Goal: Task Accomplishment & Management: Manage account settings

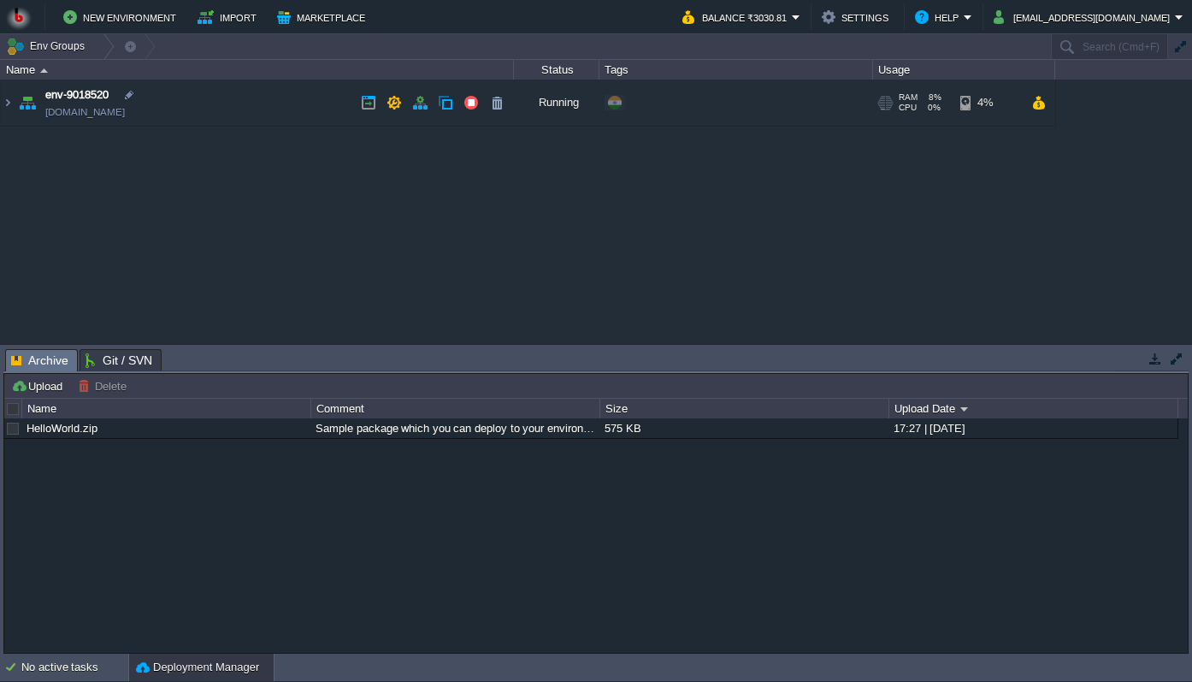
click at [124, 111] on link "[DOMAIN_NAME]" at bounding box center [85, 111] width 80 height 17
click at [4, 97] on img at bounding box center [8, 103] width 14 height 46
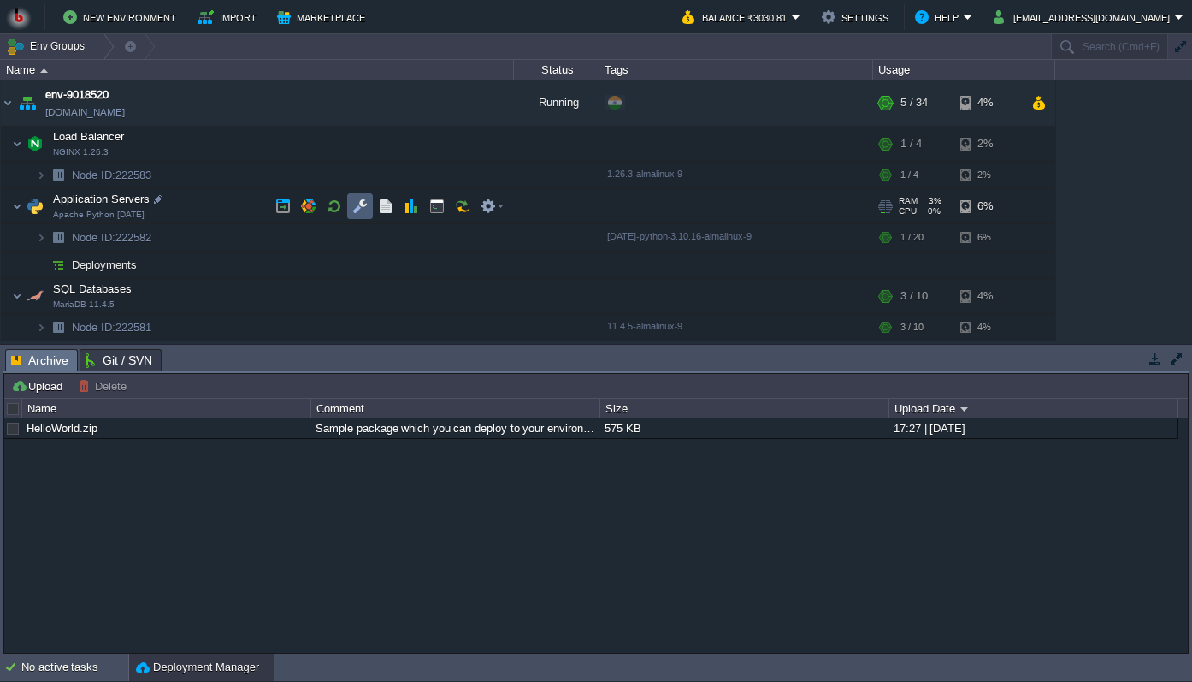
click at [347, 203] on td at bounding box center [360, 206] width 26 height 26
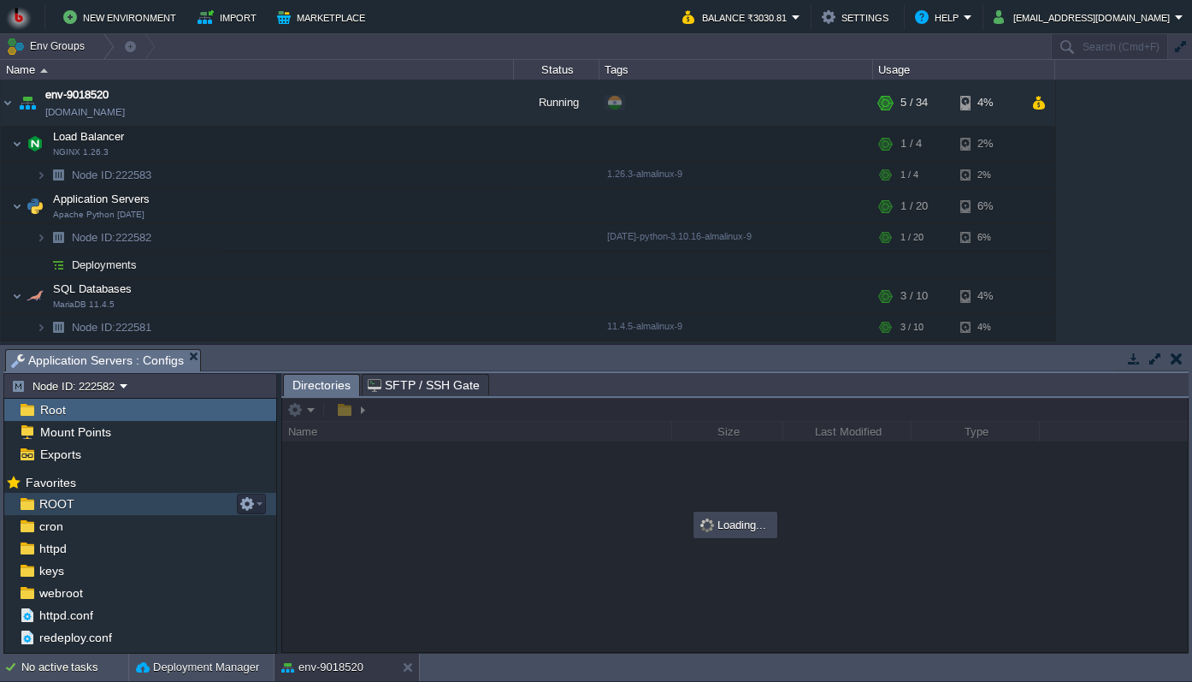
click at [30, 502] on img at bounding box center [27, 504] width 18 height 22
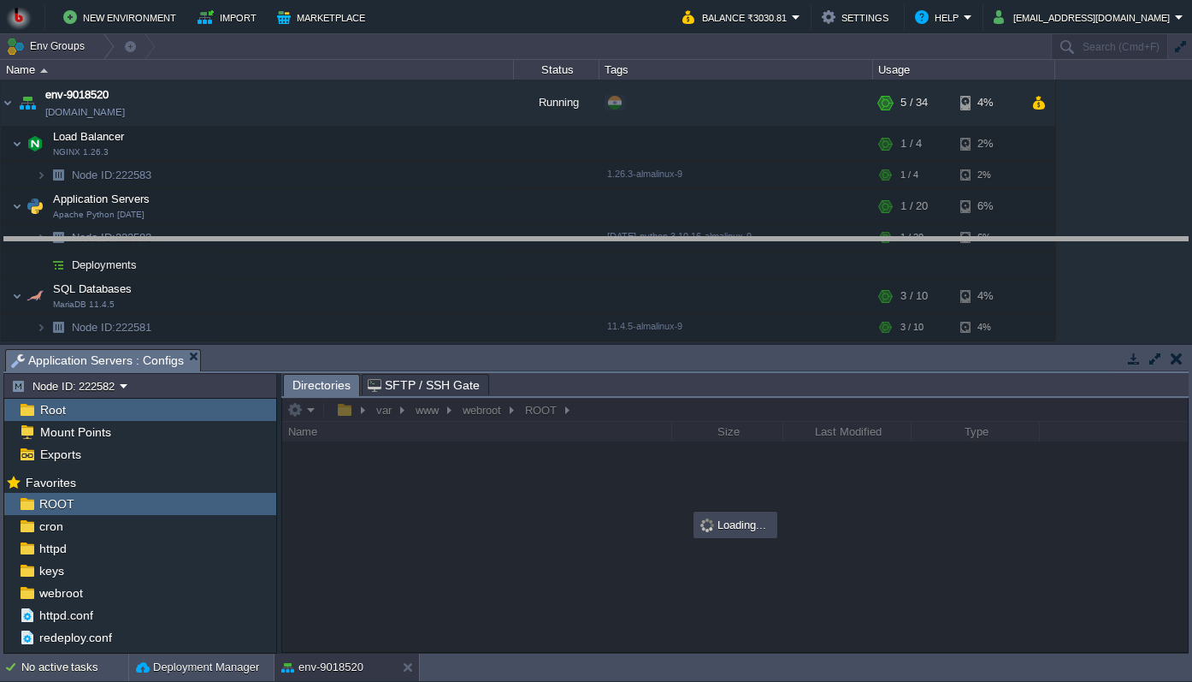
drag, startPoint x: 408, startPoint y: 352, endPoint x: 433, endPoint y: 171, distance: 183.0
click at [433, 171] on body "New Environment Import Marketplace Bonus ₹0.00 Upgrade Account Balance ₹3030.81…" at bounding box center [596, 341] width 1192 height 682
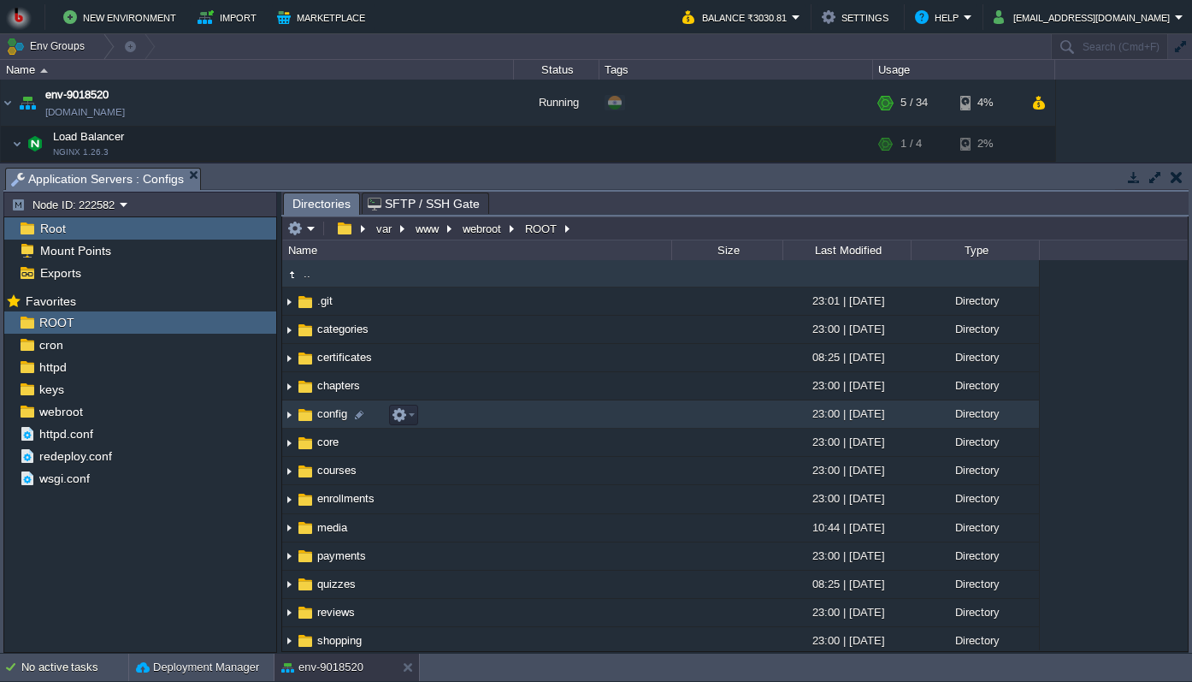
click at [296, 415] on img at bounding box center [305, 414] width 19 height 19
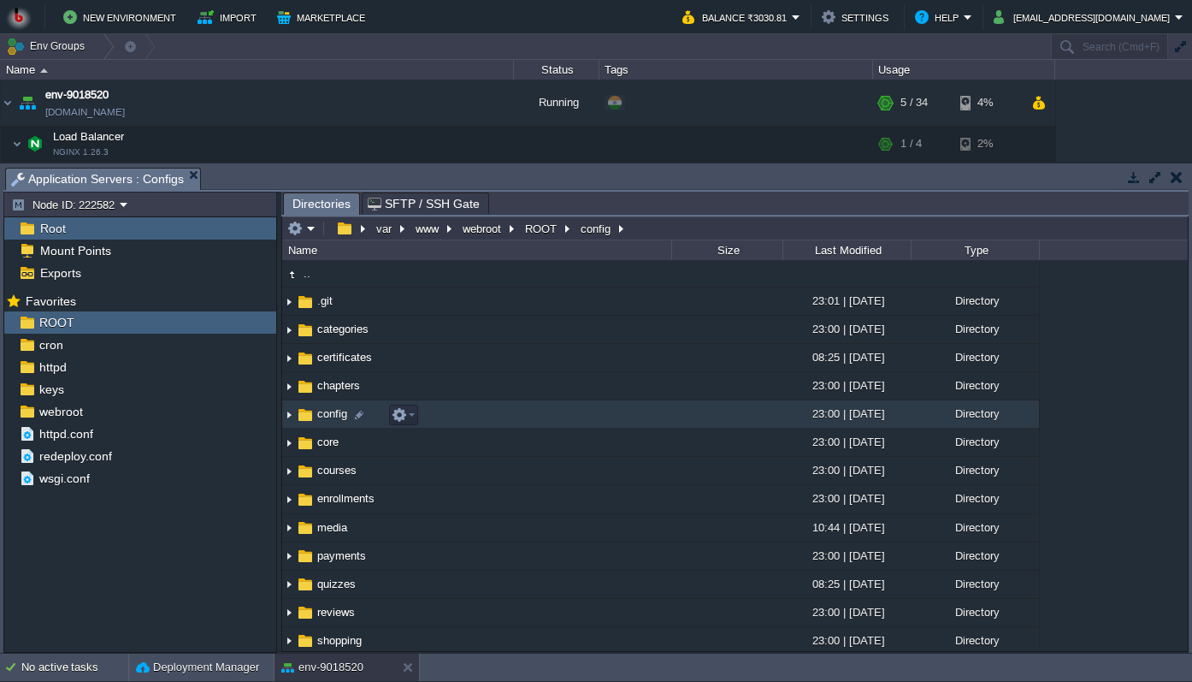
click at [288, 416] on img at bounding box center [289, 414] width 14 height 27
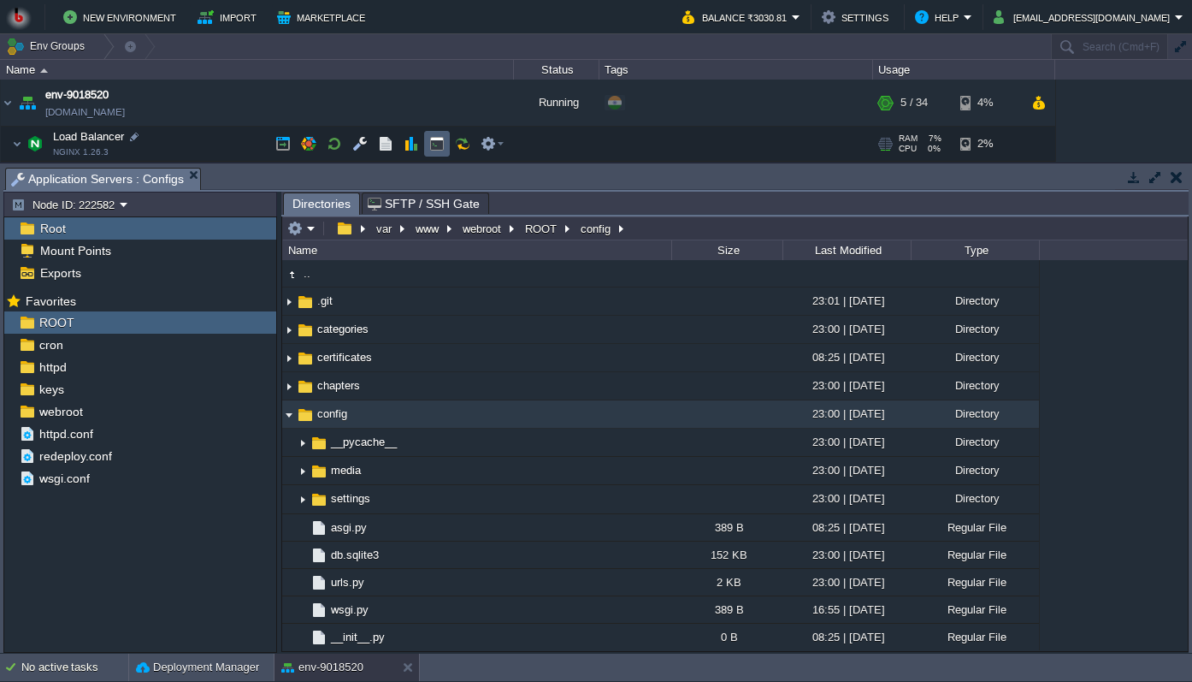
click at [439, 138] on button "button" at bounding box center [436, 143] width 15 height 15
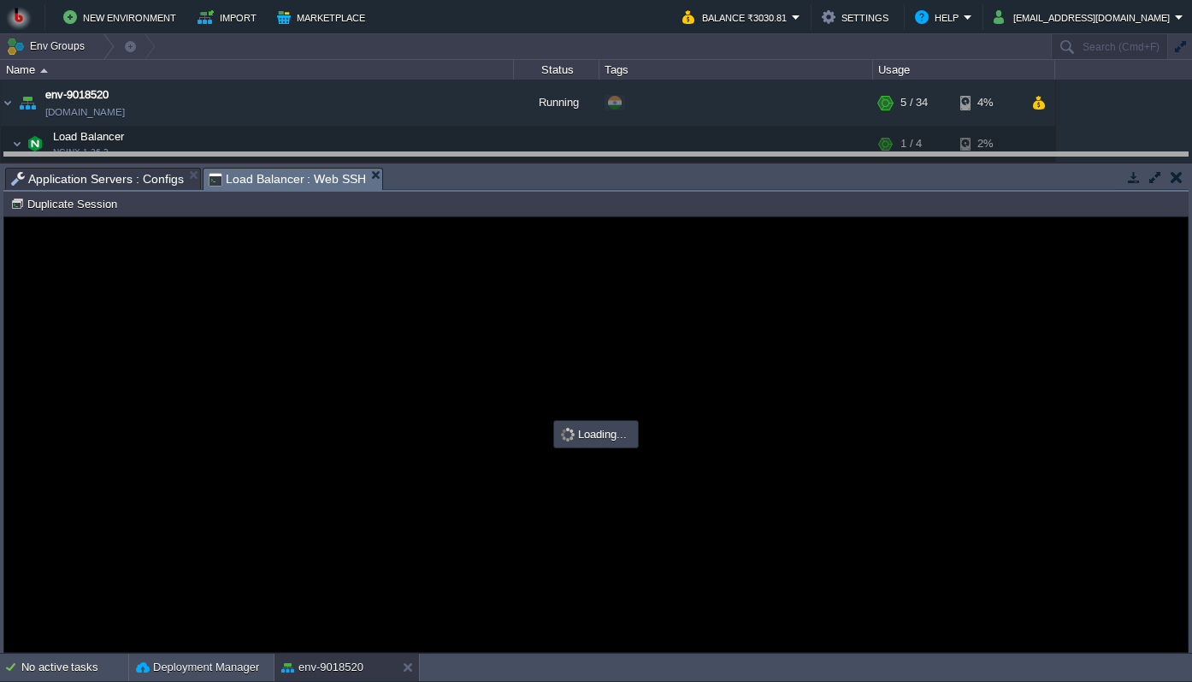
drag, startPoint x: 507, startPoint y: 169, endPoint x: 504, endPoint y: 154, distance: 15.8
click at [504, 154] on body "New Environment Import Marketplace Bonus ₹0.00 Upgrade Account Balance ₹3030.81…" at bounding box center [596, 341] width 1192 height 682
type input "#000000"
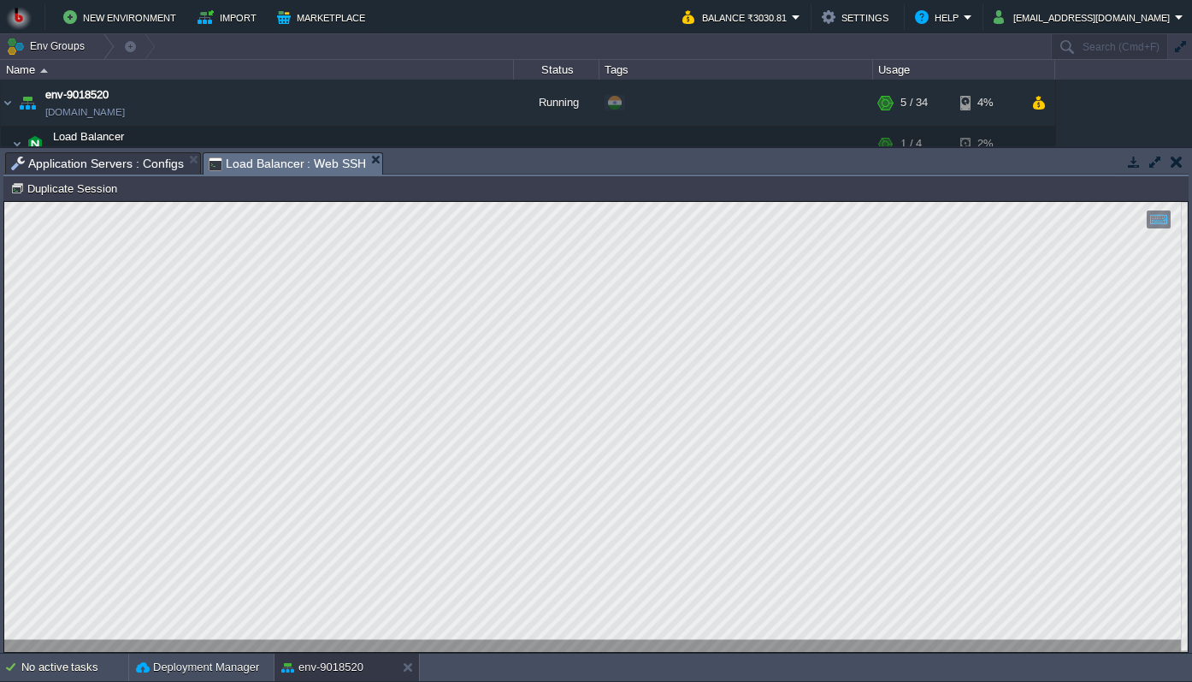
click at [4, 210] on div "Copy: Cmd + C Paste: Cmd + V Settings: Ctrl + Shift + Alt 0" at bounding box center [596, 427] width 1184 height 450
type textarea "nano config/settings/base.py"
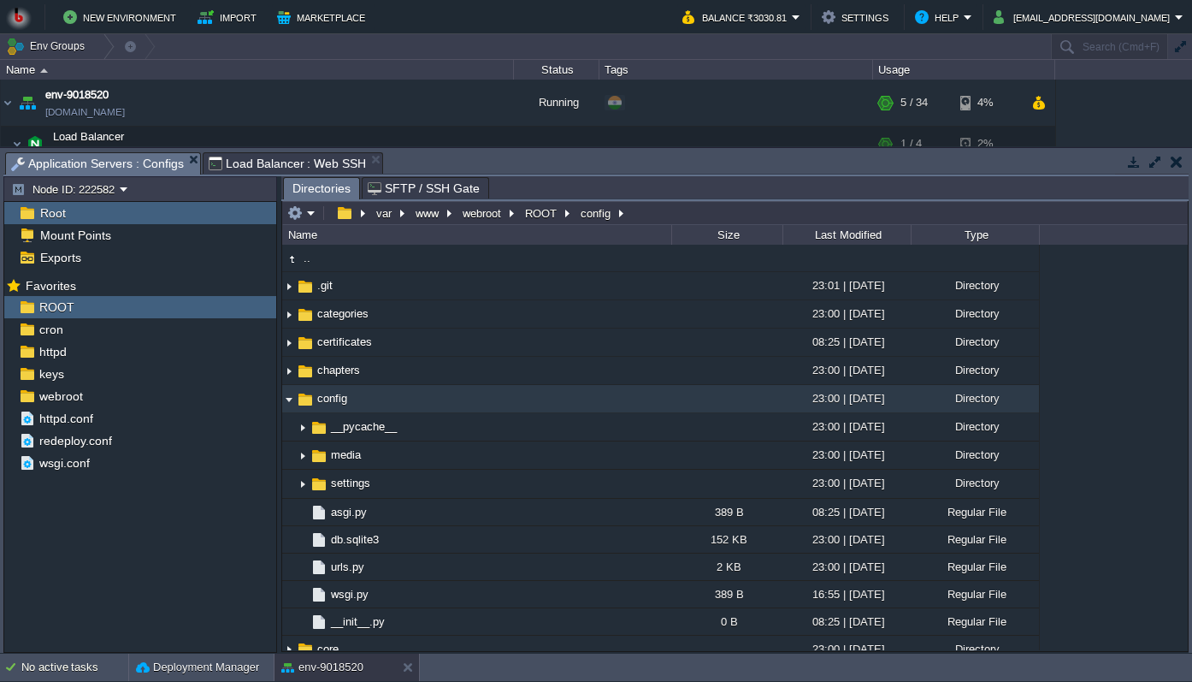
click at [123, 164] on span "Application Servers : Configs" at bounding box center [97, 163] width 173 height 21
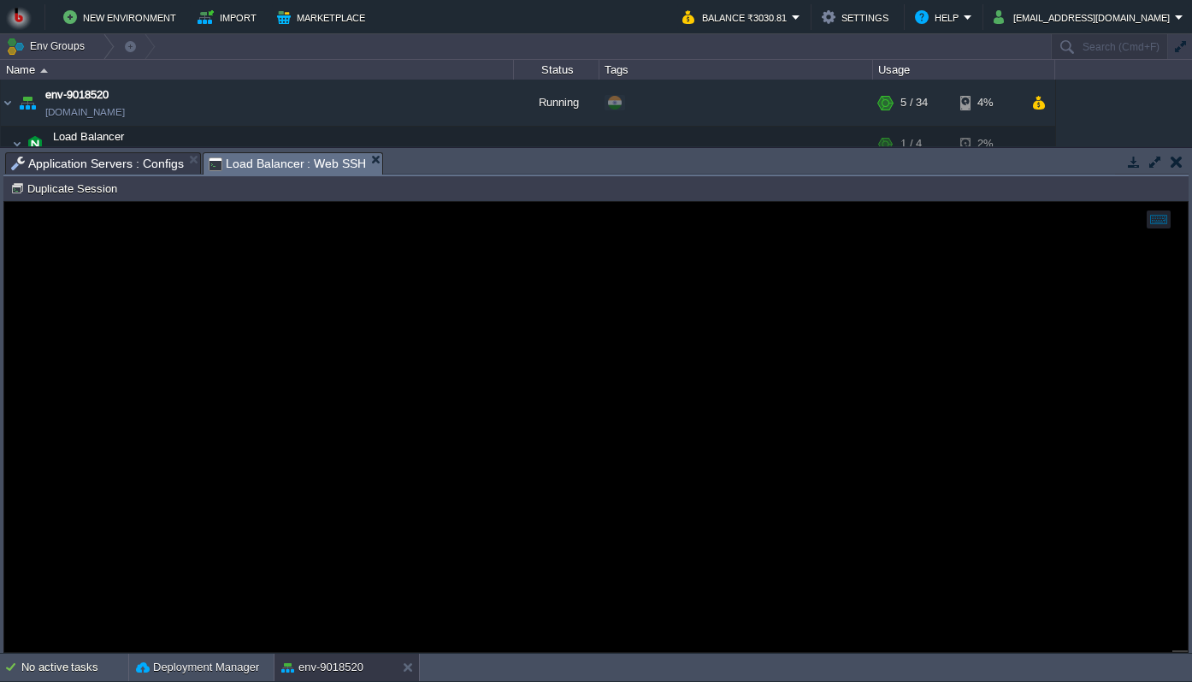
click at [292, 162] on span "Load Balancer : Web SSH" at bounding box center [288, 163] width 158 height 21
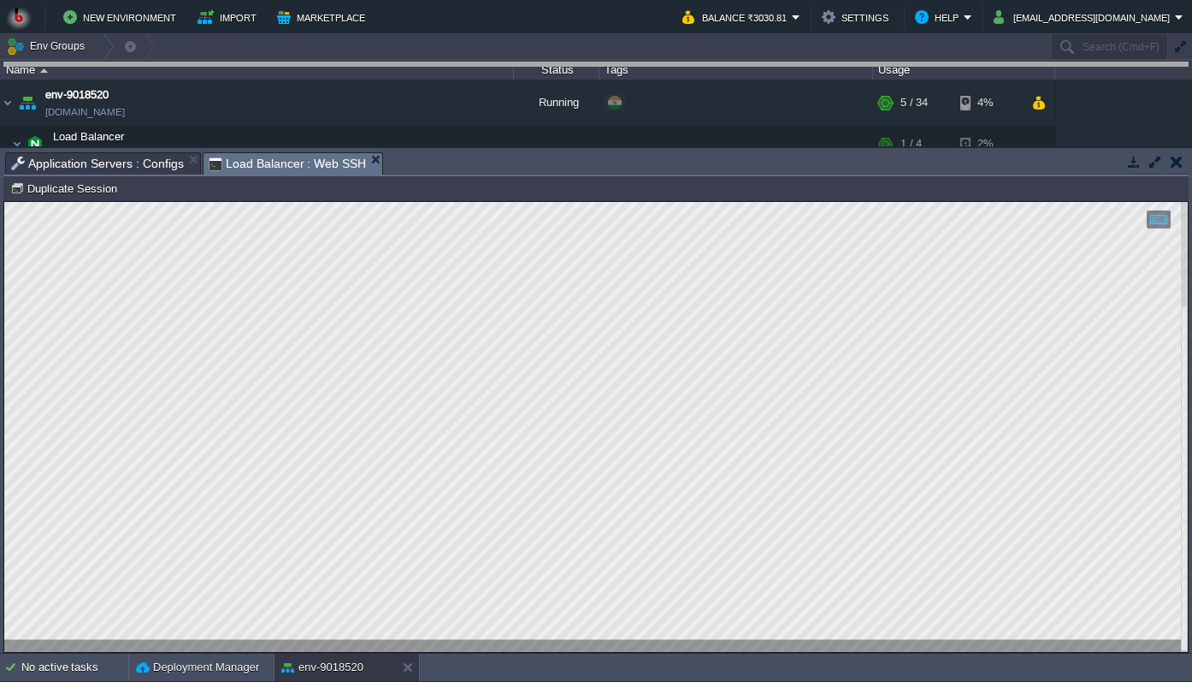
drag, startPoint x: 481, startPoint y: 152, endPoint x: 508, endPoint y: -157, distance: 310.8
click at [508, 0] on html "New Environment Import Marketplace Bonus ₹0.00 Upgrade Account Balance ₹3030.81…" at bounding box center [596, 341] width 1192 height 682
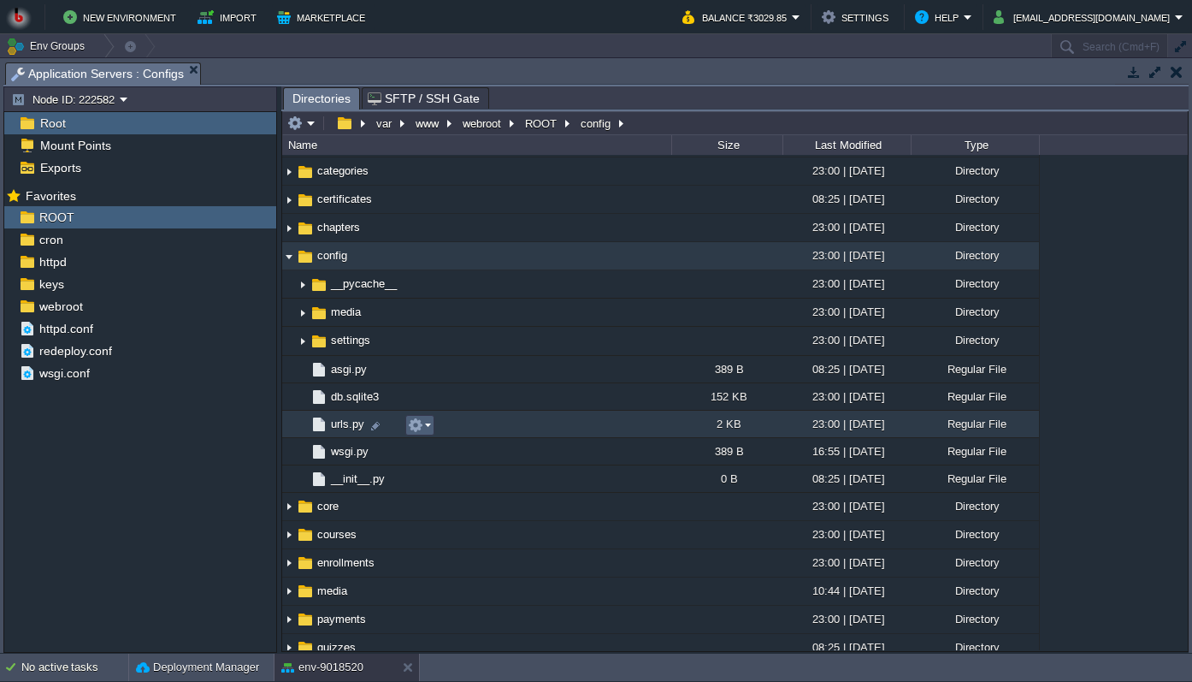
scroll to position [61, 0]
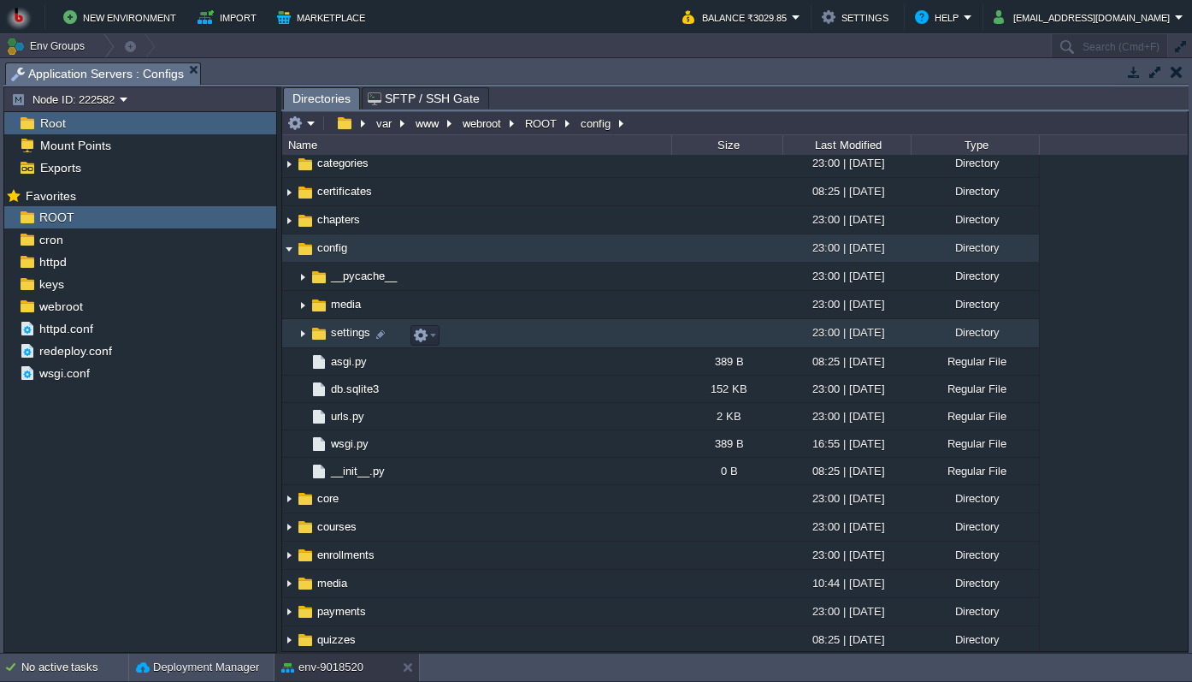
click at [303, 338] on img at bounding box center [303, 334] width 14 height 27
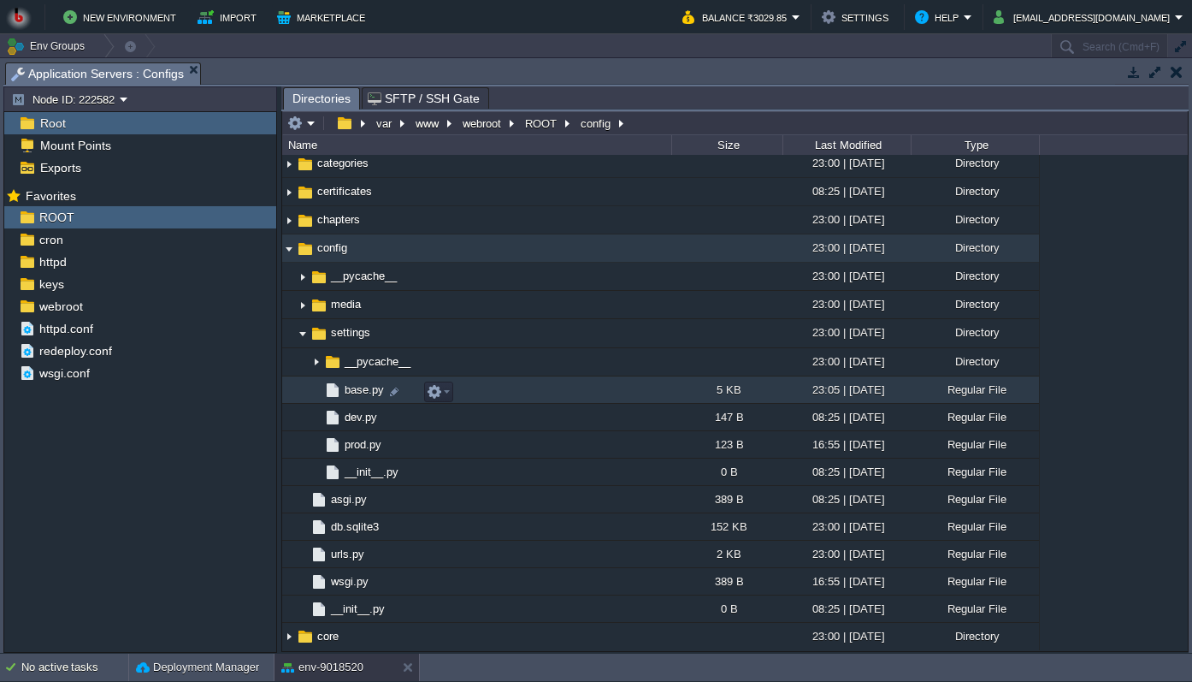
click at [361, 382] on td "base.py" at bounding box center [476, 389] width 389 height 27
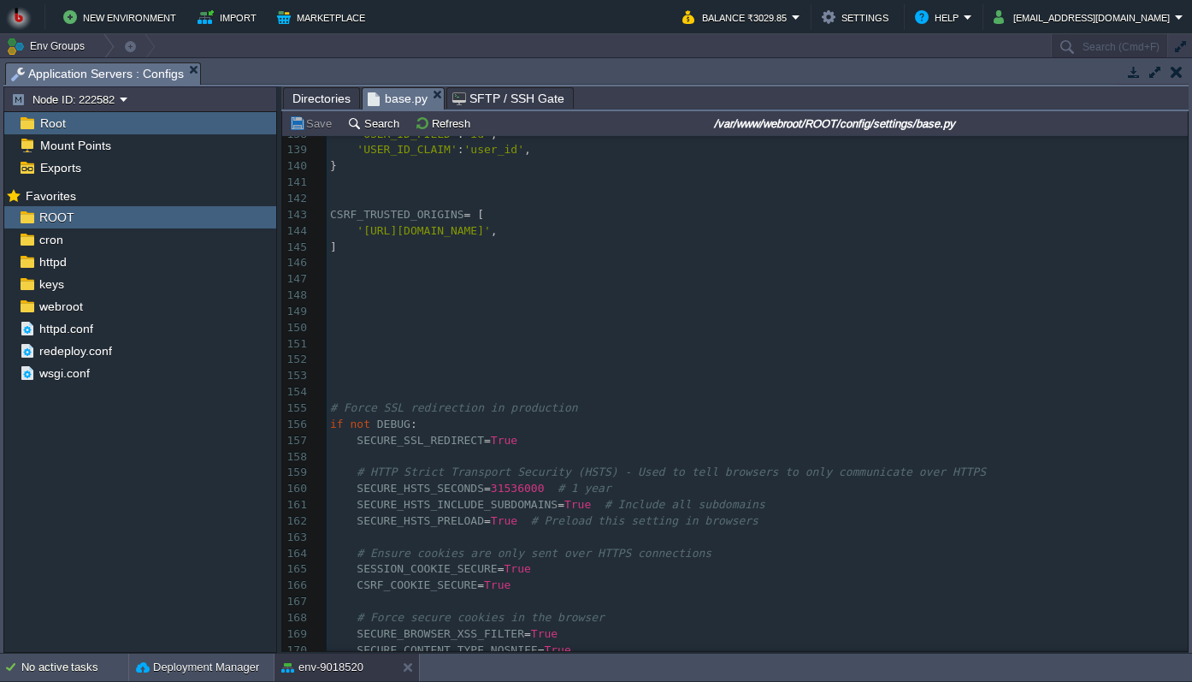
scroll to position [2220, 0]
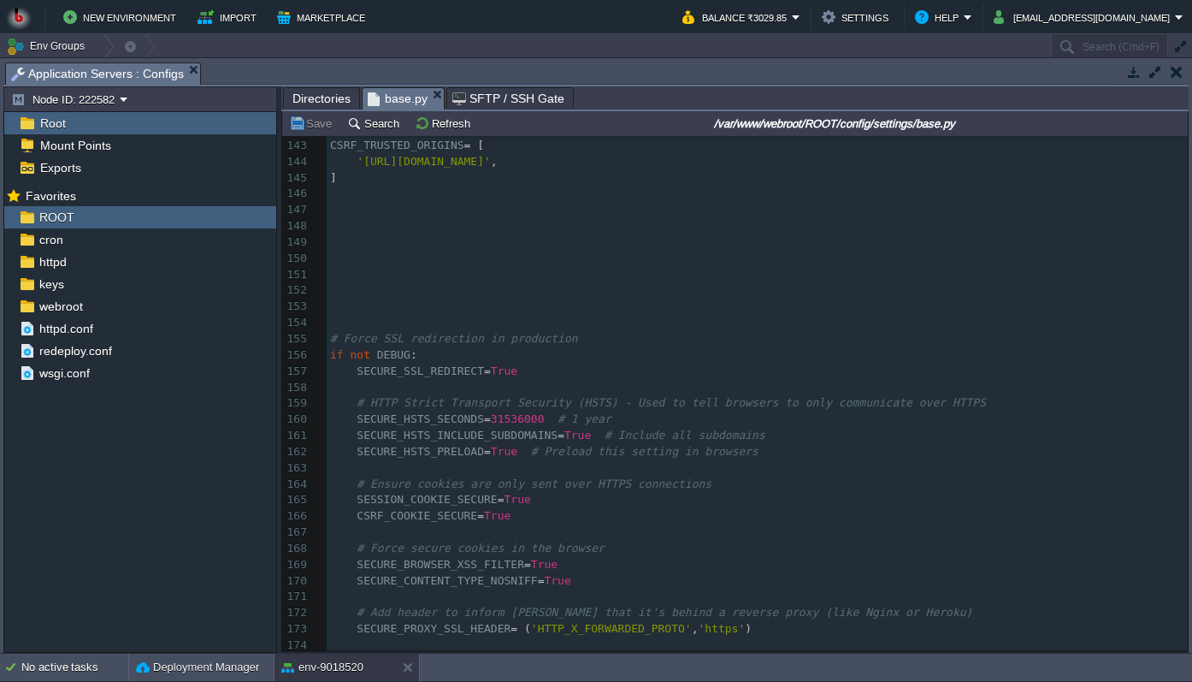
click at [592, 352] on pre "if not DEBUG :" at bounding box center [757, 355] width 861 height 16
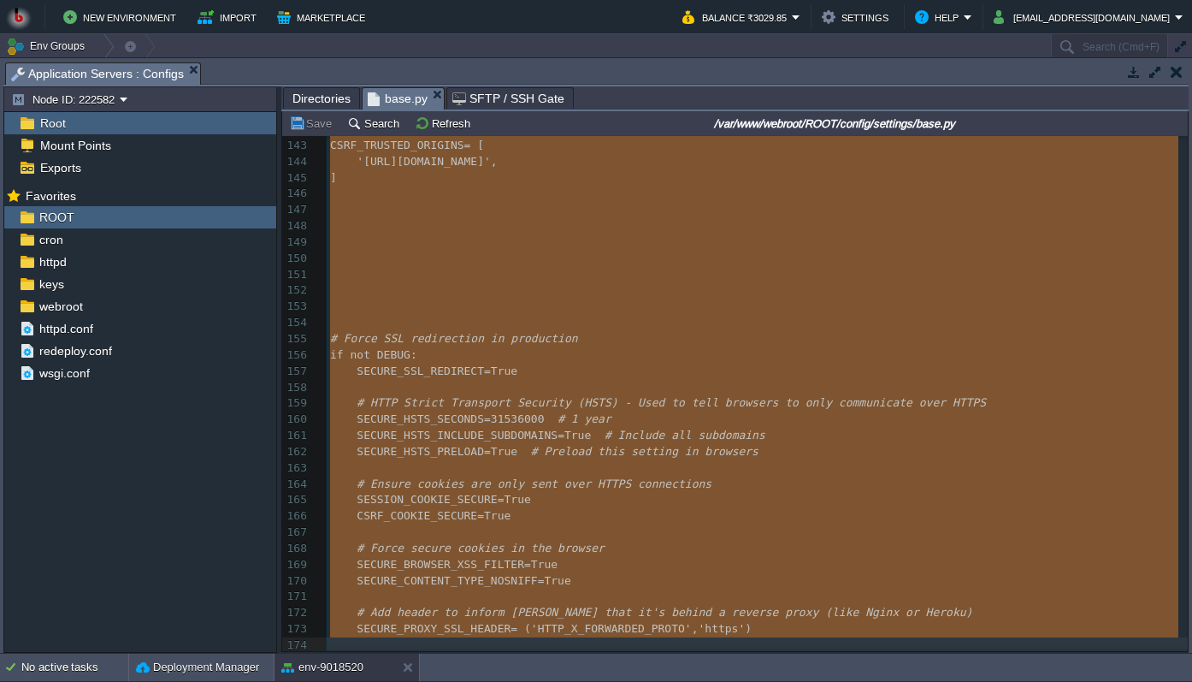
type textarea "-"
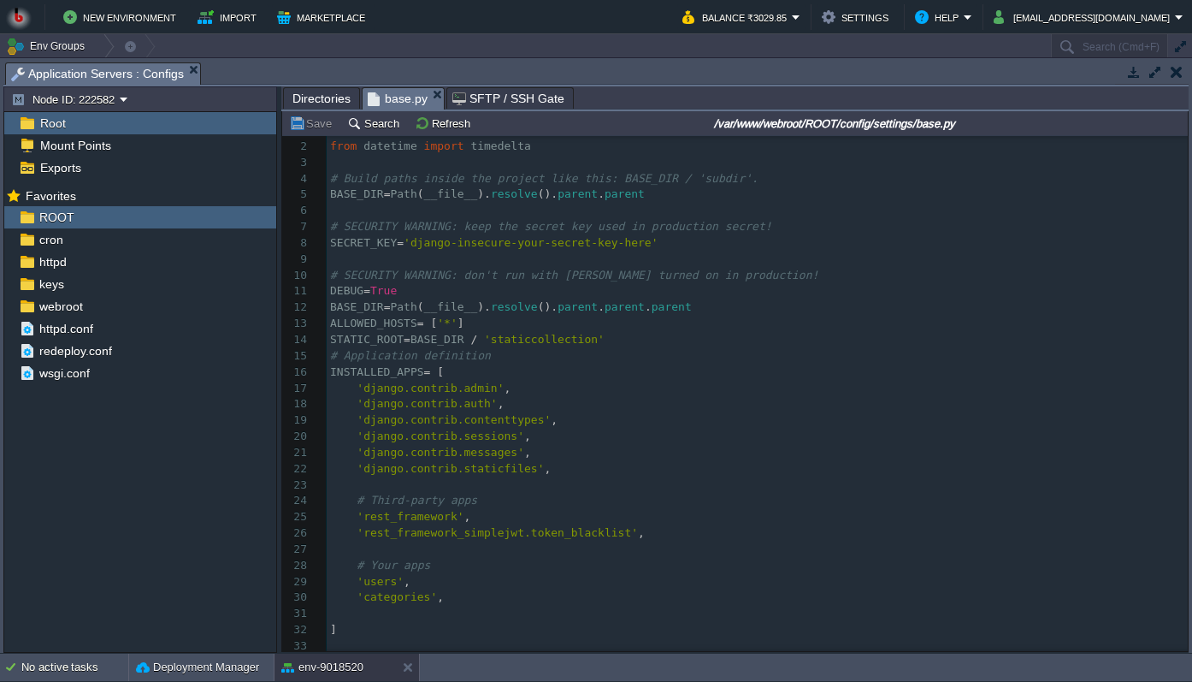
scroll to position [0, 0]
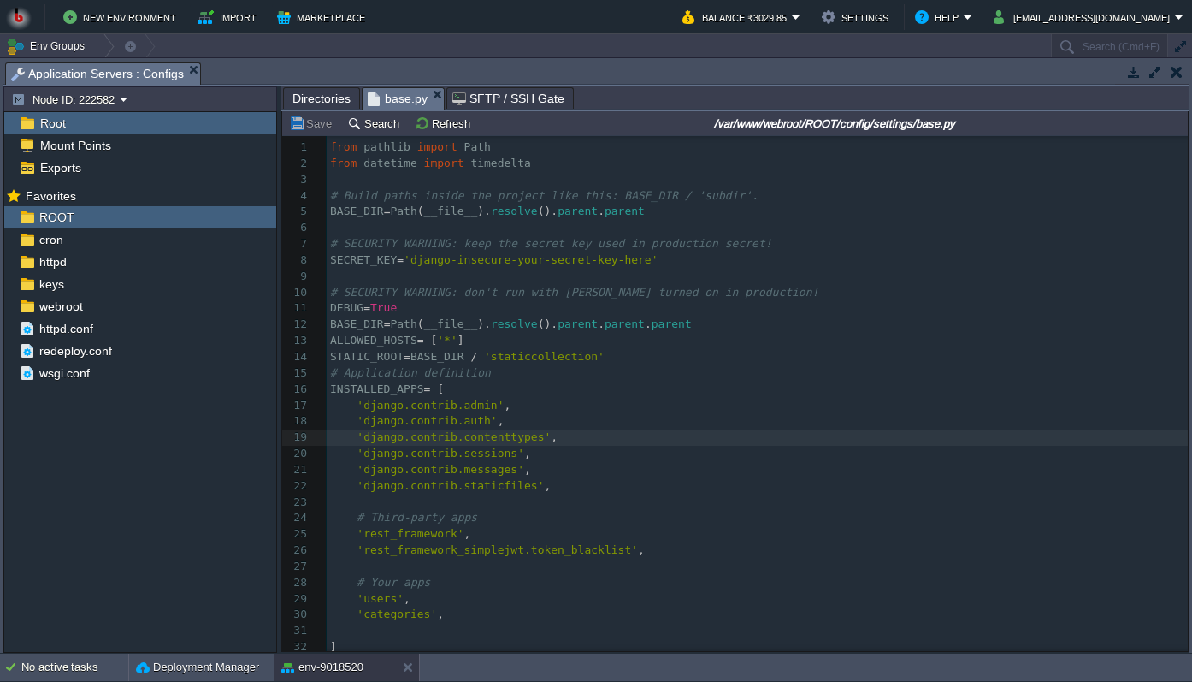
click at [862, 446] on pre "'django.contrib.contenttypes' ," at bounding box center [757, 437] width 861 height 16
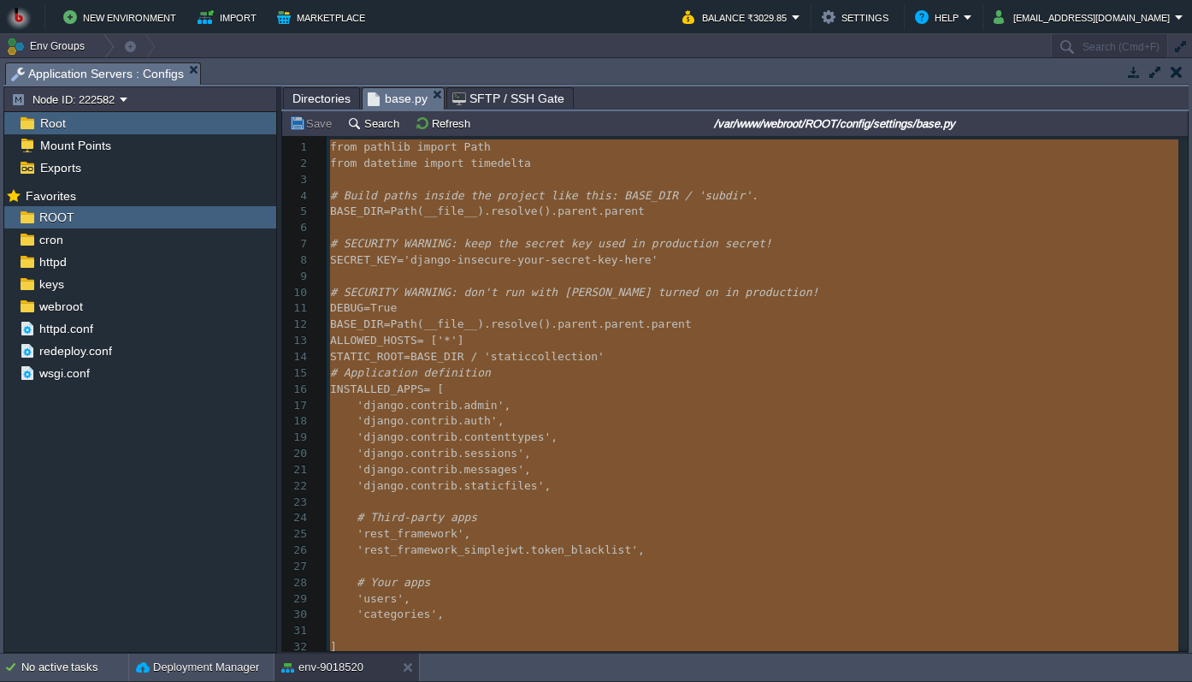
type textarea "-"
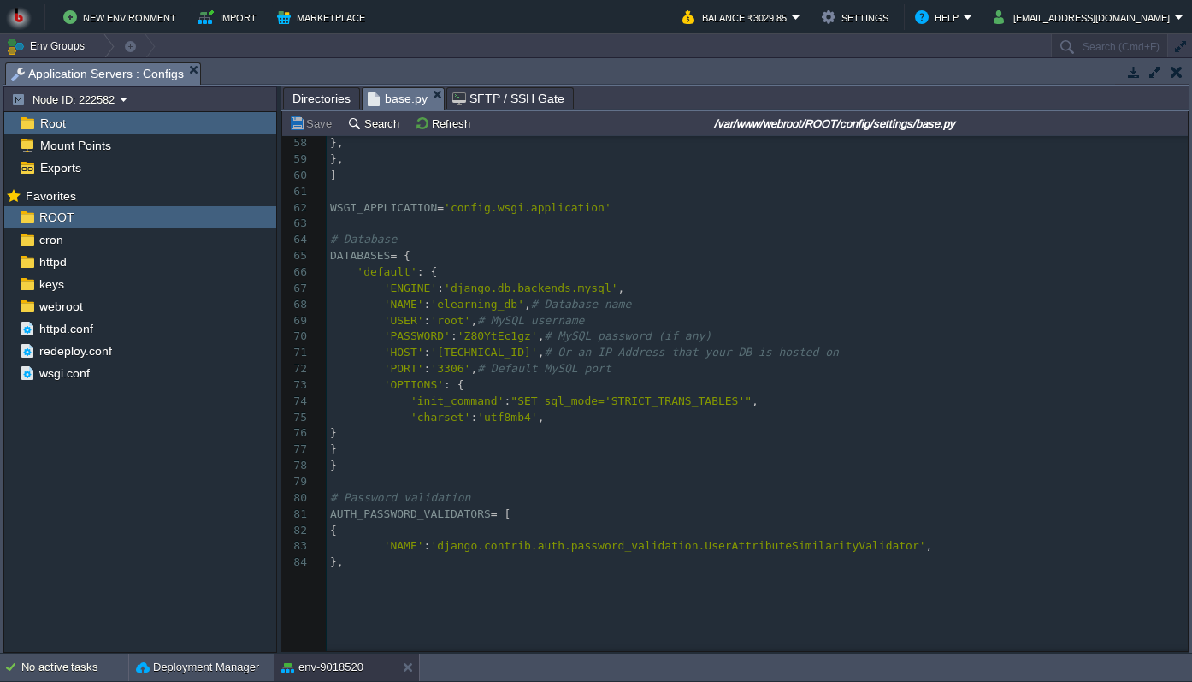
scroll to position [1010, 0]
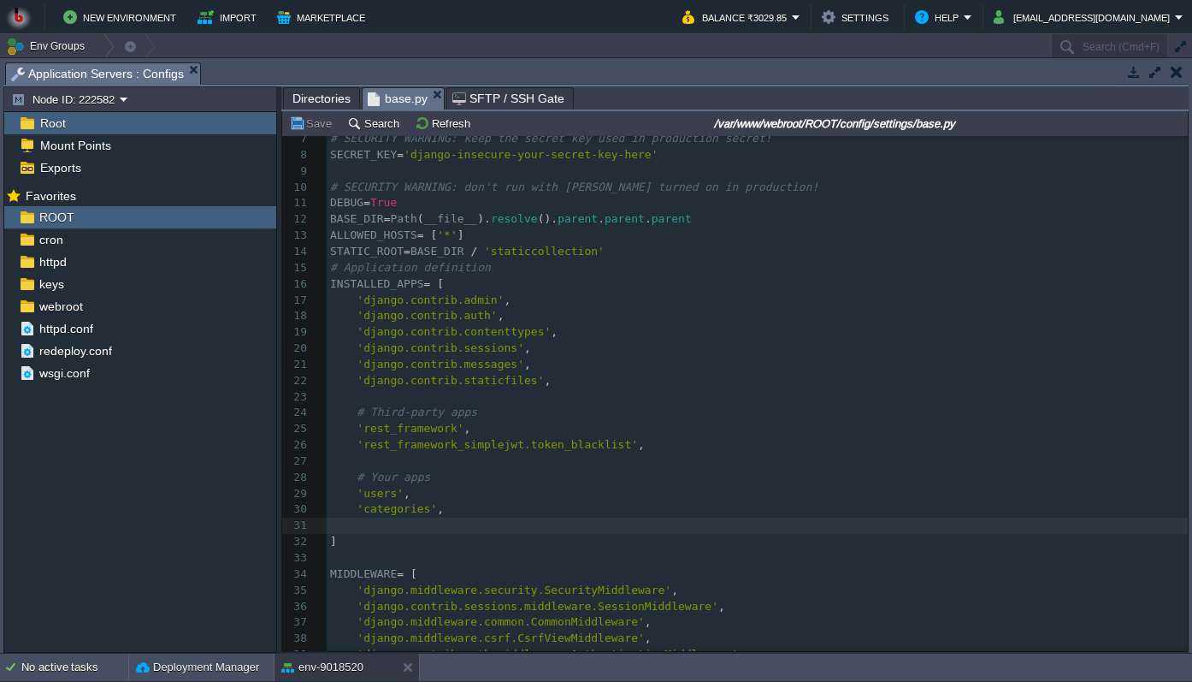
click at [857, 491] on pre "'users' ," at bounding box center [757, 494] width 861 height 16
type textarea "-"
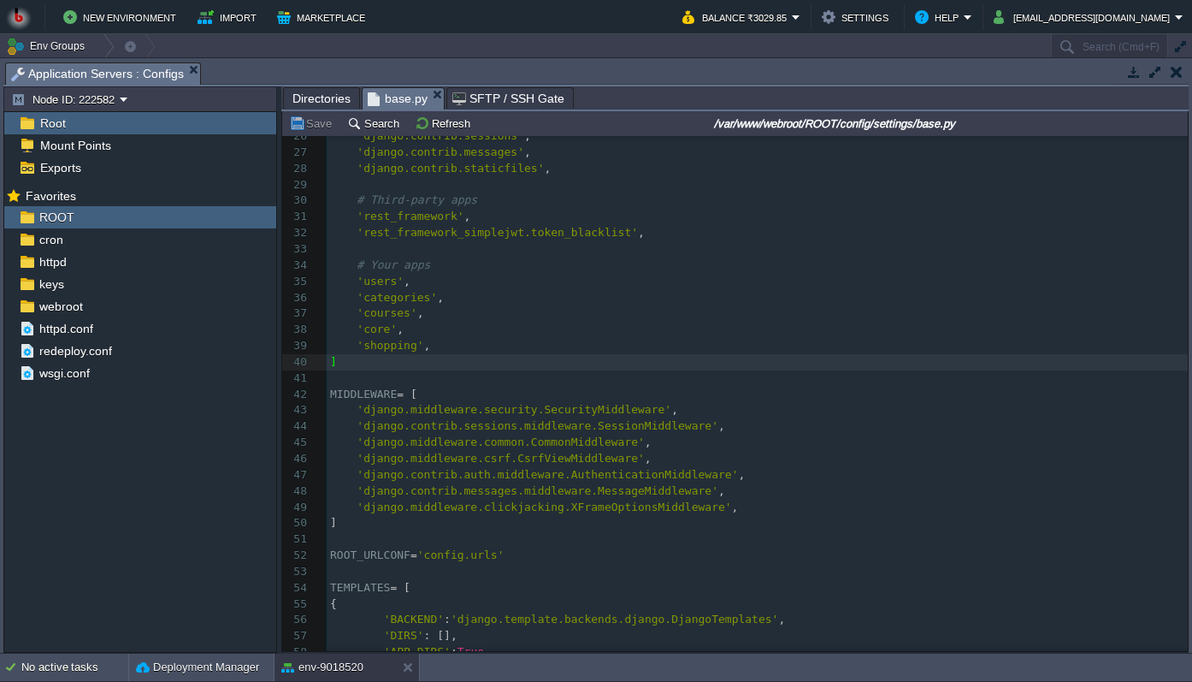
drag, startPoint x: 333, startPoint y: 61, endPoint x: 345, endPoint y: 251, distance: 190.3
click at [345, 251] on div "Tasks Activity Log Archive Git / SVN Application Servers : Configs Upload Delet…" at bounding box center [596, 355] width 1192 height 594
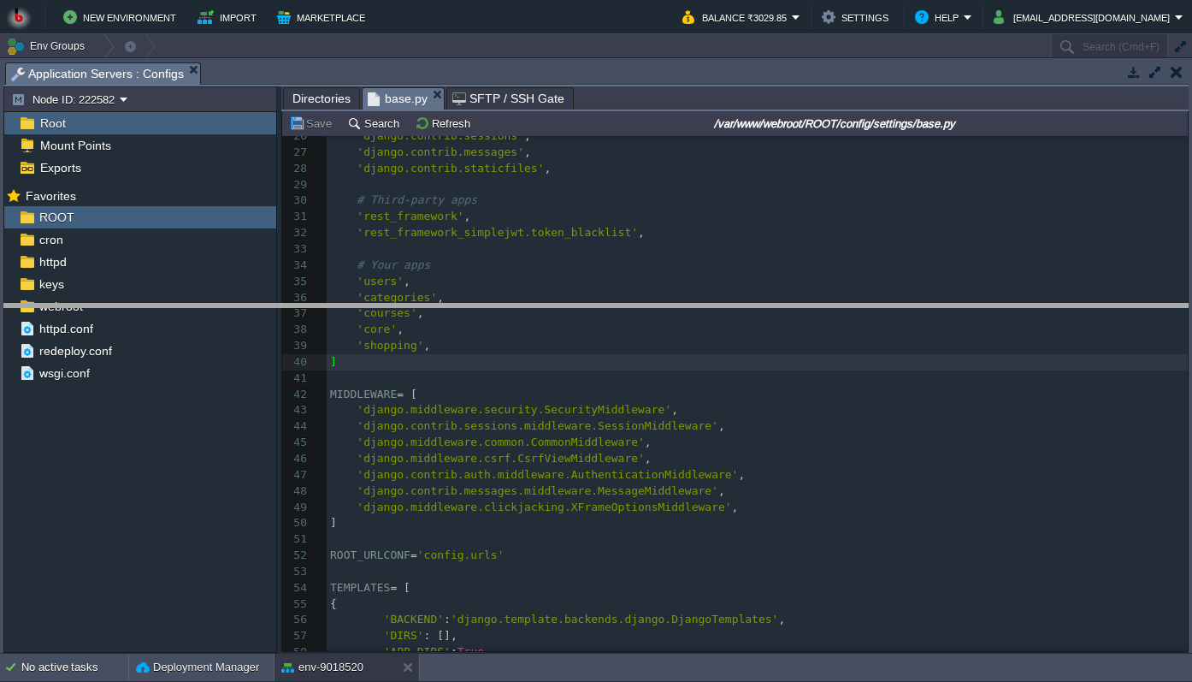
drag, startPoint x: 308, startPoint y: 62, endPoint x: 331, endPoint y: 303, distance: 242.3
click at [331, 303] on body "New Environment Import Marketplace Bonus ₹0.00 Upgrade Account Balance ₹3029.85…" at bounding box center [596, 341] width 1192 height 682
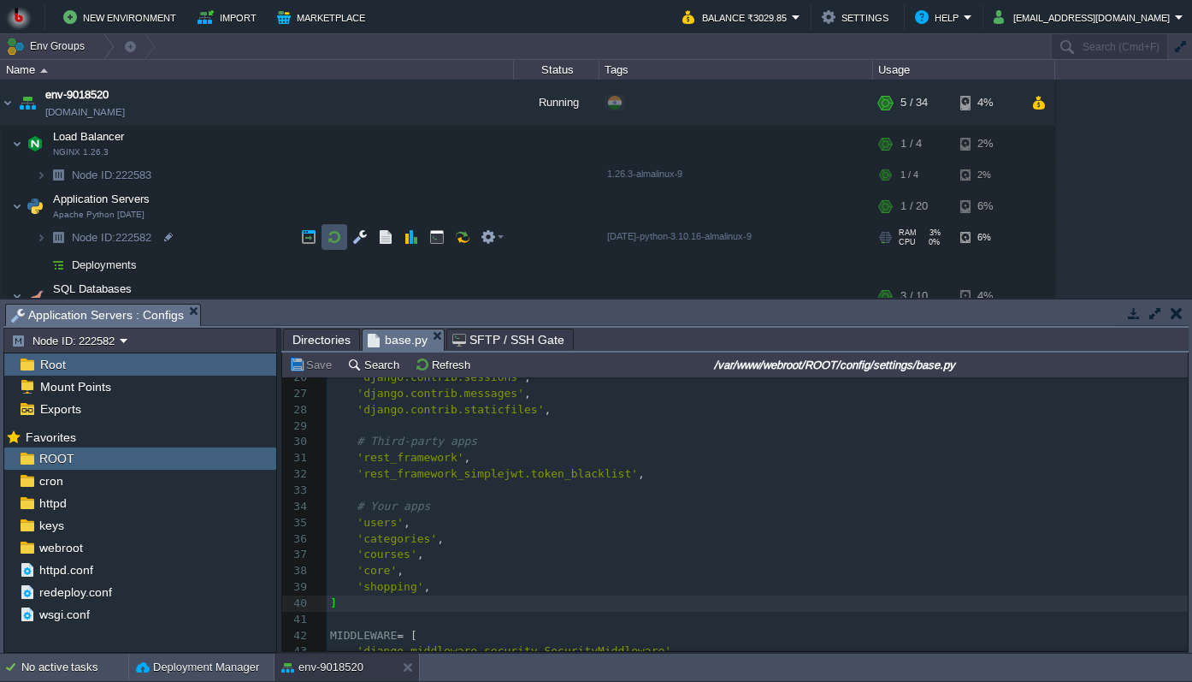
click at [327, 240] on button "button" at bounding box center [334, 236] width 15 height 15
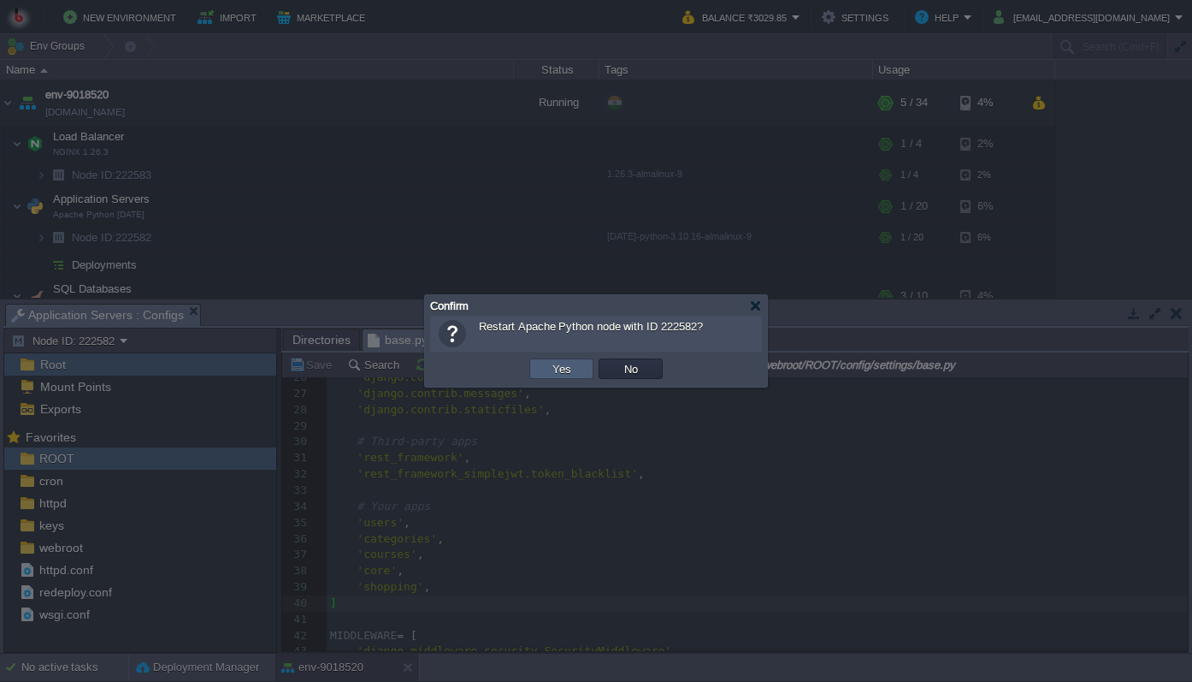
click at [554, 367] on button "Yes" at bounding box center [561, 368] width 29 height 15
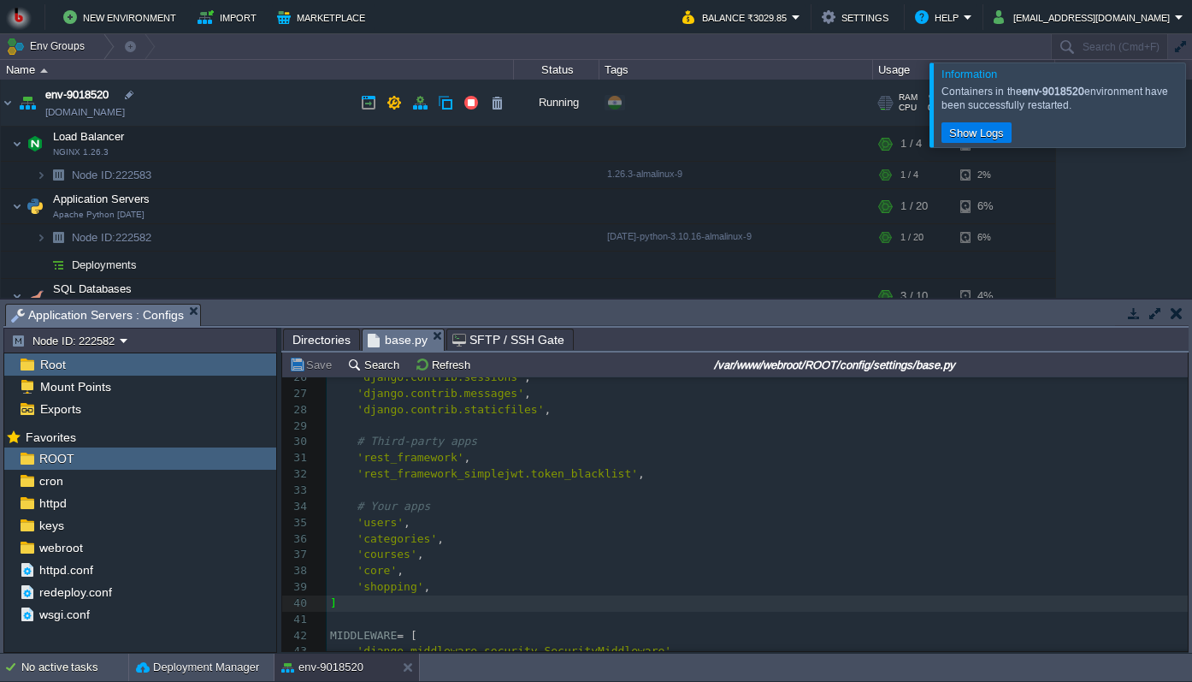
click at [99, 112] on link "[DOMAIN_NAME]" at bounding box center [85, 111] width 80 height 17
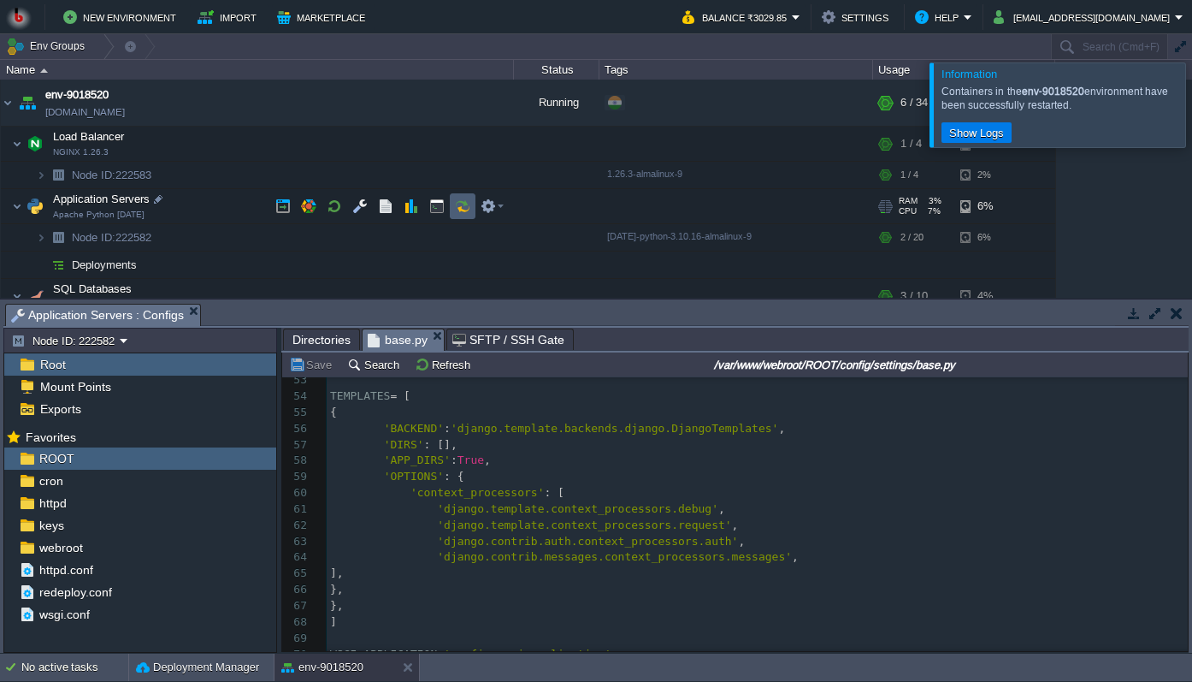
scroll to position [44, 0]
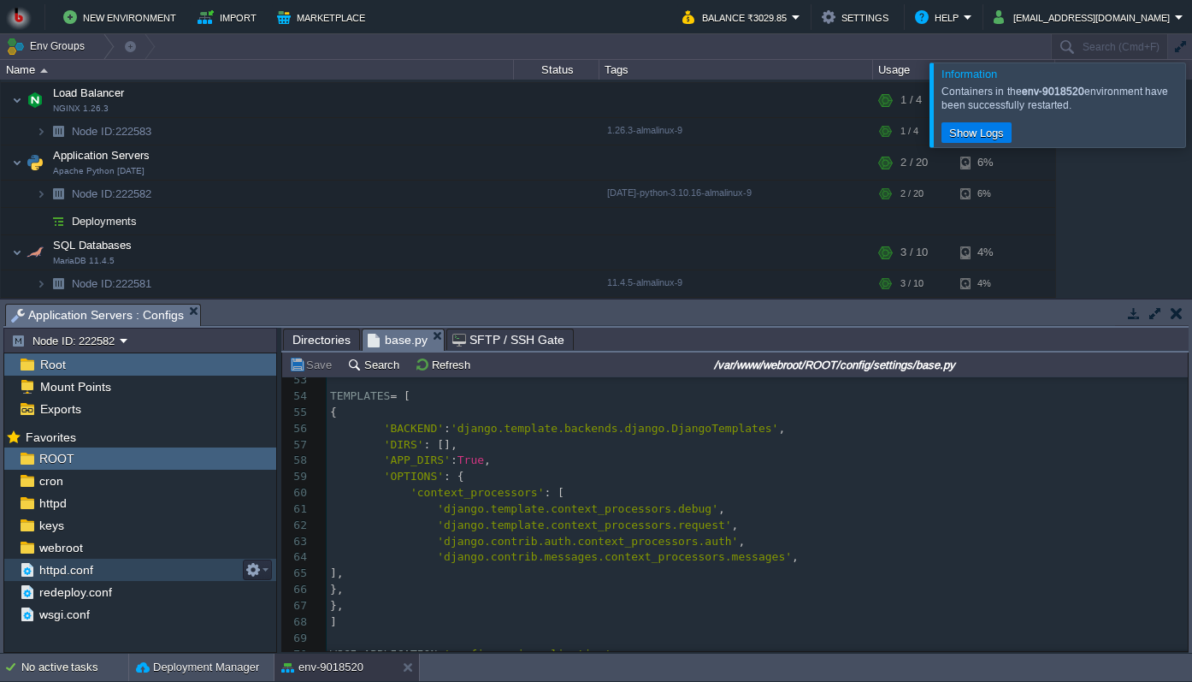
click at [83, 573] on span "httpd.conf" at bounding box center [66, 569] width 60 height 15
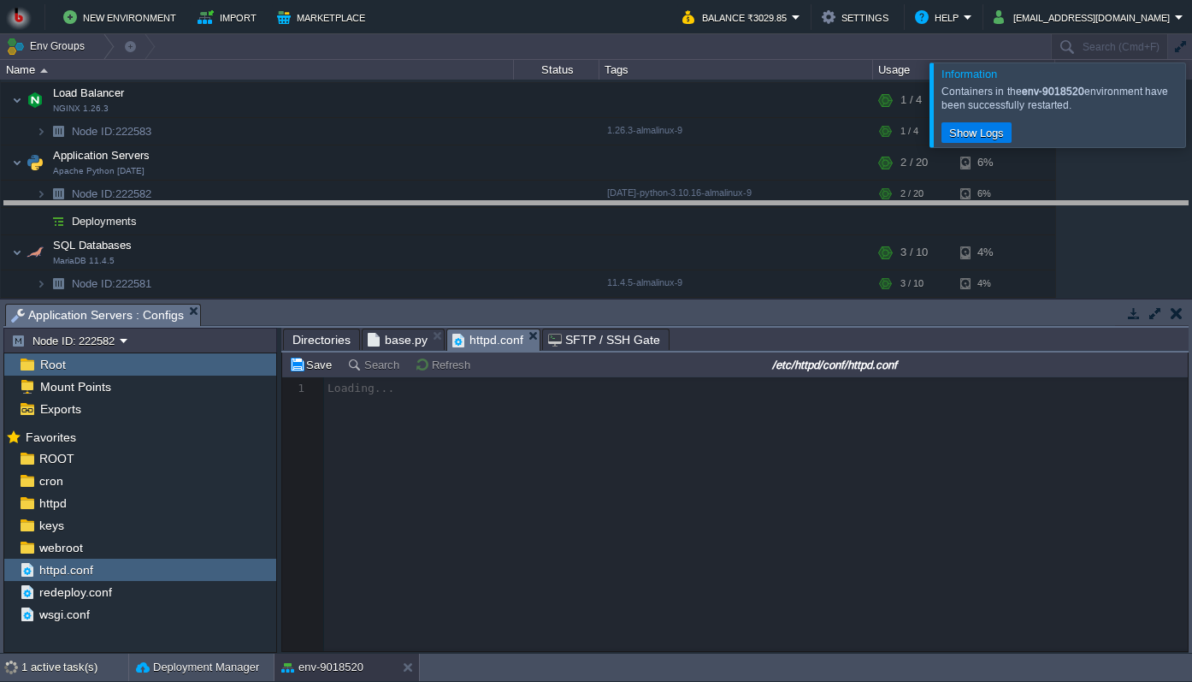
drag, startPoint x: 573, startPoint y: 306, endPoint x: 586, endPoint y: 146, distance: 160.4
click at [586, 146] on body "New Environment Import Marketplace Bonus ₹0.00 Upgrade Account Balance ₹3029.85…" at bounding box center [596, 341] width 1192 height 682
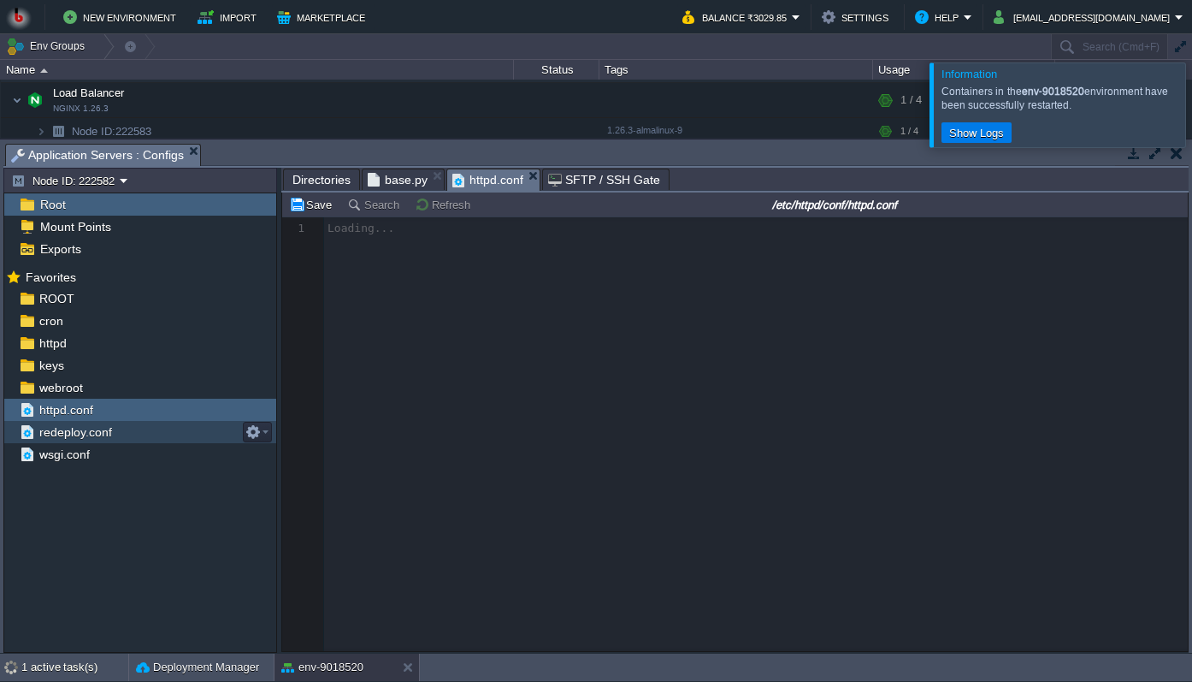
scroll to position [5, 0]
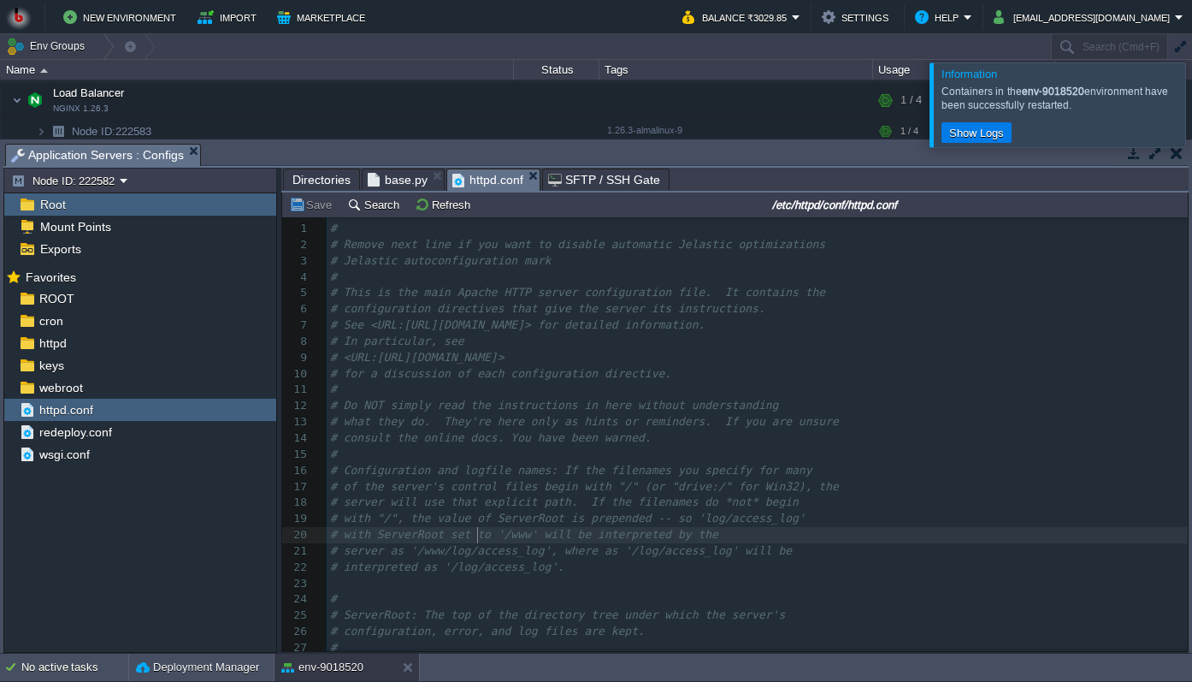
click at [477, 529] on div "429 1 # 2 # Remove next line if you want to disable automatic Jelastic optimiza…" at bounding box center [757, 511] width 861 height 580
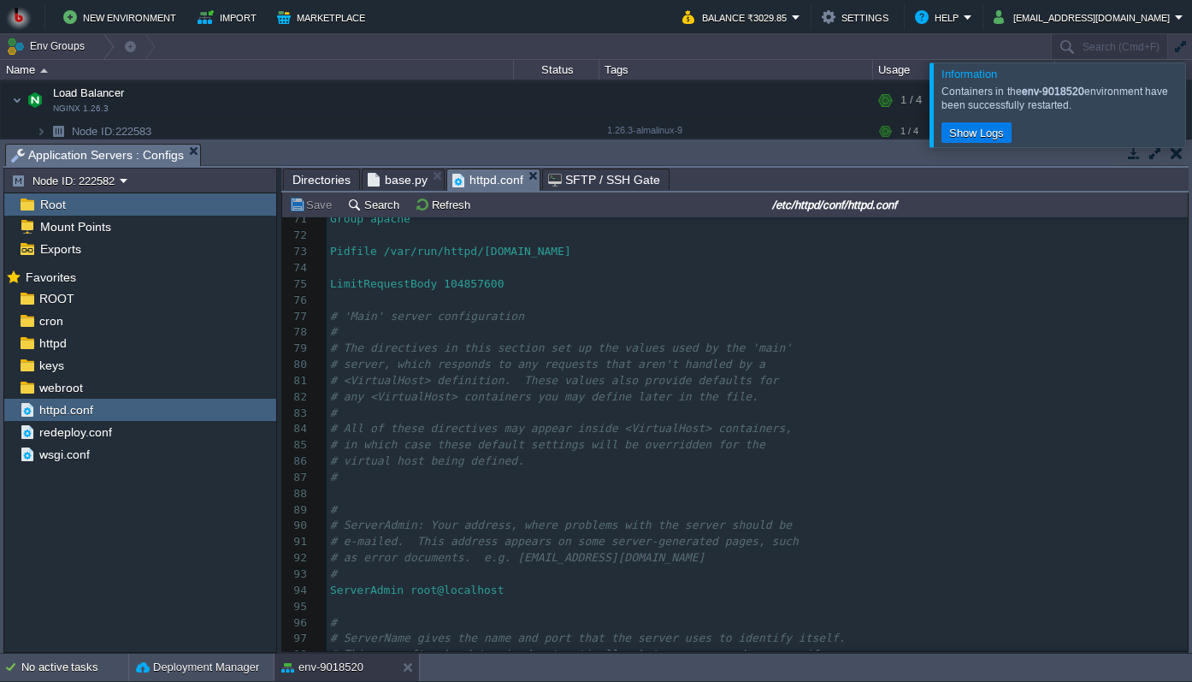
scroll to position [1274, 0]
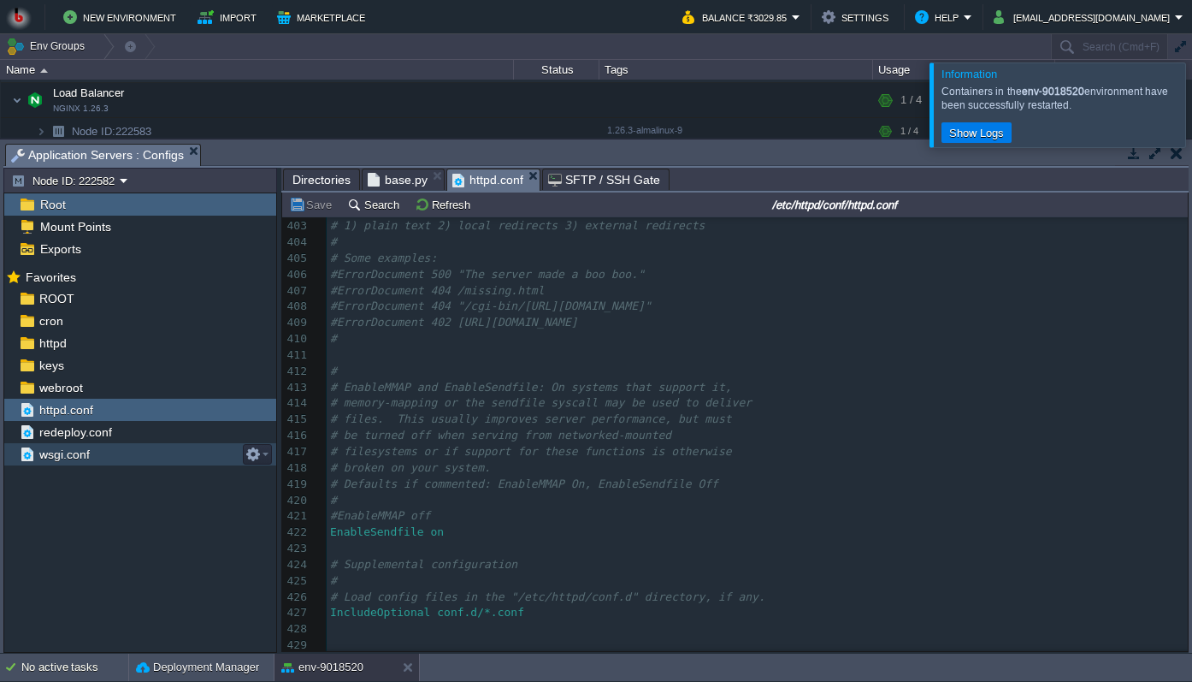
click at [86, 462] on span "wsgi.conf" at bounding box center [64, 453] width 56 height 15
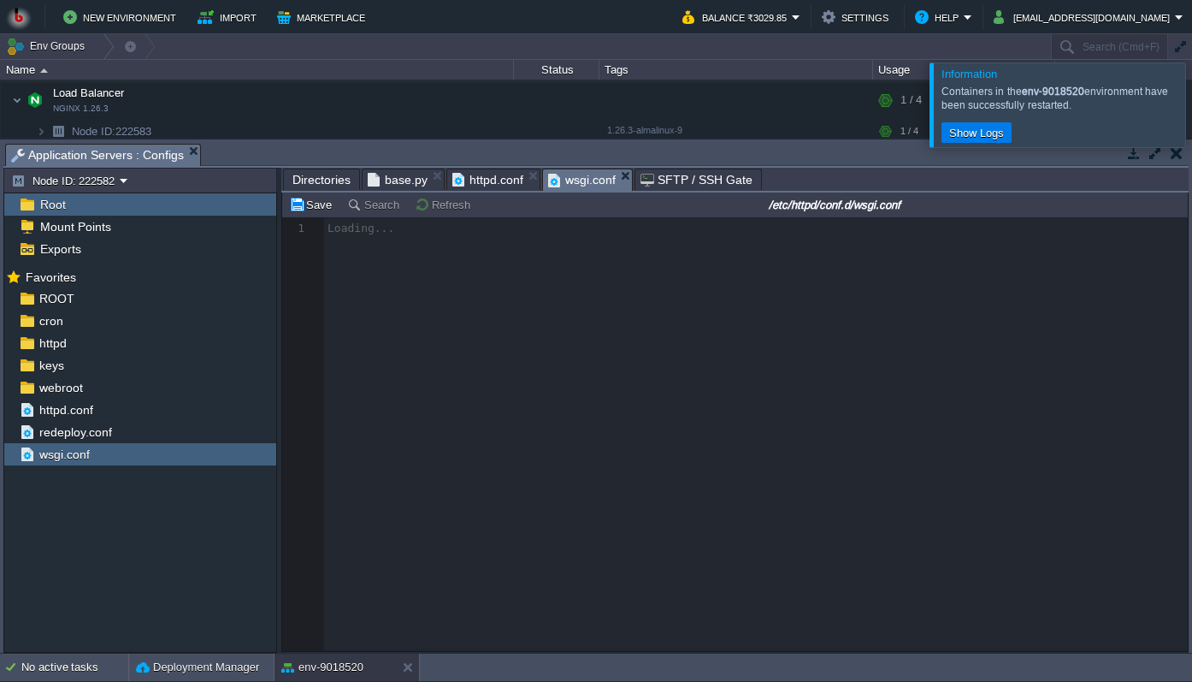
click at [628, 468] on div at bounding box center [735, 434] width 906 height 434
click at [518, 389] on div at bounding box center [735, 434] width 906 height 434
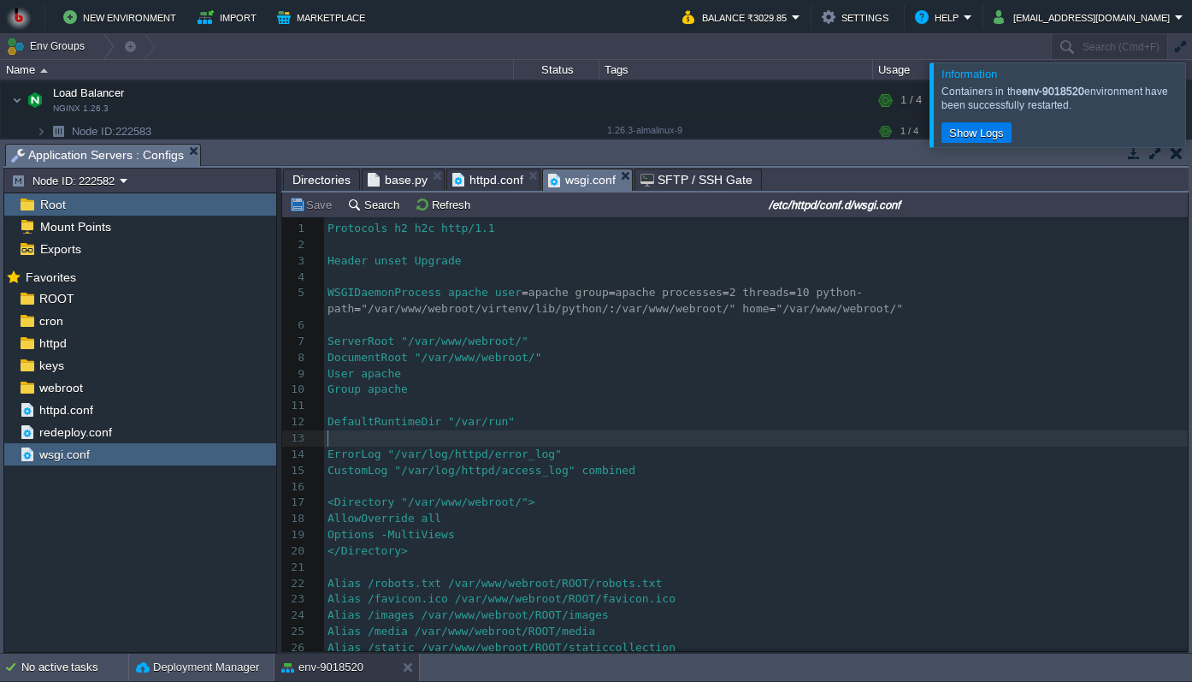
click at [483, 437] on pre "​" at bounding box center [756, 438] width 864 height 16
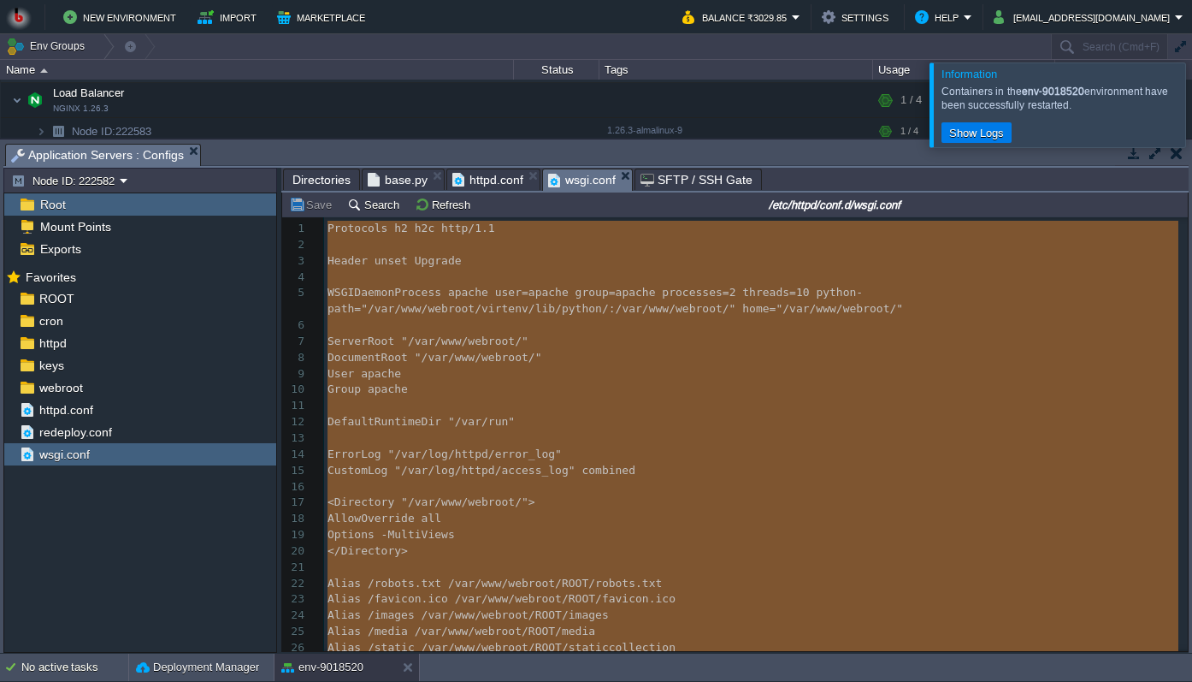
type textarea "-"
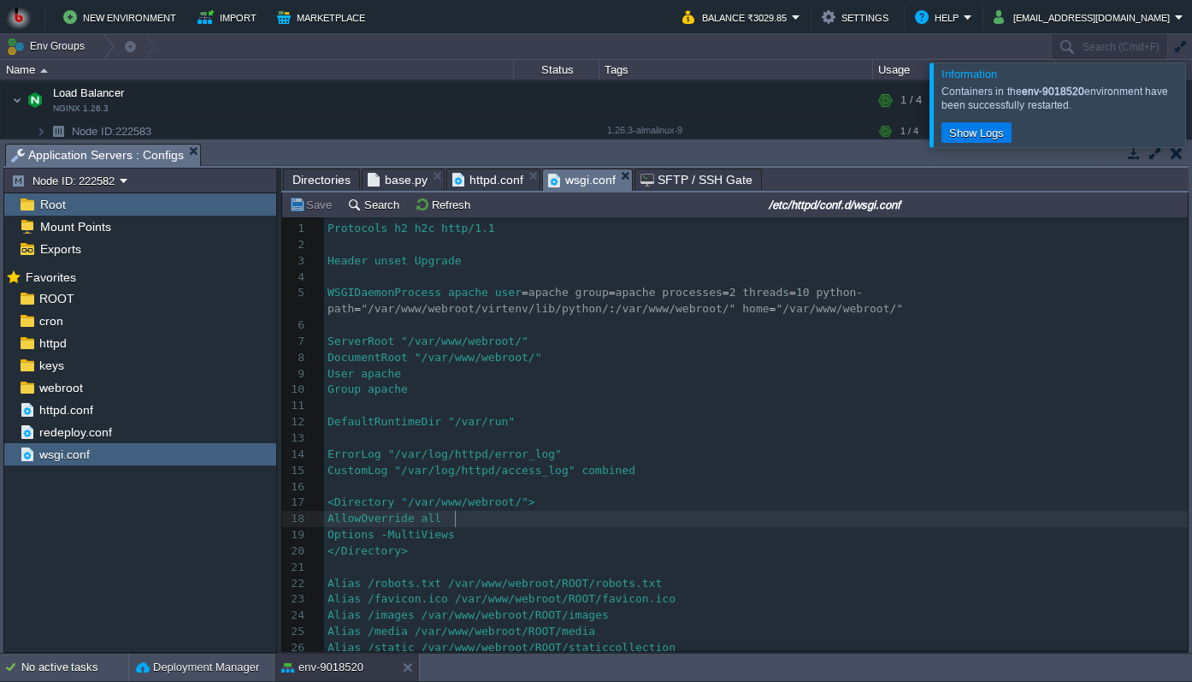
type textarea "-"
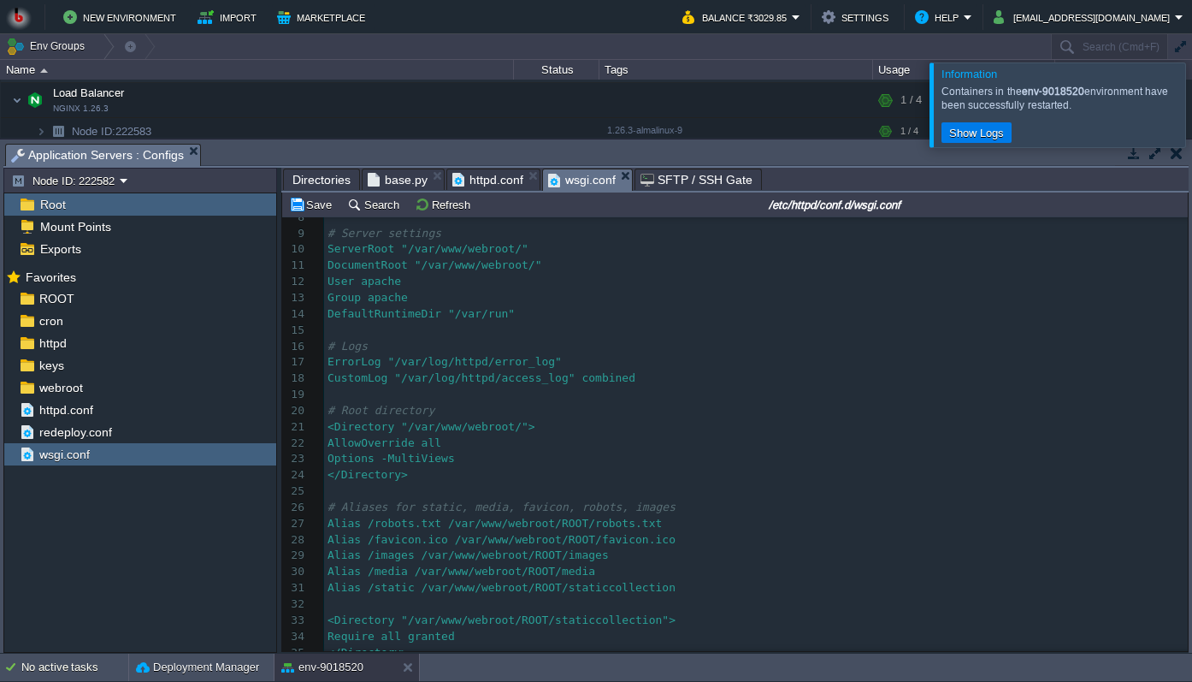
scroll to position [0, 0]
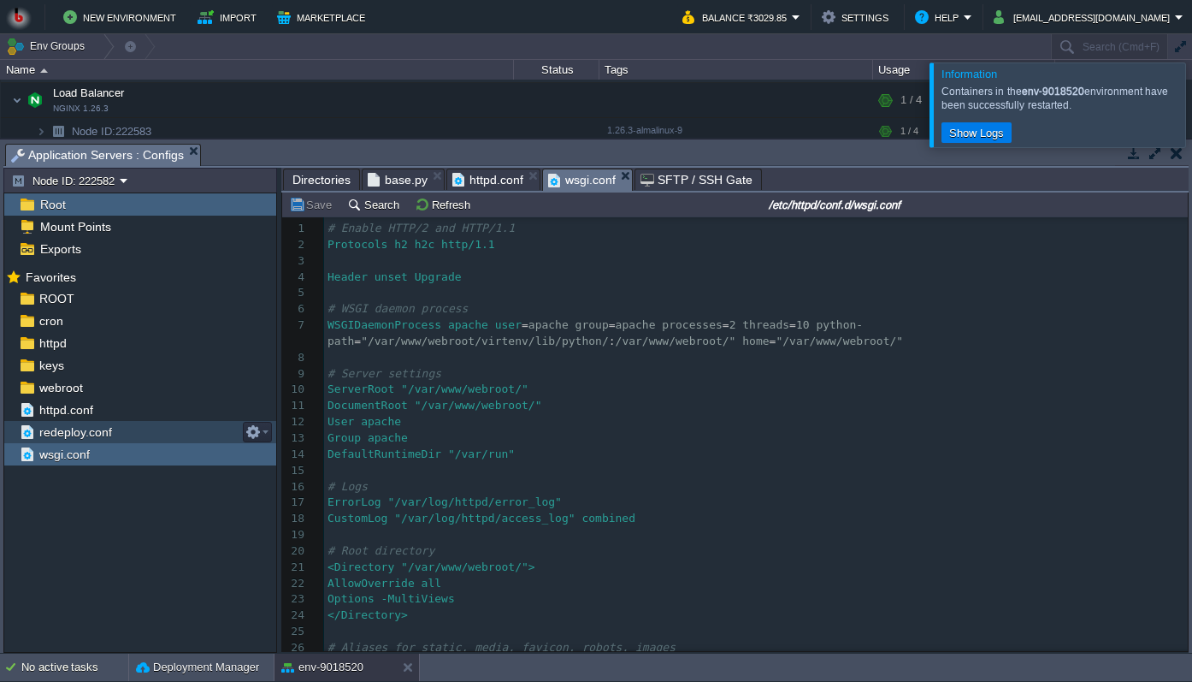
click at [121, 432] on div "redeploy.conf" at bounding box center [140, 432] width 272 height 22
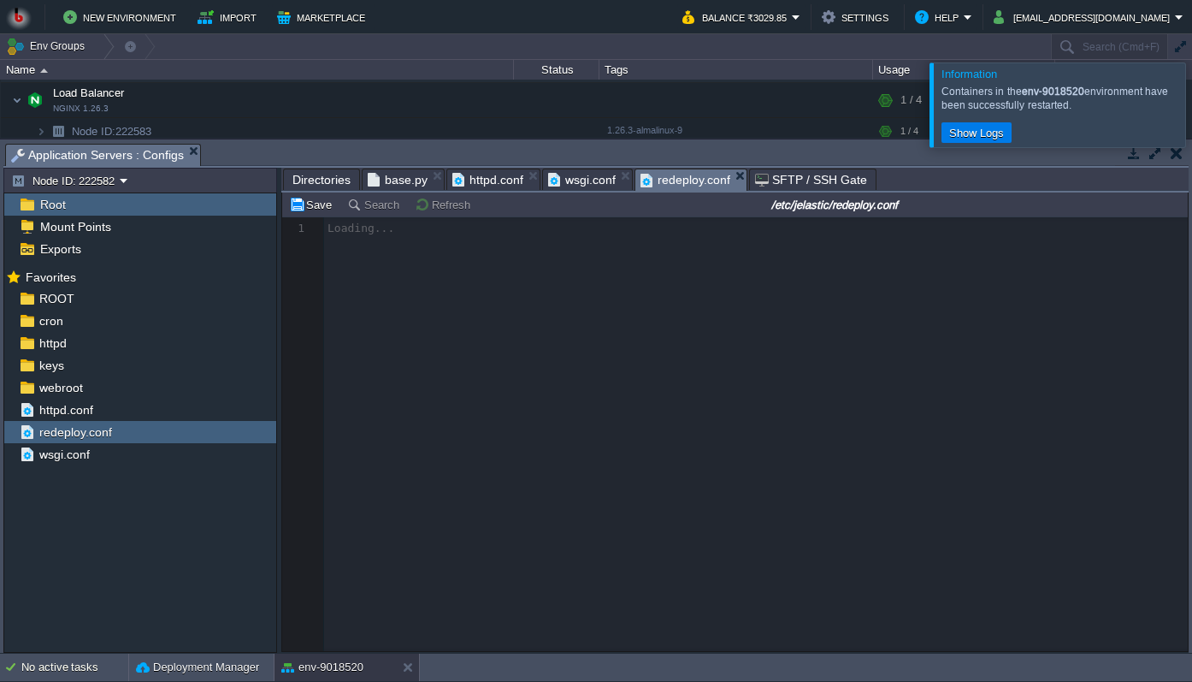
click at [571, 466] on div at bounding box center [735, 434] width 906 height 434
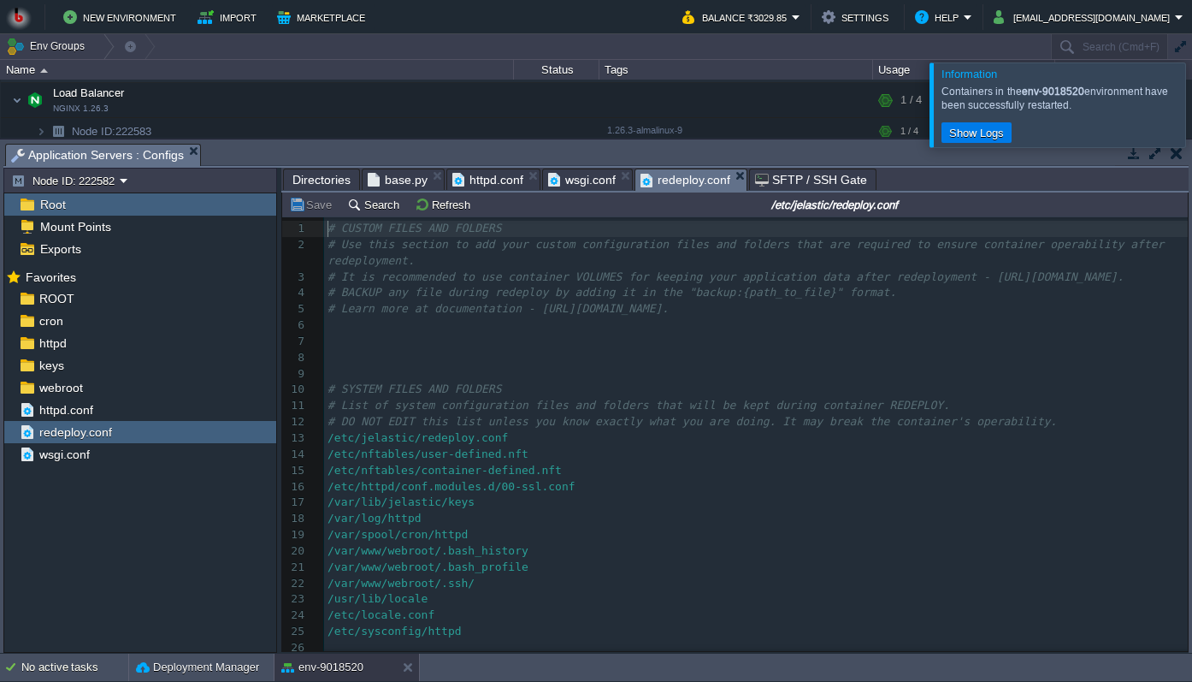
scroll to position [41, 0]
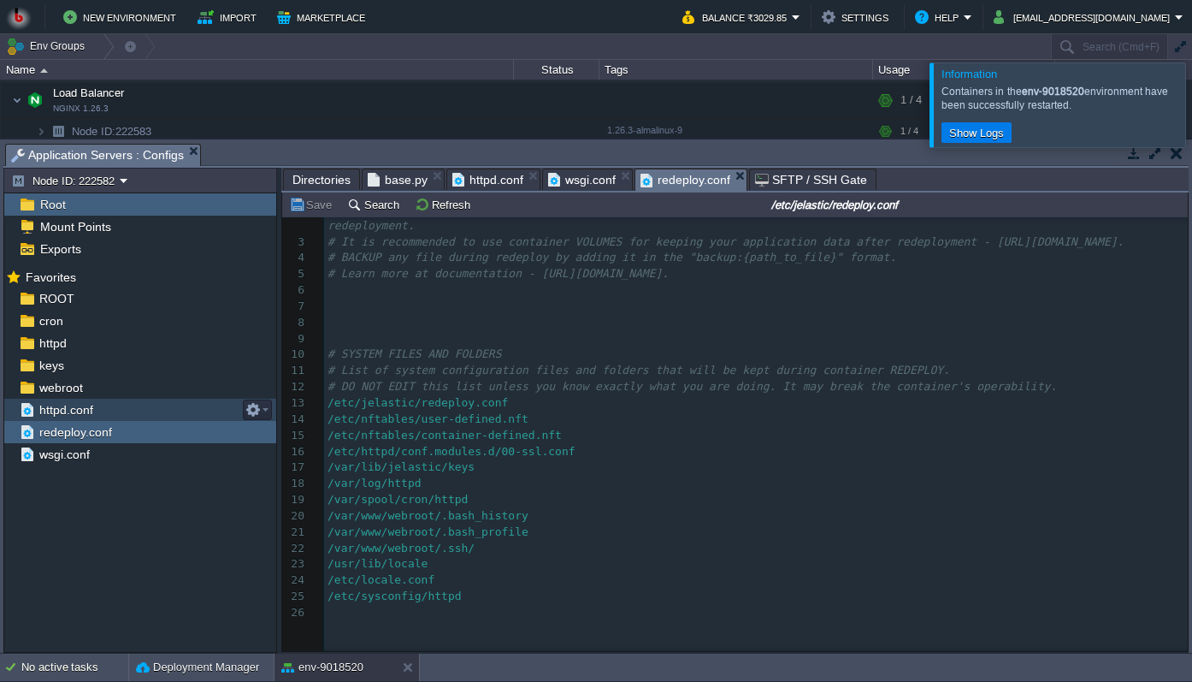
click at [163, 411] on div "httpd.conf" at bounding box center [140, 410] width 272 height 22
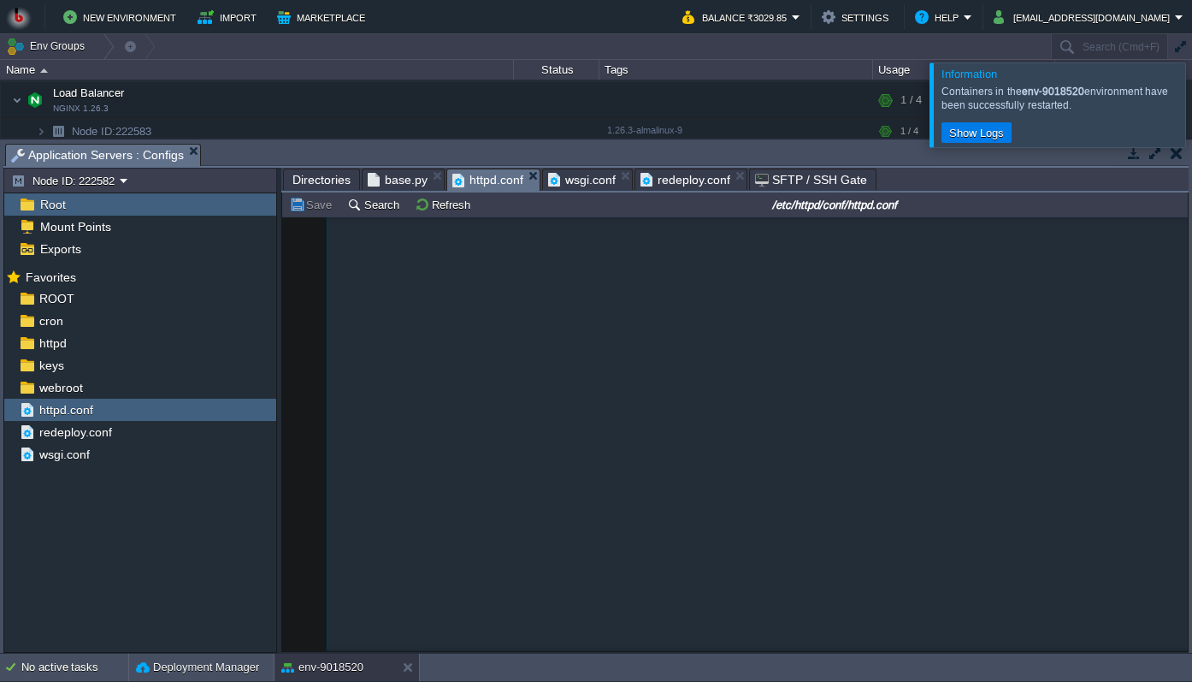
scroll to position [1466, 0]
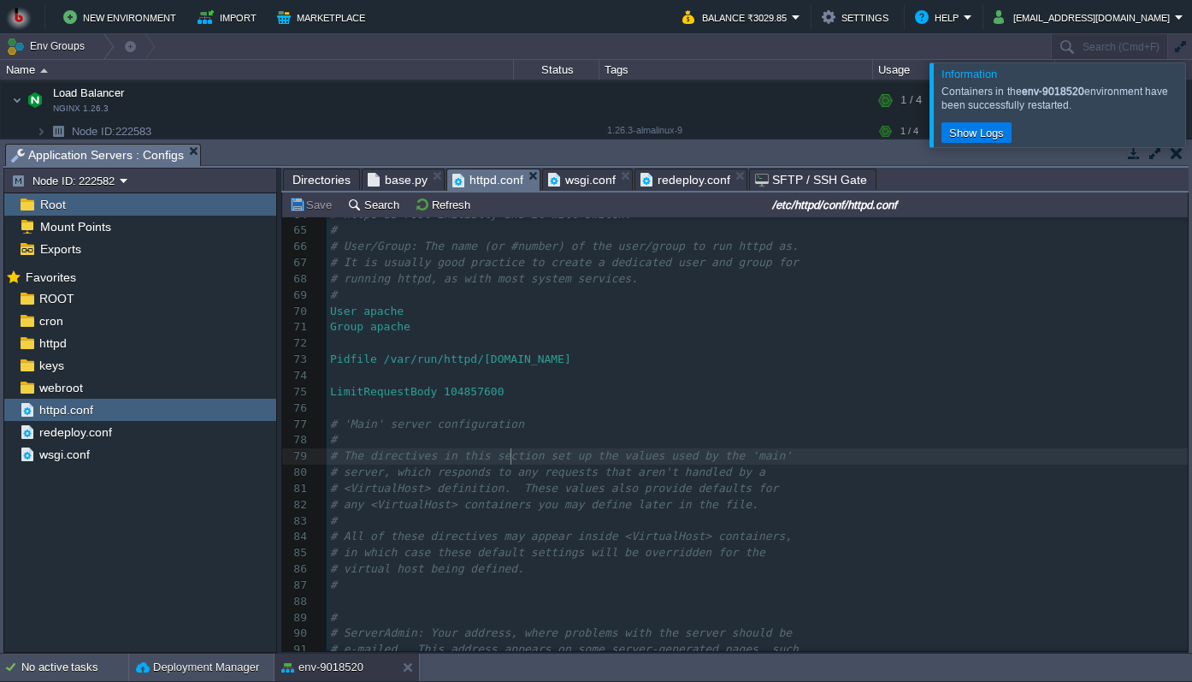
click at [511, 464] on div "429 # with ServerRoot set to '/www' will be interpreted by the 17 # of the serv…" at bounding box center [757, 416] width 861 height 838
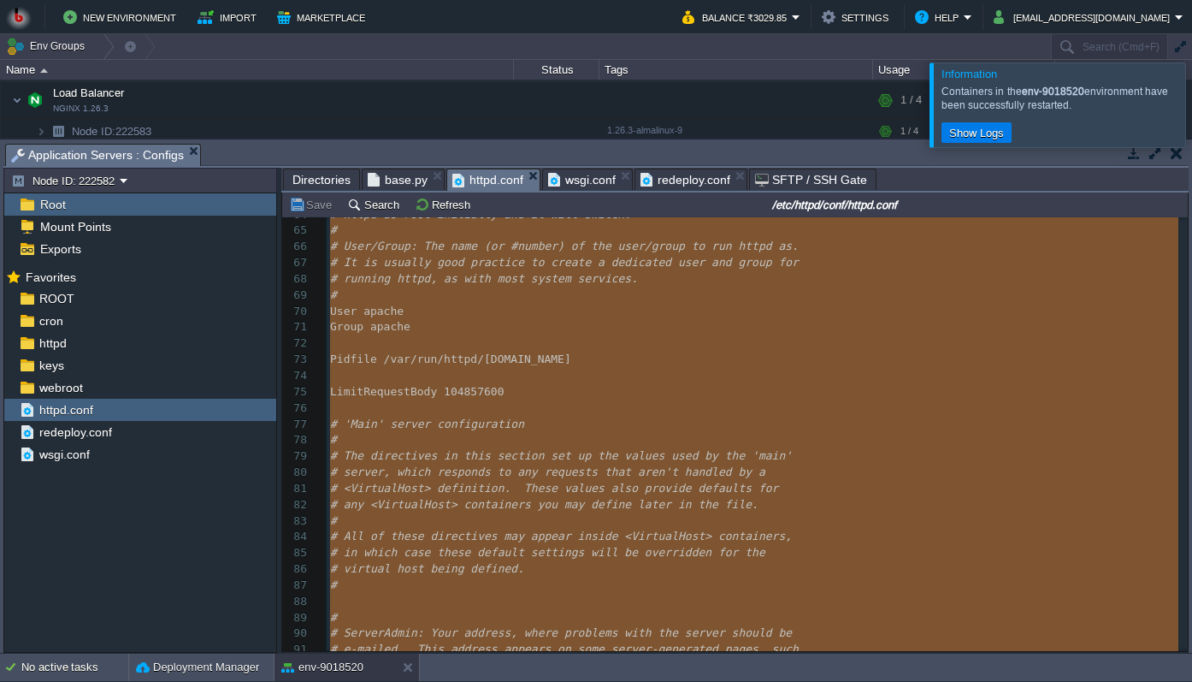
type textarea "-"
click at [332, 105] on button "button" at bounding box center [334, 99] width 15 height 15
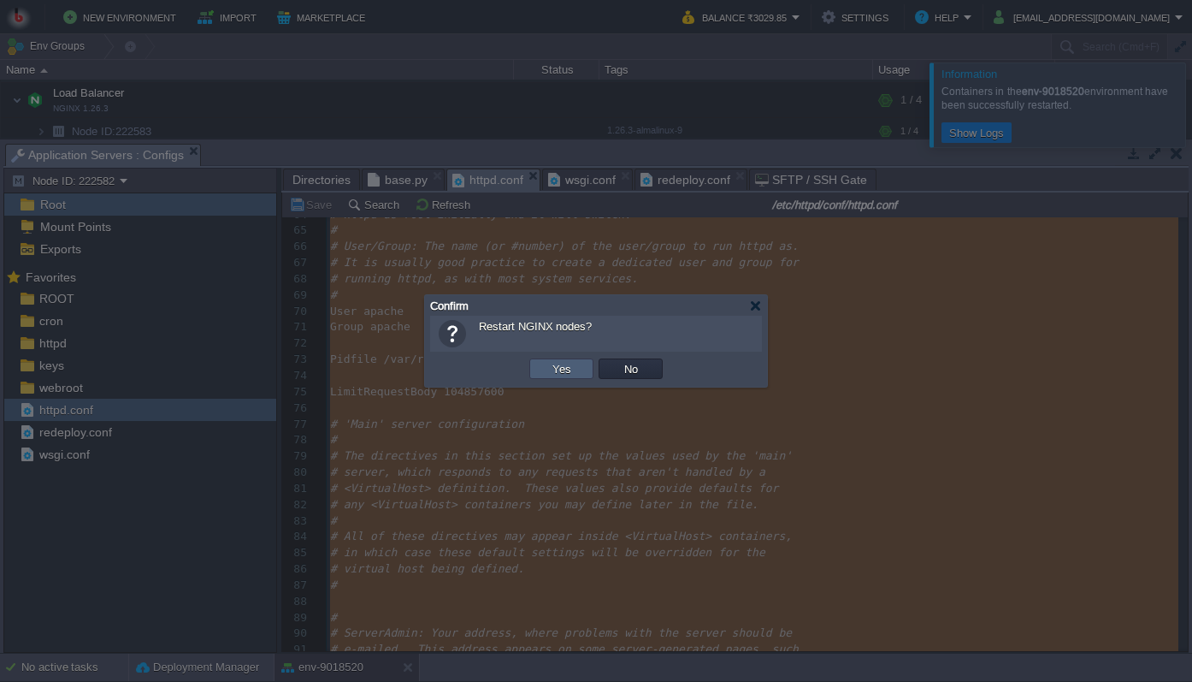
click at [558, 372] on button "Yes" at bounding box center [561, 368] width 29 height 15
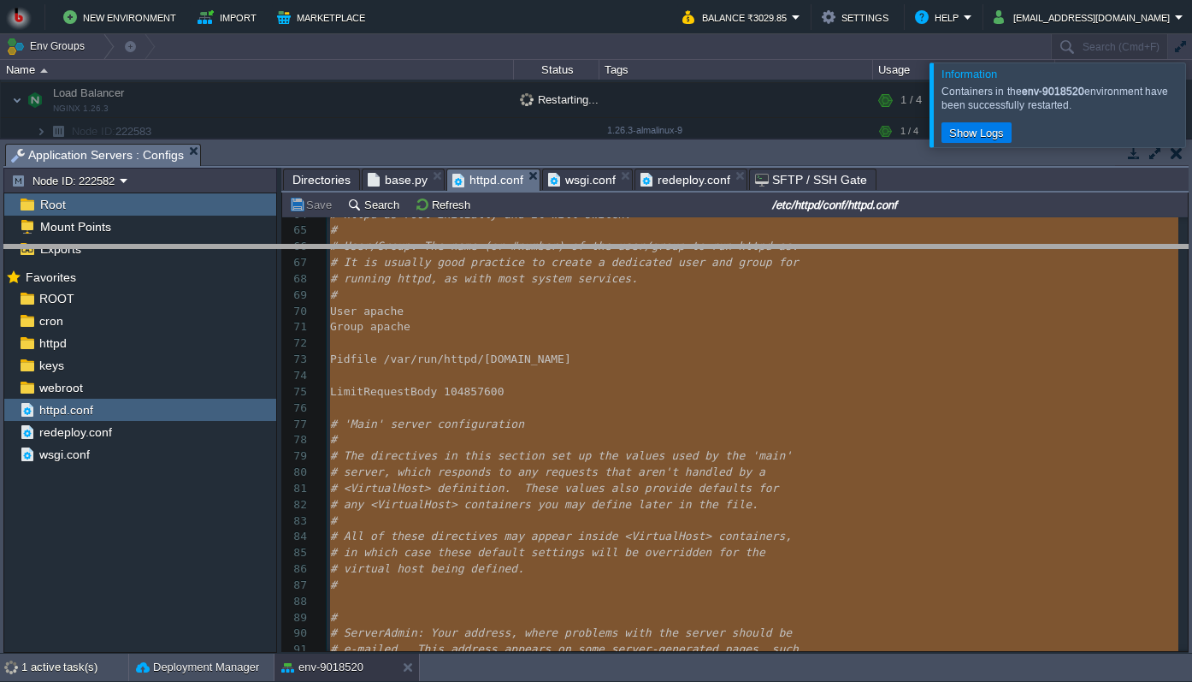
drag, startPoint x: 278, startPoint y: 145, endPoint x: 300, endPoint y: 272, distance: 128.5
click at [300, 272] on body "New Environment Import Marketplace Bonus ₹0.00 Upgrade Account Balance ₹3029.85…" at bounding box center [596, 341] width 1192 height 682
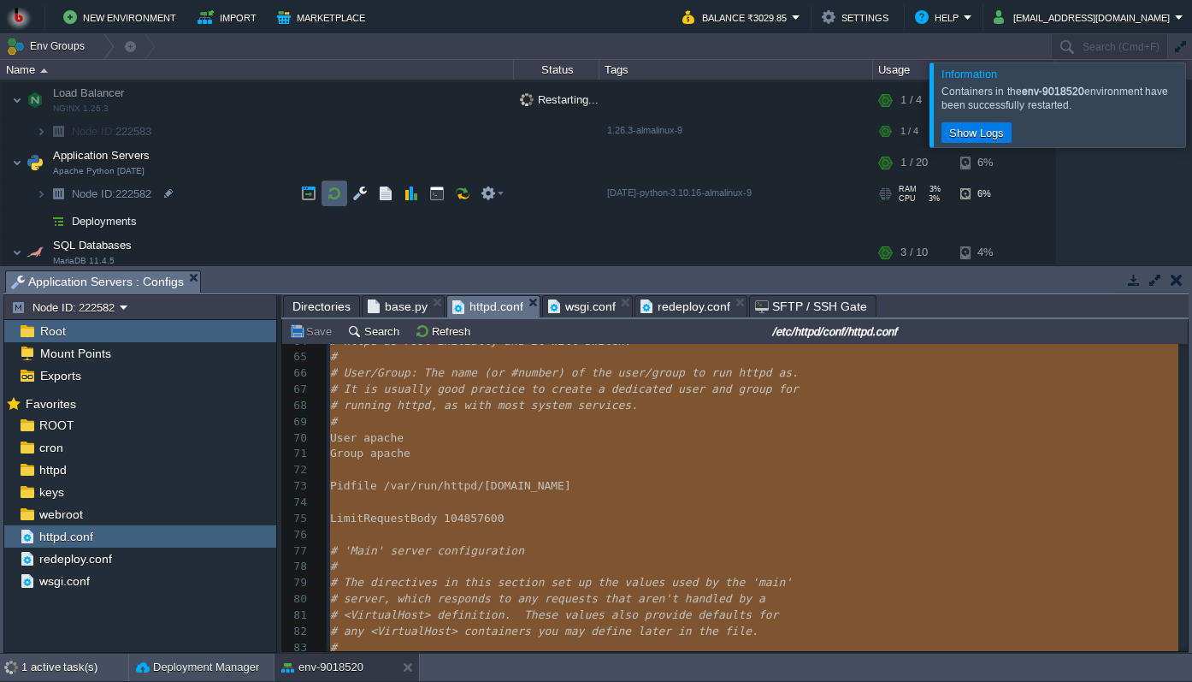
scroll to position [77, 0]
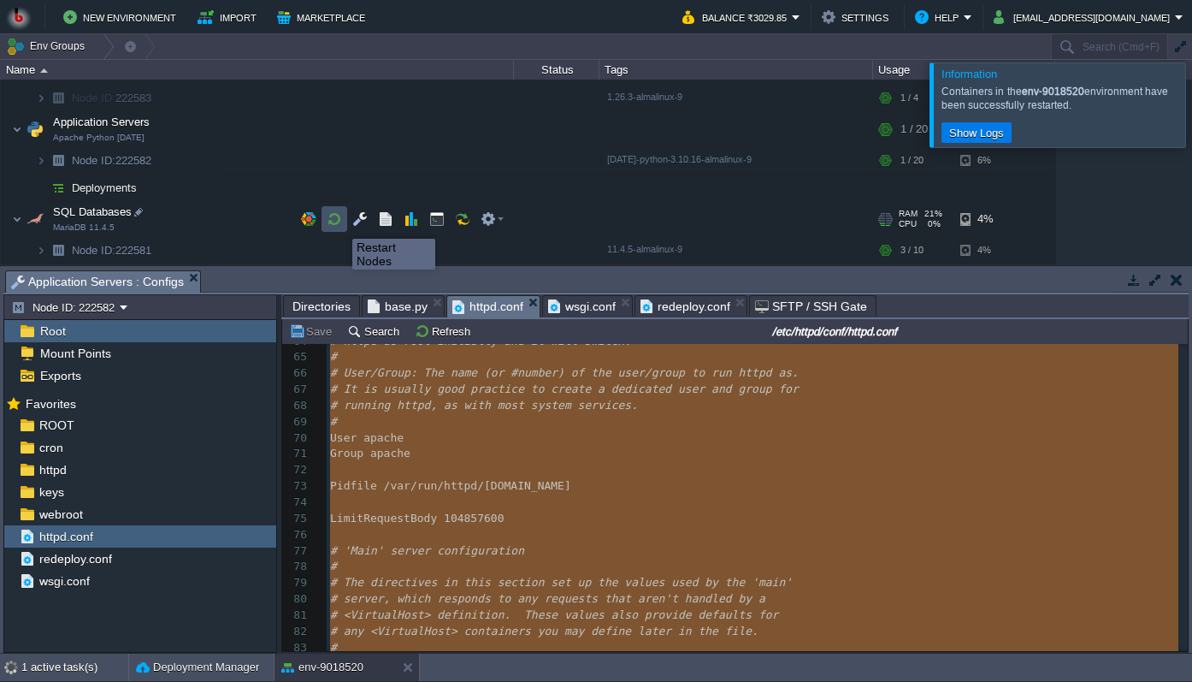
click at [330, 223] on button "button" at bounding box center [334, 218] width 15 height 15
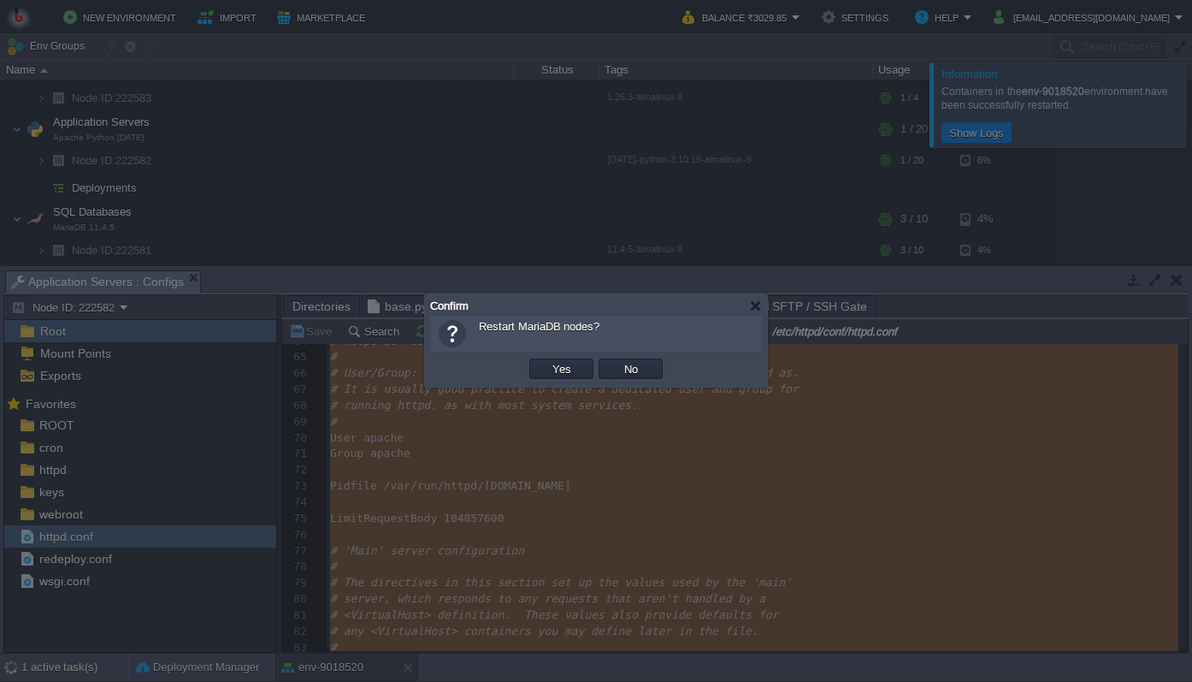
scroll to position [50, 0]
click at [552, 364] on button "Yes" at bounding box center [561, 368] width 29 height 15
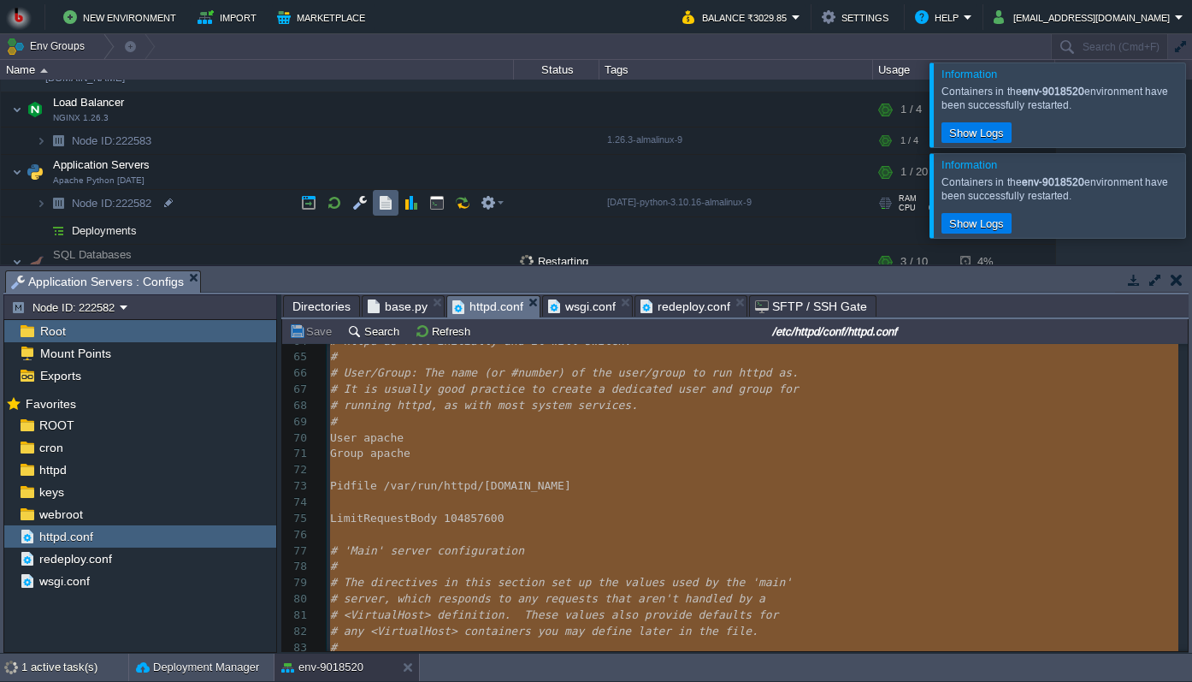
scroll to position [16, 0]
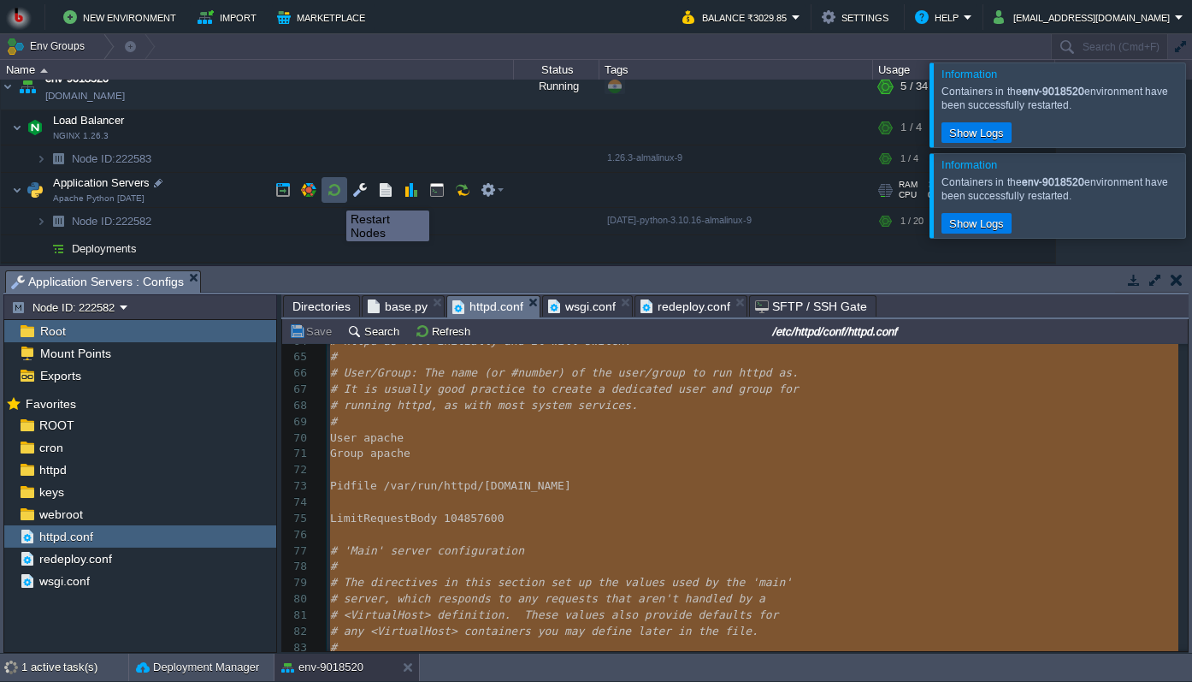
click at [334, 195] on button "button" at bounding box center [334, 189] width 15 height 15
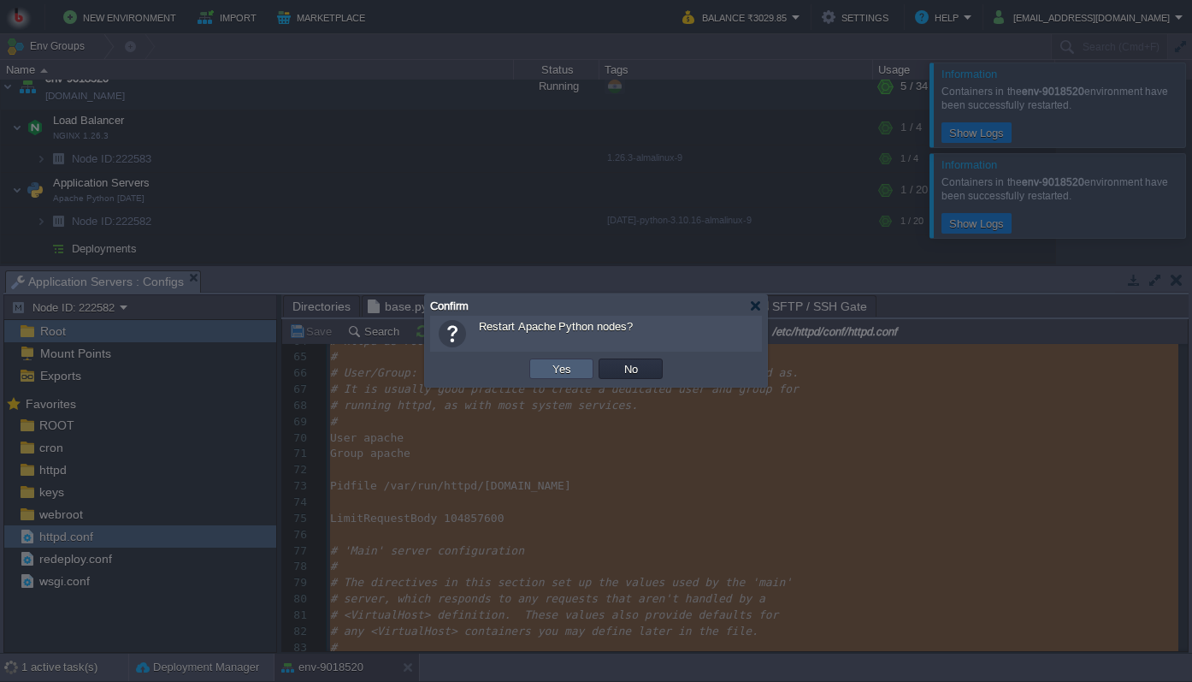
click at [548, 370] on button "Yes" at bounding box center [561, 368] width 29 height 15
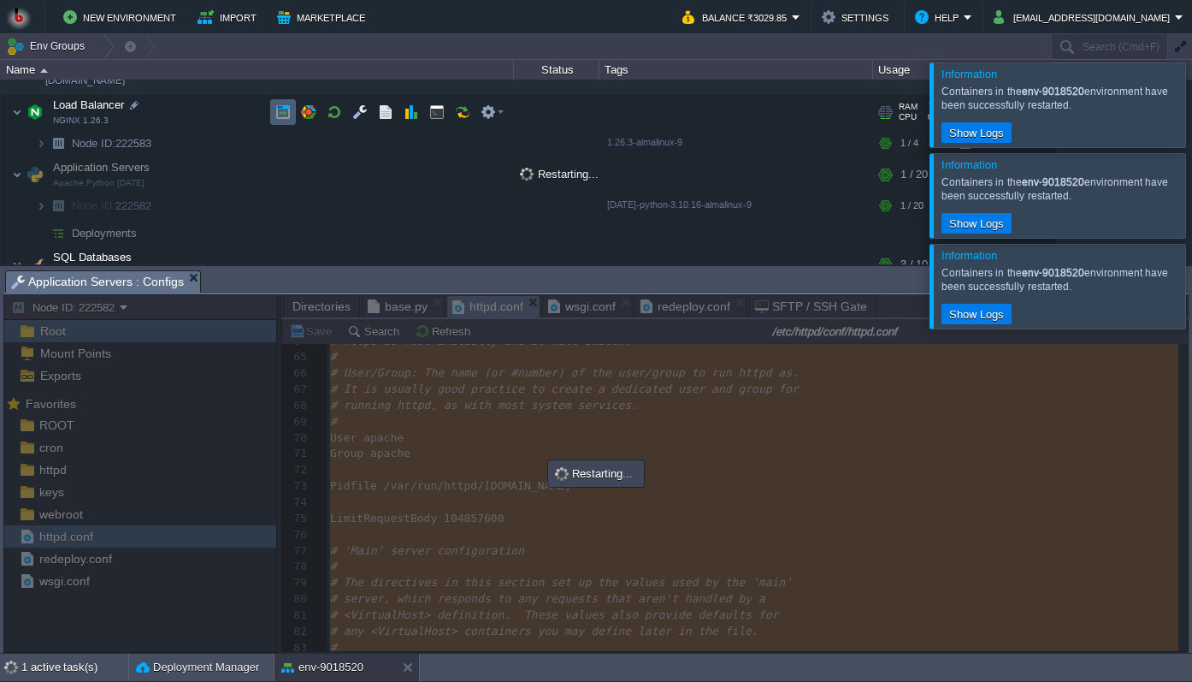
scroll to position [0, 0]
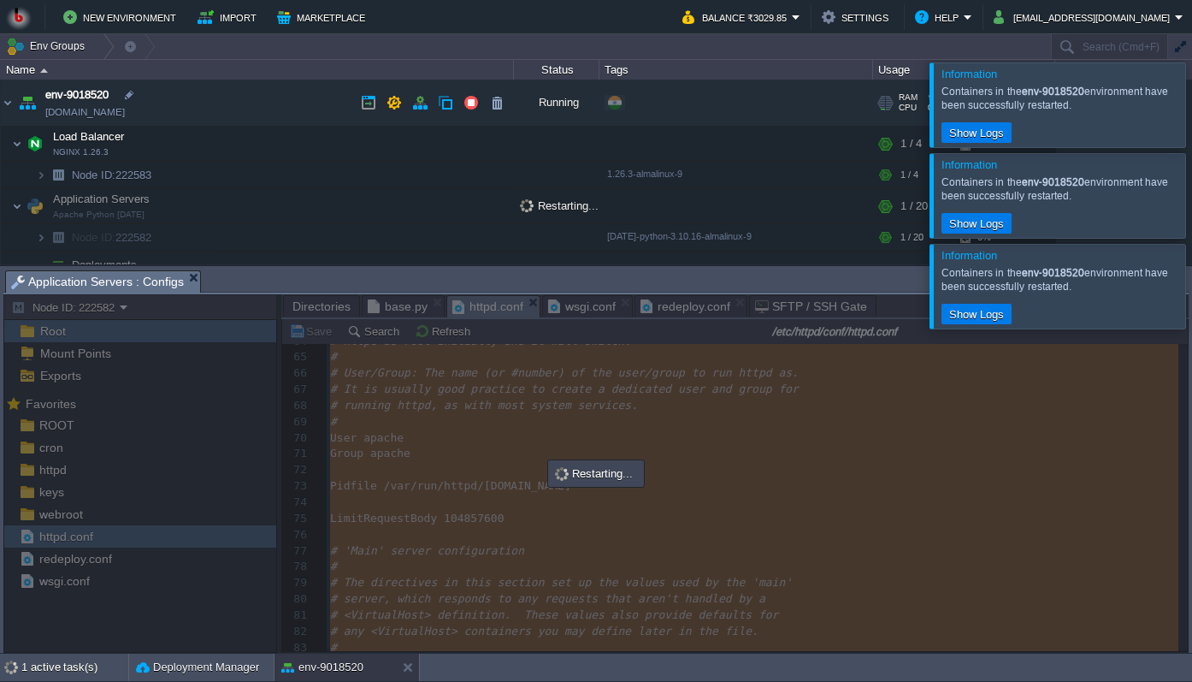
click at [119, 117] on link "[DOMAIN_NAME]" at bounding box center [85, 111] width 80 height 17
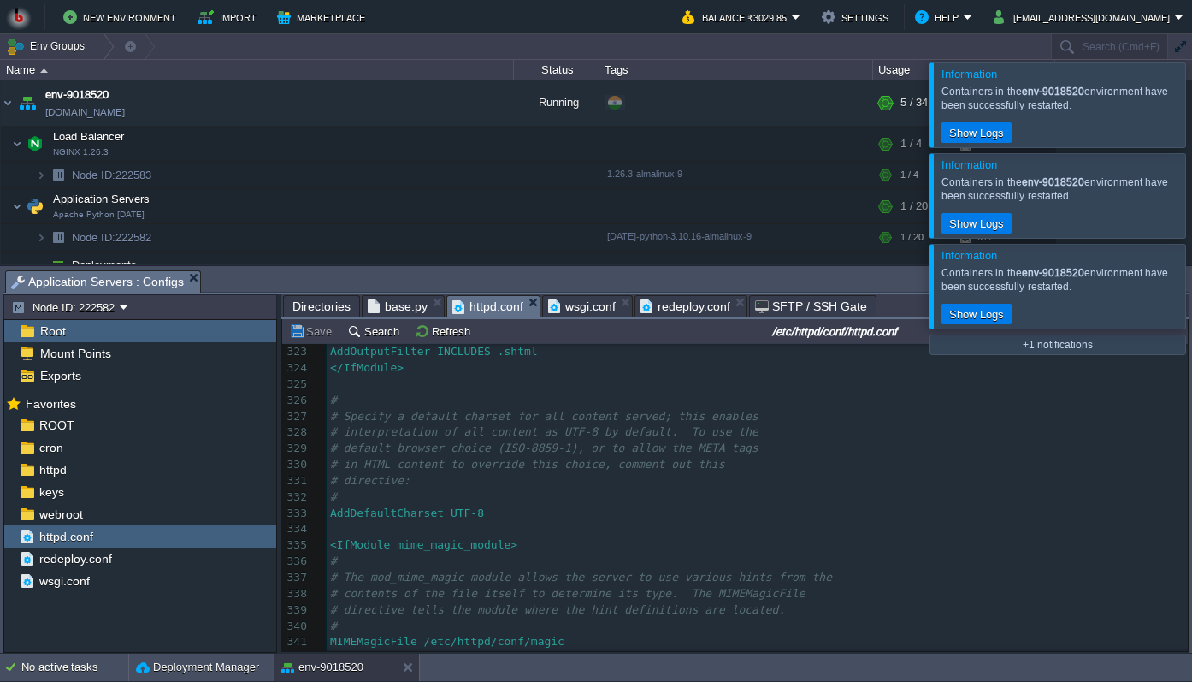
scroll to position [5950, 0]
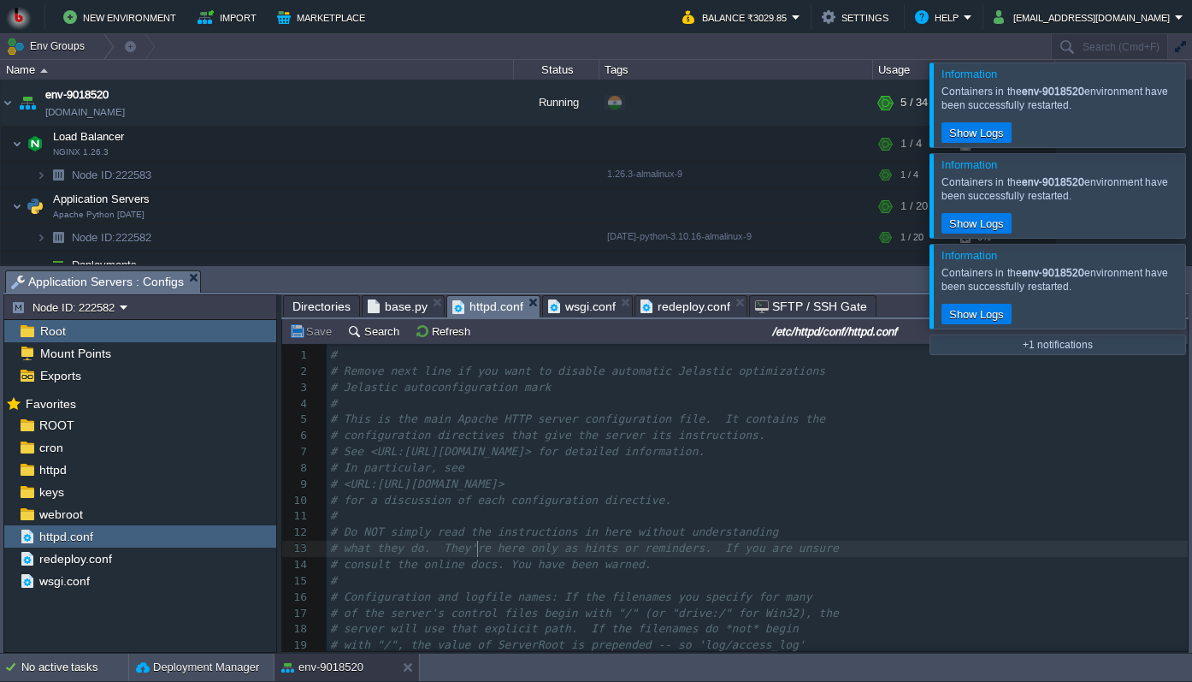
click at [479, 553] on div "x LimitRequestBody 104857600 1 # 2 # Remove next line if you want to disable au…" at bounding box center [757, 693] width 861 height 693
click at [180, 556] on div "redeploy.conf" at bounding box center [140, 558] width 272 height 22
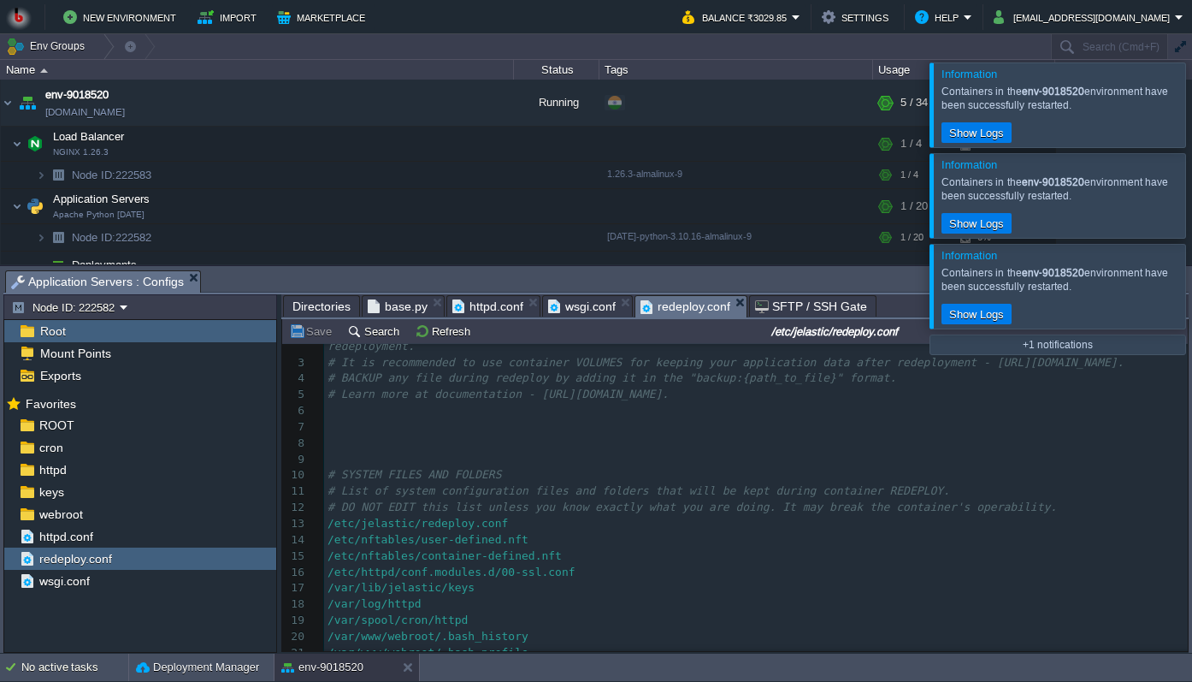
click at [564, 468] on pre "​" at bounding box center [756, 460] width 864 height 16
click at [171, 584] on div "wsgi.conf" at bounding box center [140, 581] width 272 height 22
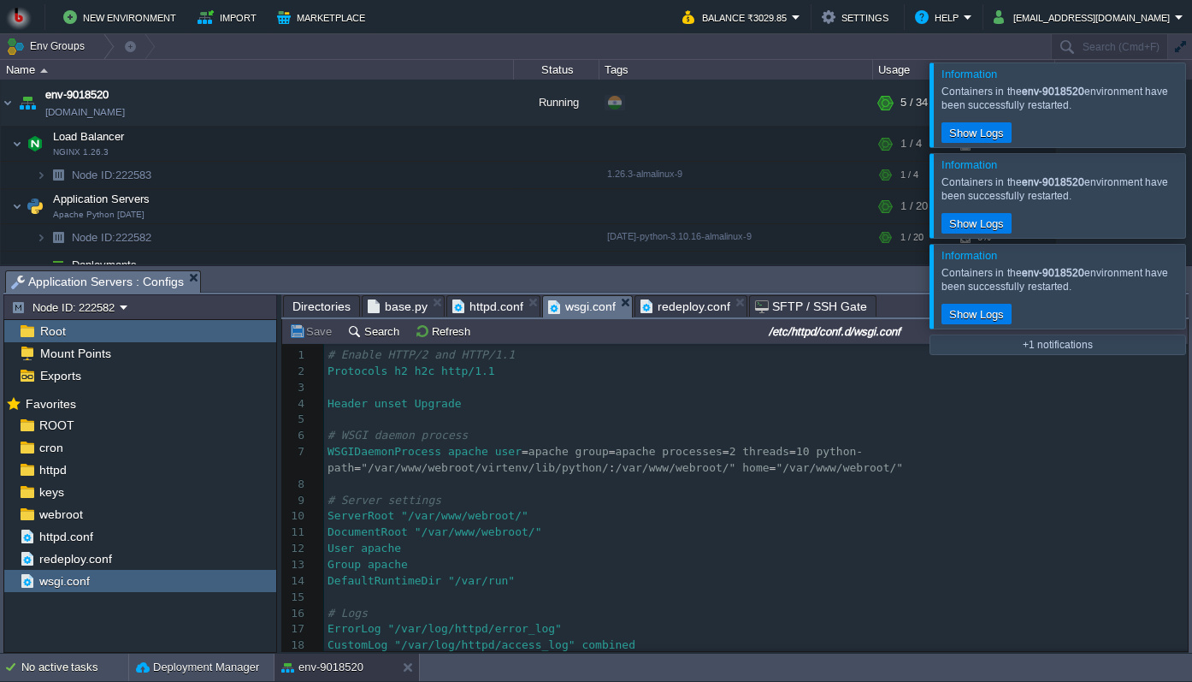
click at [593, 499] on pre "# Server settings" at bounding box center [756, 501] width 864 height 16
type textarea "-"
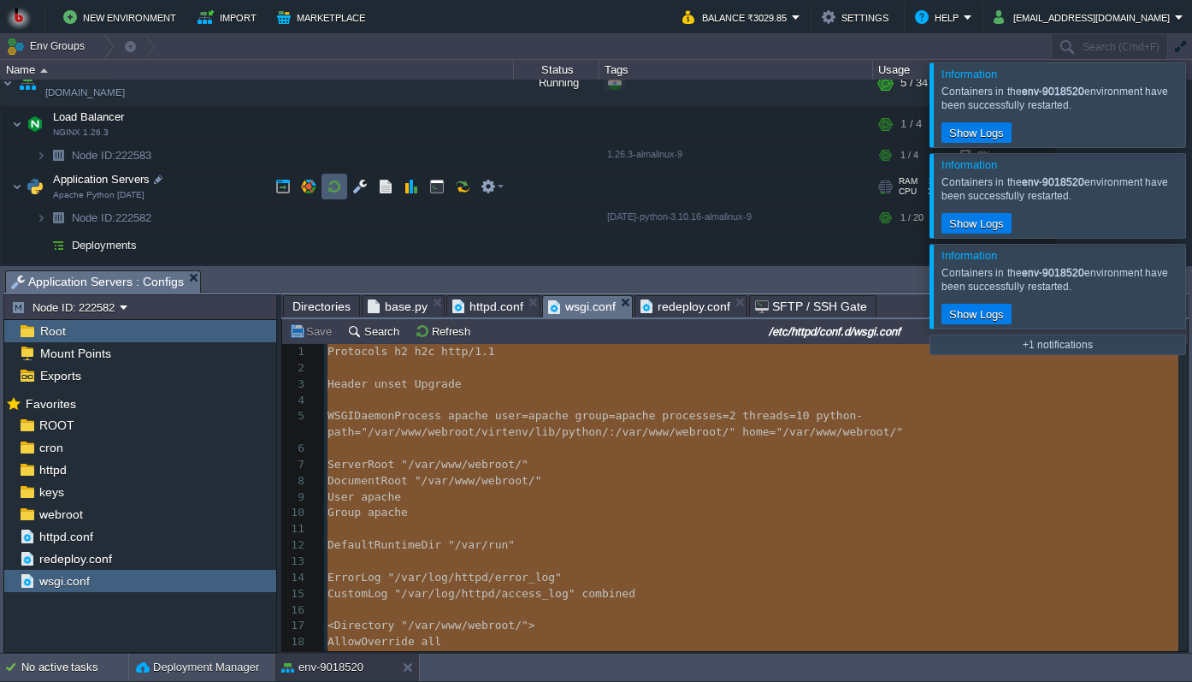
click at [329, 188] on button "button" at bounding box center [334, 186] width 15 height 15
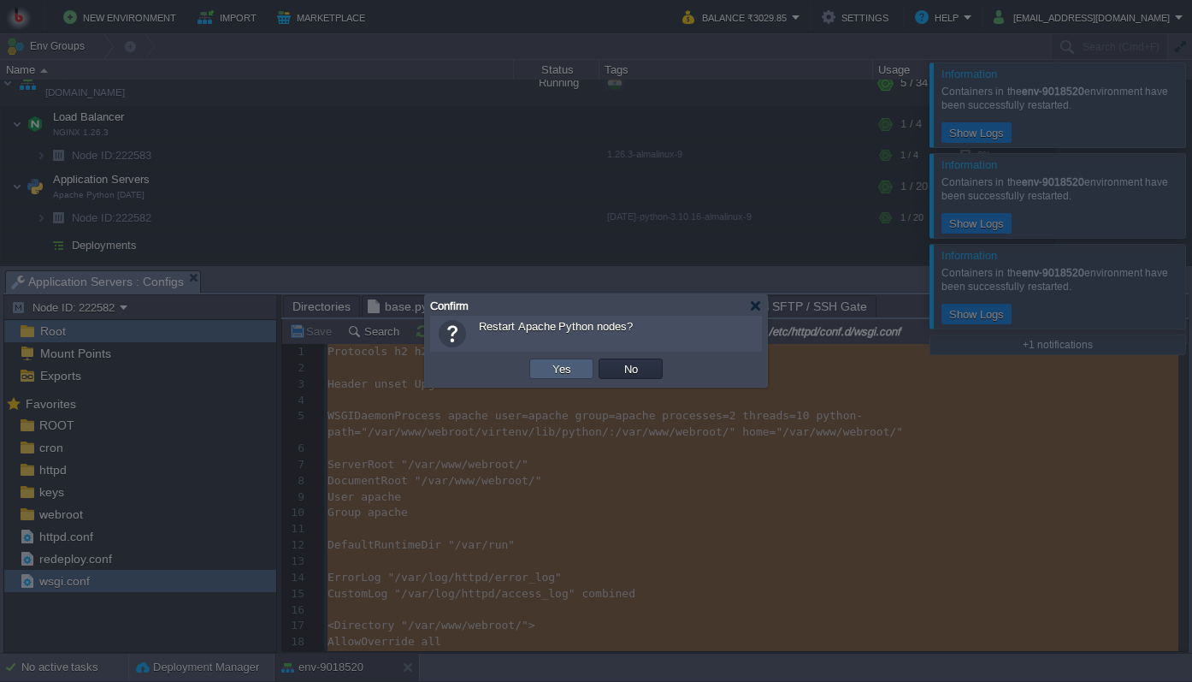
click at [570, 373] on button "Yes" at bounding box center [561, 368] width 29 height 15
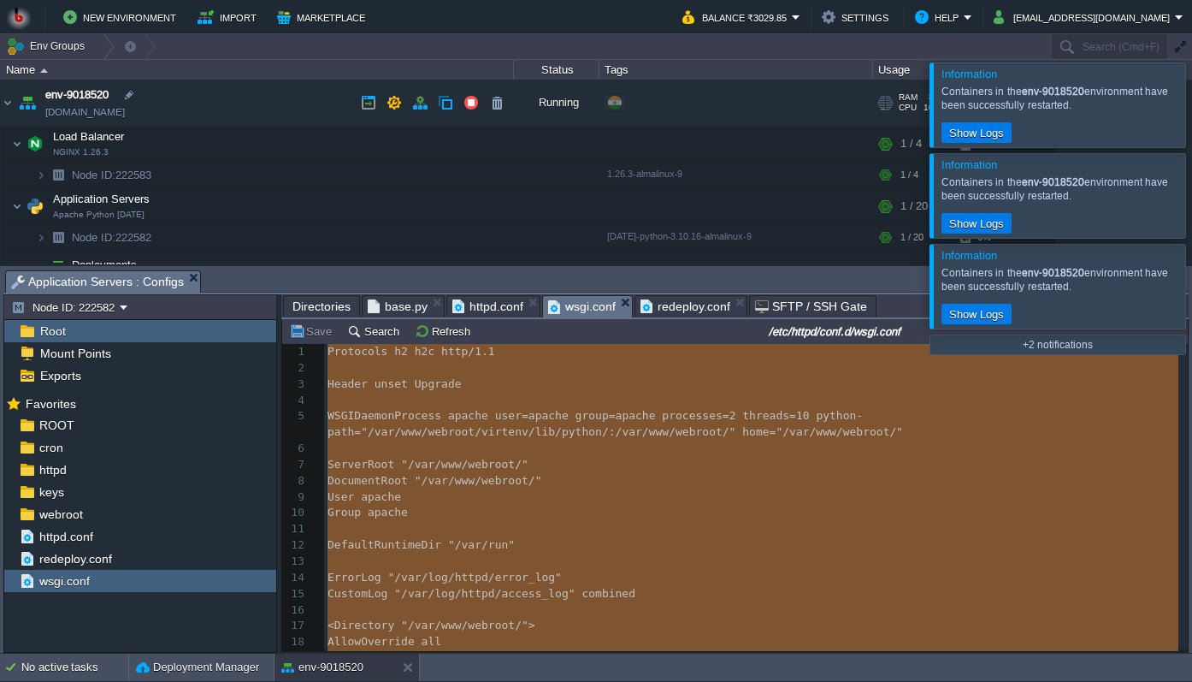
click at [101, 113] on link "[DOMAIN_NAME]" at bounding box center [85, 111] width 80 height 17
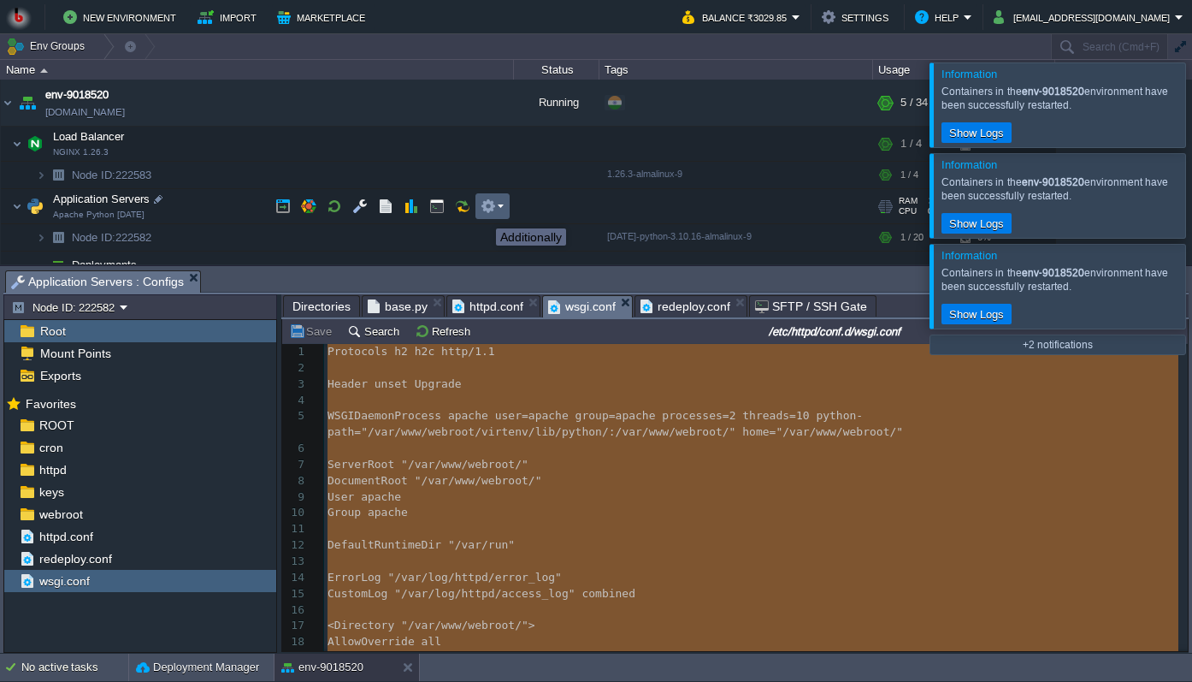
click at [483, 213] on button "button" at bounding box center [488, 205] width 15 height 15
click at [466, 209] on button "button" at bounding box center [462, 205] width 15 height 15
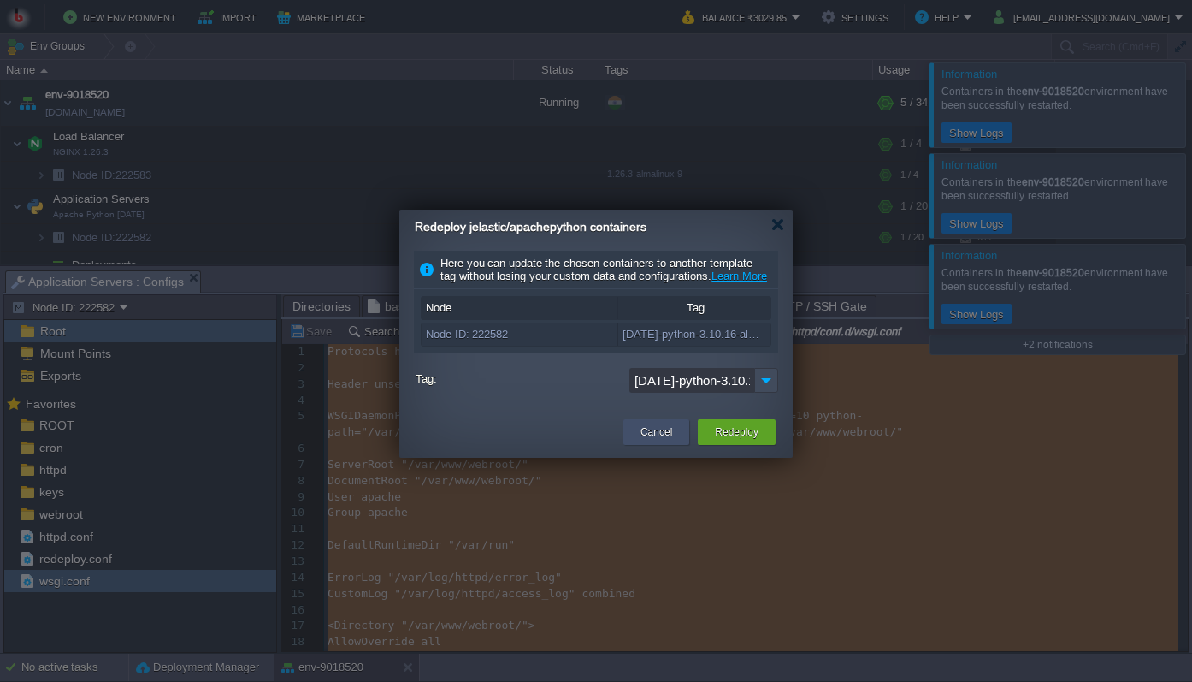
click at [659, 440] on button "Cancel" at bounding box center [657, 431] width 32 height 17
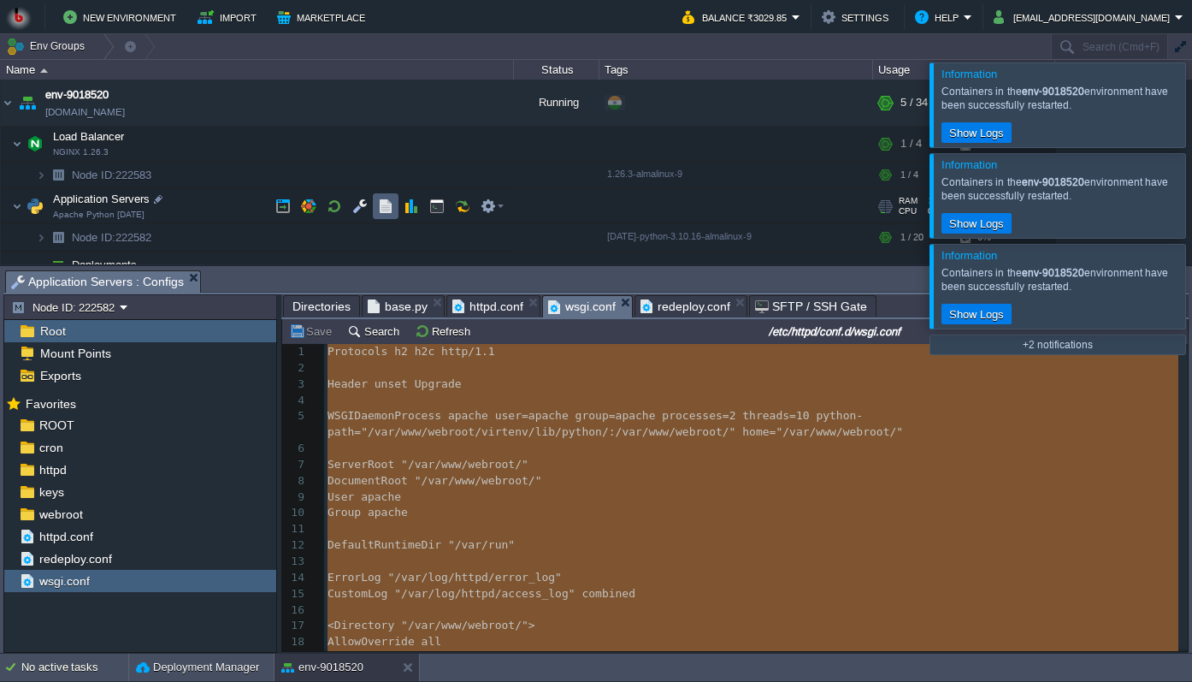
click at [393, 199] on td at bounding box center [386, 206] width 26 height 26
click at [139, 280] on span "Application Servers : Configs" at bounding box center [97, 281] width 173 height 21
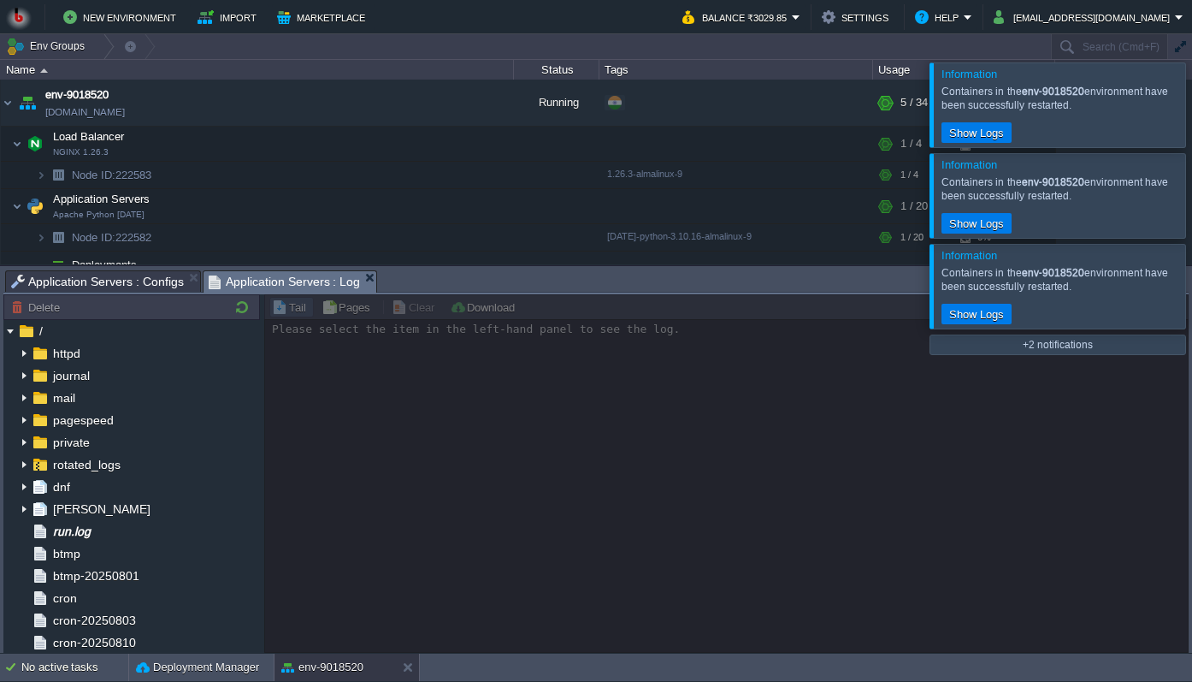
click at [285, 281] on span "Application Servers : Log" at bounding box center [285, 281] width 152 height 21
click at [395, 393] on div at bounding box center [726, 473] width 924 height 358
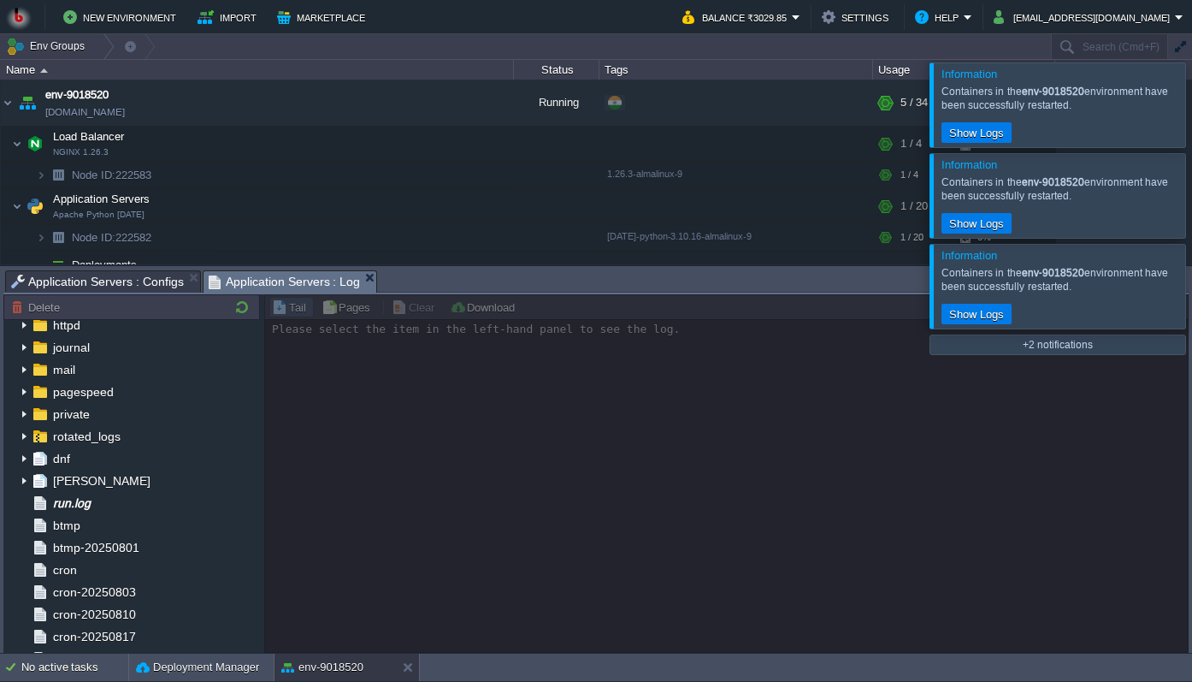
scroll to position [0, 0]
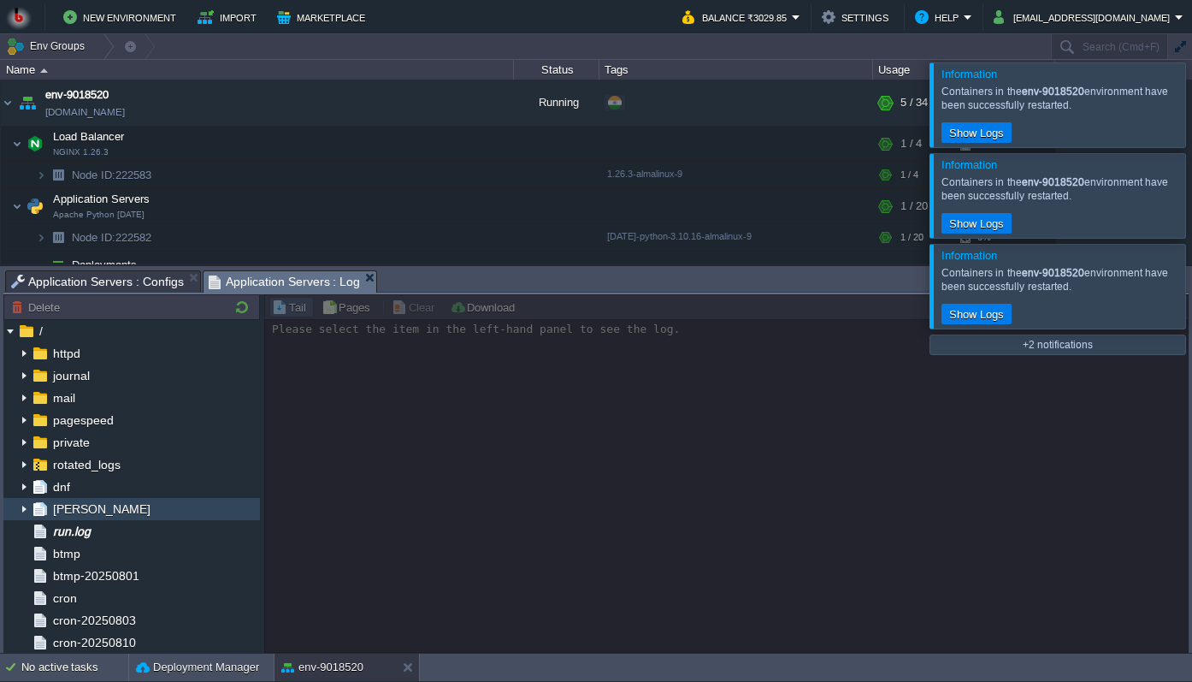
click at [91, 509] on span "[PERSON_NAME]" at bounding box center [101, 508] width 103 height 15
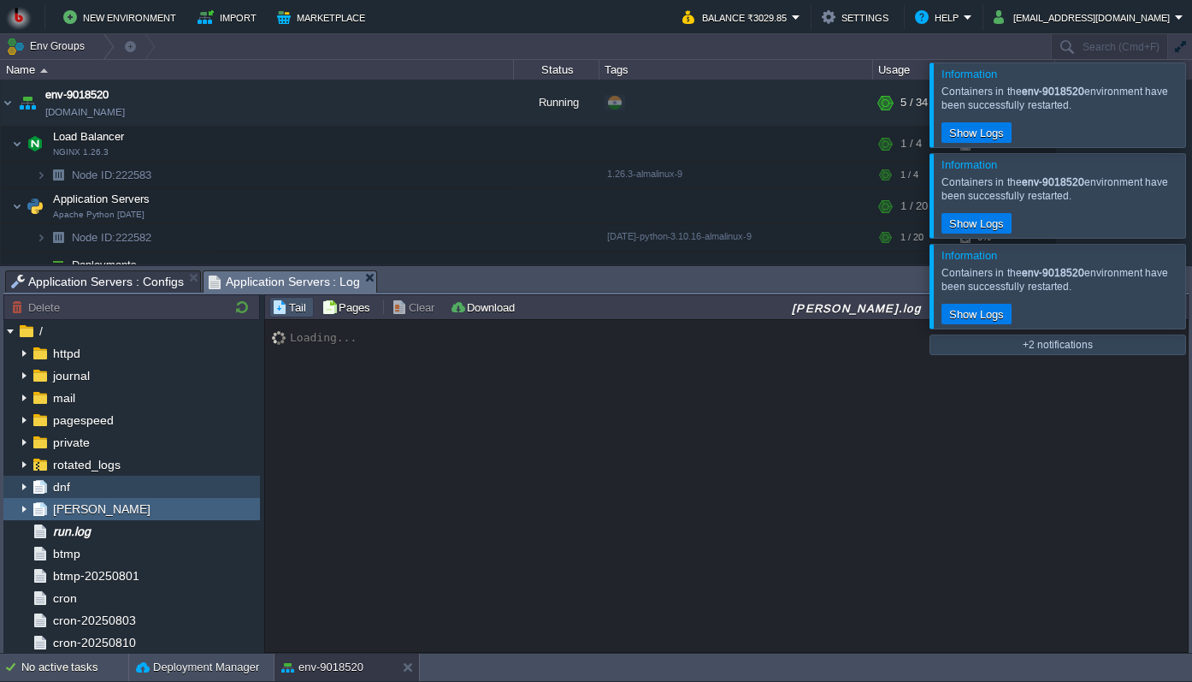
click at [85, 492] on div "dnf" at bounding box center [131, 486] width 257 height 22
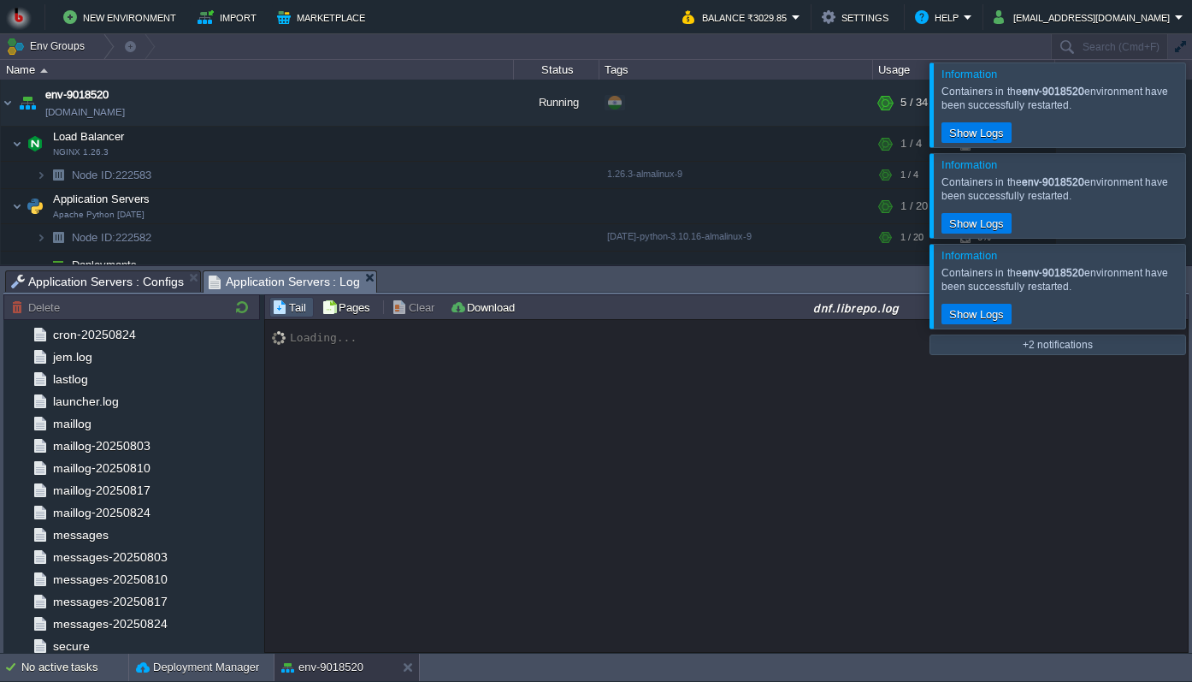
scroll to position [602, 0]
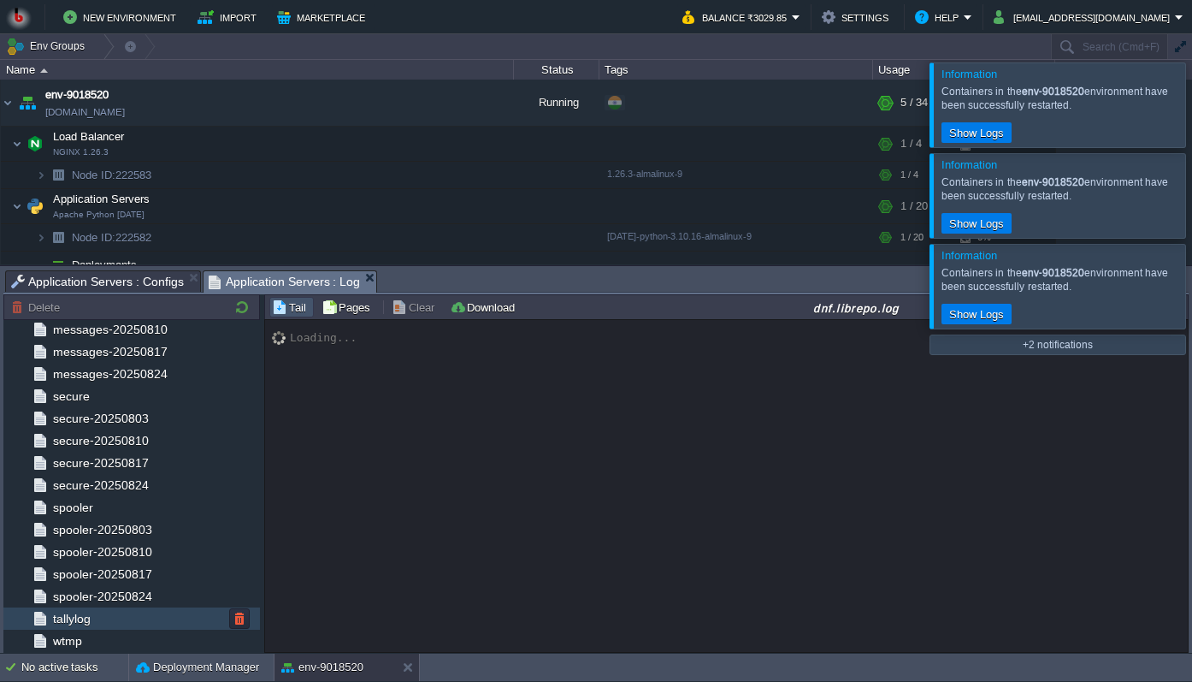
click at [97, 613] on div "tallylog" at bounding box center [131, 618] width 257 height 22
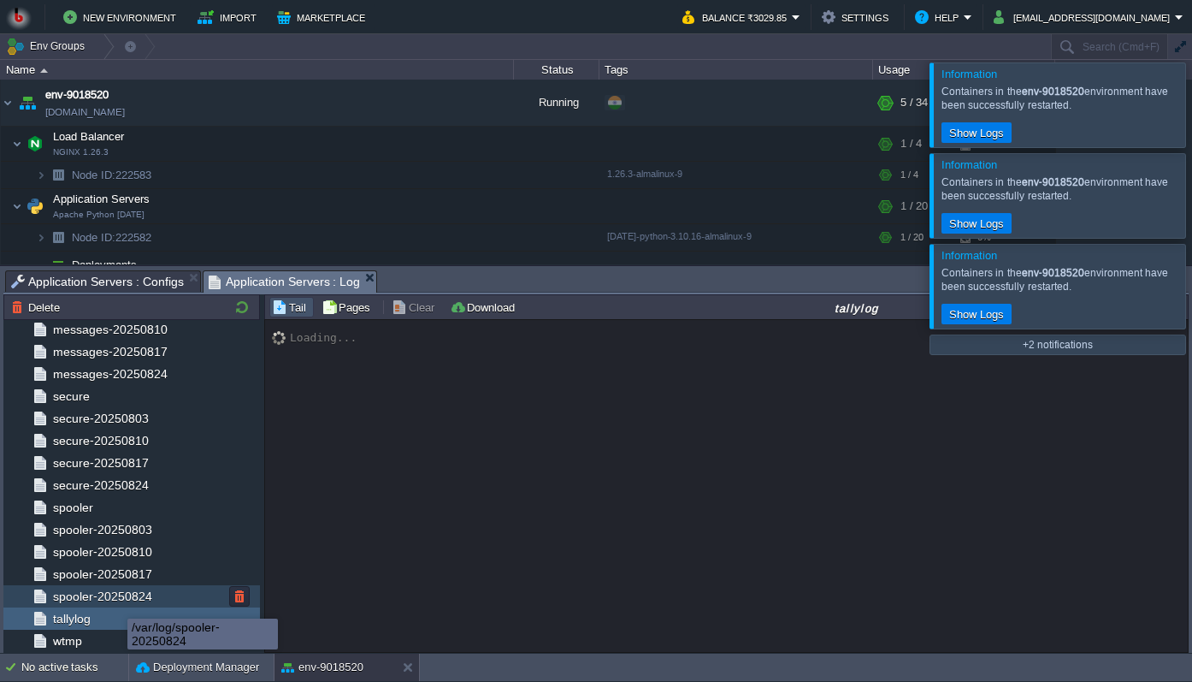
click at [115, 603] on span "spooler-20250824" at bounding box center [102, 595] width 105 height 15
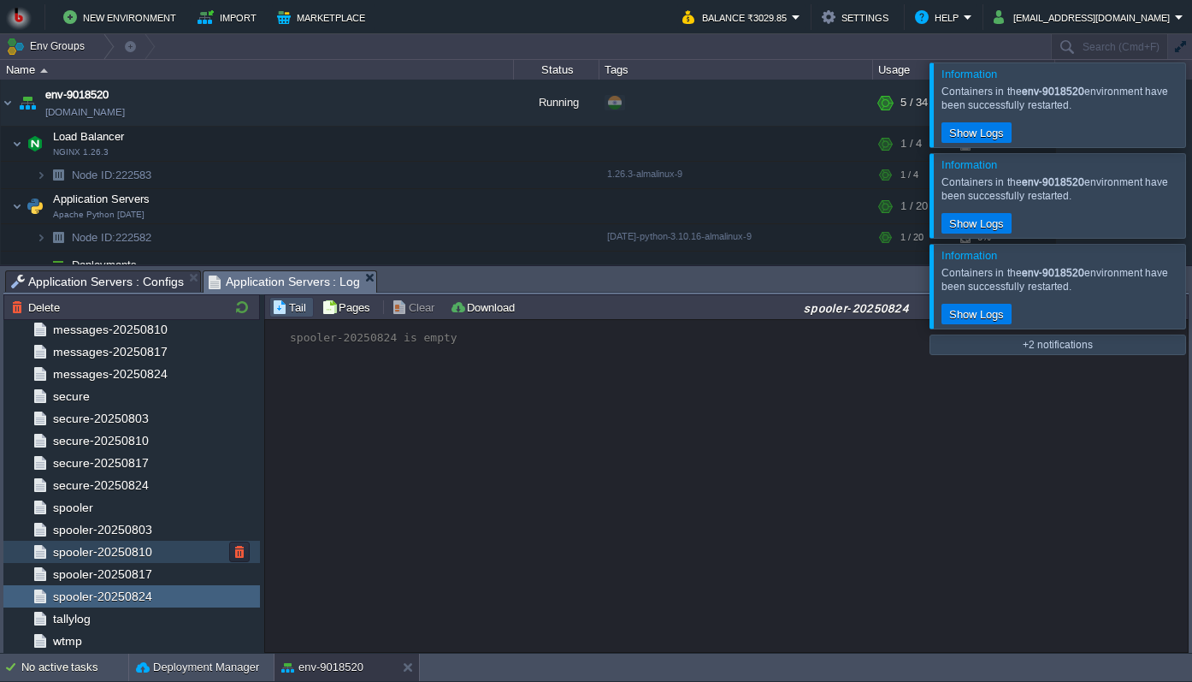
click at [169, 558] on div "spooler-20250810" at bounding box center [131, 551] width 257 height 22
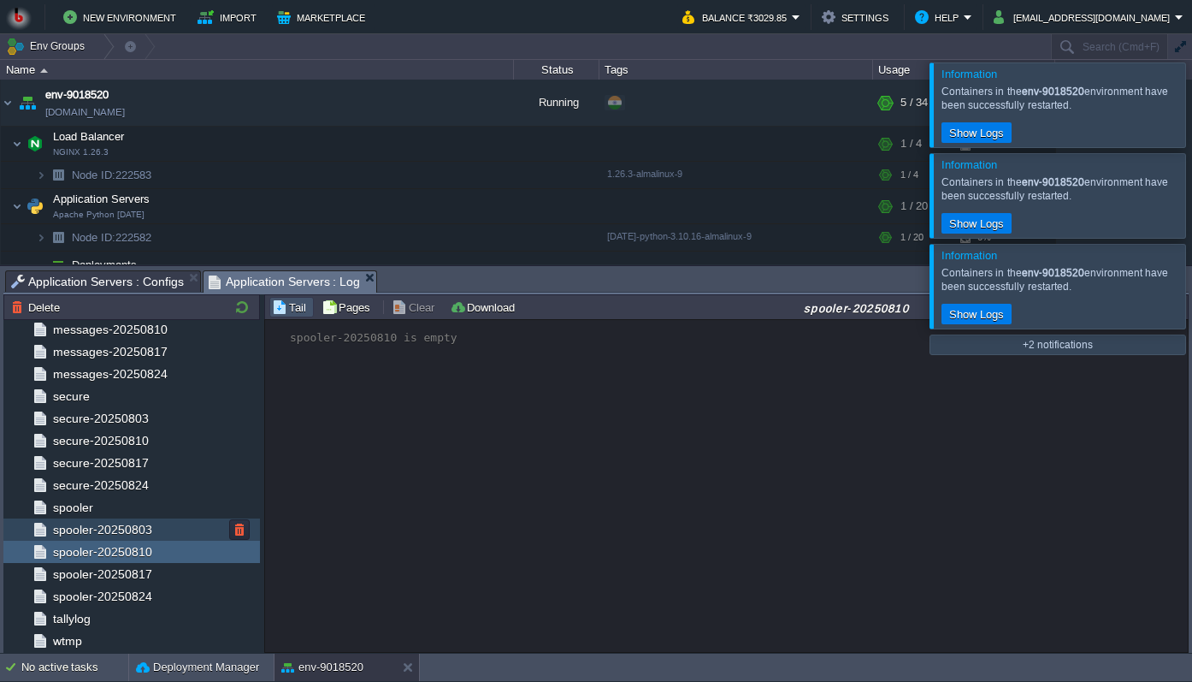
click at [149, 519] on div "spooler-20250803" at bounding box center [131, 529] width 257 height 22
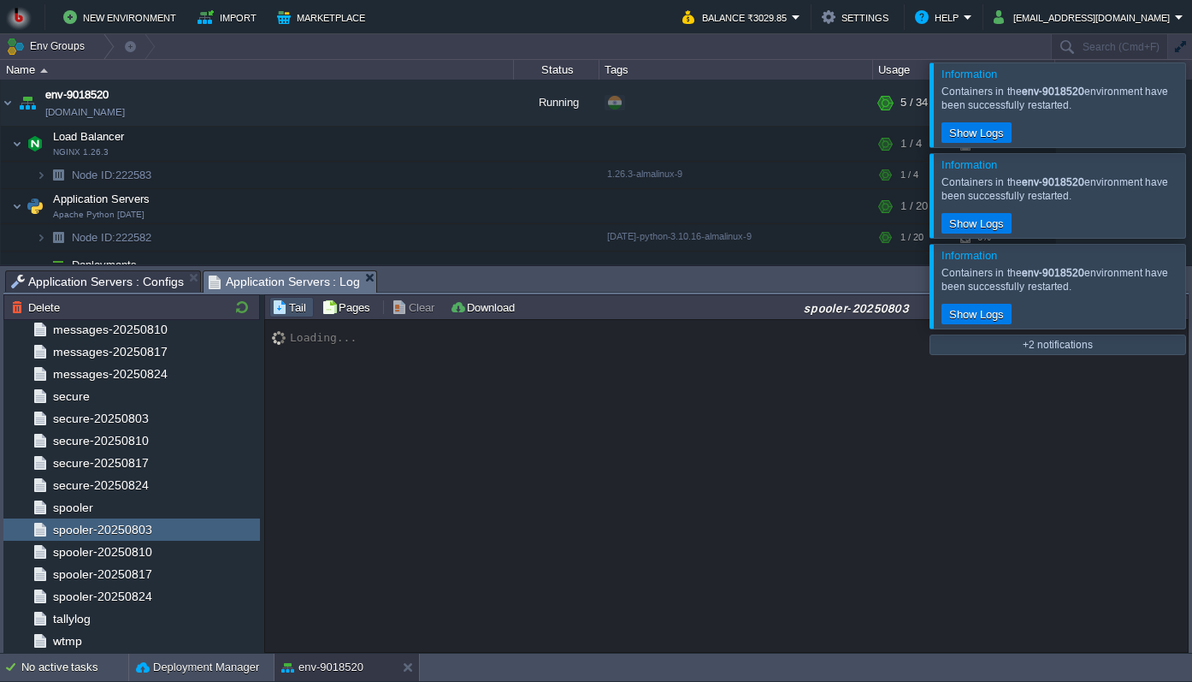
click at [420, 312] on button "Clear" at bounding box center [416, 306] width 48 height 15
click at [417, 309] on button "Clear" at bounding box center [416, 306] width 48 height 15
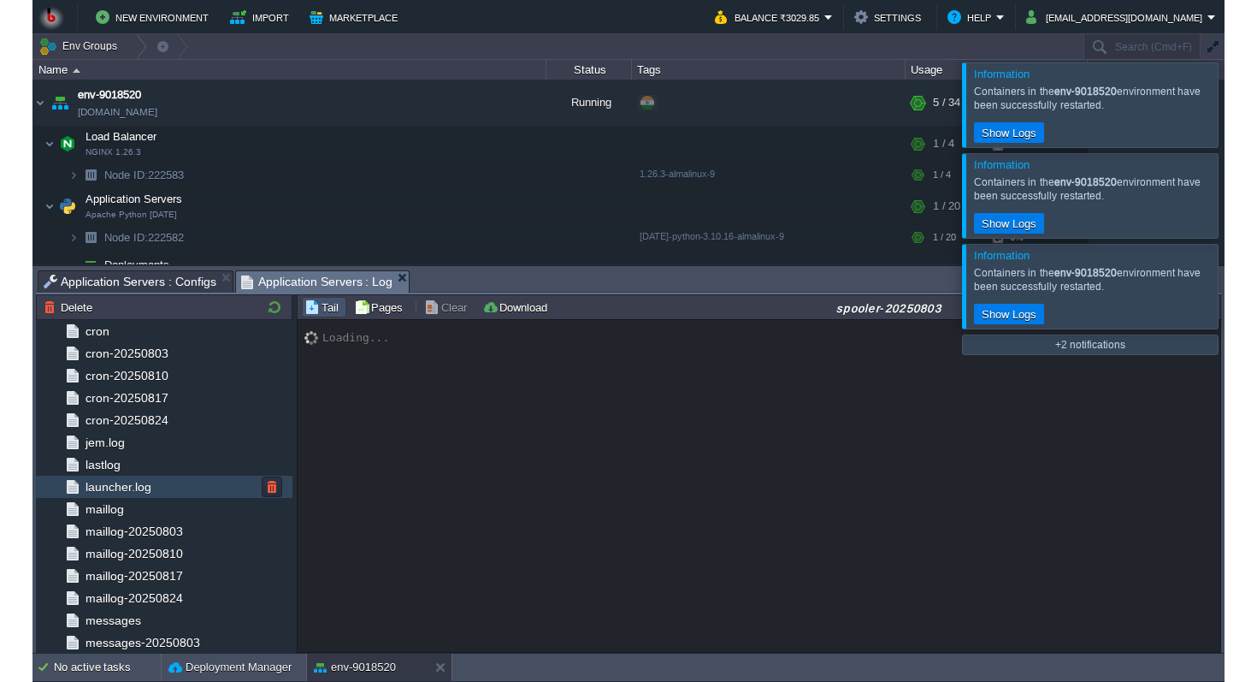
scroll to position [0, 0]
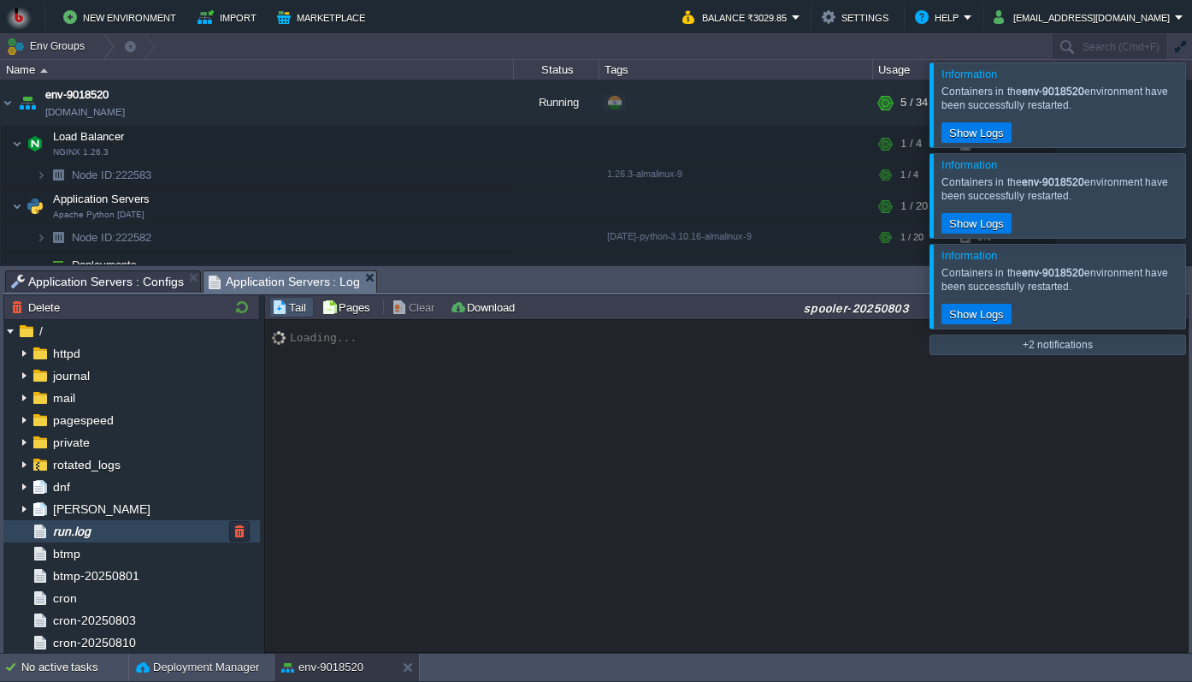
click at [93, 527] on span "run.log" at bounding box center [72, 530] width 44 height 15
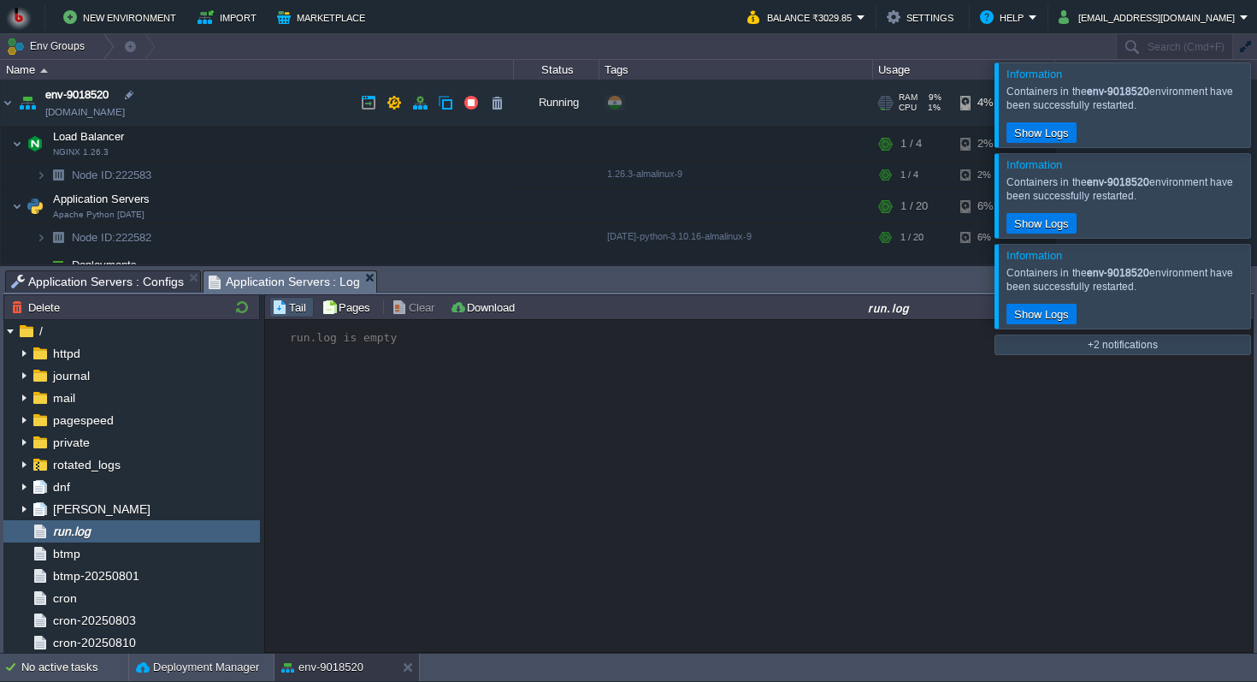
click at [121, 118] on link "[DOMAIN_NAME]" at bounding box center [85, 111] width 80 height 17
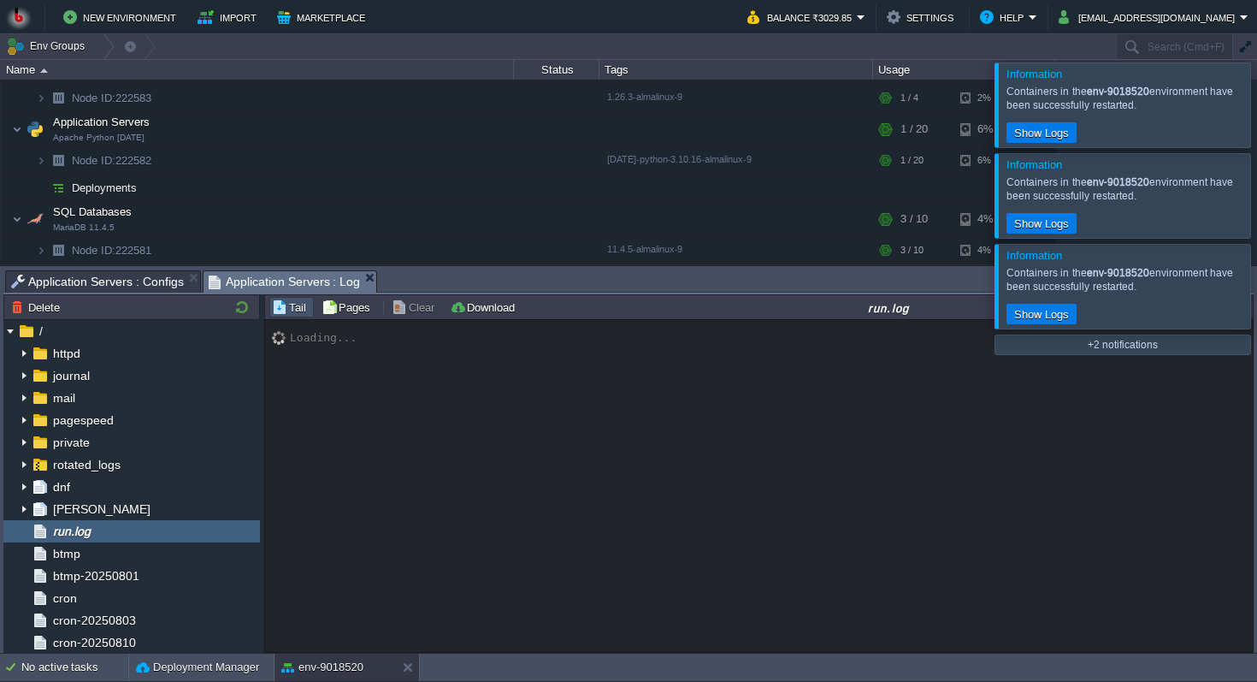
click at [132, 288] on span "Application Servers : Configs" at bounding box center [97, 281] width 173 height 21
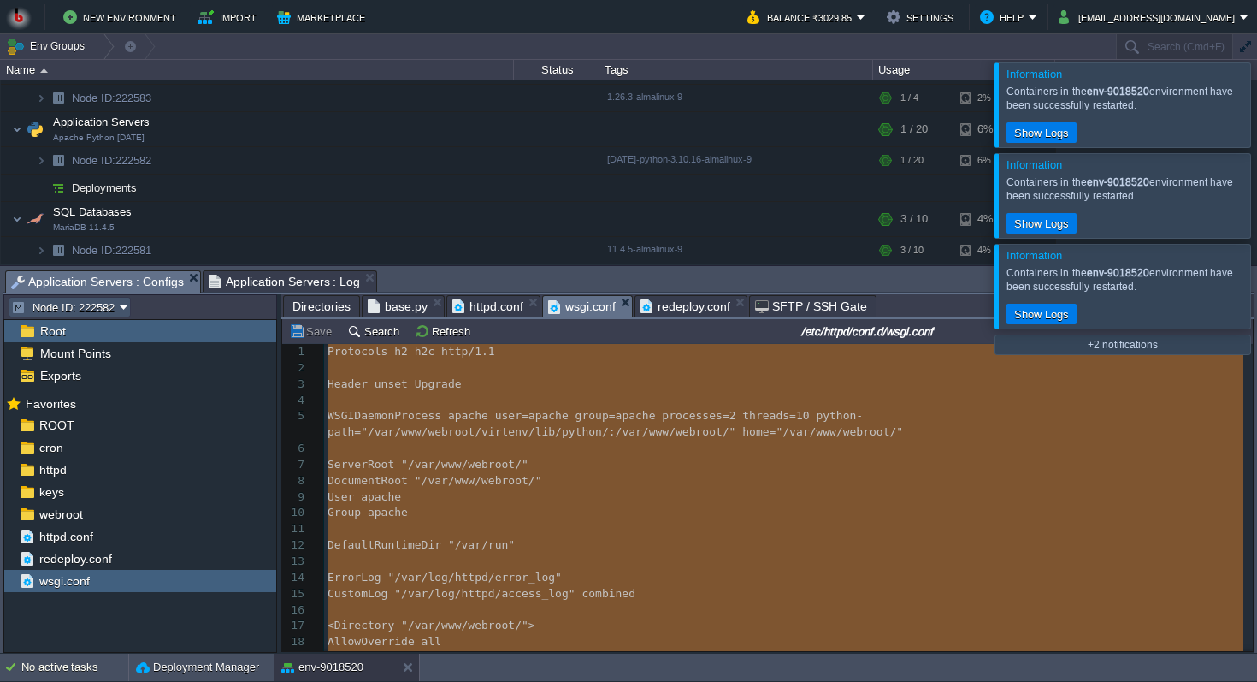
click at [97, 301] on button "Node ID: 222582" at bounding box center [65, 306] width 109 height 15
click at [56, 333] on span "Root" at bounding box center [53, 330] width 32 height 15
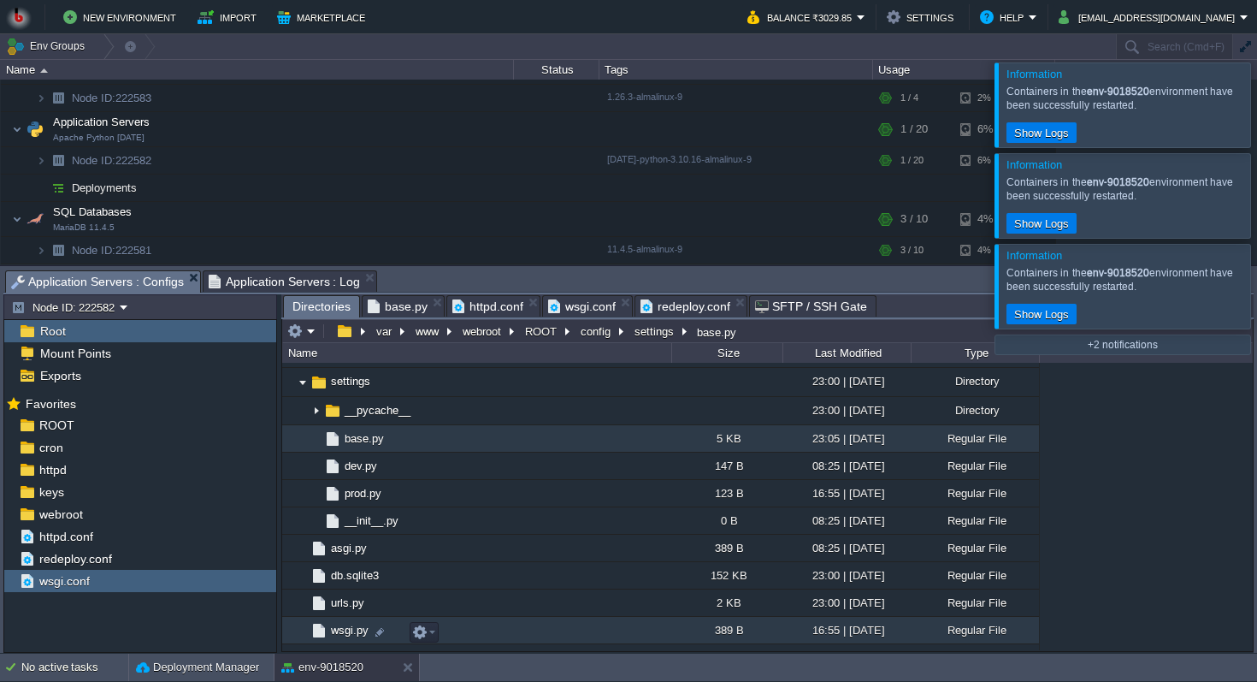
scroll to position [227, 0]
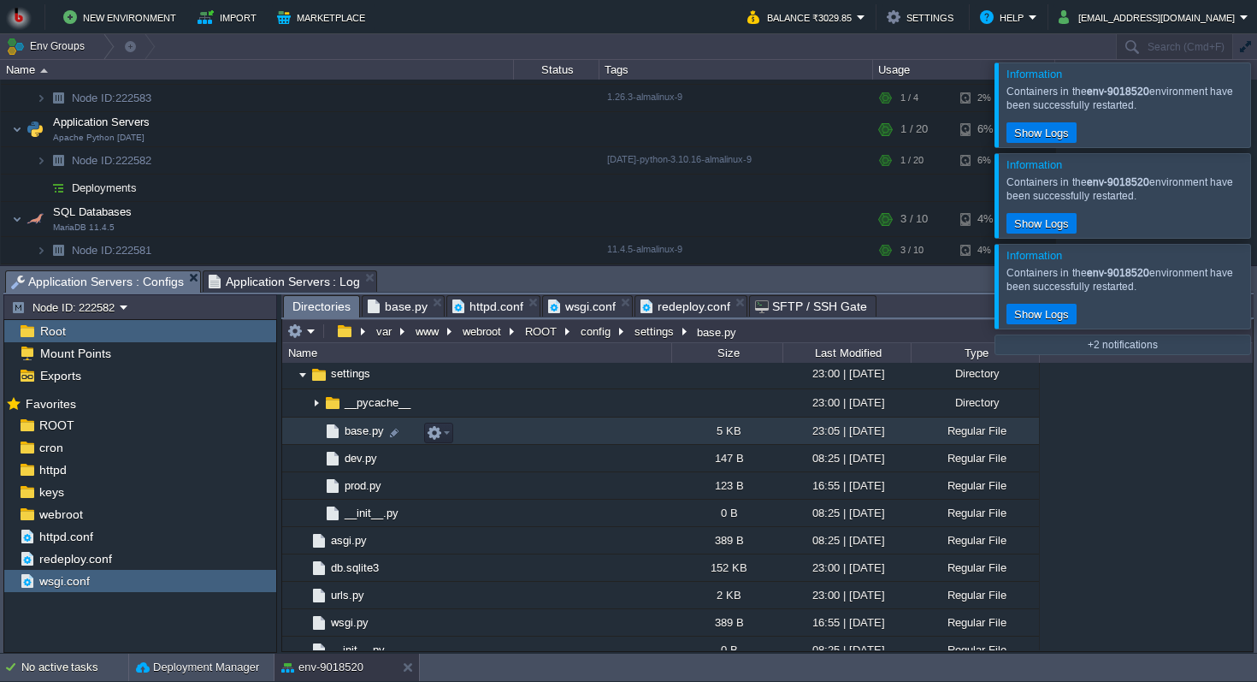
click at [358, 438] on span "base.py" at bounding box center [364, 430] width 44 height 15
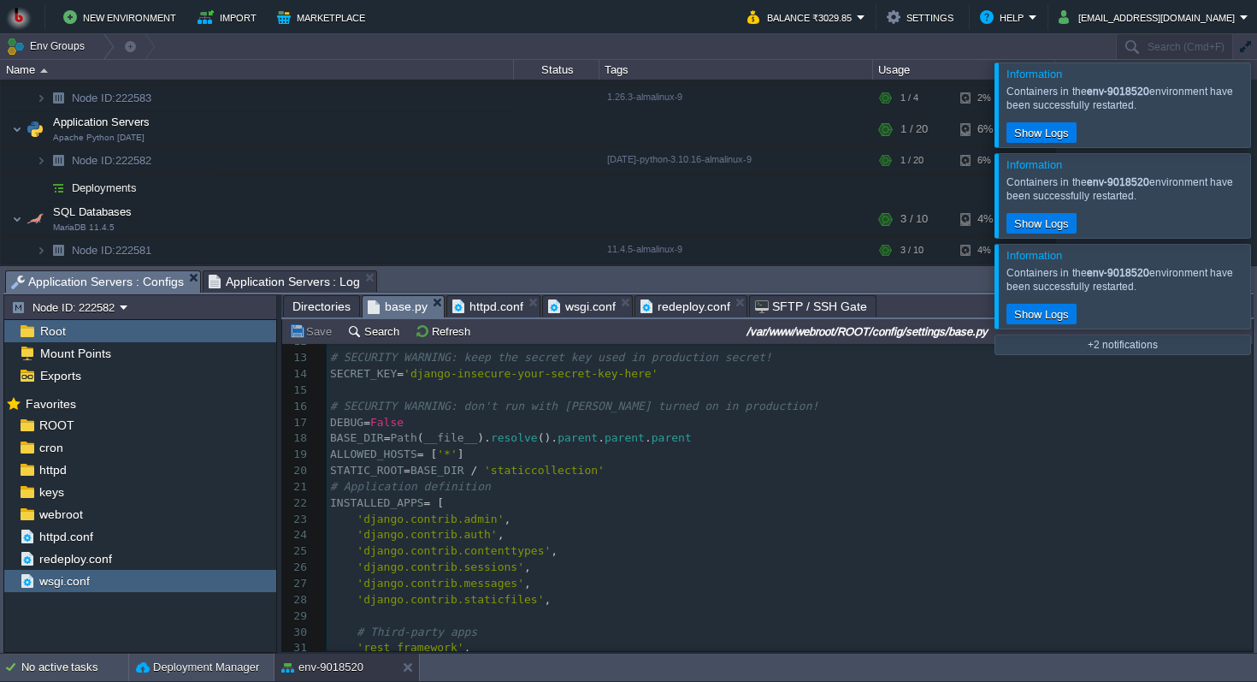
scroll to position [125, 0]
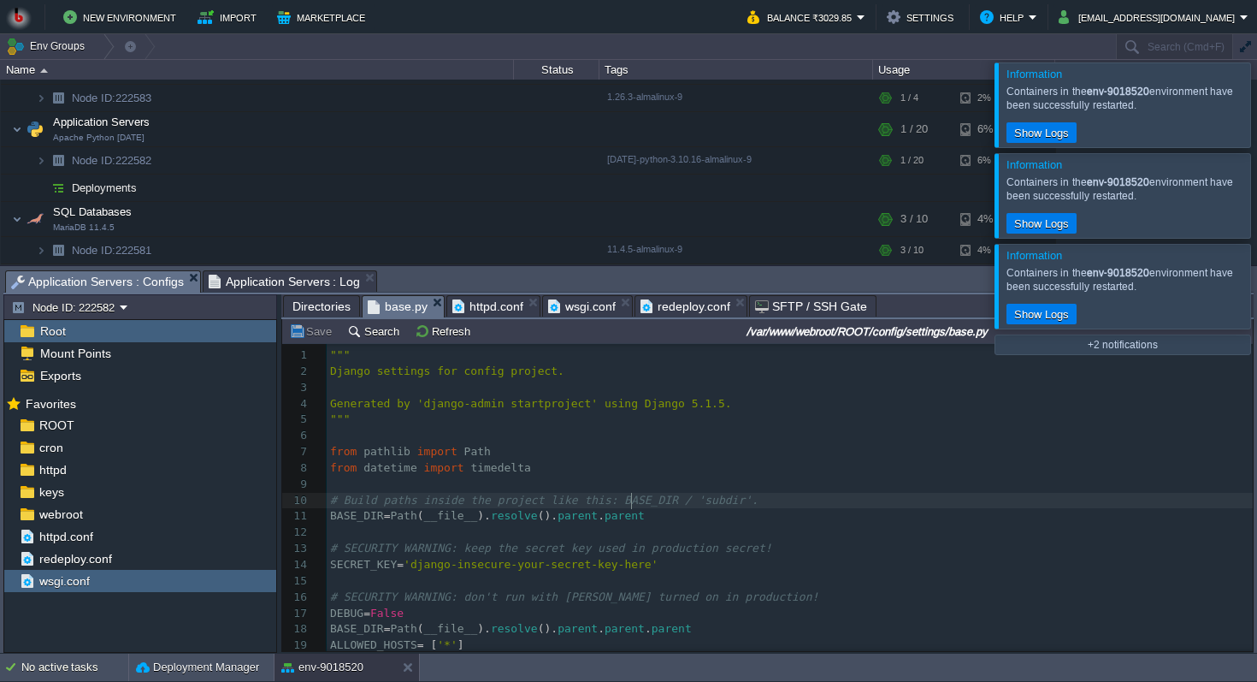
click at [634, 504] on div "] 1 """ 2 Django settings for config project. 3 ​ 4 Generated by 'django-admin …" at bounding box center [790, 645] width 926 height 596
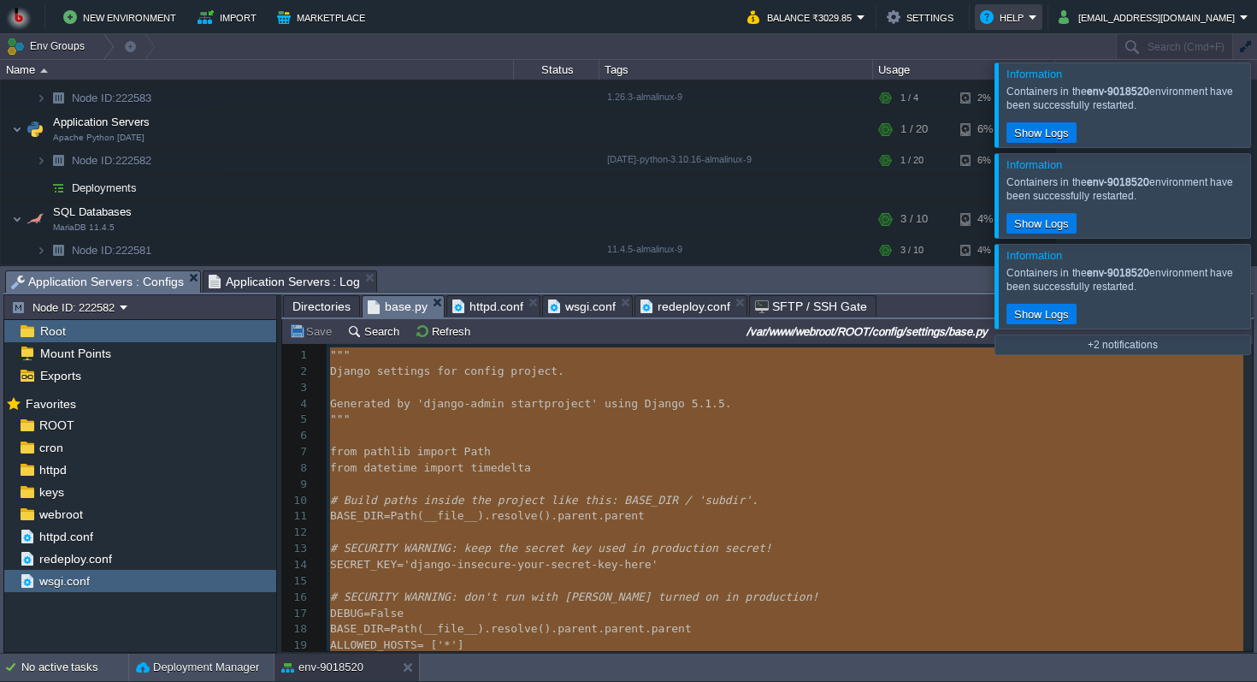
type textarea "-"
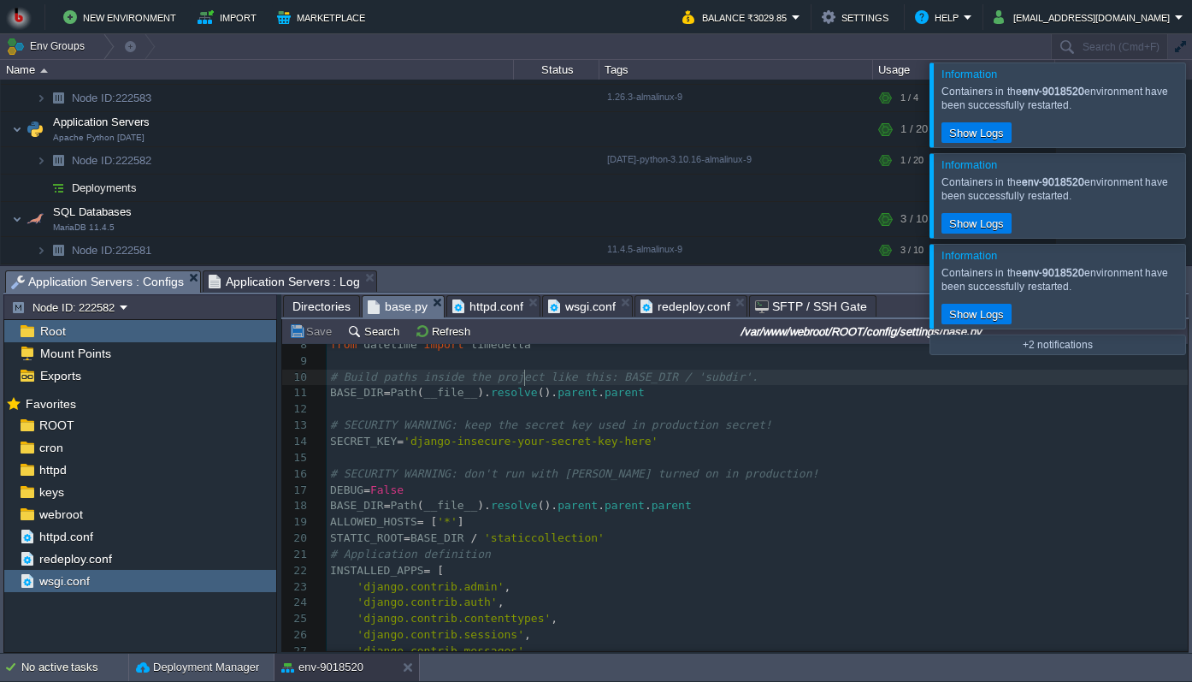
scroll to position [200, 0]
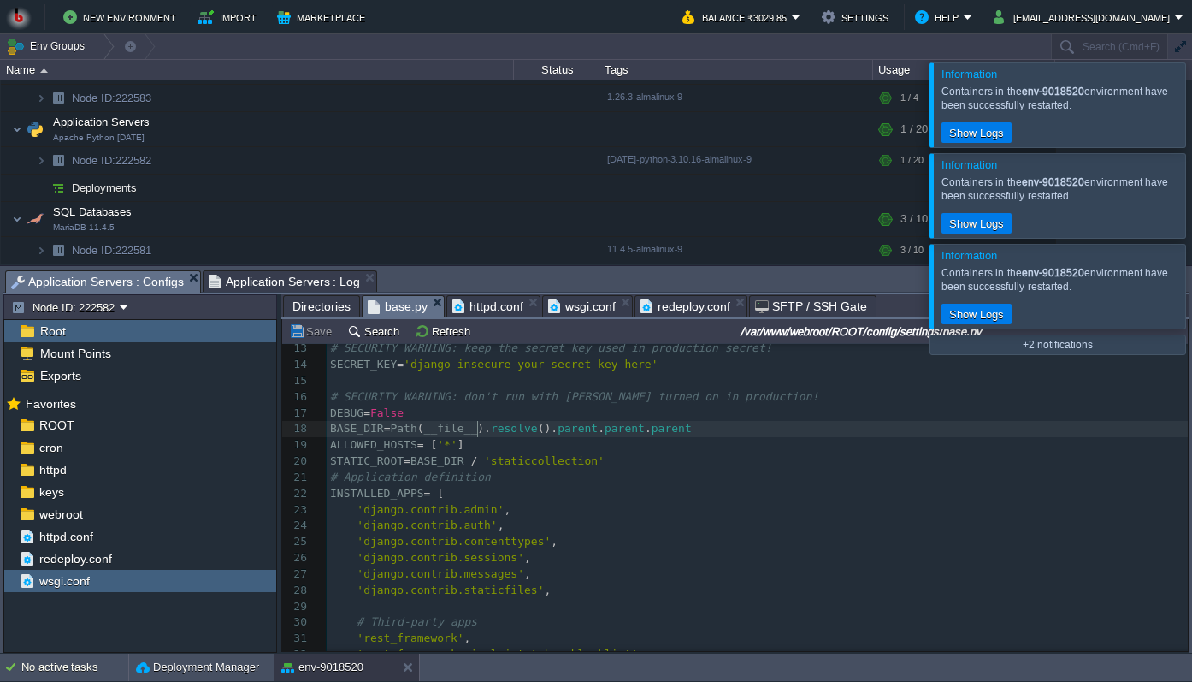
click at [475, 439] on pre "ALLOWED_HOSTS = [ '*' ]" at bounding box center [757, 445] width 861 height 16
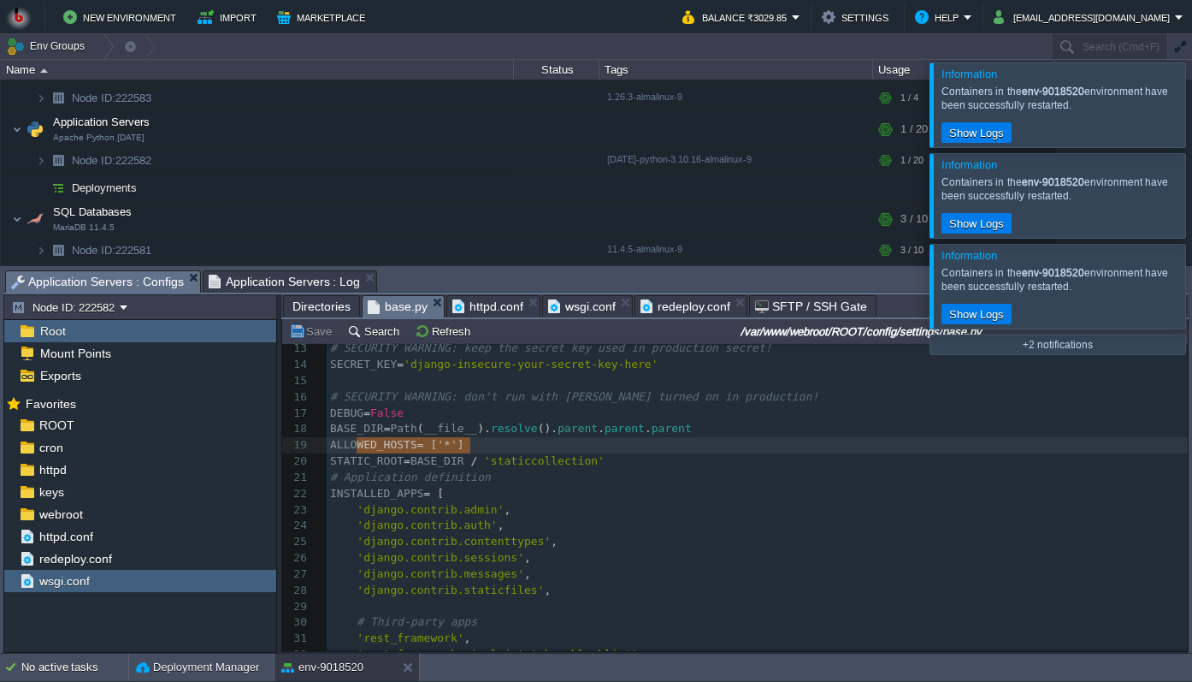
type textarea "ALLOWED_HOSTS = ['*']"
drag, startPoint x: 475, startPoint y: 444, endPoint x: 324, endPoint y: 449, distance: 150.6
click at [688, 545] on pre "'django.contrib.contenttypes' ," at bounding box center [757, 542] width 861 height 16
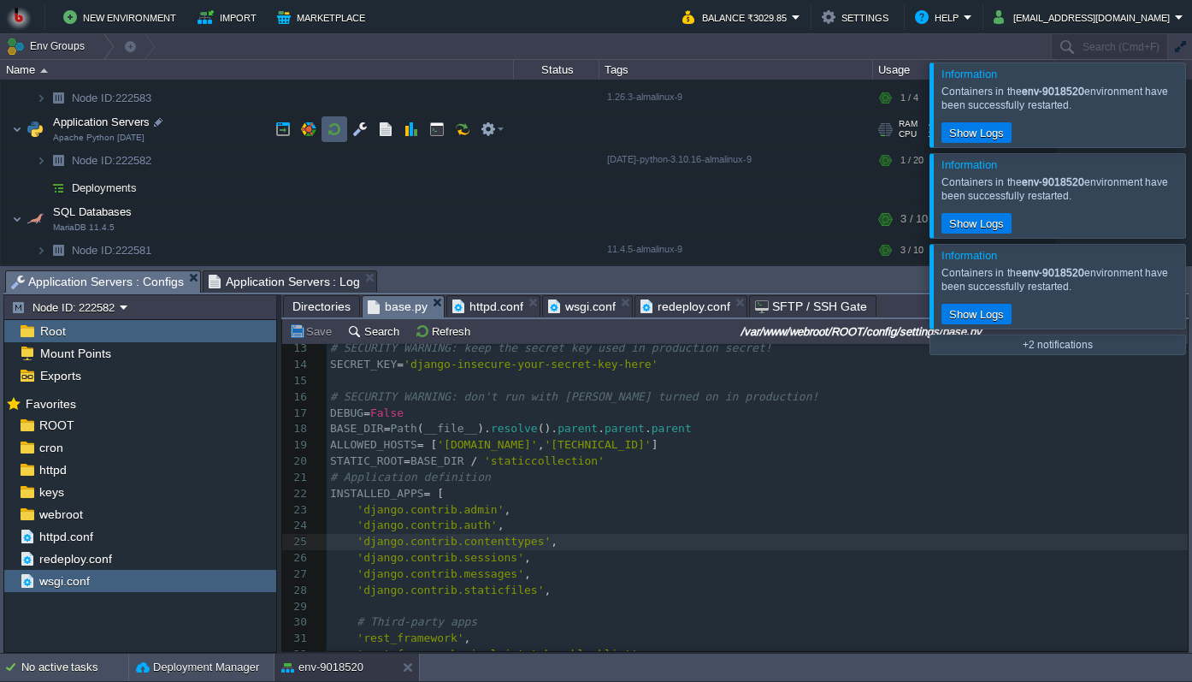
click at [332, 135] on button "button" at bounding box center [334, 128] width 15 height 15
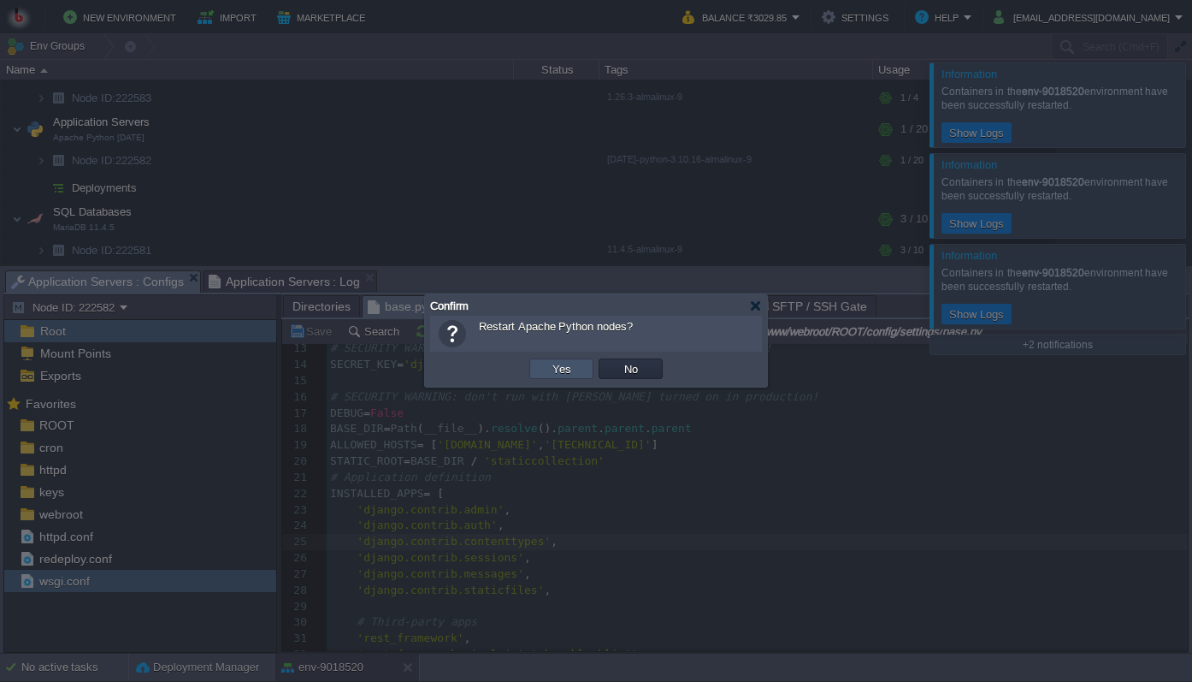
click at [564, 368] on button "Yes" at bounding box center [561, 368] width 29 height 15
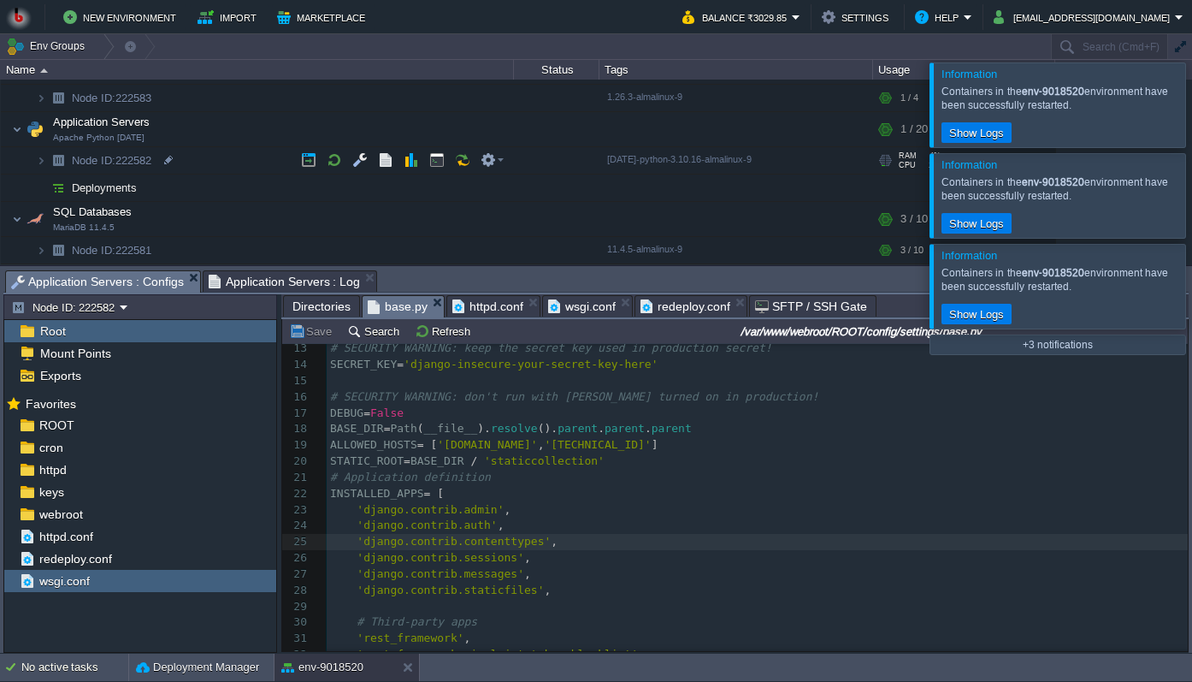
scroll to position [0, 0]
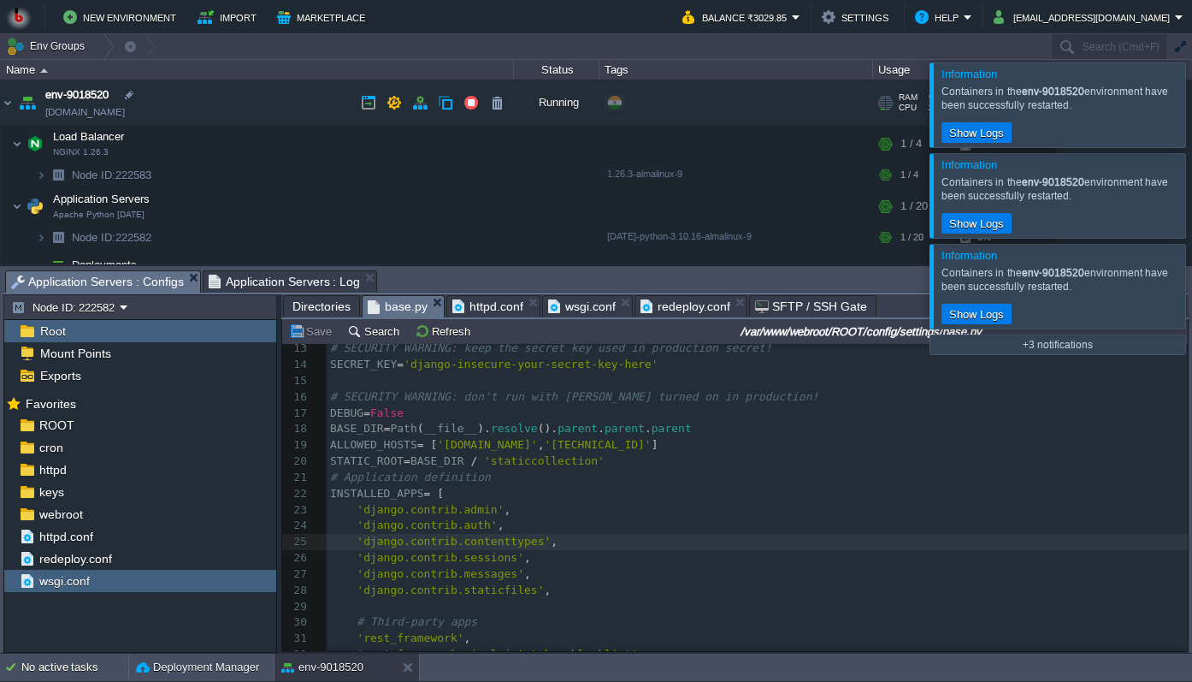
click at [110, 115] on link "[DOMAIN_NAME]" at bounding box center [85, 111] width 80 height 17
click at [399, 416] on div "xxxxxxxxxx 1 """ 2 Django settings for config project. 3 ​ 4 Generated by 'djan…" at bounding box center [757, 493] width 861 height 693
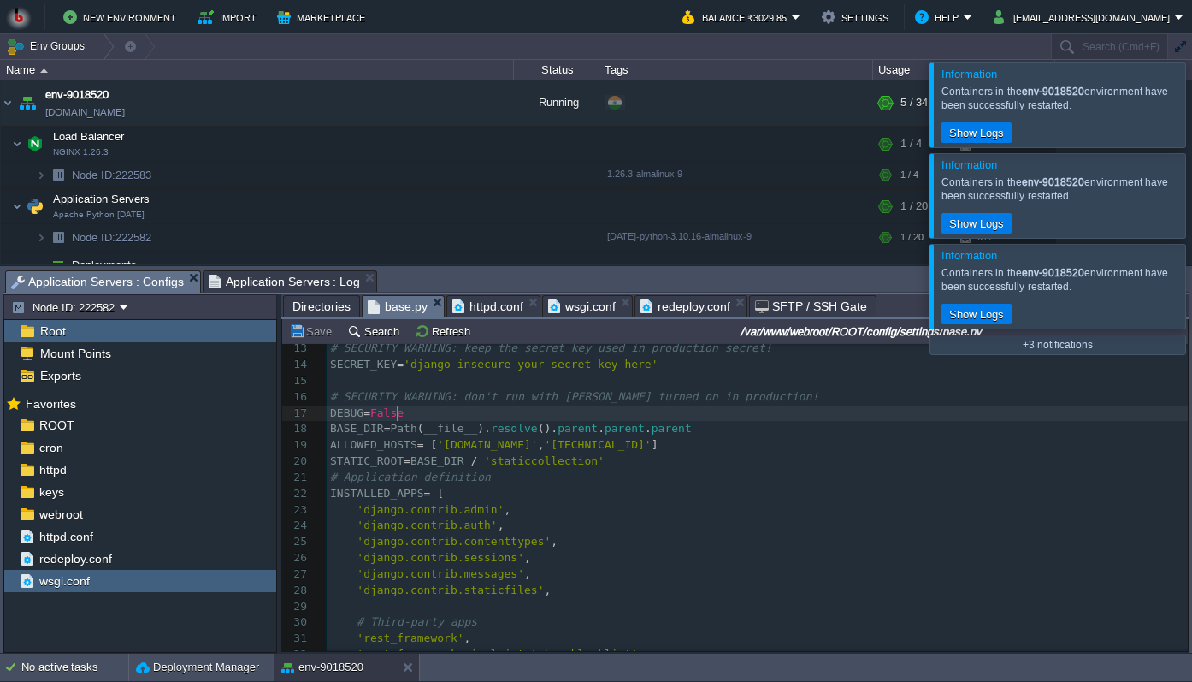
type textarea "False"
click at [446, 426] on div "xxxxxxxxxx 1 """ 2 Django settings for config project. 3 ​ 4 Generated by 'djan…" at bounding box center [757, 493] width 861 height 693
click at [391, 411] on div "xxxxxxxxxx 1 """ 2 Django settings for config project. 3 ​ 4 Generated by 'djan…" at bounding box center [757, 493] width 861 height 693
type textarea "False"
click at [443, 430] on span "__file__" at bounding box center [451, 428] width 54 height 13
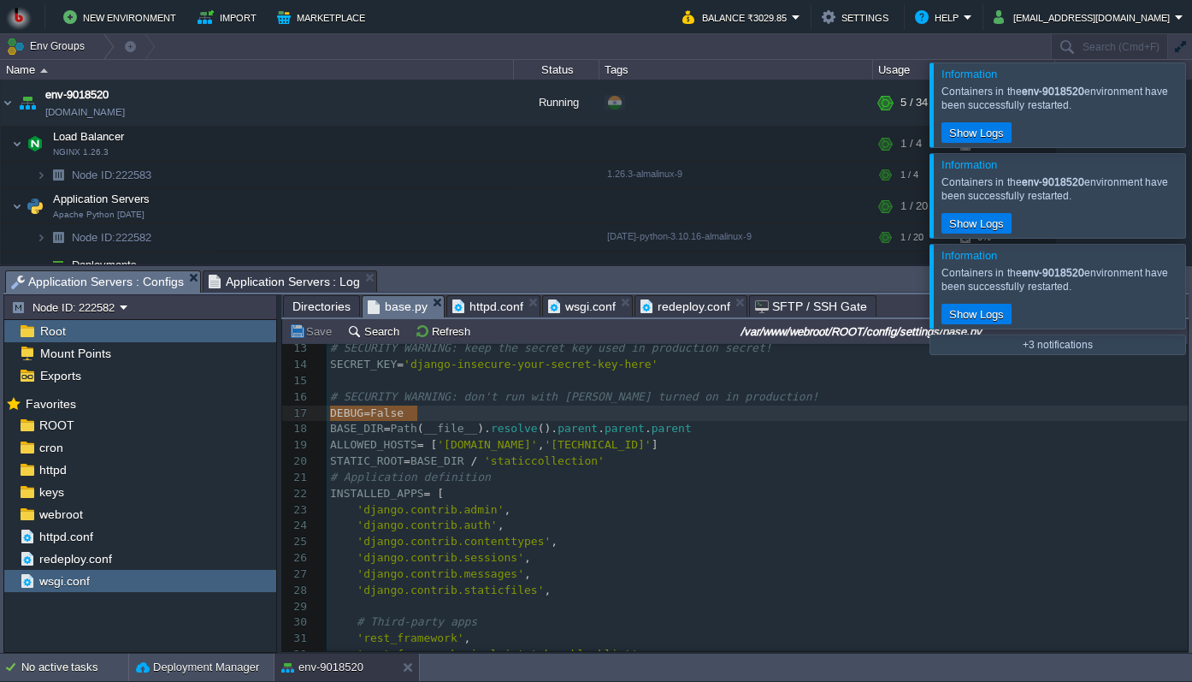
drag, startPoint x: 423, startPoint y: 412, endPoint x: 316, endPoint y: 411, distance: 106.9
type textarea "​DEBUG = False"
paste textarea
click at [462, 483] on span "# Application definition" at bounding box center [410, 476] width 161 height 13
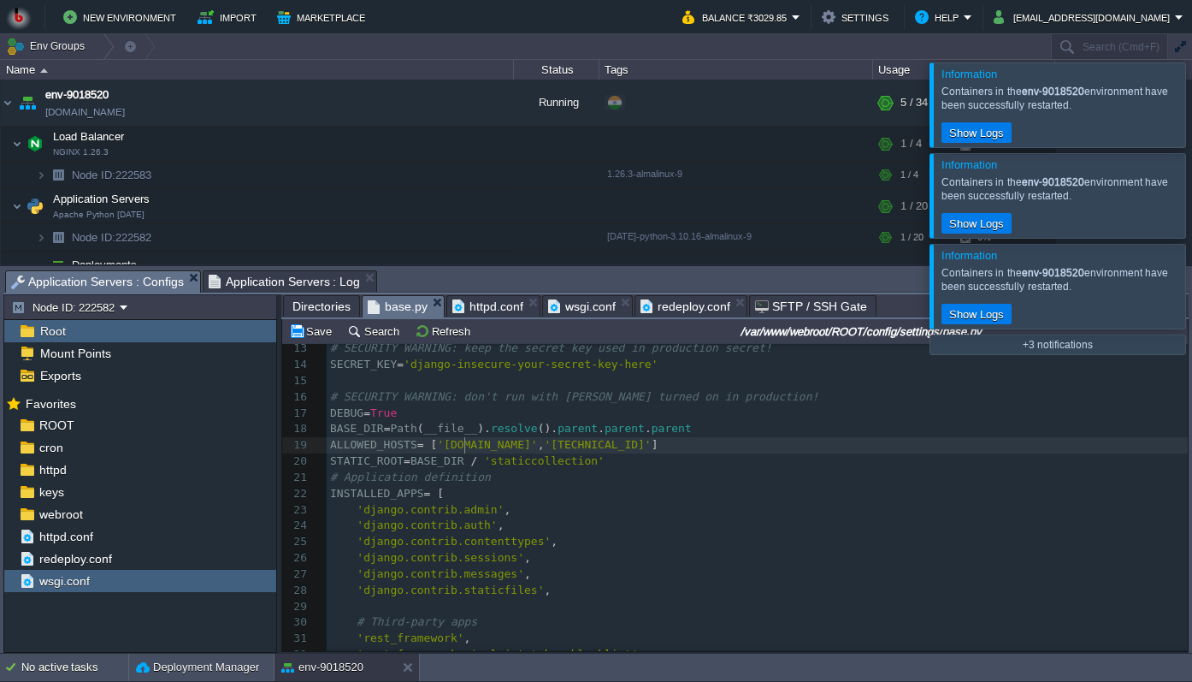
click at [467, 440] on pre "ALLOWED_HOSTS = [ '[DOMAIN_NAME]' , '[TECHNICAL_ID]' ]" at bounding box center [757, 445] width 861 height 16
click at [317, 329] on button "Save" at bounding box center [313, 330] width 48 height 15
click at [336, 203] on button "button" at bounding box center [334, 205] width 15 height 15
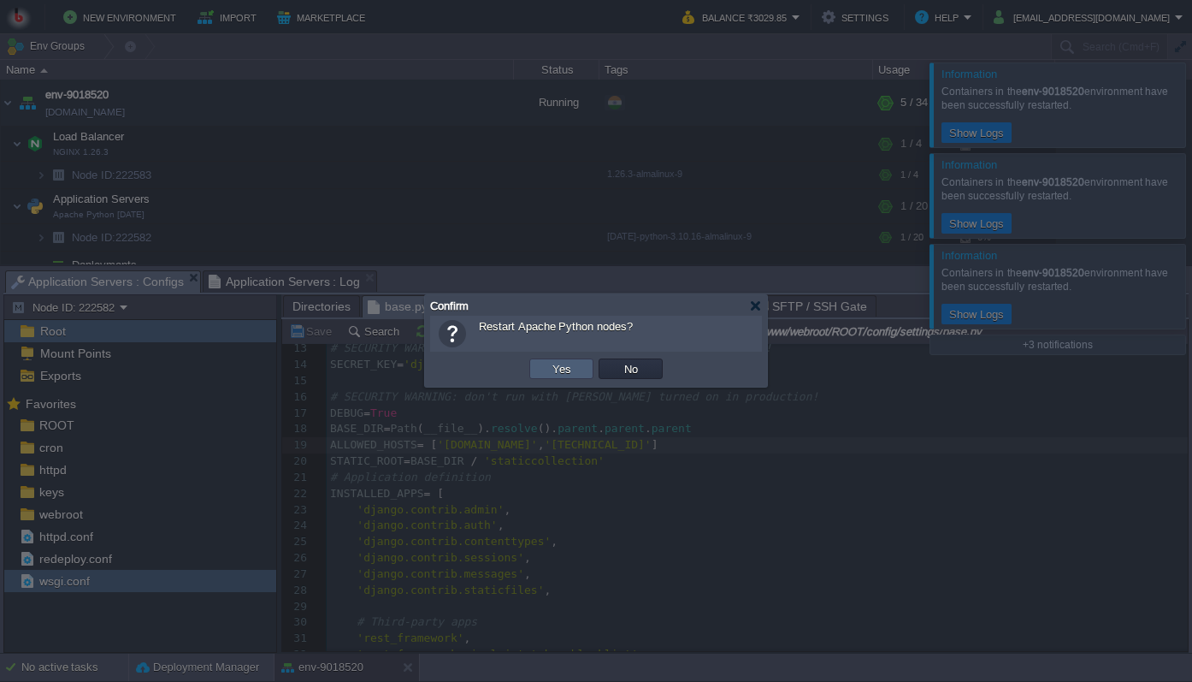
click at [570, 365] on button "Yes" at bounding box center [561, 368] width 29 height 15
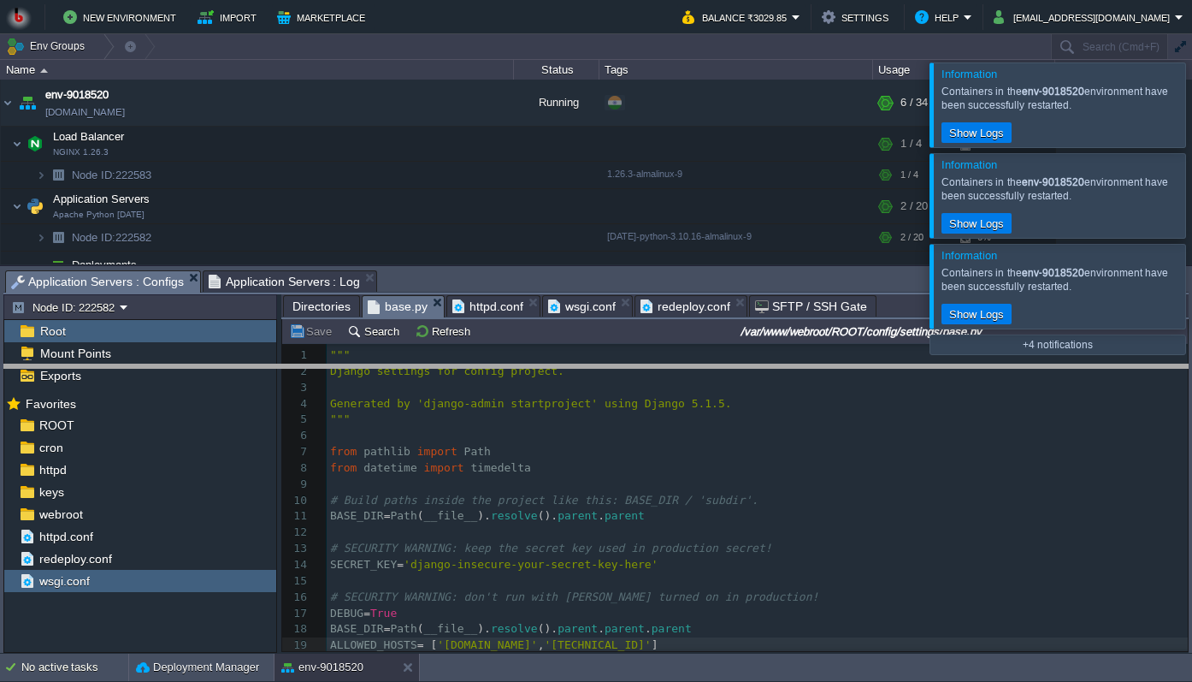
drag, startPoint x: 446, startPoint y: 273, endPoint x: 448, endPoint y: 367, distance: 94.1
click at [448, 367] on body "New Environment Import Marketplace Bonus ₹0.00 Upgrade Account Balance ₹3029.85…" at bounding box center [596, 341] width 1192 height 682
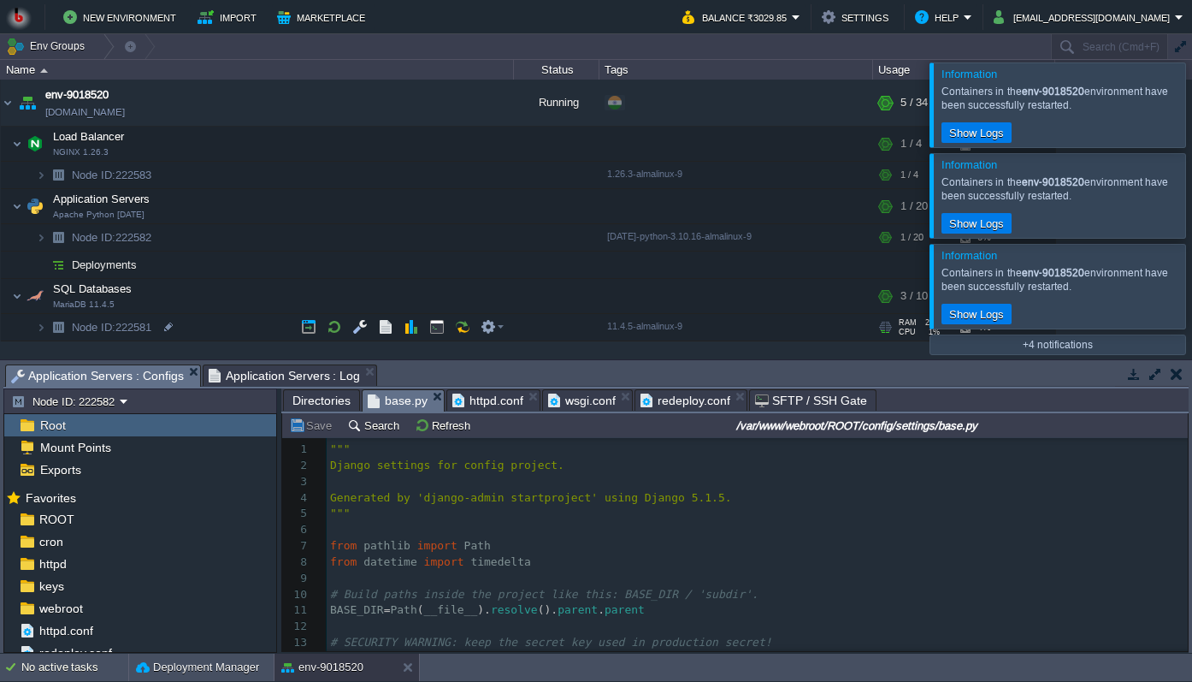
scroll to position [128, 0]
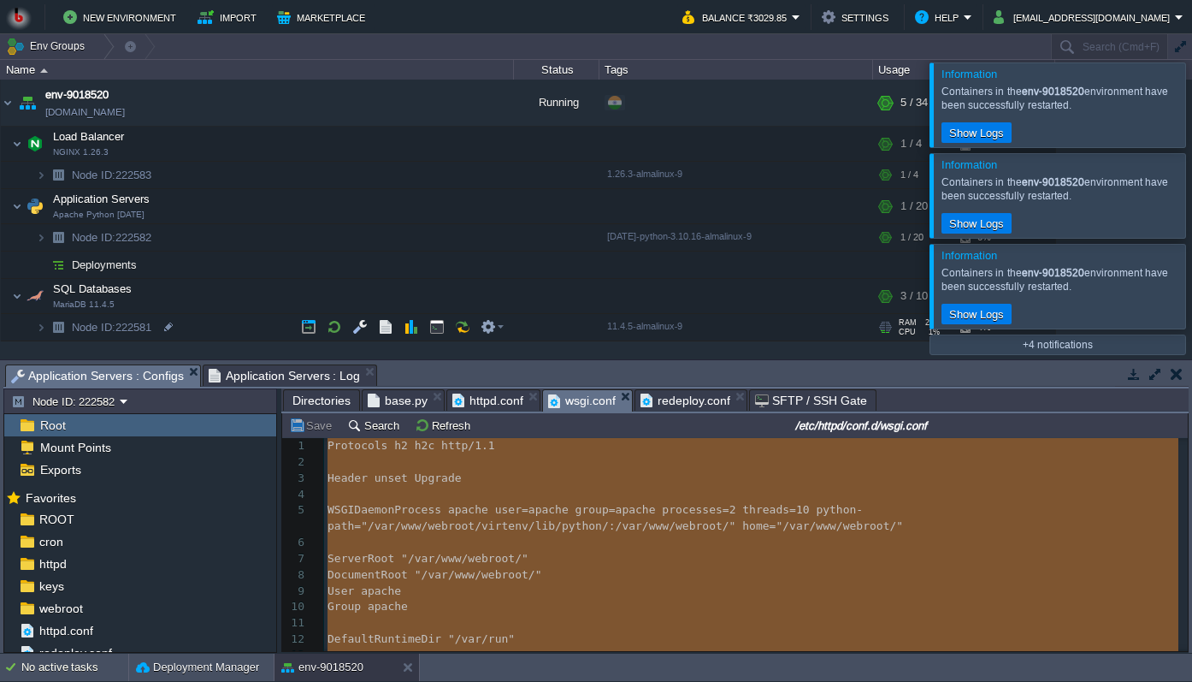
click at [579, 408] on span "wsgi.conf" at bounding box center [582, 400] width 68 height 21
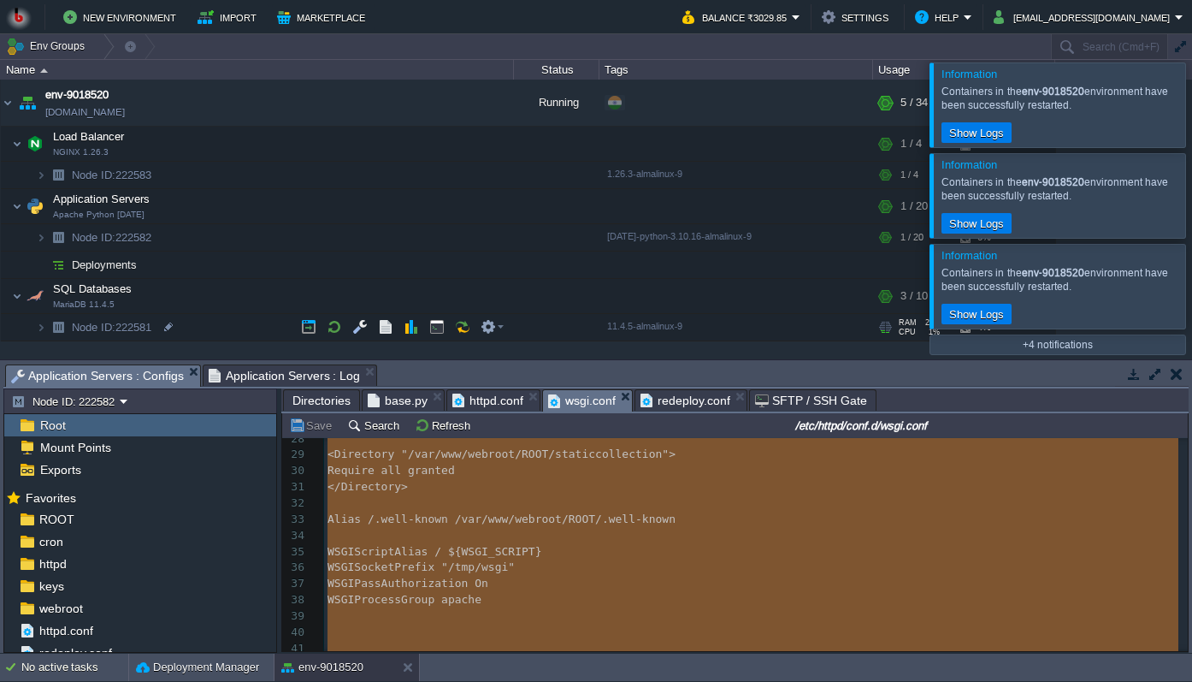
scroll to position [0, 0]
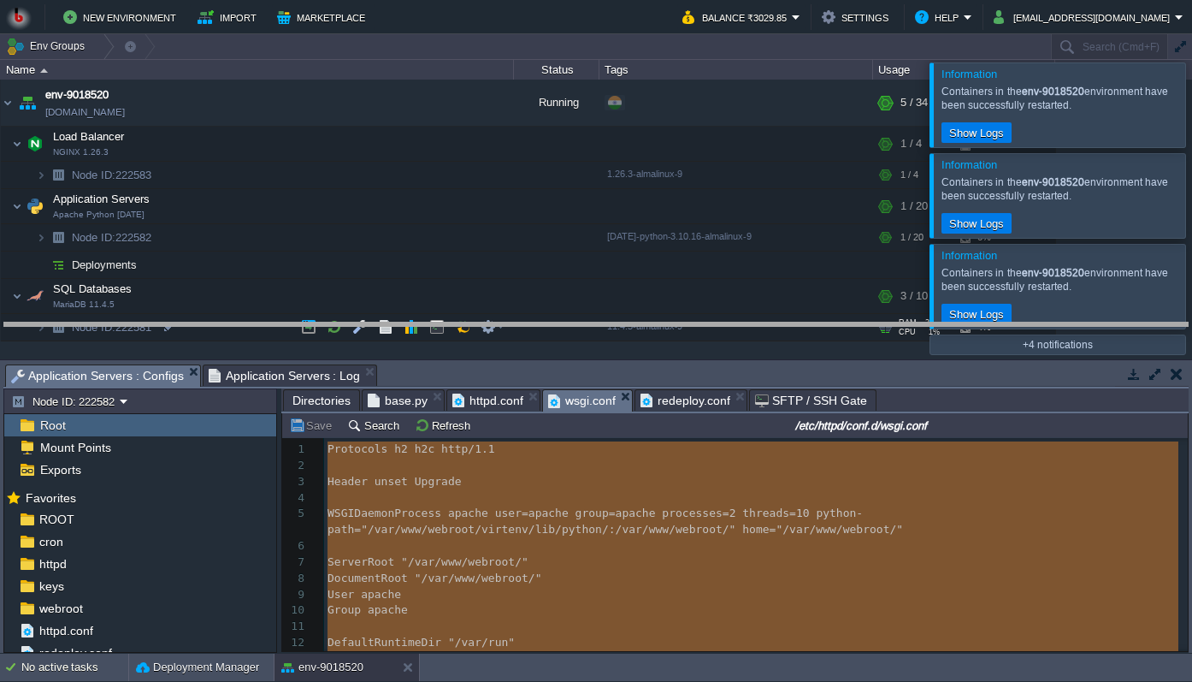
drag, startPoint x: 546, startPoint y: 368, endPoint x: 552, endPoint y: 252, distance: 115.6
click at [552, 252] on body "New Environment Import Marketplace Bonus ₹0.00 Upgrade Account Balance ₹3029.85…" at bounding box center [596, 341] width 1192 height 682
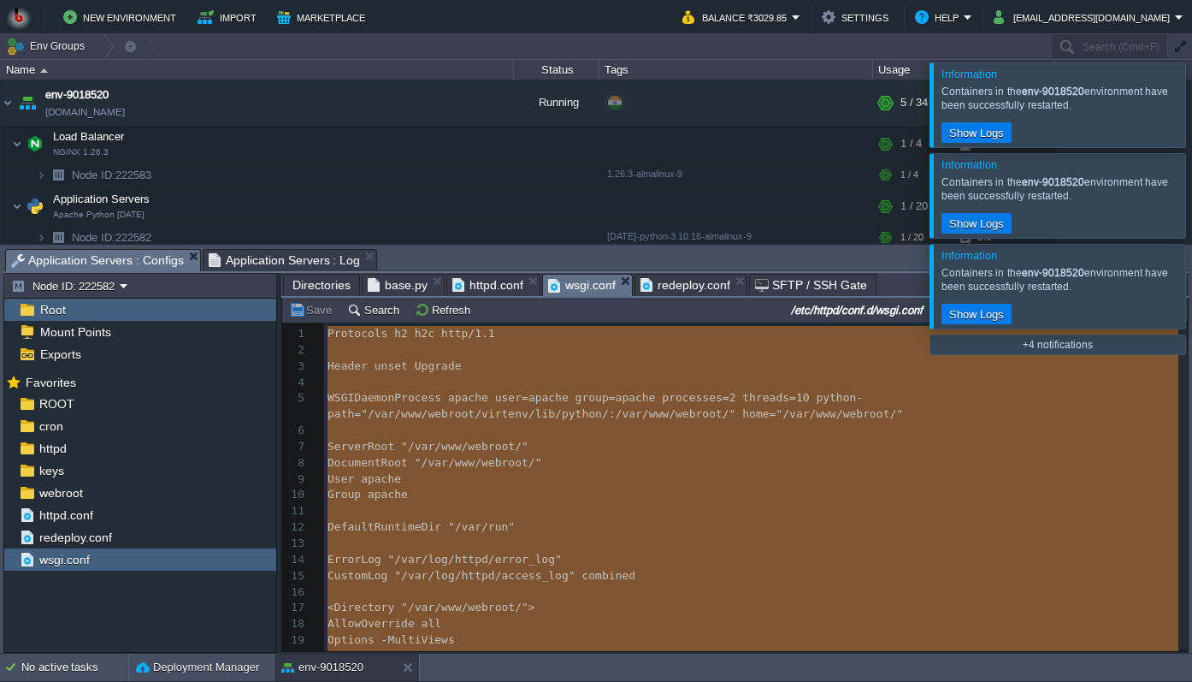
click at [682, 298] on div "Save Search Refresh /etc/httpd/conf.d/wsgi.conf" at bounding box center [735, 310] width 906 height 25
click at [682, 294] on span "redeploy.conf" at bounding box center [686, 285] width 90 height 21
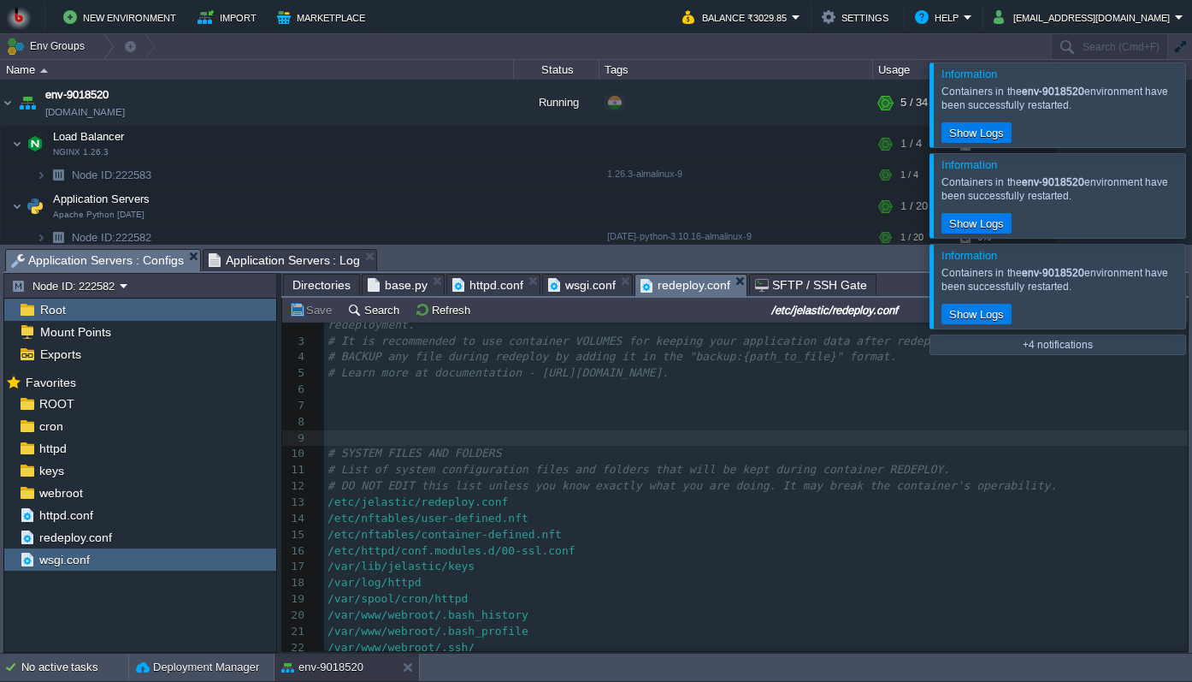
click at [768, 294] on span "SFTP / SSH Gate" at bounding box center [811, 285] width 112 height 21
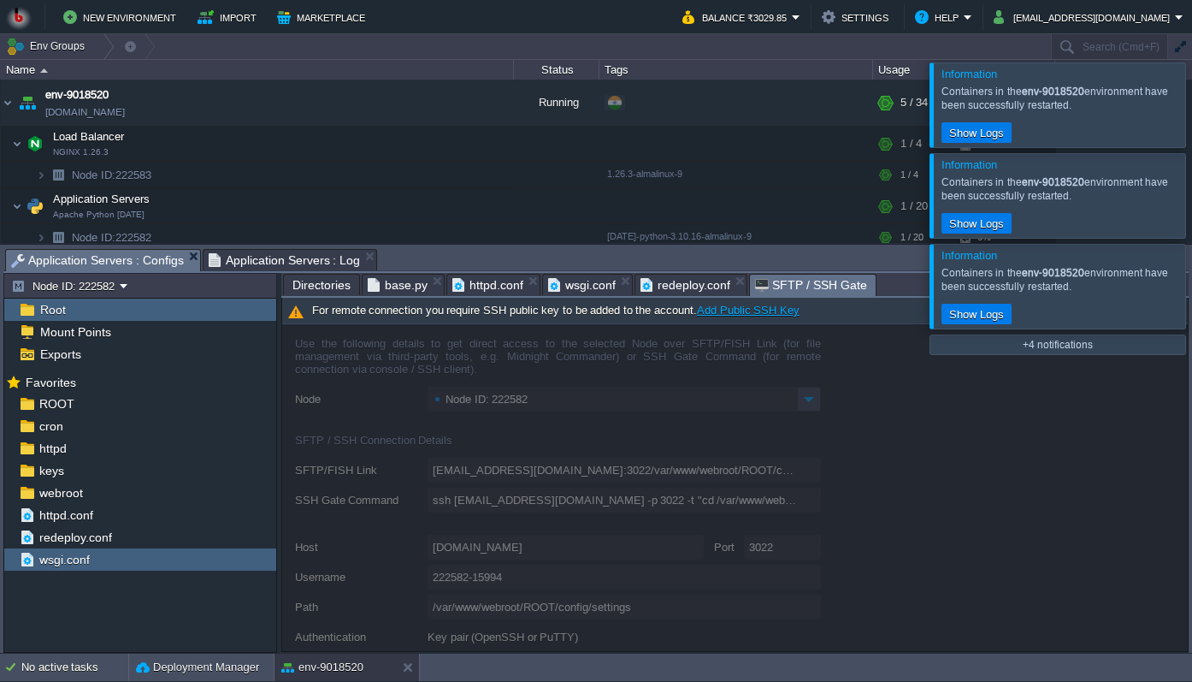
click at [828, 292] on span "SFTP / SSH Gate" at bounding box center [811, 285] width 112 height 21
click at [777, 288] on span "SFTP / SSH Gate" at bounding box center [811, 285] width 112 height 21
click at [663, 285] on span "redeploy.conf" at bounding box center [686, 285] width 90 height 21
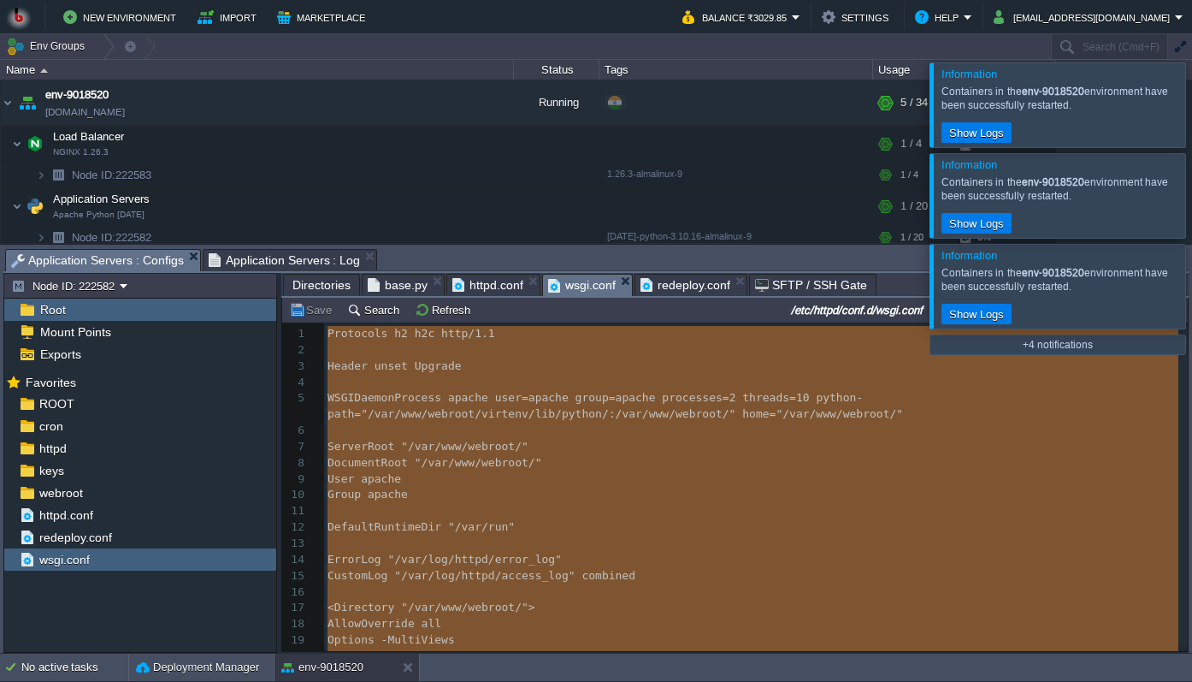
click at [590, 293] on span "wsgi.conf" at bounding box center [582, 285] width 68 height 21
click at [490, 295] on span "httpd.conf" at bounding box center [487, 285] width 71 height 21
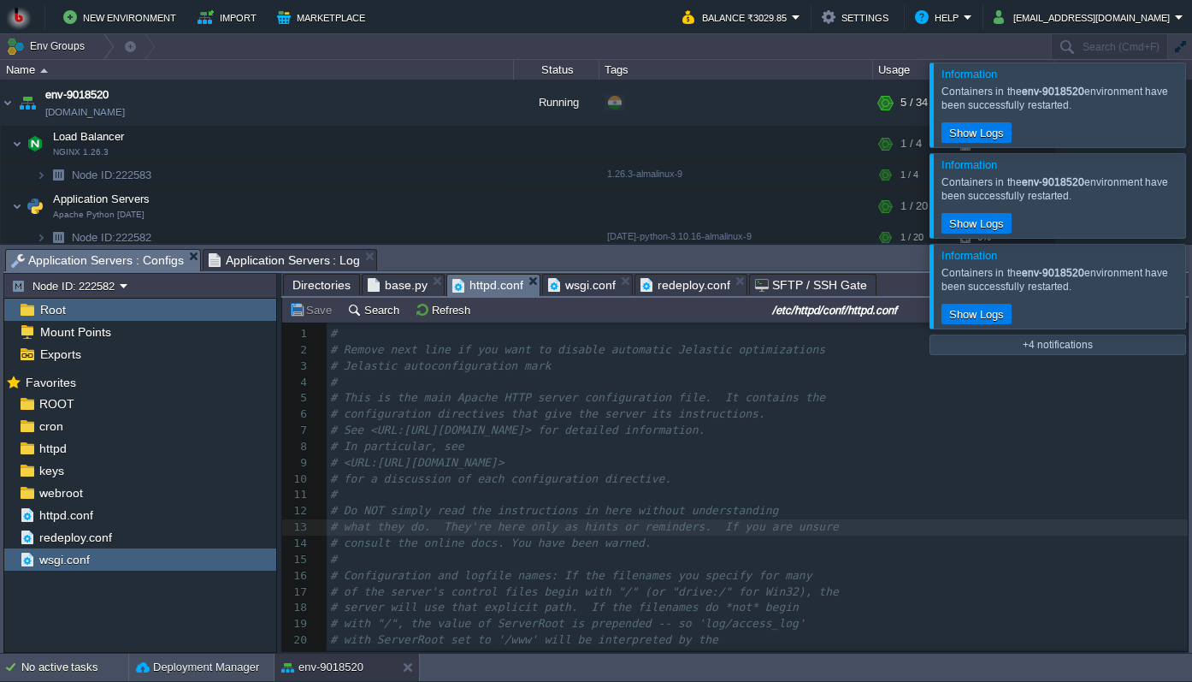
click at [391, 288] on span "base.py" at bounding box center [398, 285] width 60 height 21
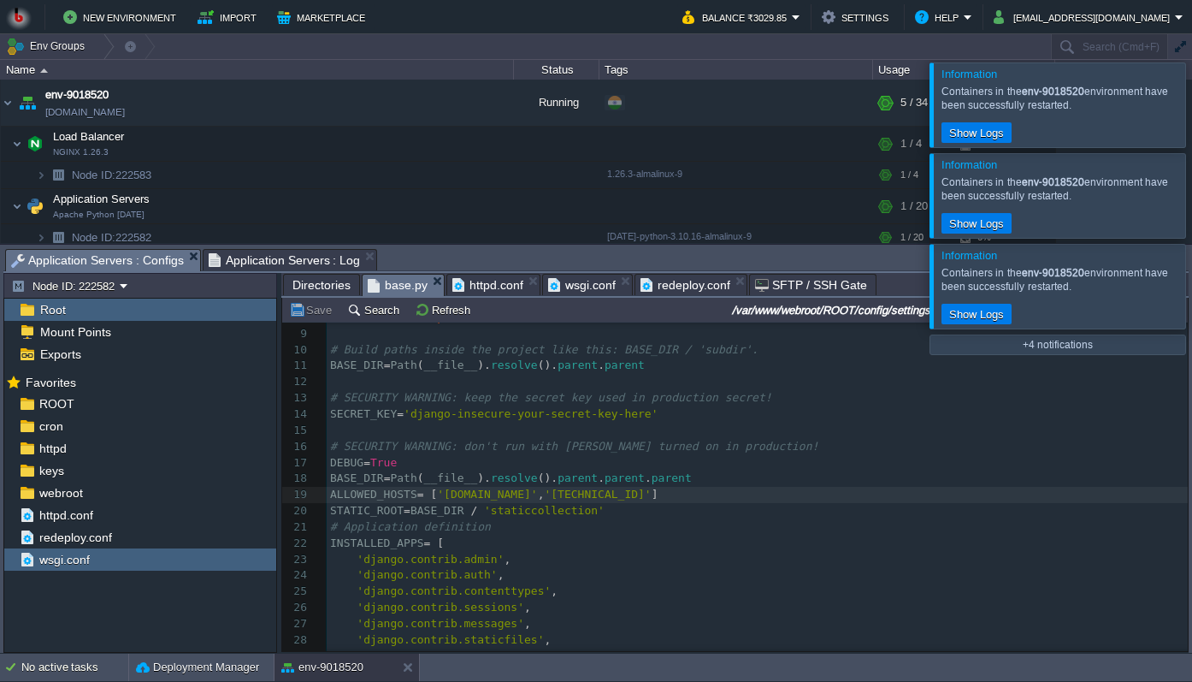
click at [334, 292] on span "Directories" at bounding box center [321, 285] width 58 height 21
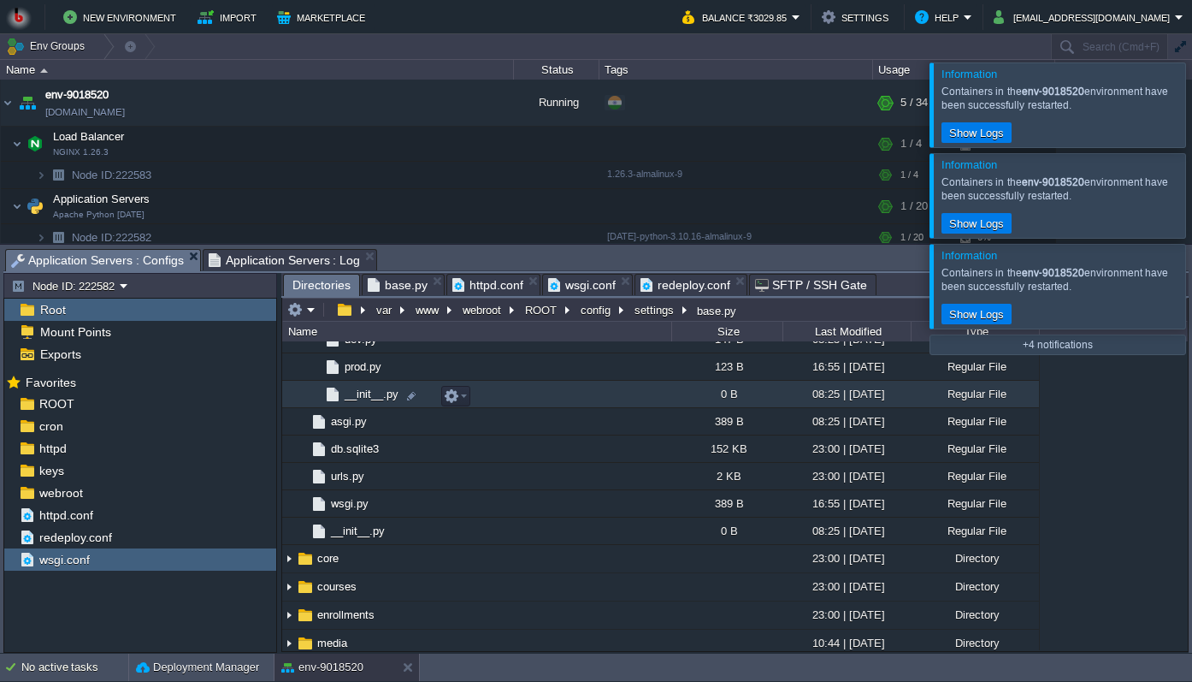
scroll to position [220, 0]
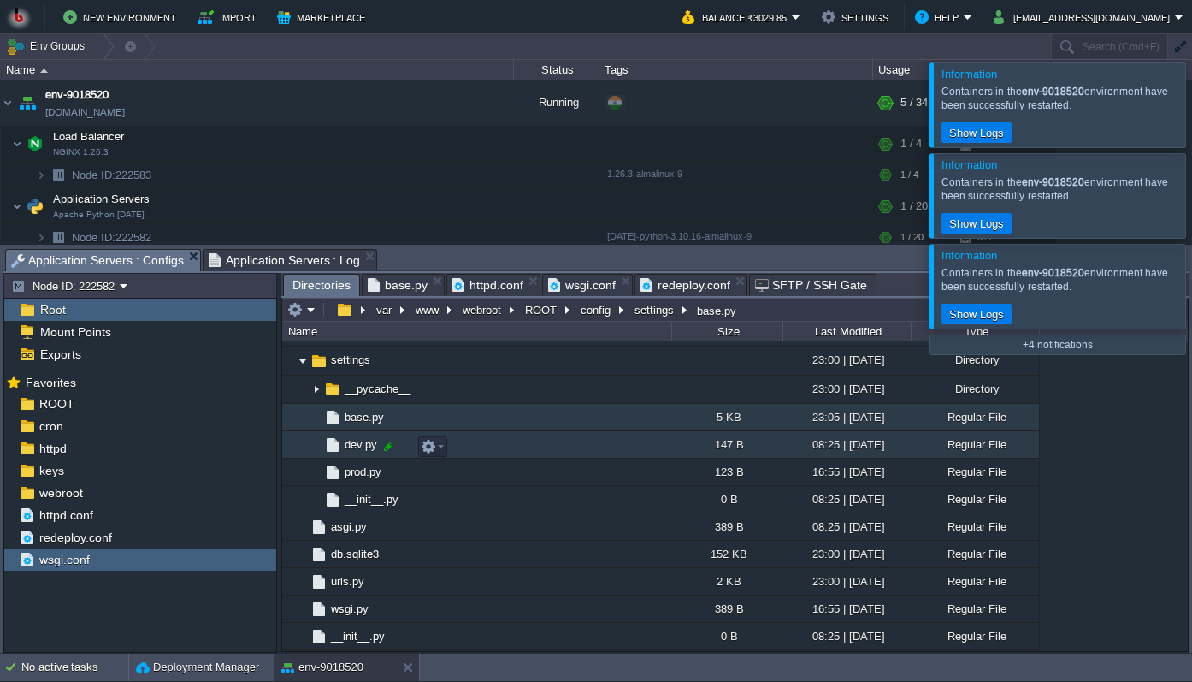
click at [385, 446] on div at bounding box center [388, 446] width 15 height 15
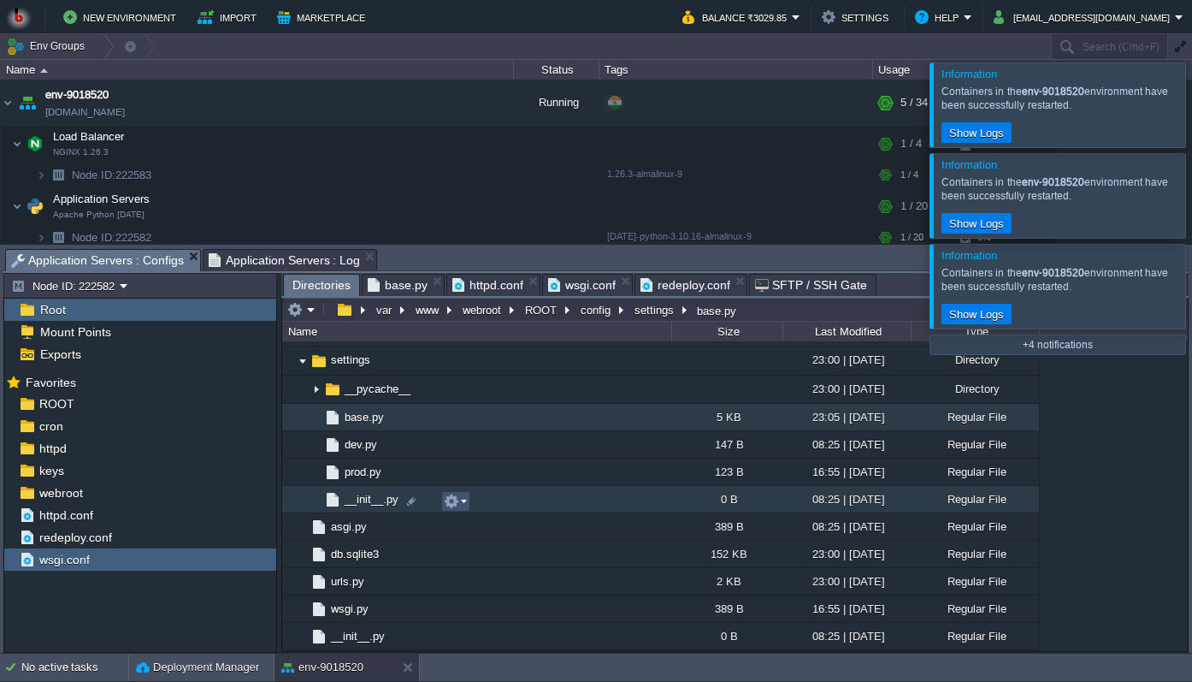
click at [445, 508] on button "button" at bounding box center [451, 500] width 15 height 15
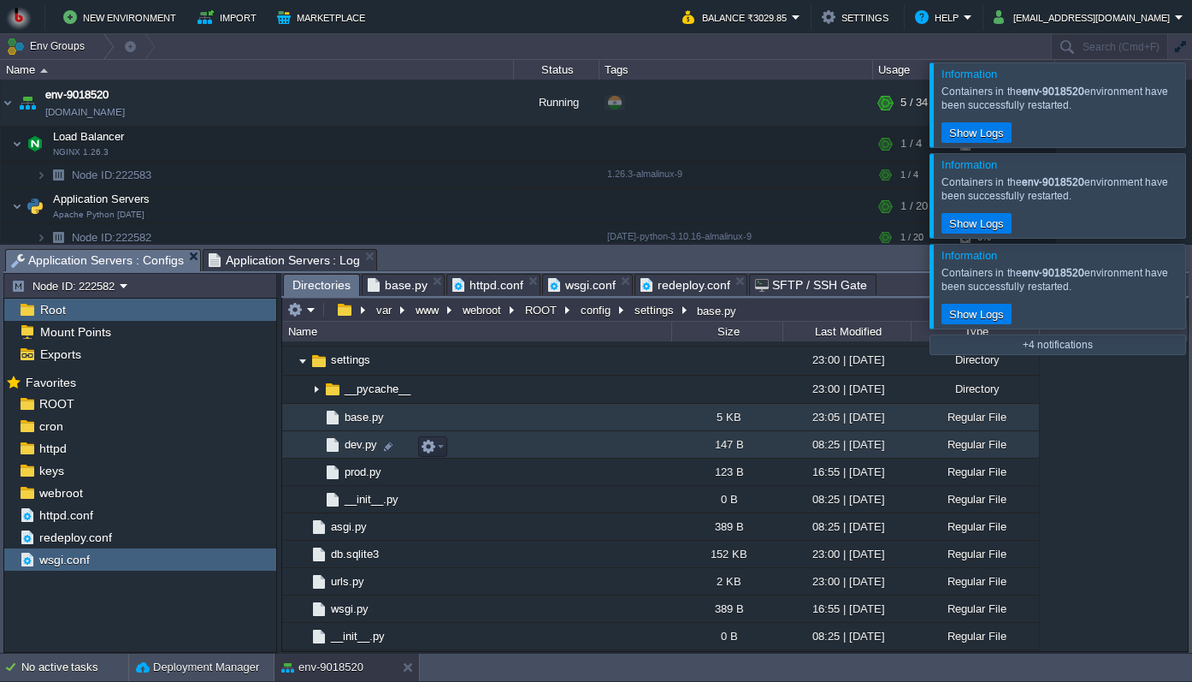
click at [341, 440] on img at bounding box center [332, 444] width 19 height 19
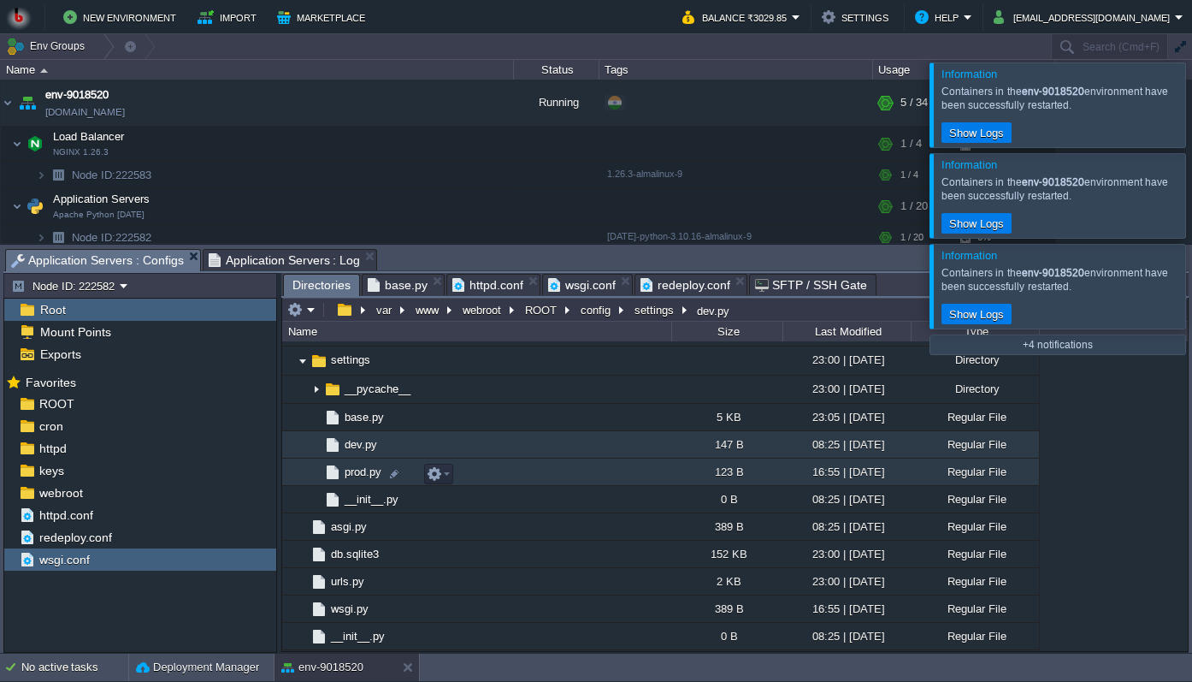
click at [355, 476] on span "prod.py" at bounding box center [363, 471] width 42 height 15
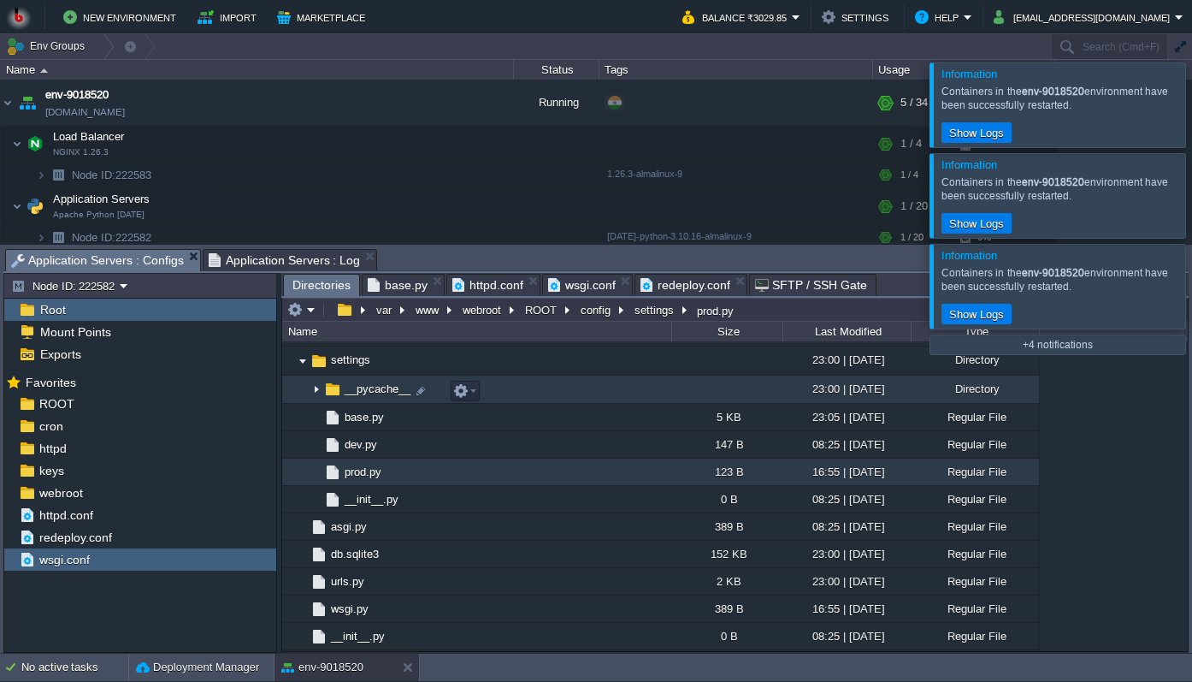
click at [365, 395] on span "__pycache__" at bounding box center [377, 388] width 71 height 15
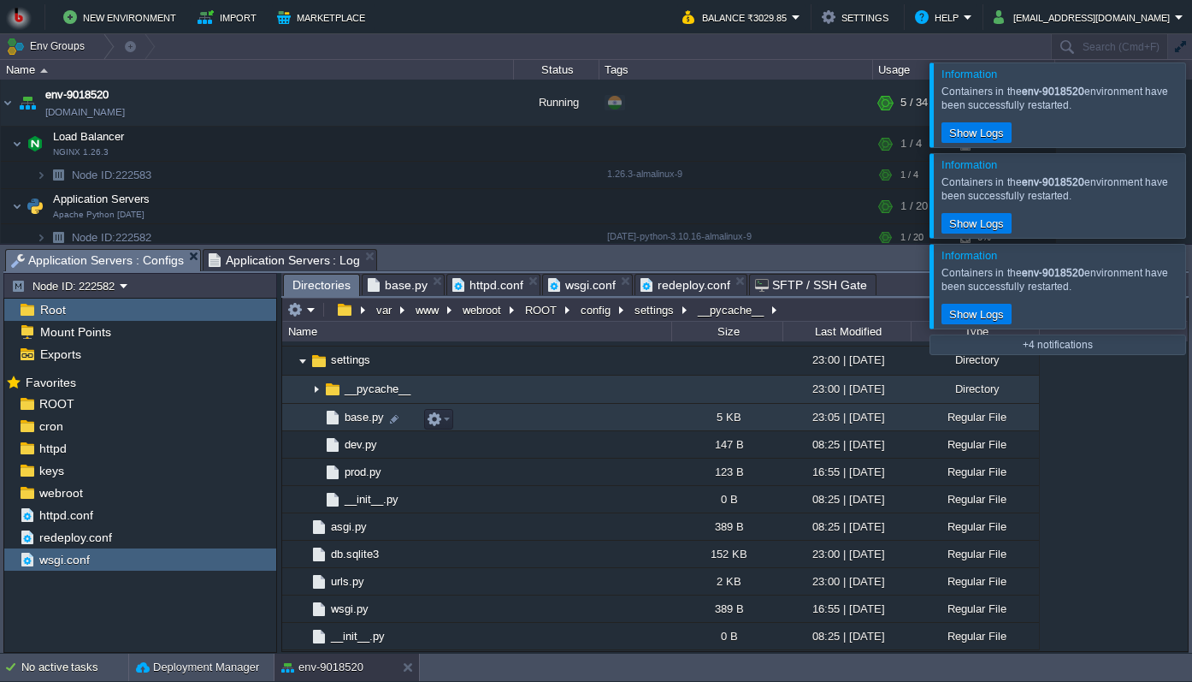
click at [359, 423] on span "base.py" at bounding box center [364, 417] width 44 height 15
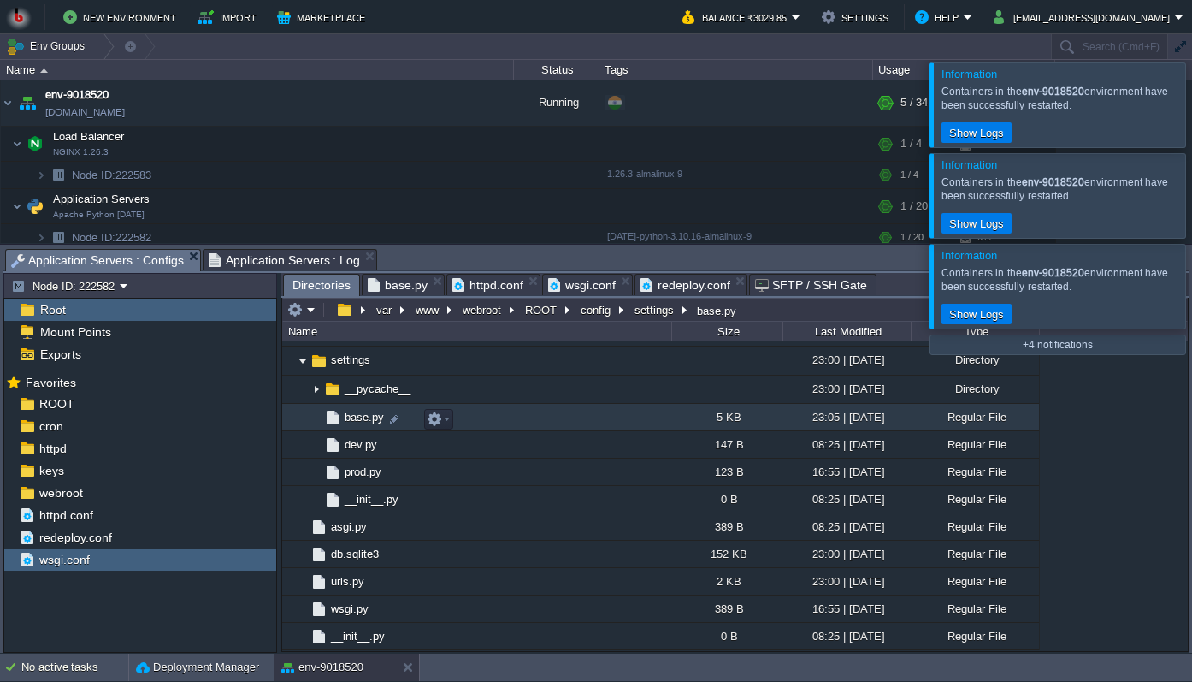
click at [359, 423] on span "base.py" at bounding box center [364, 417] width 44 height 15
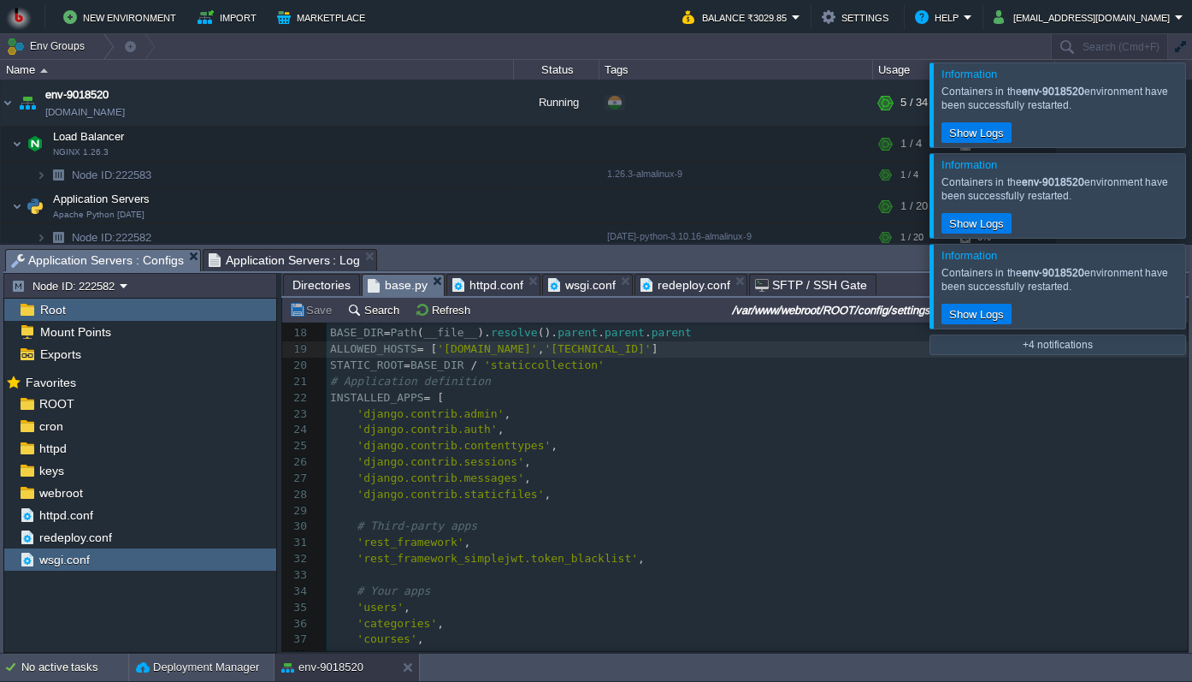
scroll to position [275, 0]
click at [588, 445] on pre "'django.contrib.contenttypes' ," at bounding box center [757, 446] width 861 height 16
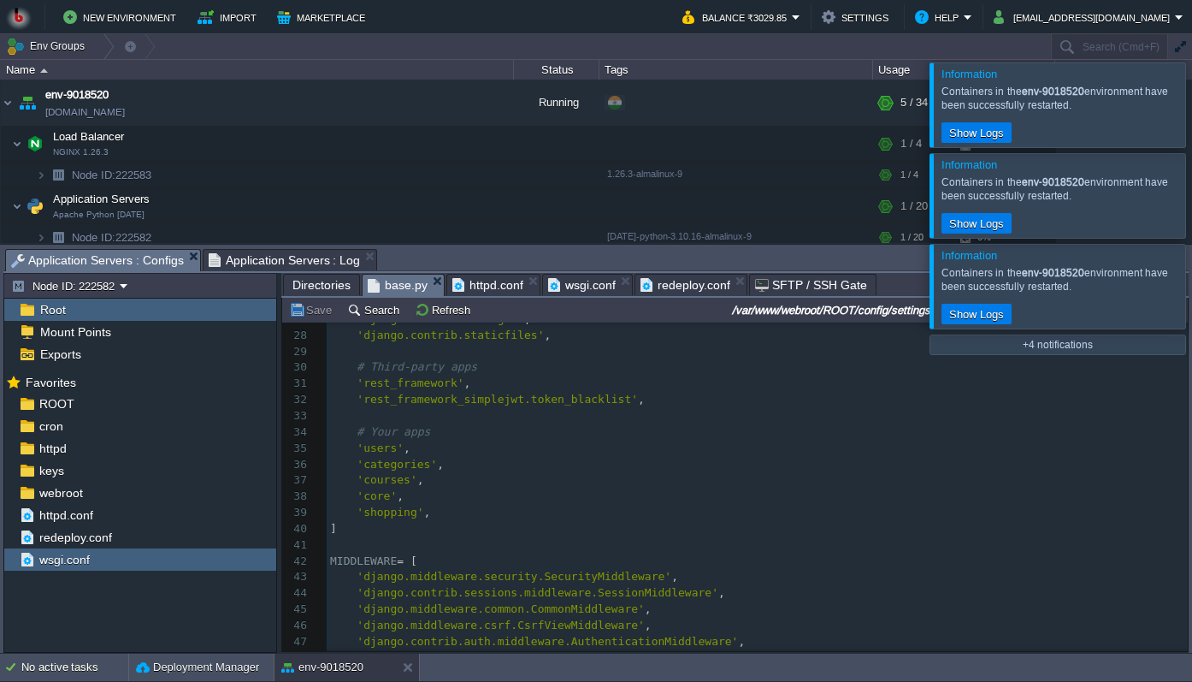
scroll to position [590, 0]
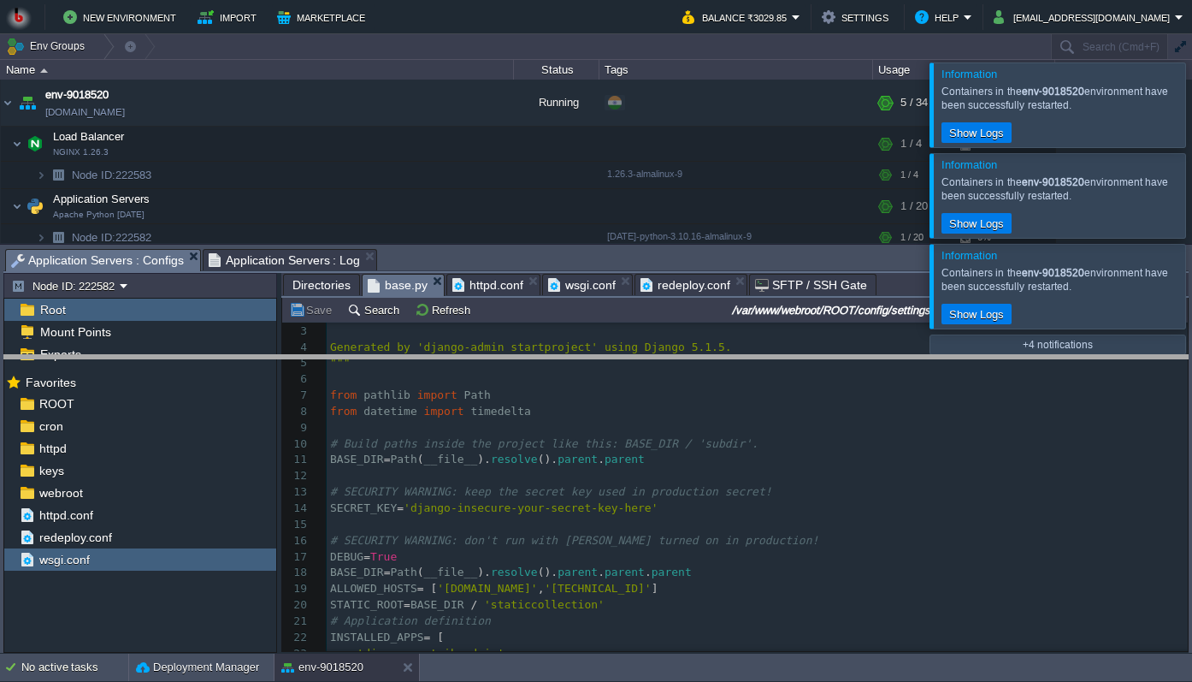
drag, startPoint x: 456, startPoint y: 248, endPoint x: 474, endPoint y: 354, distance: 107.6
click at [474, 354] on body "New Environment Import Marketplace Bonus ₹0.00 Upgrade Account Balance ₹3029.85…" at bounding box center [596, 341] width 1192 height 682
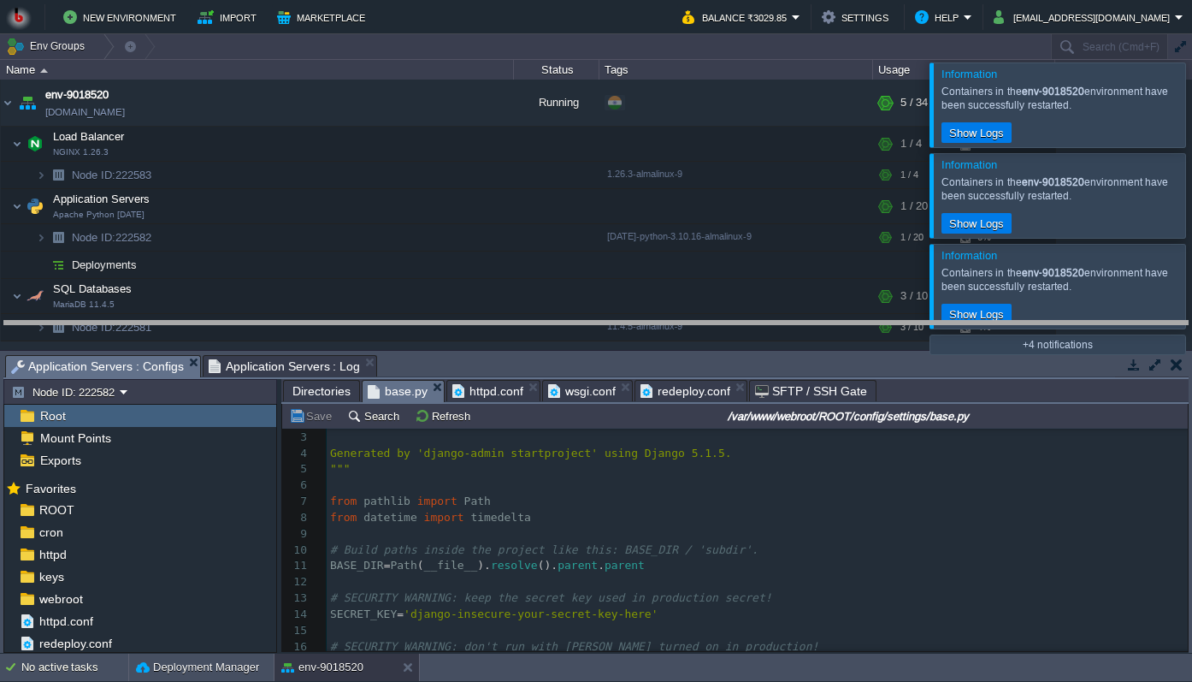
drag, startPoint x: 417, startPoint y: 354, endPoint x: 416, endPoint y: 316, distance: 37.7
click at [416, 316] on body "New Environment Import Marketplace Bonus ₹0.00 Upgrade Account Balance ₹3029.85…" at bounding box center [596, 341] width 1192 height 682
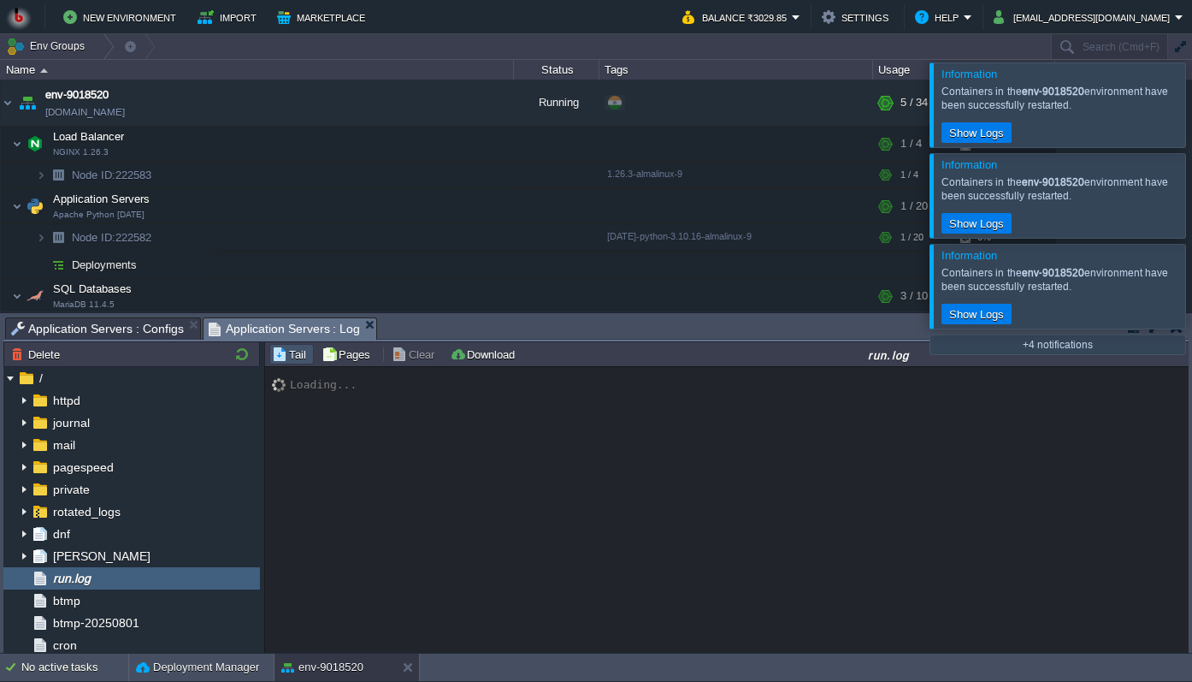
click at [280, 322] on span "Application Servers : Log" at bounding box center [285, 328] width 152 height 21
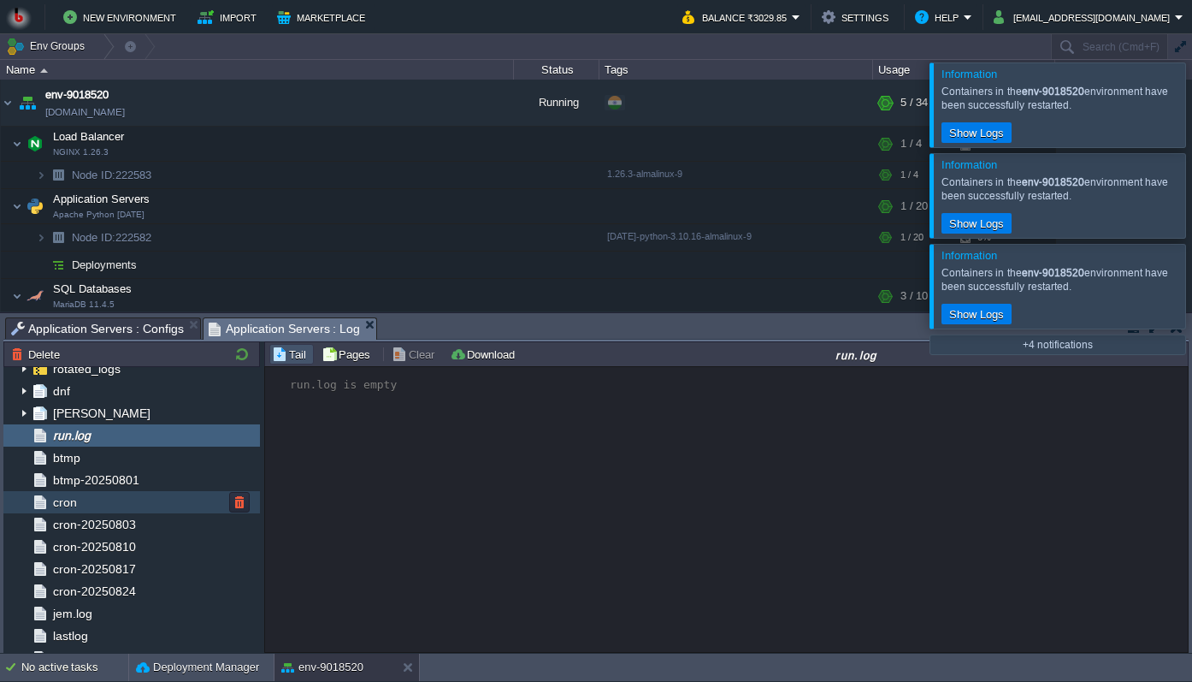
click at [87, 510] on div "cron" at bounding box center [131, 502] width 257 height 22
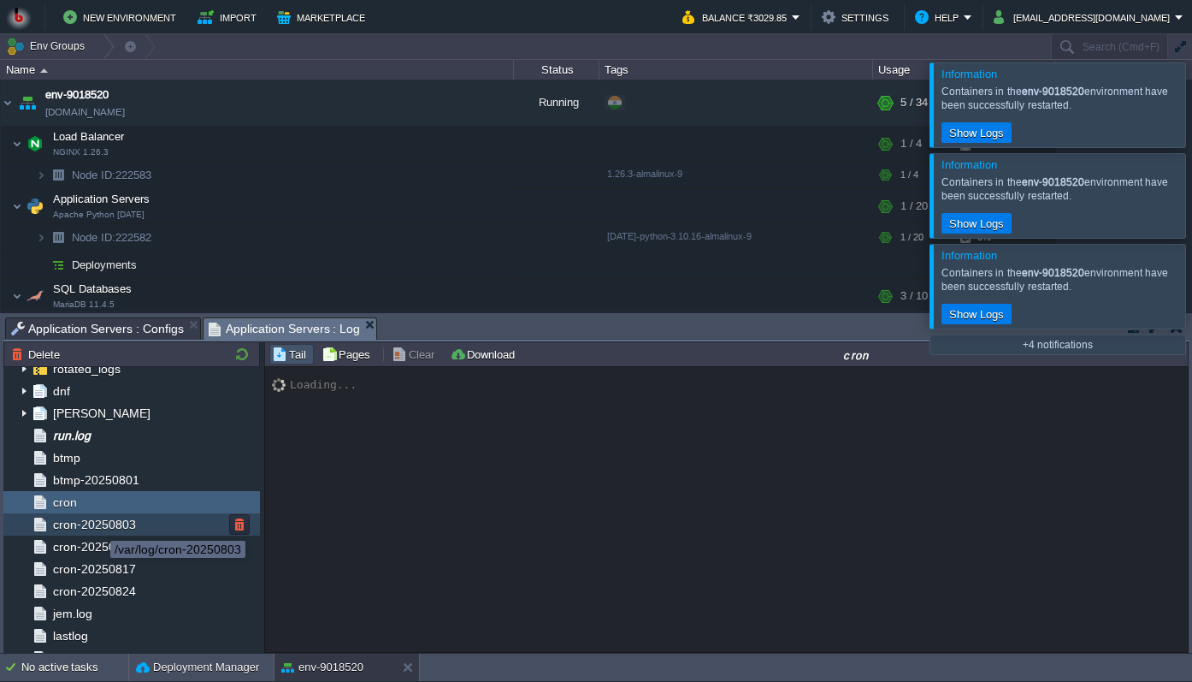
click at [97, 525] on span "cron-20250803" at bounding box center [94, 524] width 89 height 15
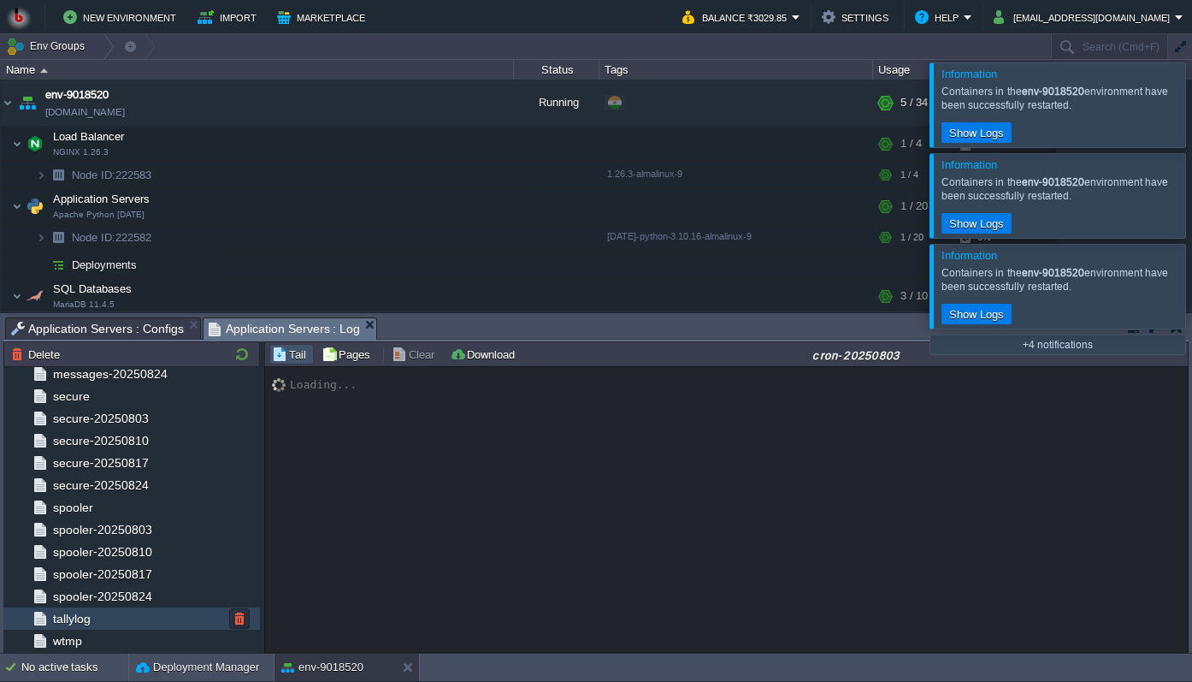
click at [74, 618] on span "tallylog" at bounding box center [72, 618] width 44 height 15
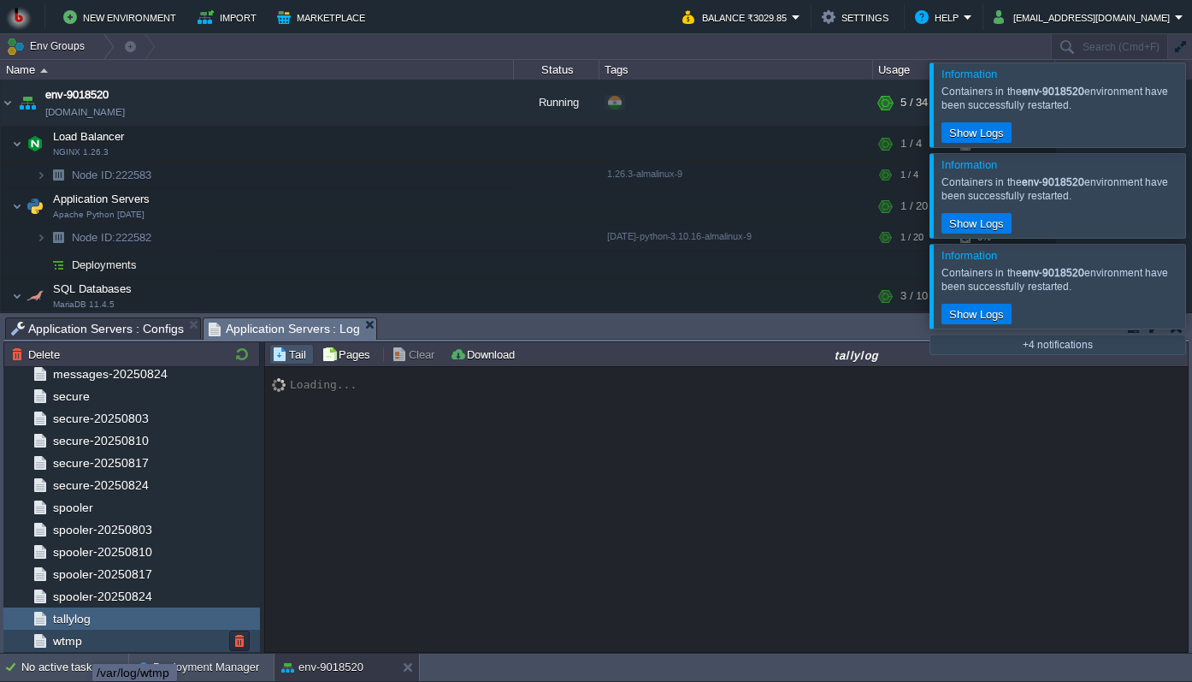
click at [74, 642] on span "wtmp" at bounding box center [67, 640] width 35 height 15
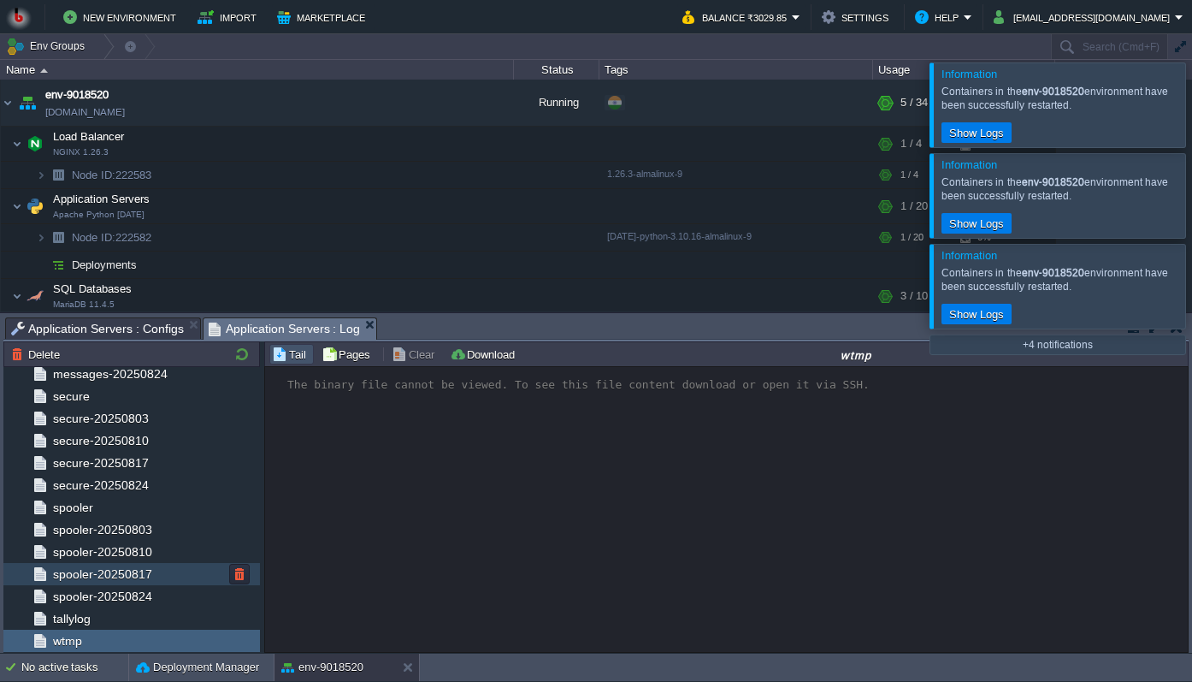
click at [117, 584] on div "spooler-20250817" at bounding box center [131, 574] width 257 height 22
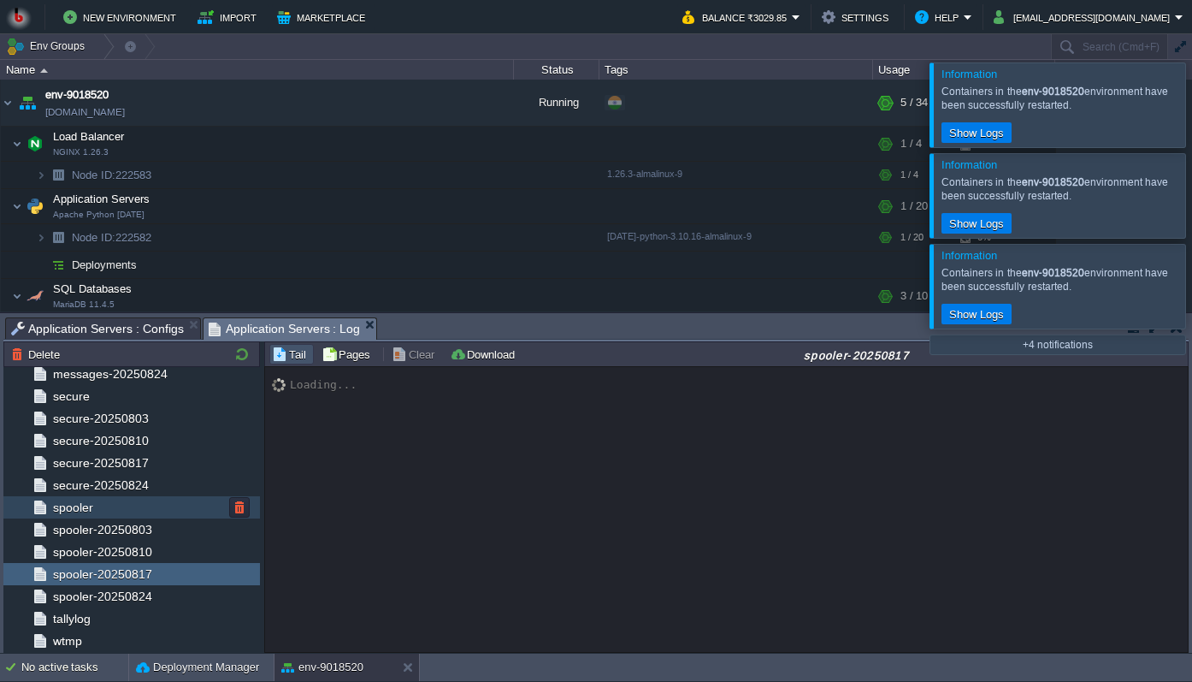
click at [120, 501] on div "spooler" at bounding box center [131, 507] width 257 height 22
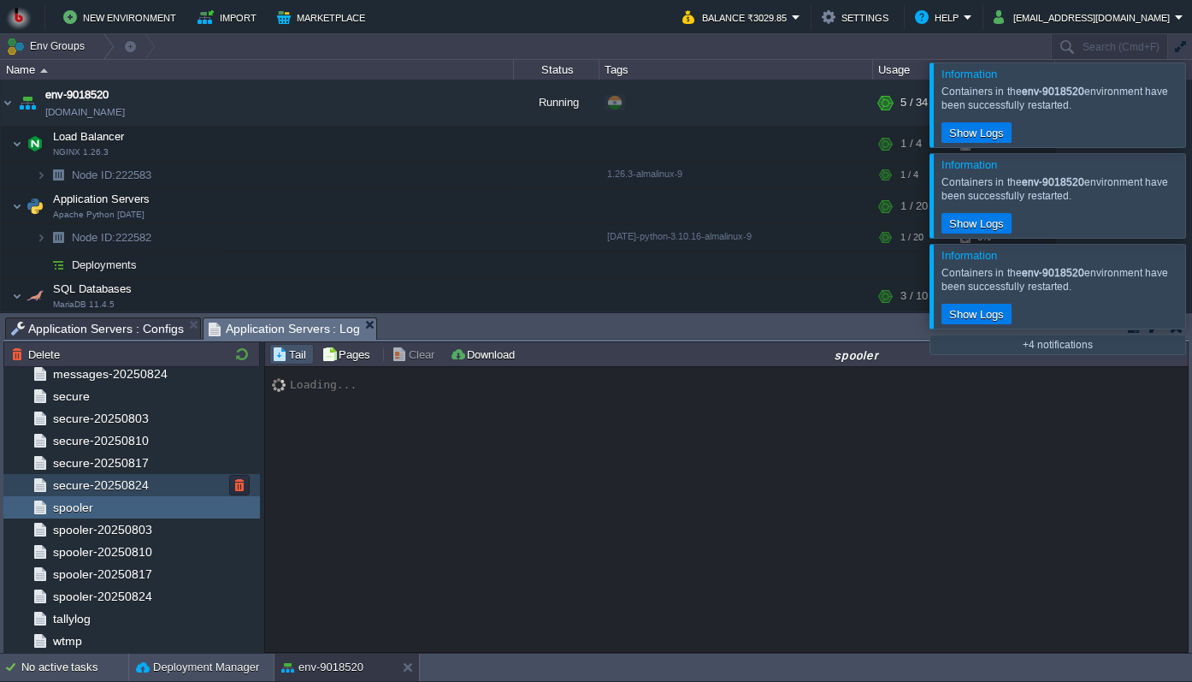
click at [151, 480] on div "secure-20250824" at bounding box center [131, 485] width 257 height 22
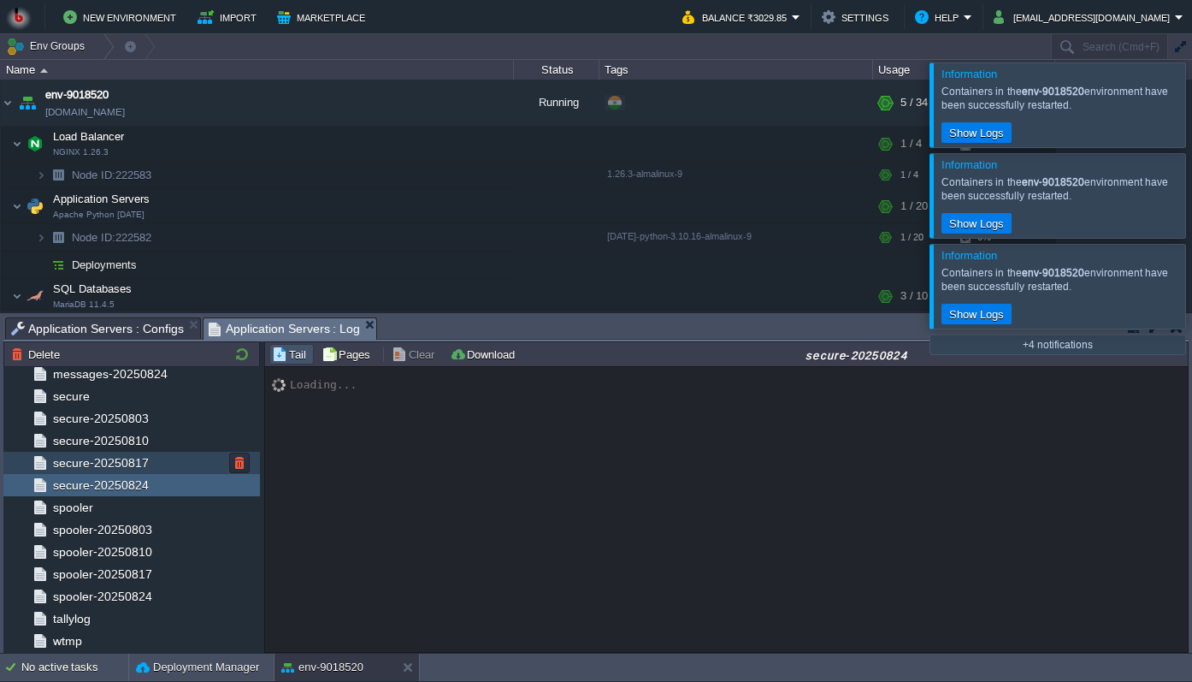
click at [131, 470] on span "secure-20250817" at bounding box center [101, 462] width 102 height 15
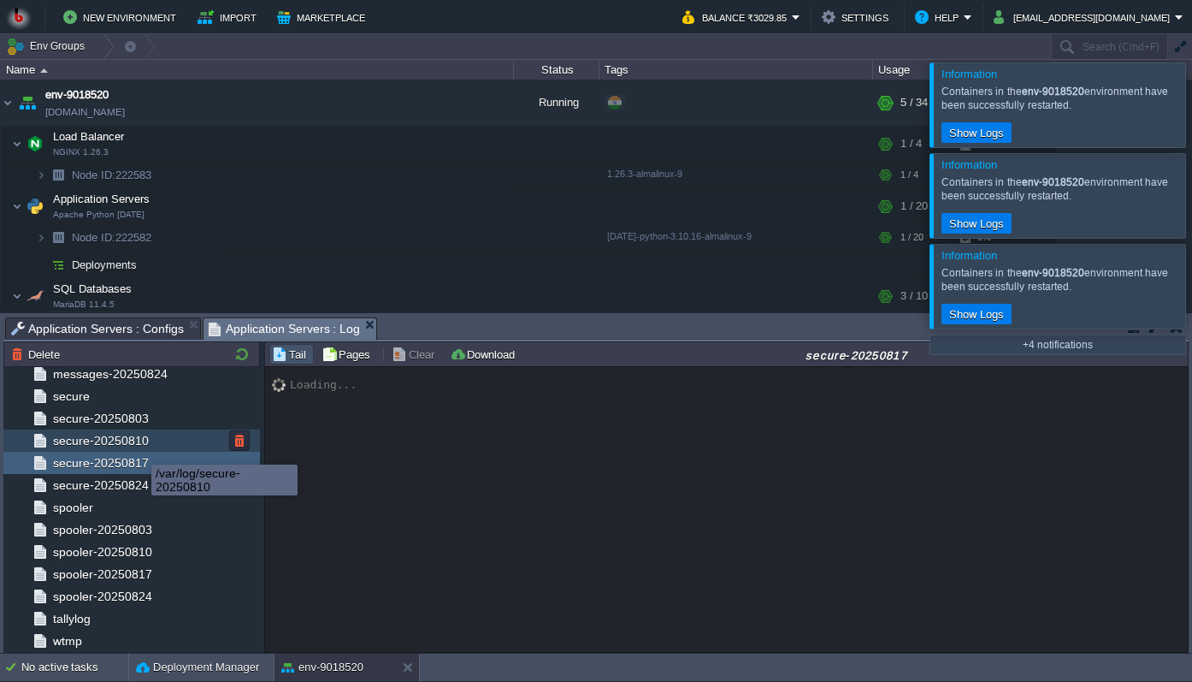
click at [129, 440] on span "secure-20250810" at bounding box center [101, 440] width 102 height 15
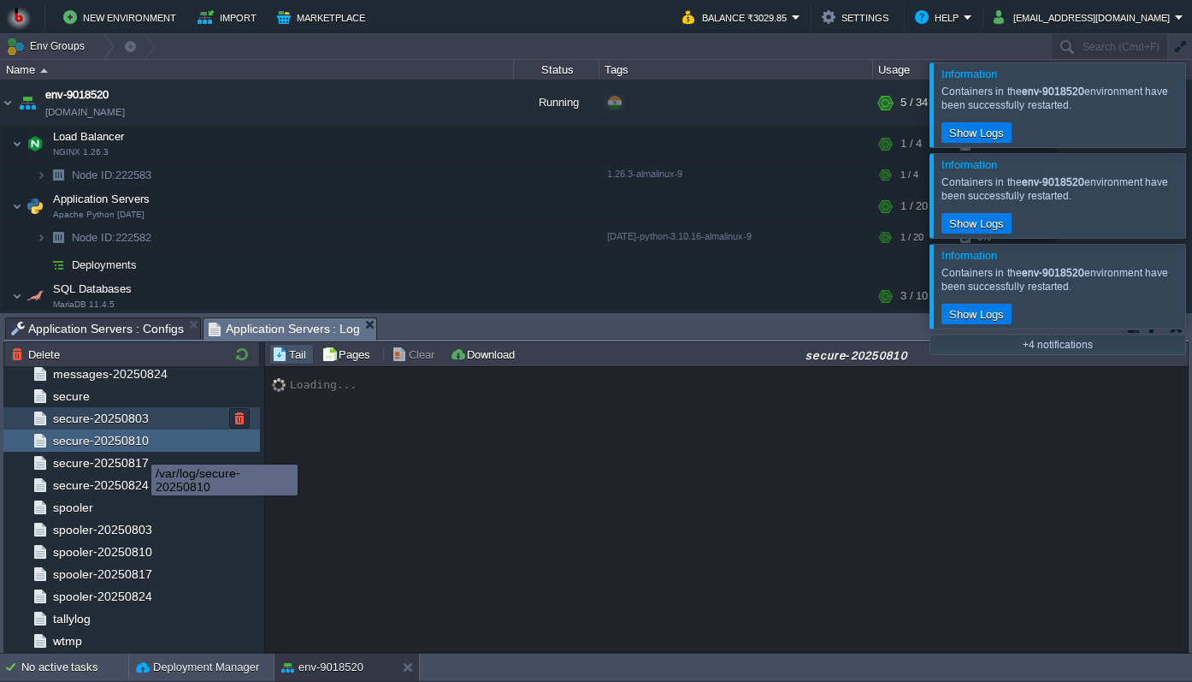
click at [126, 428] on div "secure-20250803" at bounding box center [131, 418] width 257 height 22
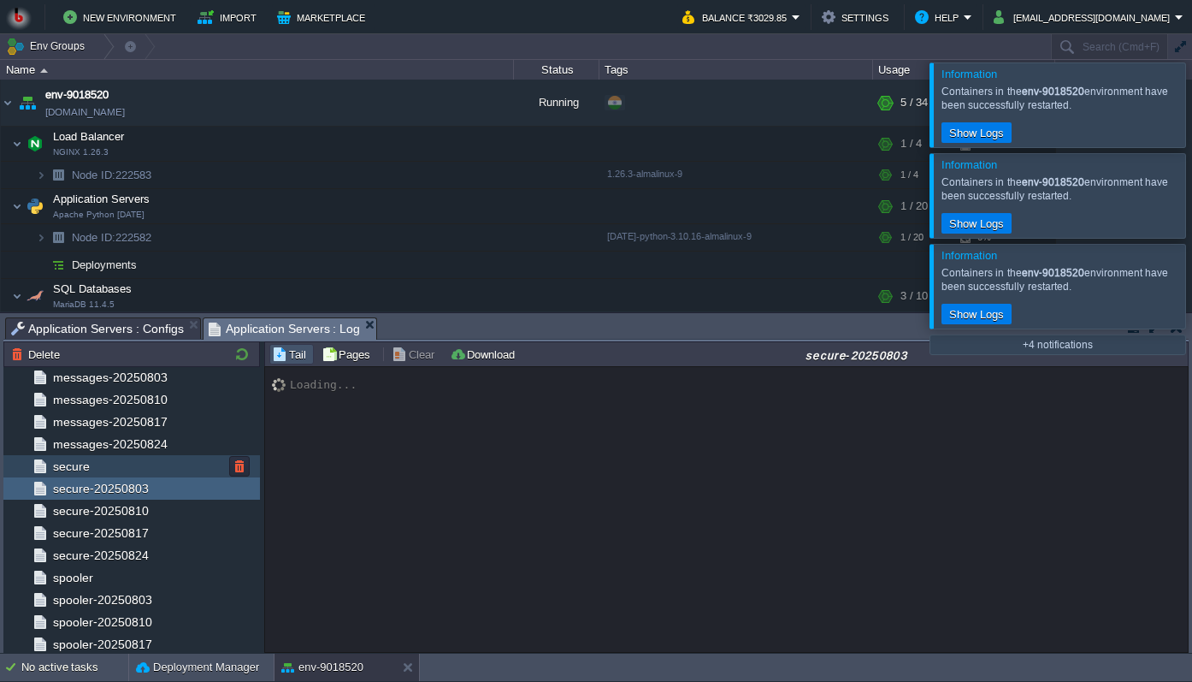
click at [114, 468] on div "secure" at bounding box center [131, 466] width 257 height 22
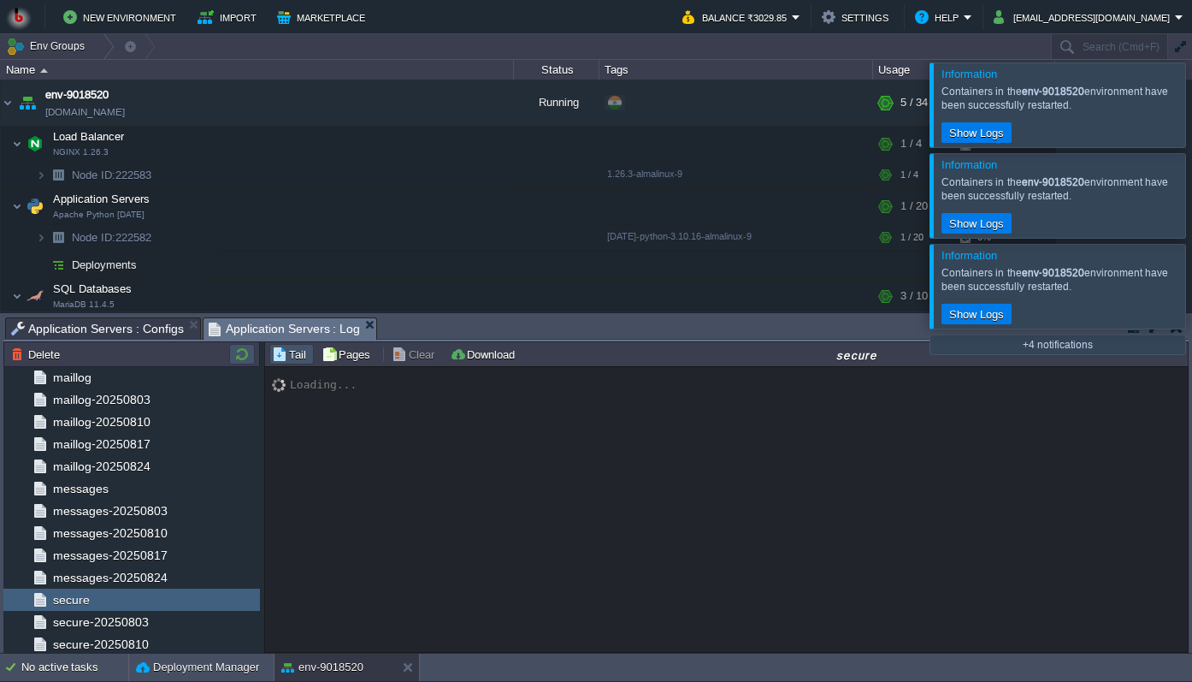
click at [242, 355] on button "button" at bounding box center [242, 353] width 21 height 15
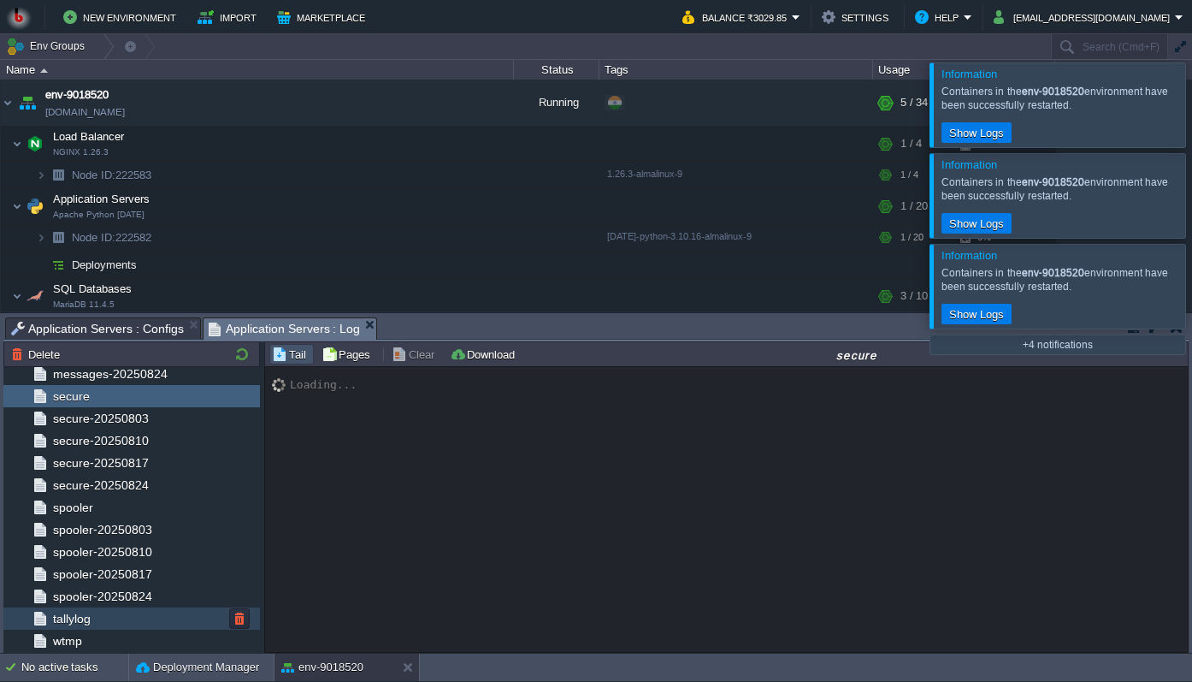
click at [82, 623] on span "tallylog" at bounding box center [72, 618] width 44 height 15
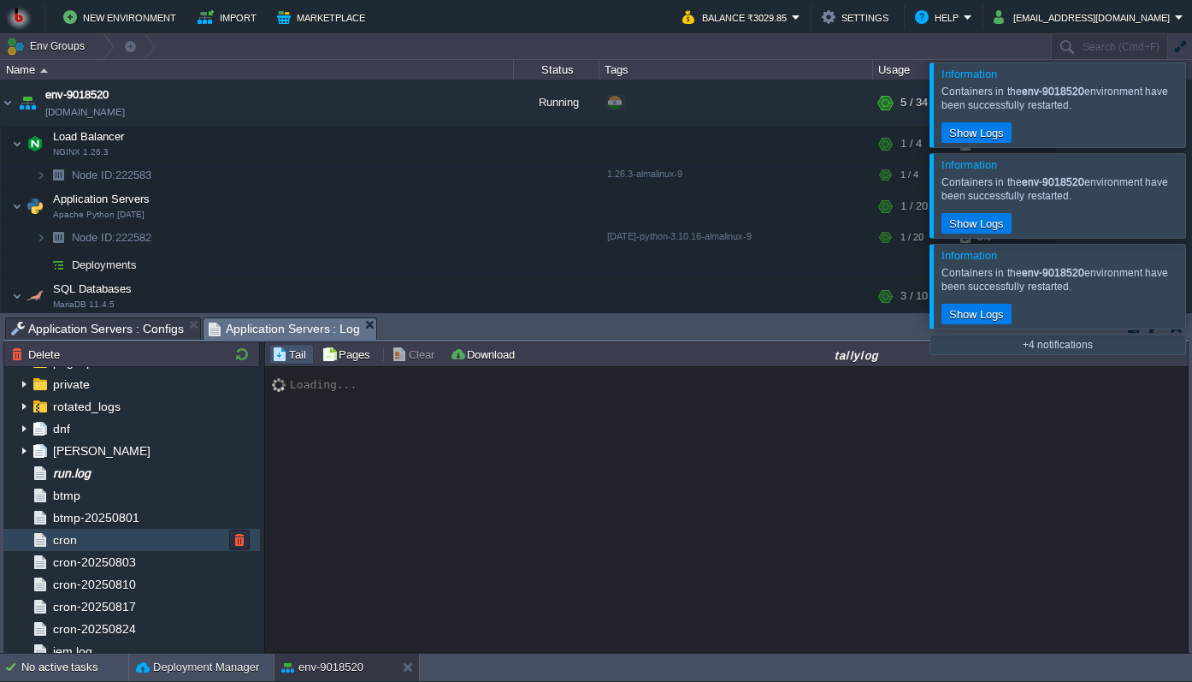
scroll to position [112, 0]
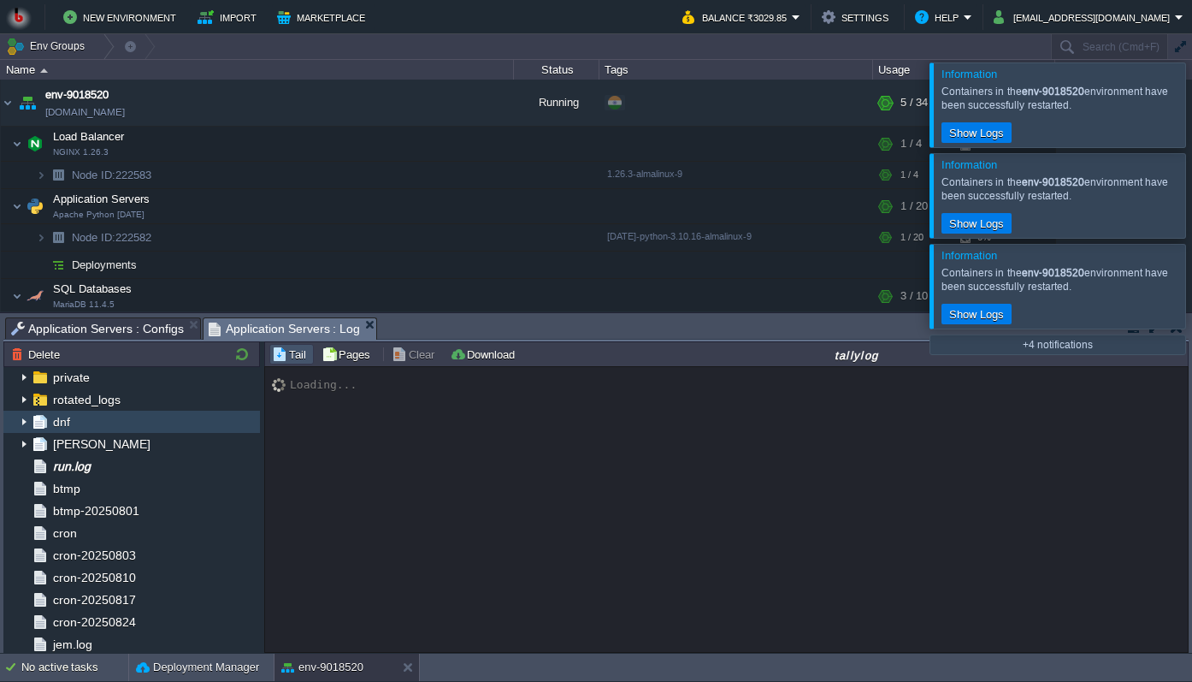
click at [62, 422] on span "dnf" at bounding box center [61, 421] width 23 height 15
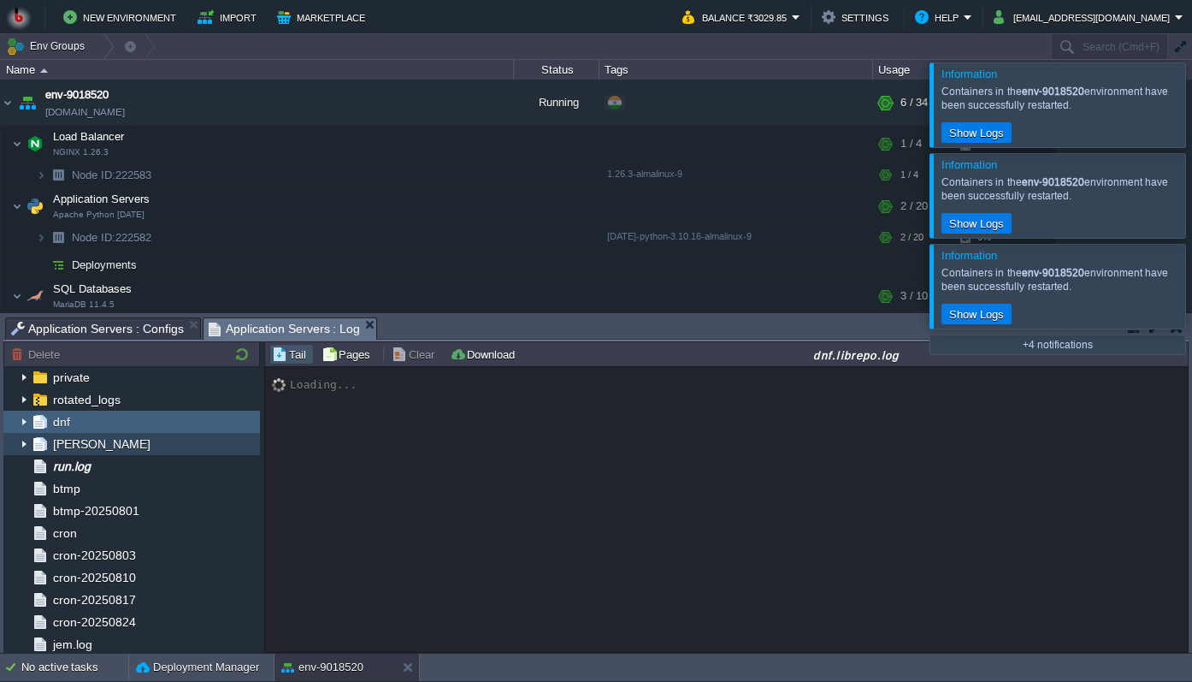
click at [92, 449] on span "[PERSON_NAME]" at bounding box center [101, 443] width 103 height 15
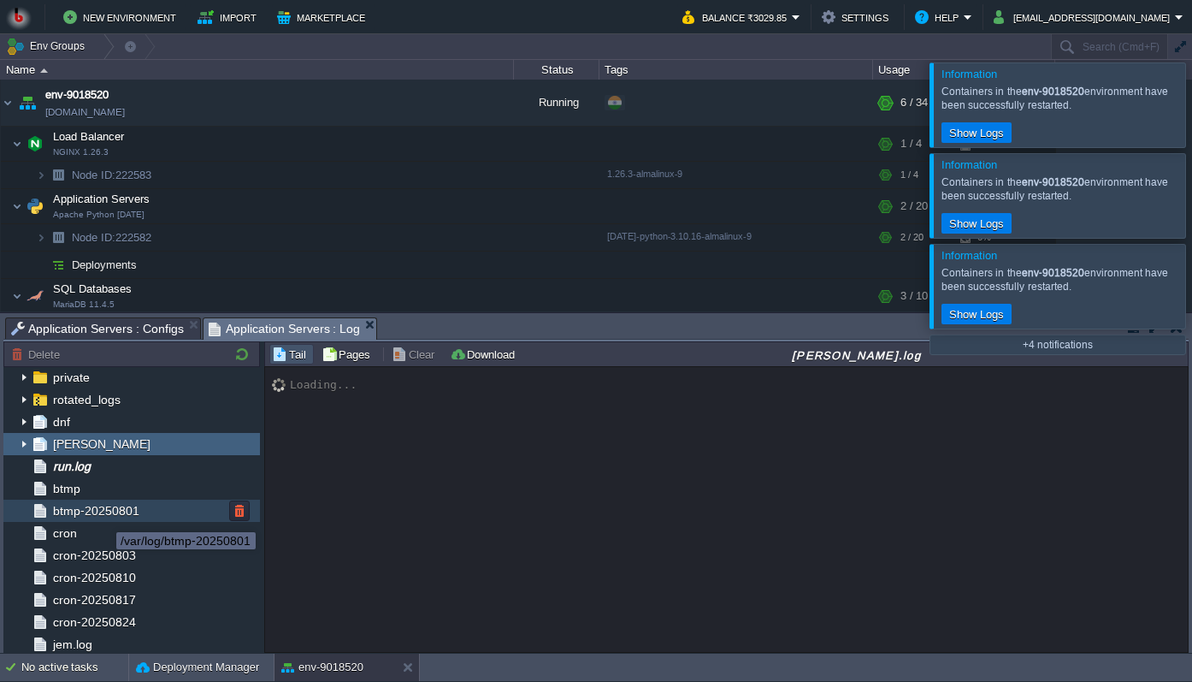
click at [106, 504] on span "btmp-20250801" at bounding box center [96, 510] width 92 height 15
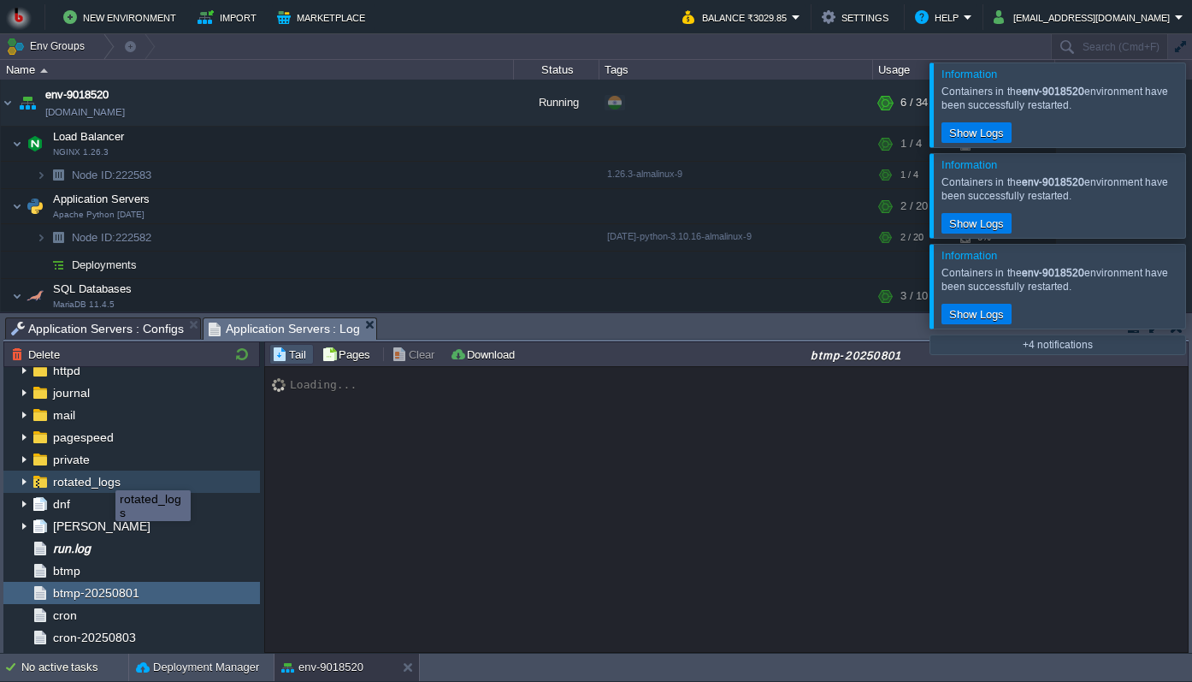
scroll to position [11, 0]
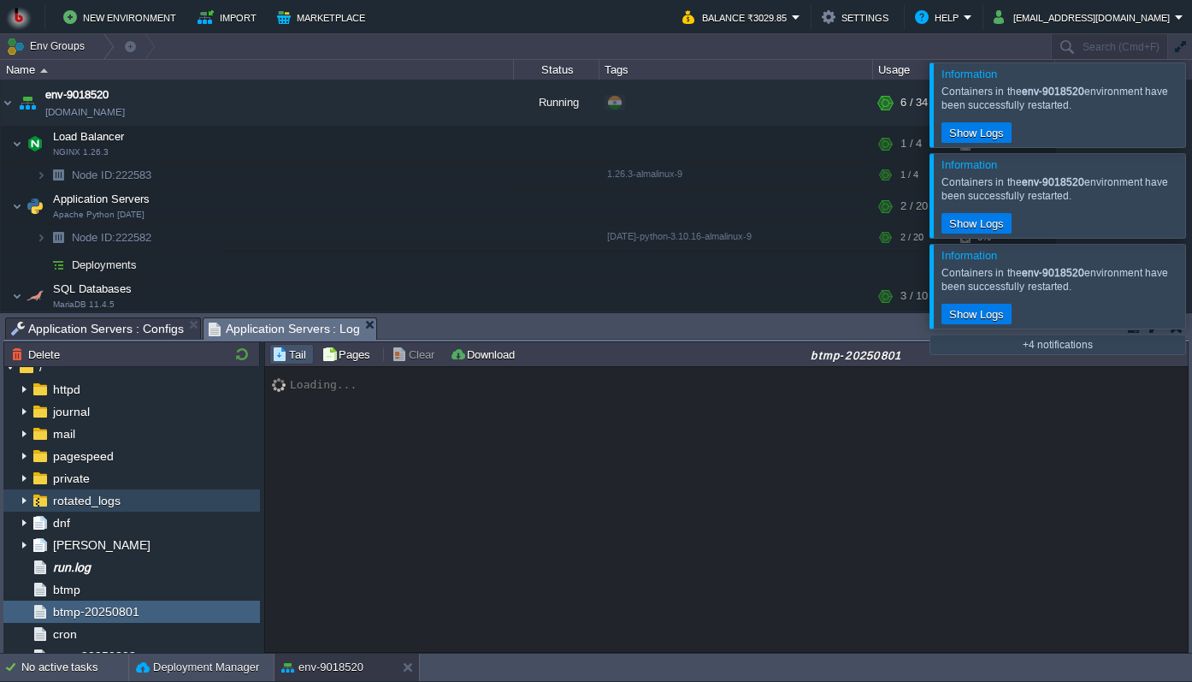
click at [17, 501] on img at bounding box center [24, 500] width 14 height 22
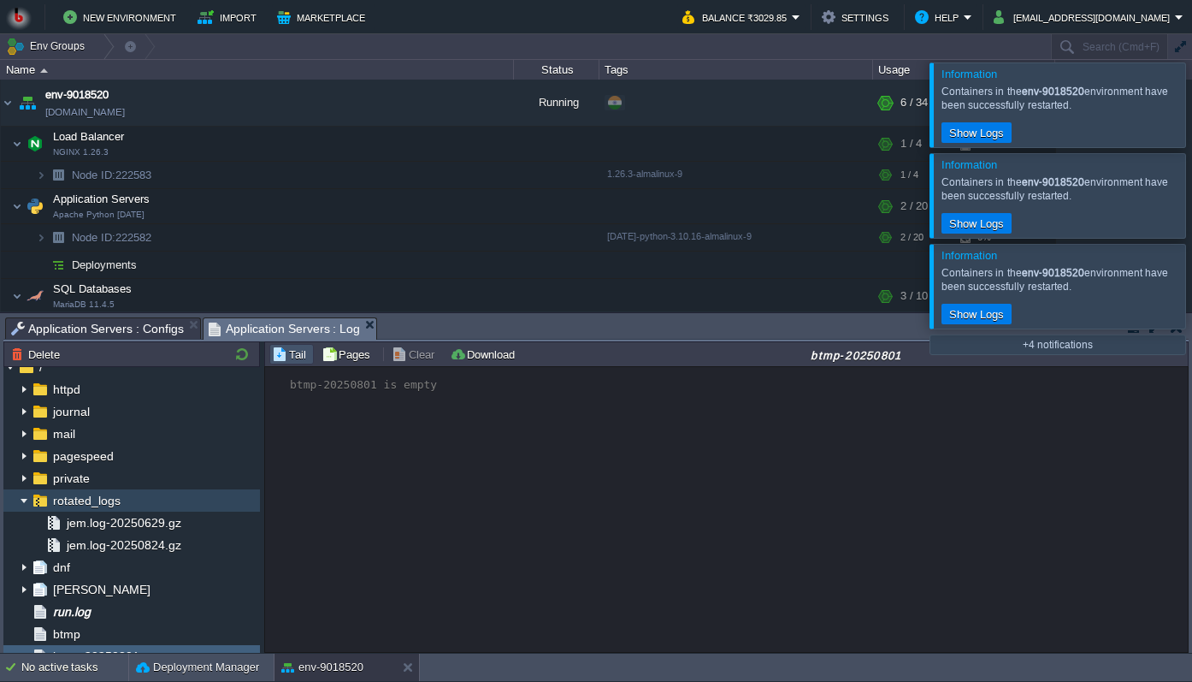
click at [27, 507] on img at bounding box center [24, 500] width 14 height 22
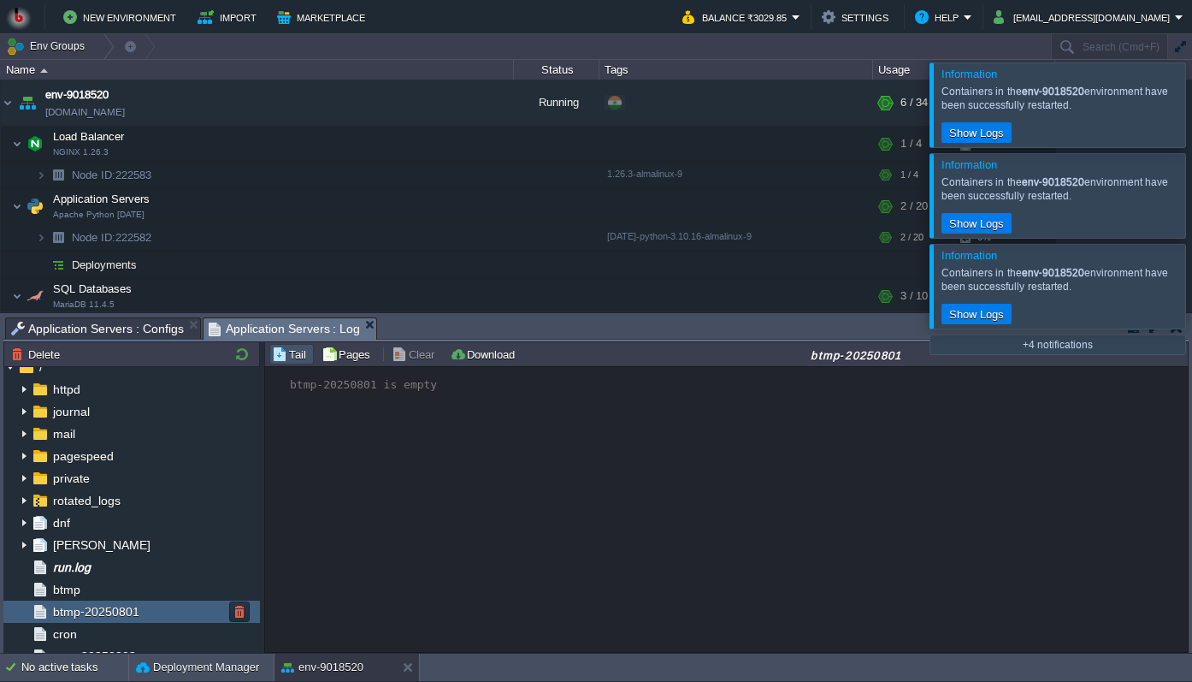
click at [123, 606] on span "btmp-20250801" at bounding box center [96, 611] width 92 height 15
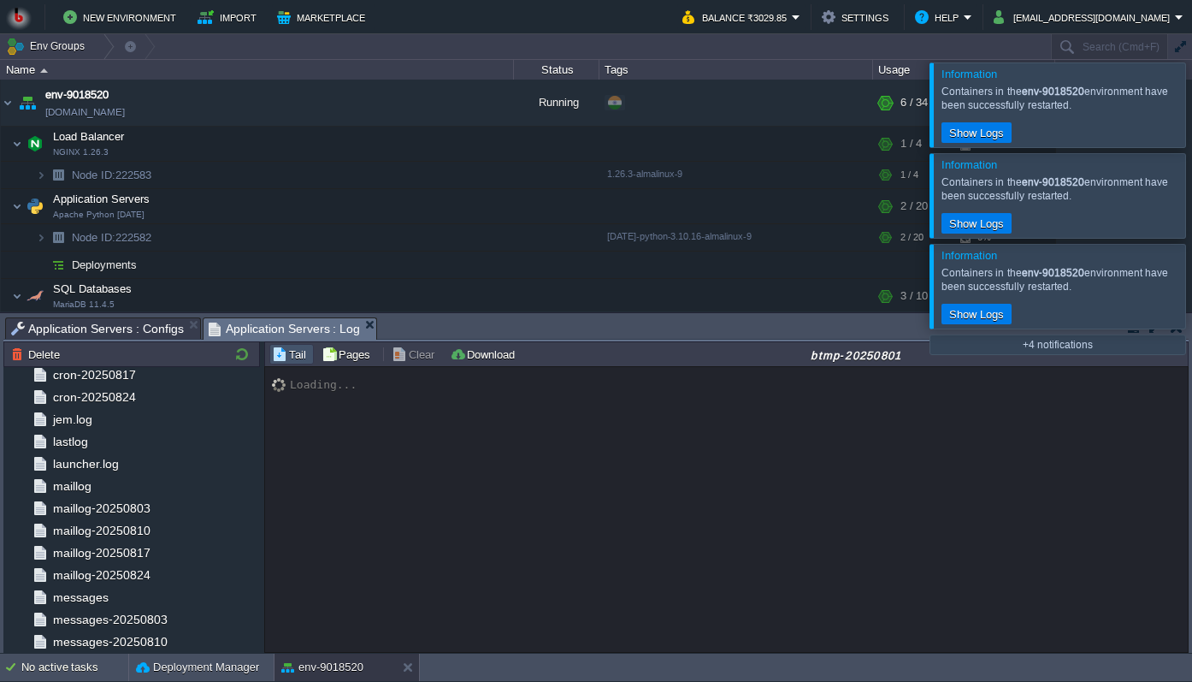
scroll to position [349, 0]
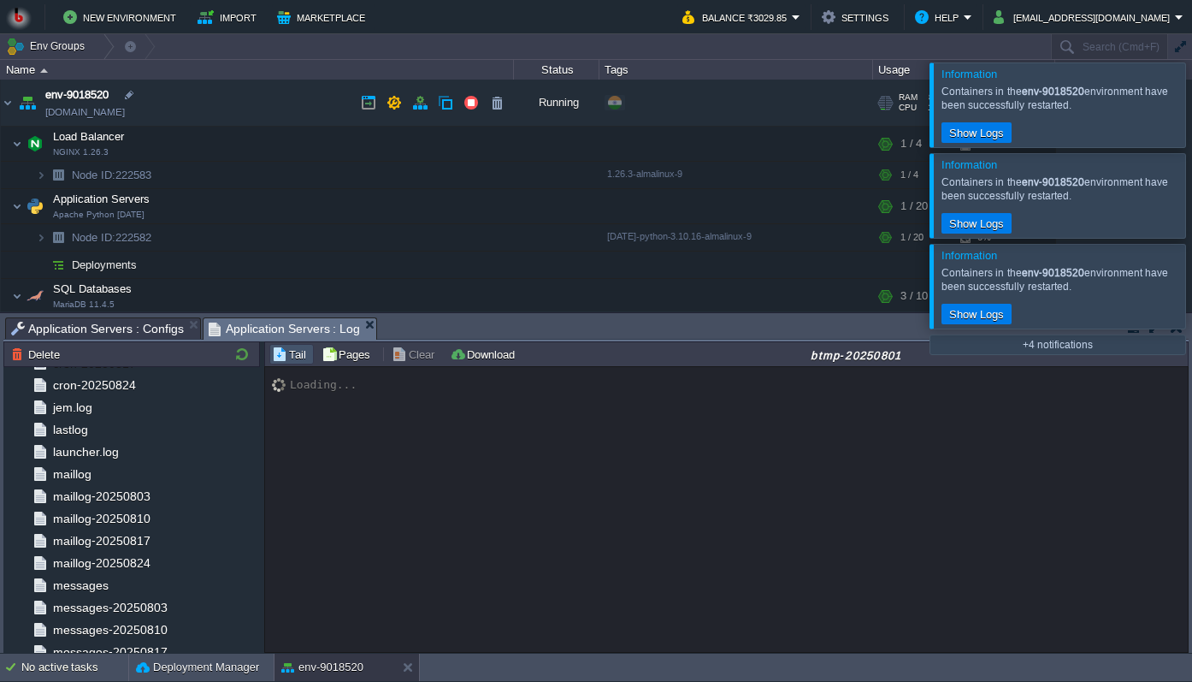
click at [100, 109] on link "[DOMAIN_NAME]" at bounding box center [85, 111] width 80 height 17
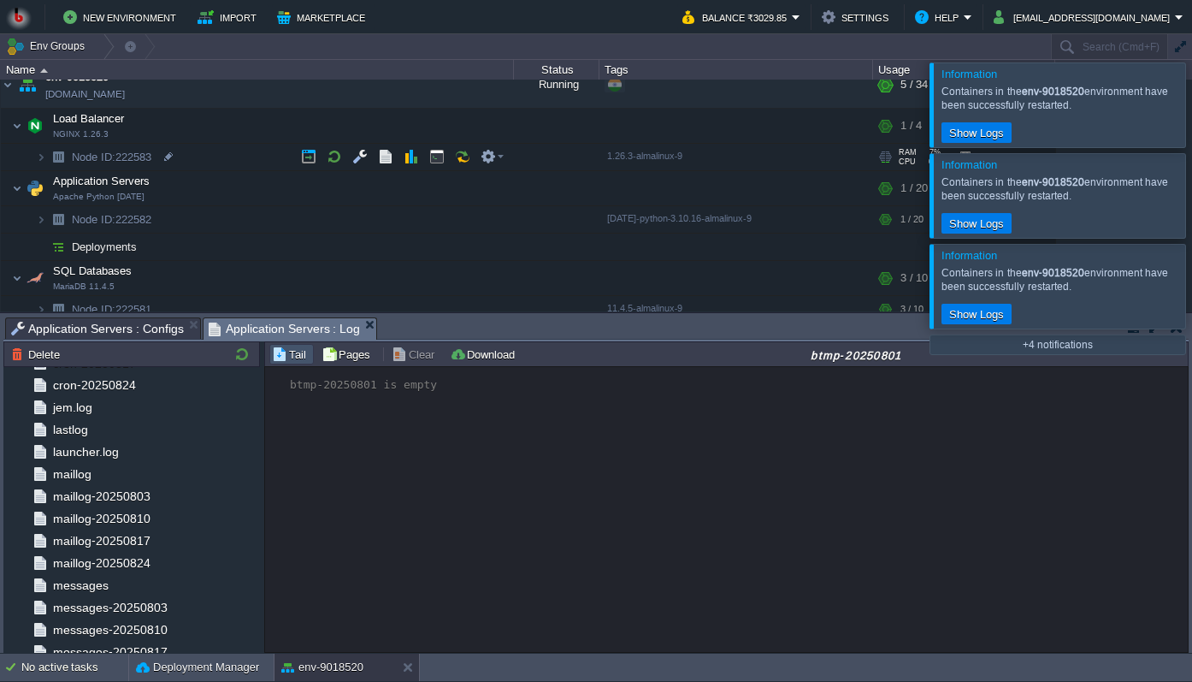
scroll to position [30, 0]
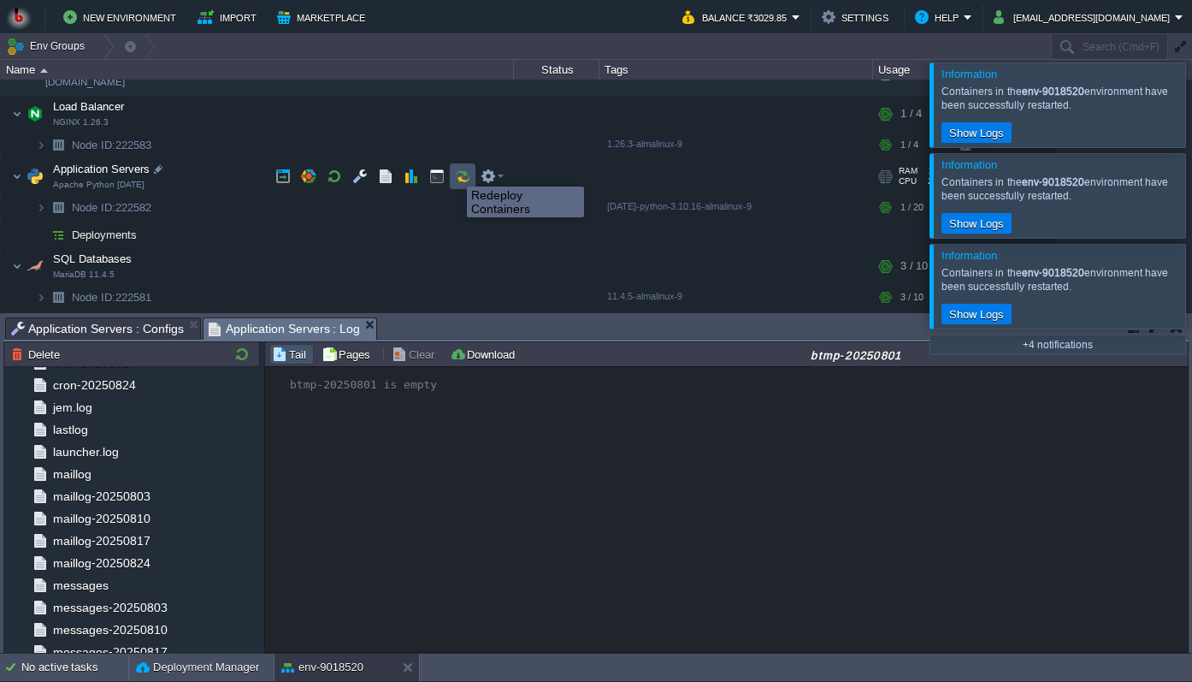
click at [455, 171] on button "button" at bounding box center [462, 175] width 15 height 15
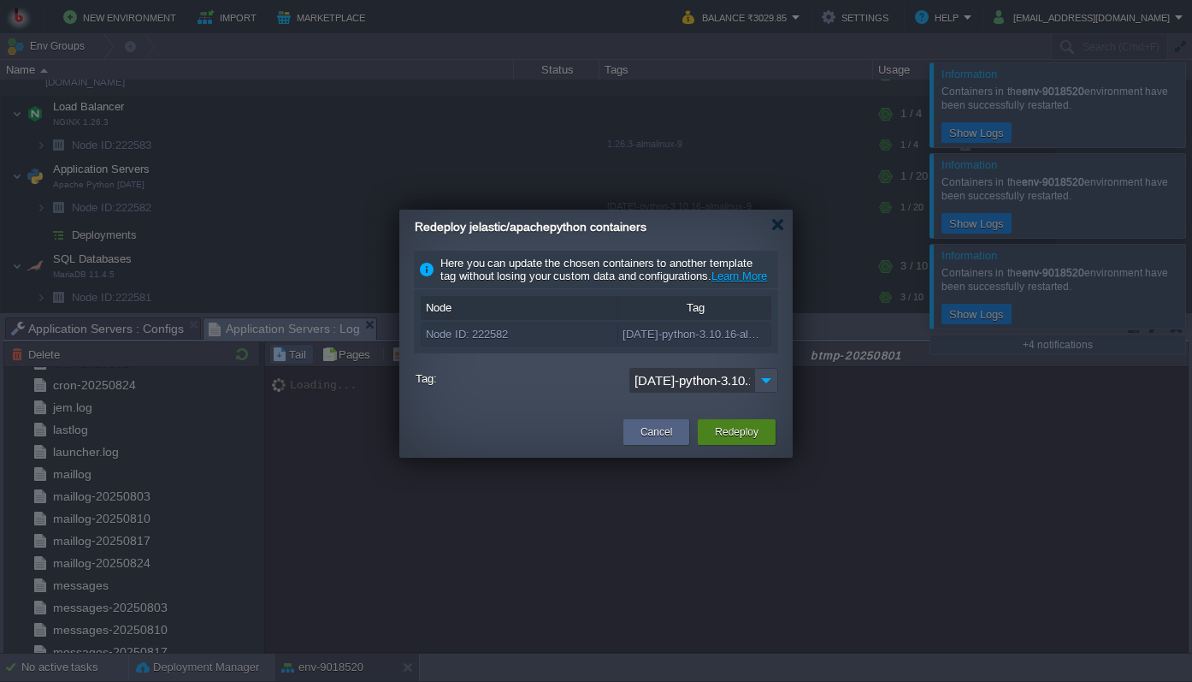
click at [727, 440] on button "Redeploy" at bounding box center [737, 431] width 44 height 17
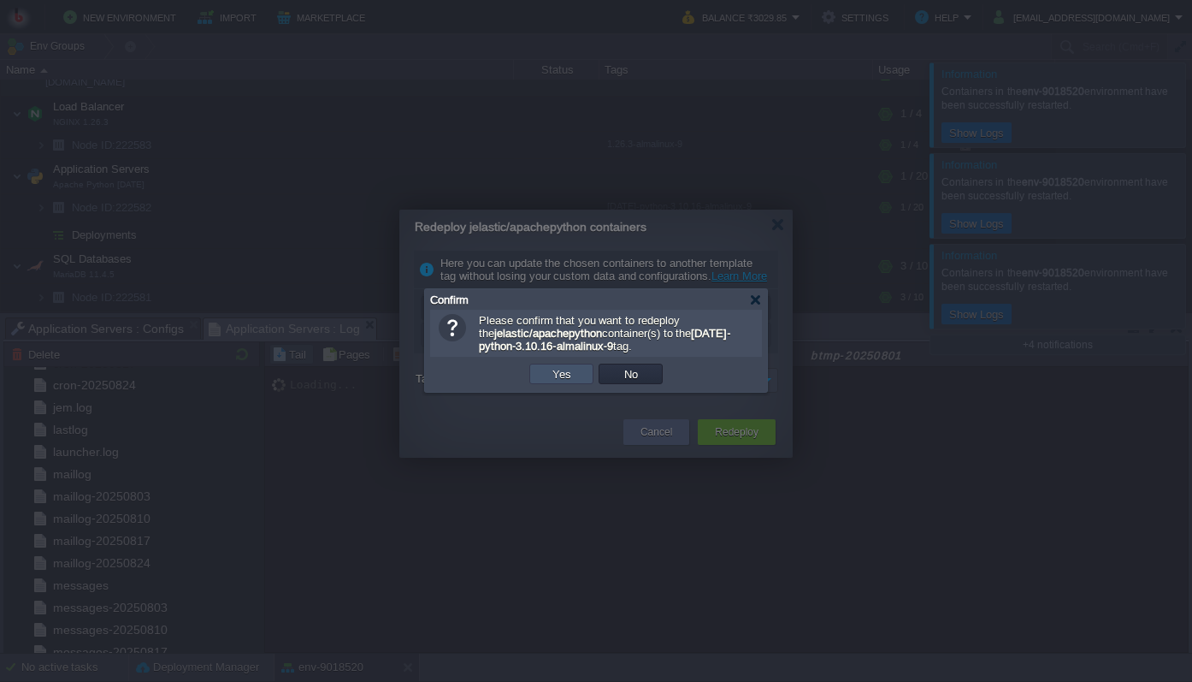
click at [563, 381] on button "Yes" at bounding box center [561, 373] width 29 height 15
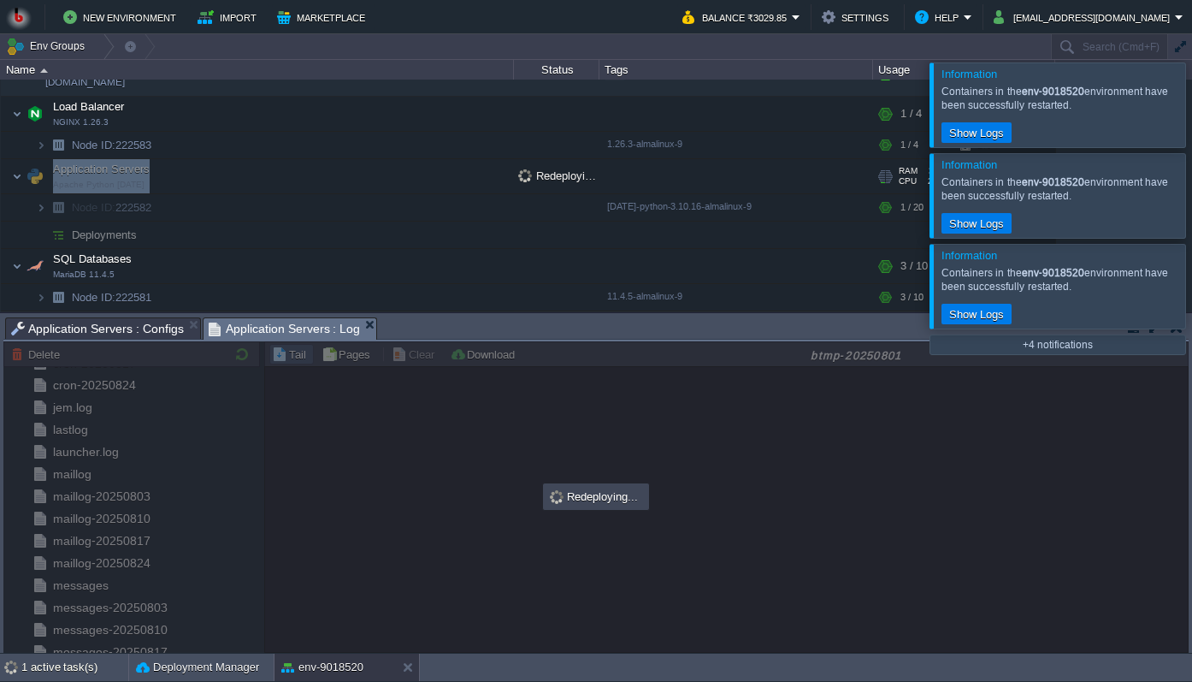
drag, startPoint x: 161, startPoint y: 174, endPoint x: 55, endPoint y: 162, distance: 106.7
click at [55, 162] on td "Application Servers Apache Python [DATE]" at bounding box center [257, 176] width 513 height 35
click at [371, 475] on div at bounding box center [595, 496] width 1185 height 311
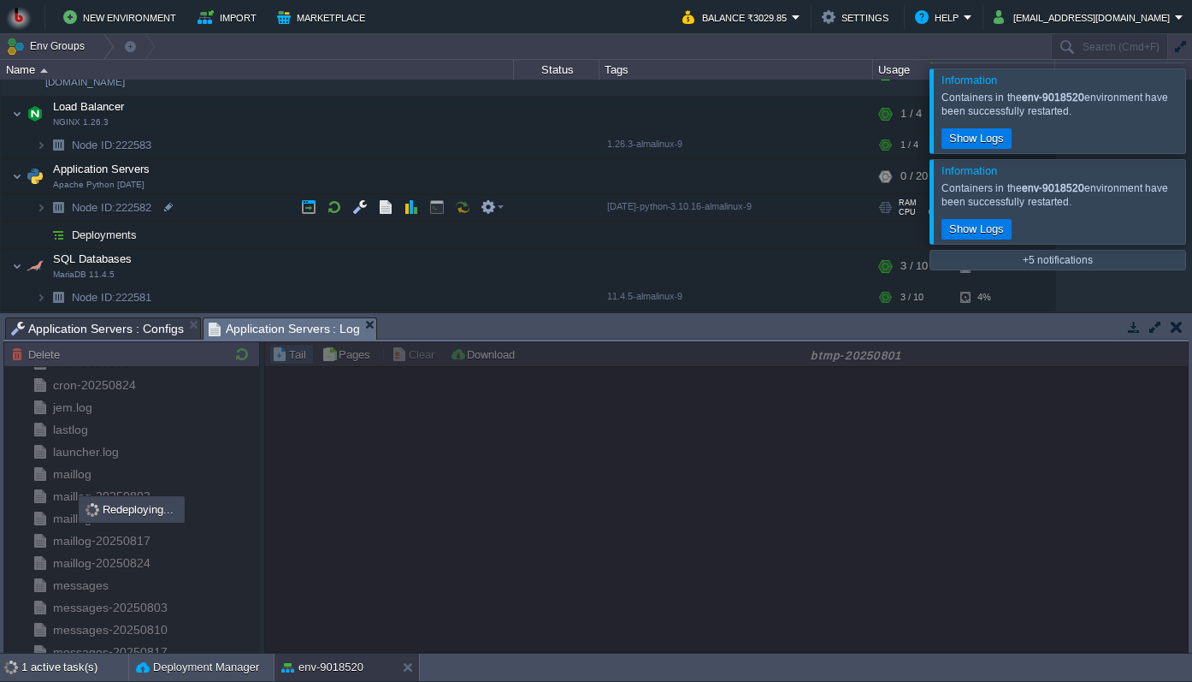
scroll to position [0, 0]
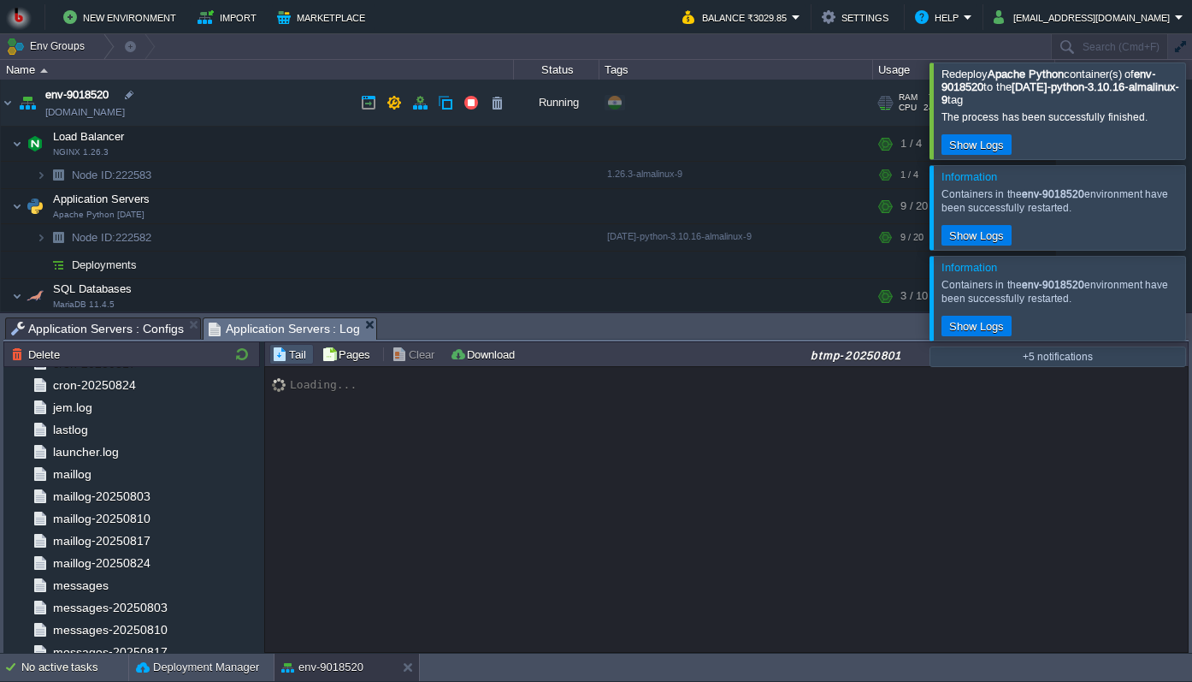
click at [122, 115] on link "[DOMAIN_NAME]" at bounding box center [85, 111] width 80 height 17
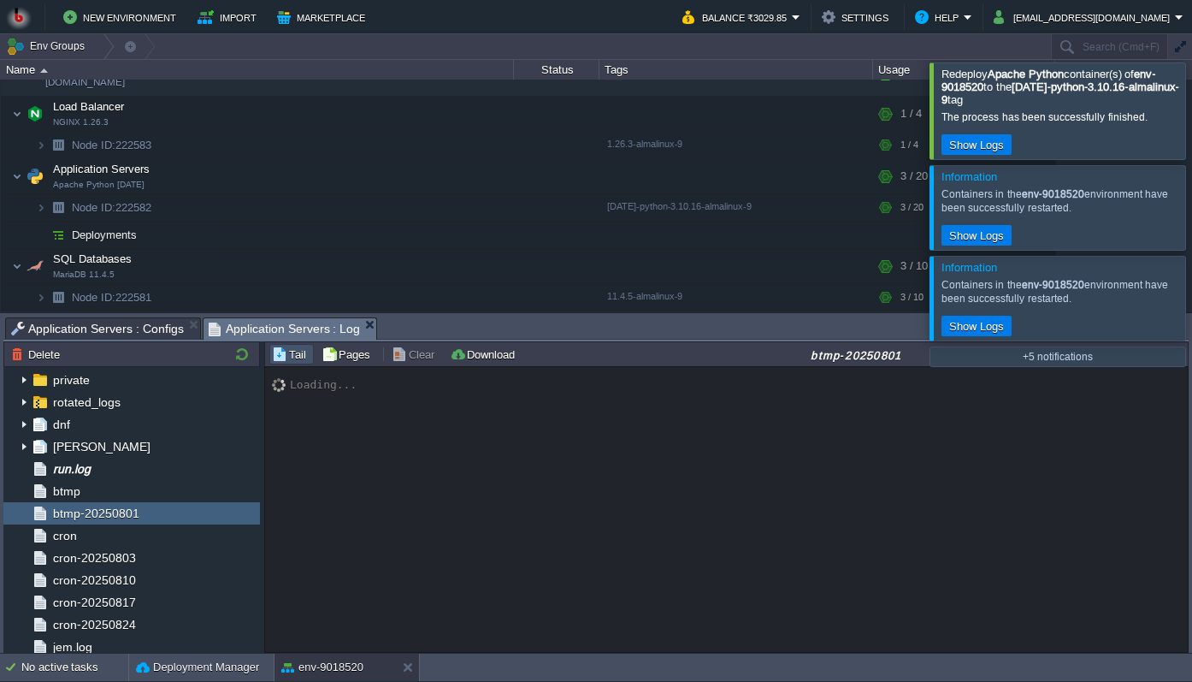
scroll to position [108, 0]
click at [76, 475] on span "run.log" at bounding box center [72, 470] width 44 height 15
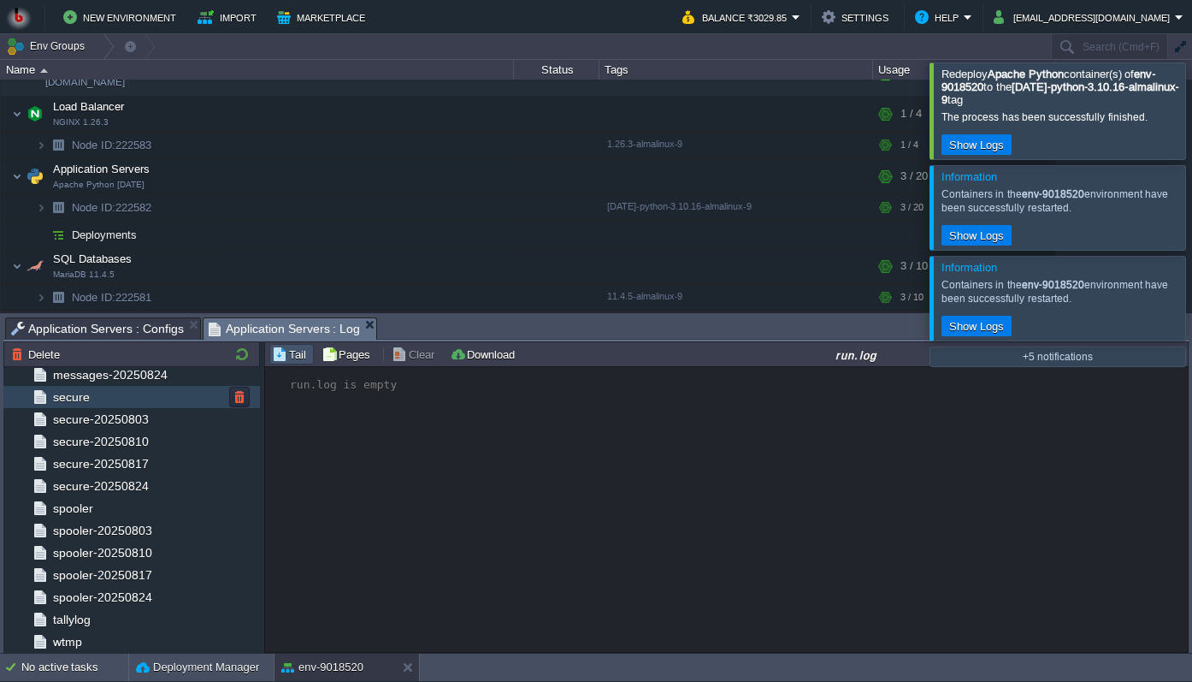
scroll to position [649, 0]
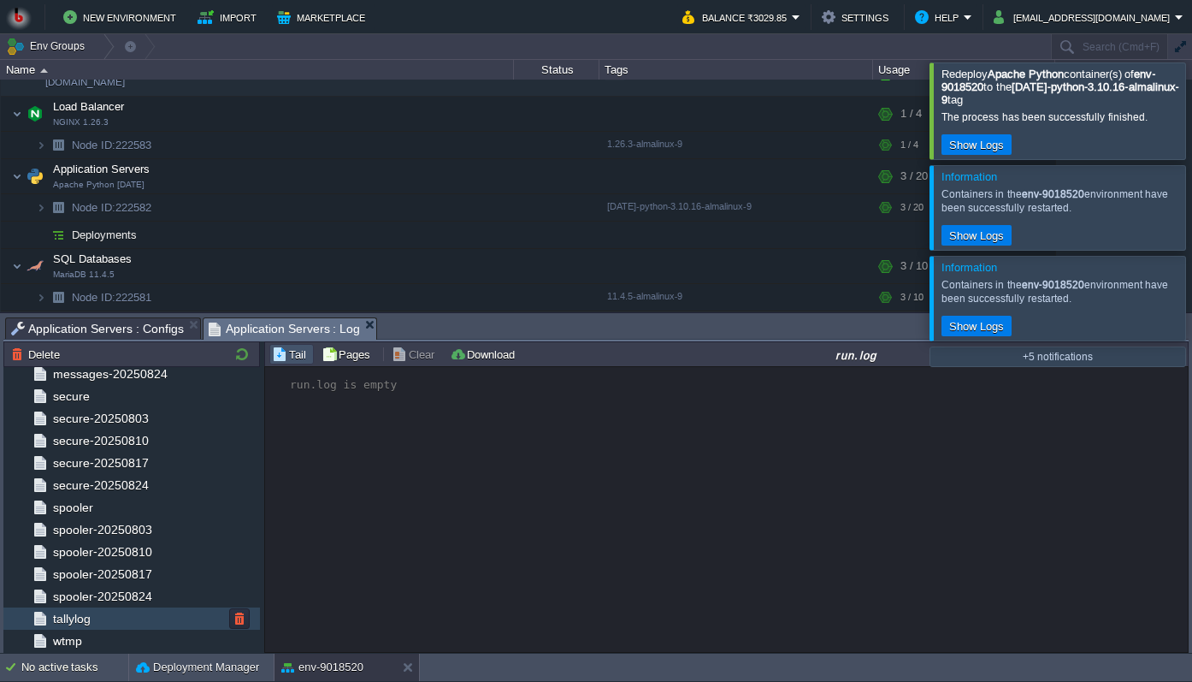
click at [80, 609] on div "tallylog" at bounding box center [131, 618] width 257 height 22
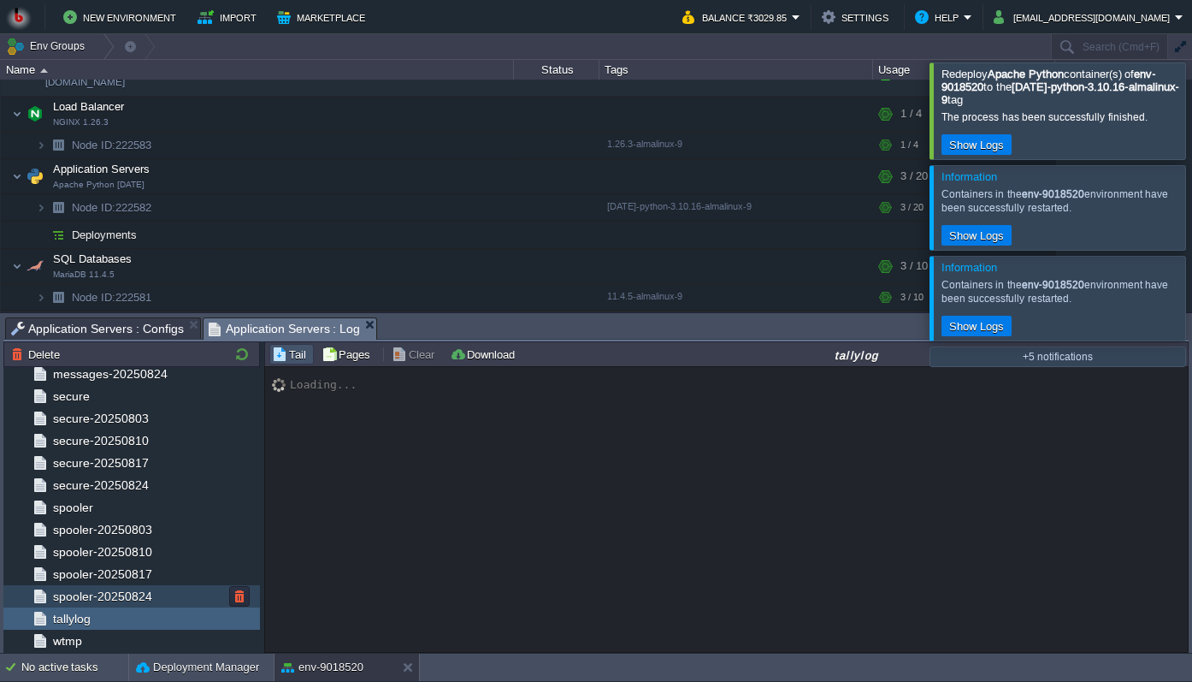
click at [81, 588] on div "spooler-20250824" at bounding box center [131, 596] width 257 height 22
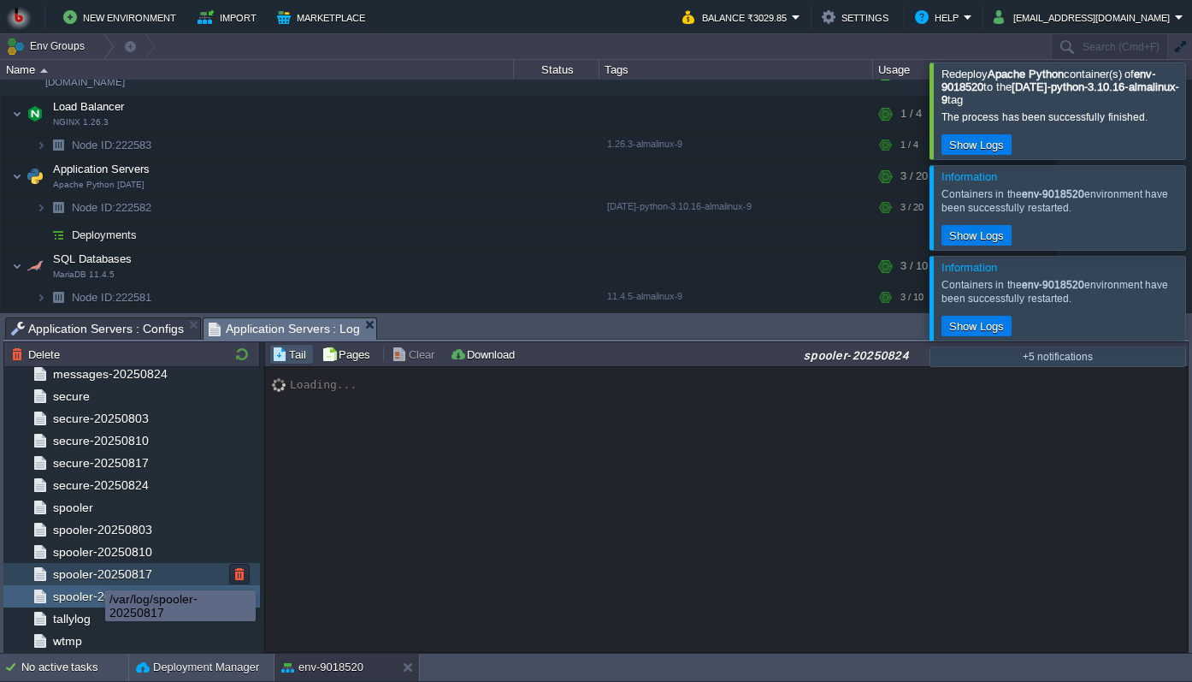
click at [92, 576] on span "spooler-20250817" at bounding box center [102, 573] width 105 height 15
click at [95, 567] on span "spooler-20250817" at bounding box center [102, 573] width 105 height 15
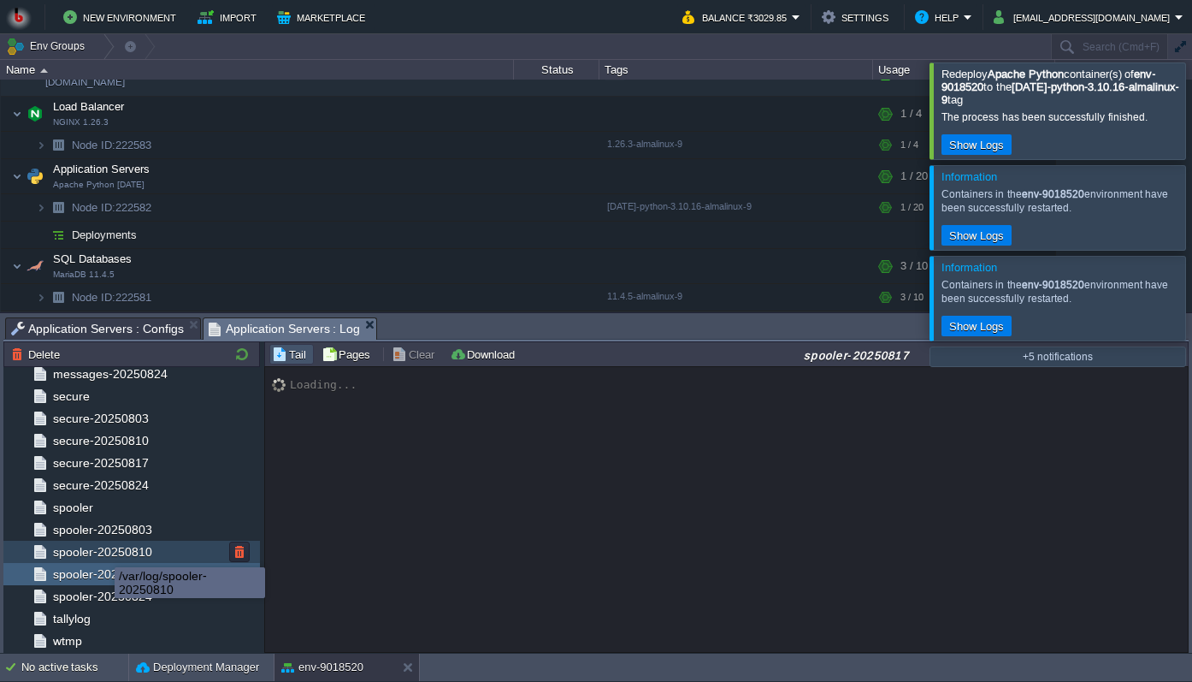
click at [102, 552] on span "spooler-20250810" at bounding box center [102, 551] width 105 height 15
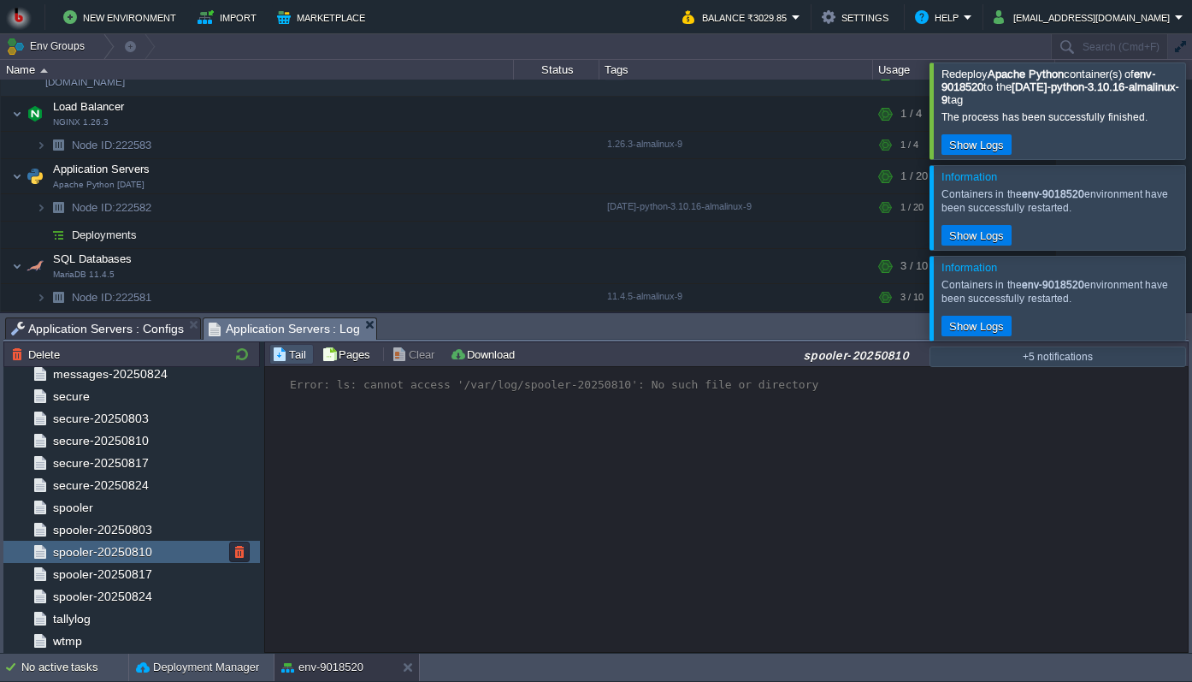
click at [106, 542] on div "spooler-20250810" at bounding box center [131, 551] width 257 height 22
click at [109, 523] on span "spooler-20250803" at bounding box center [102, 529] width 105 height 15
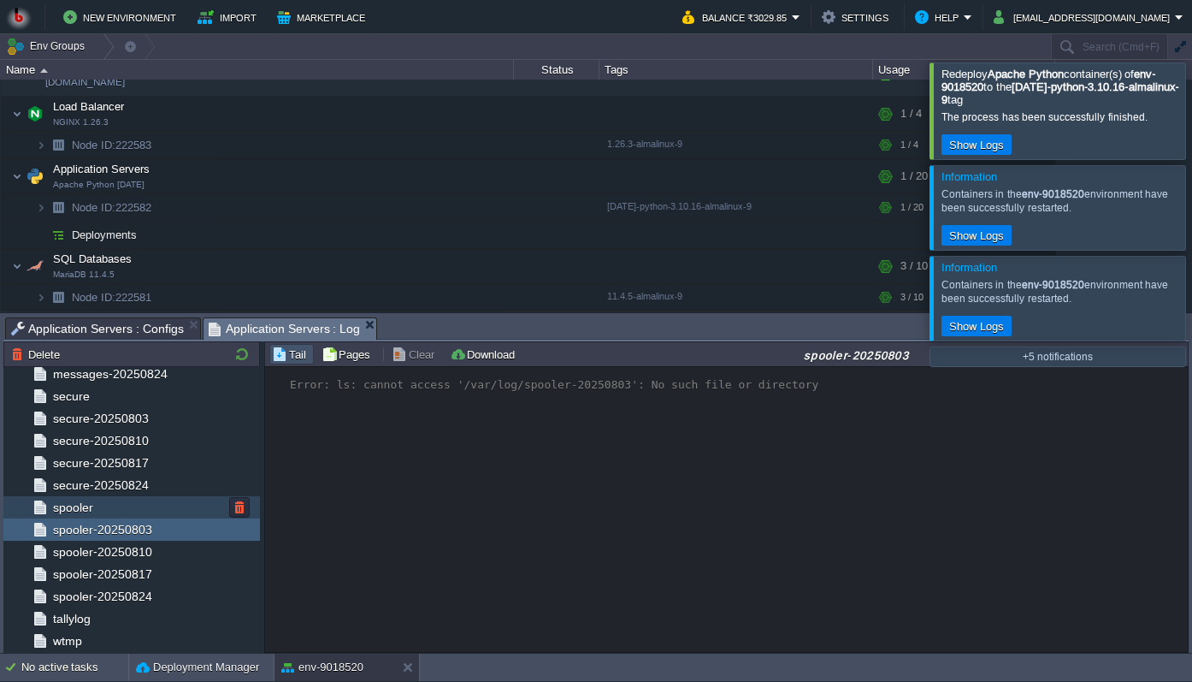
click at [110, 509] on div "spooler" at bounding box center [131, 507] width 257 height 22
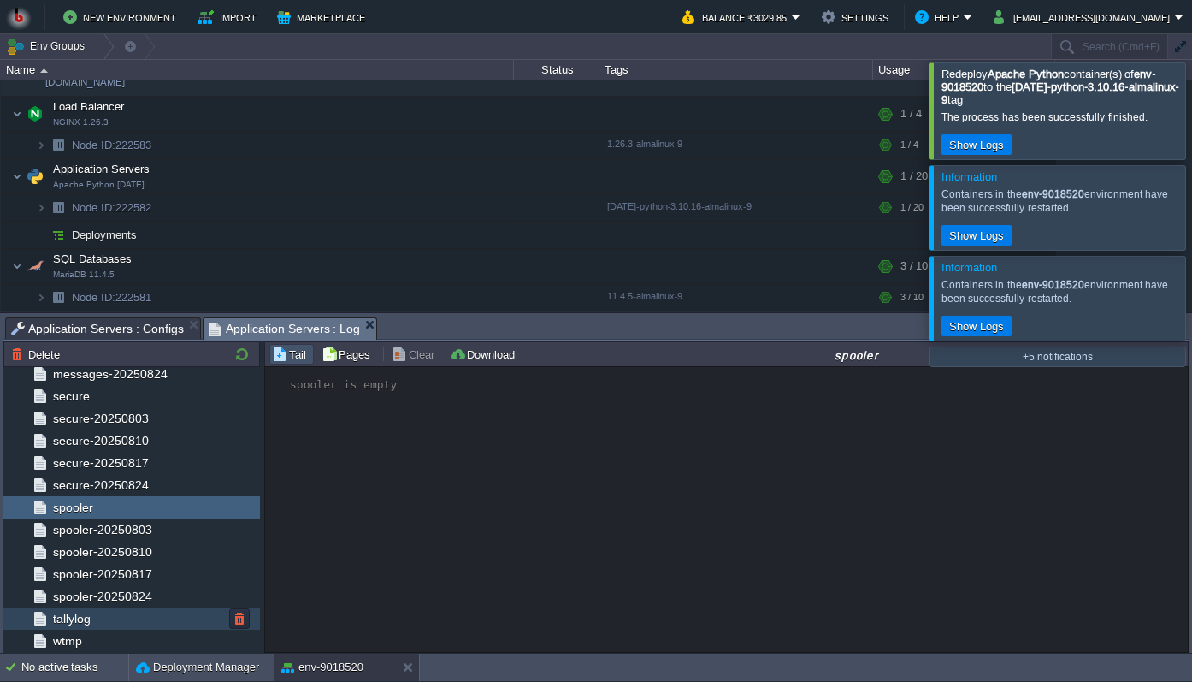
click at [118, 609] on div "tallylog" at bounding box center [131, 618] width 257 height 22
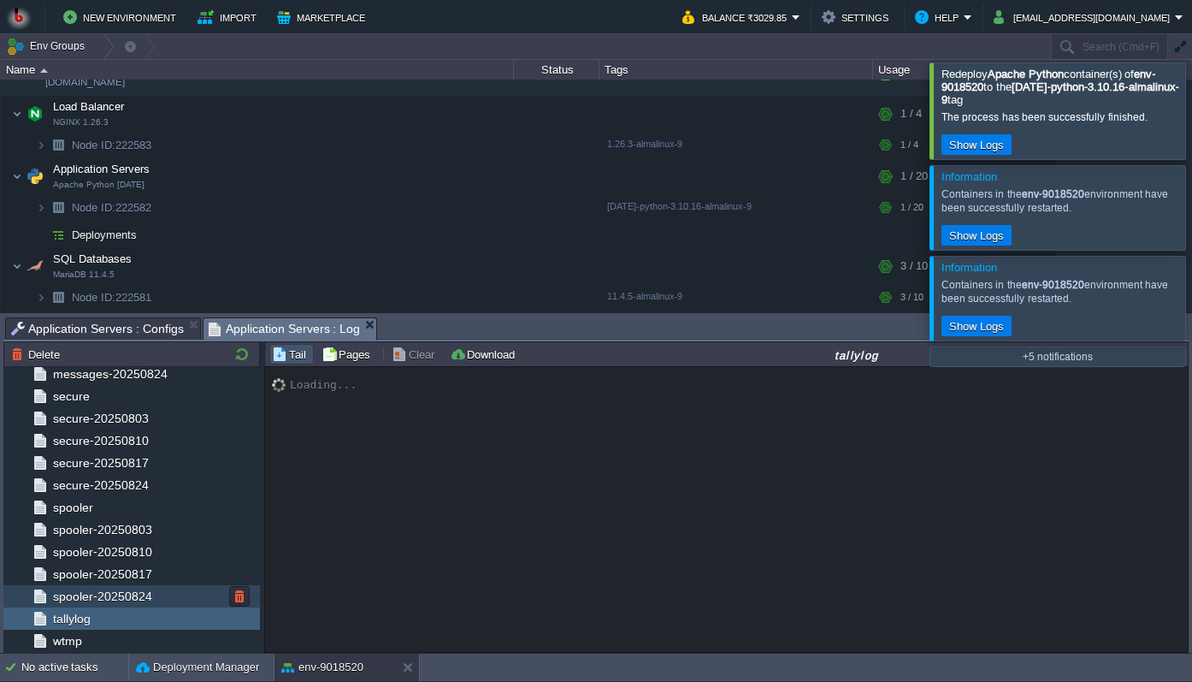
click at [114, 589] on span "spooler-20250824" at bounding box center [102, 595] width 105 height 15
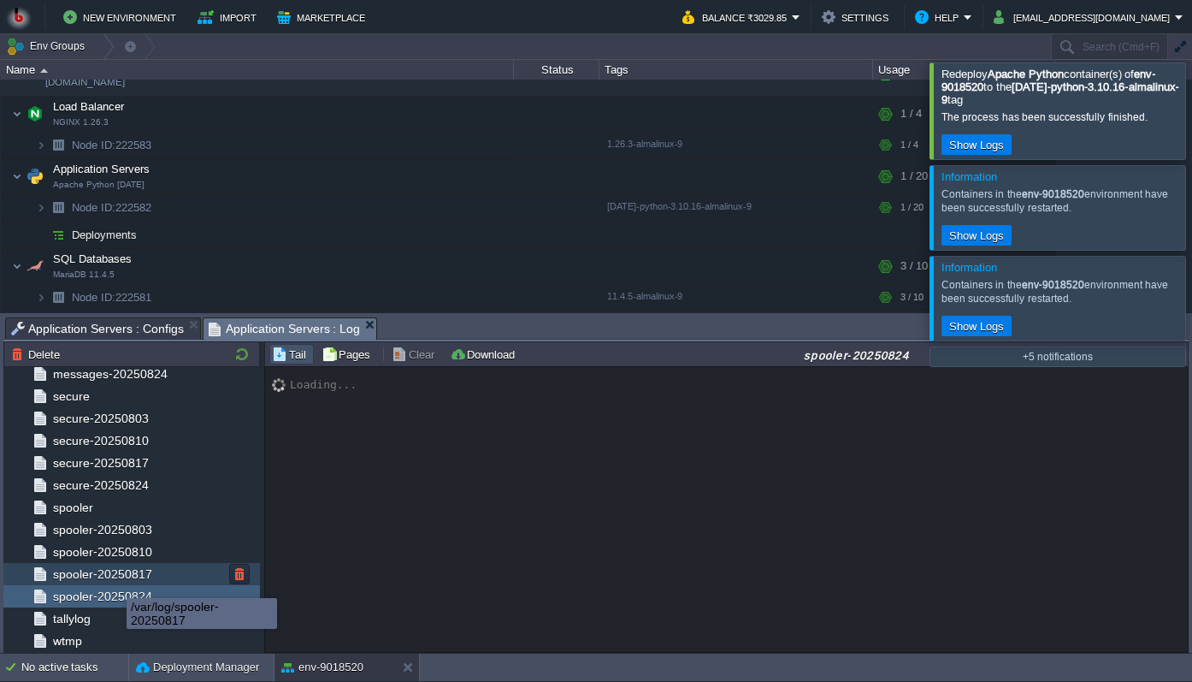
click at [114, 582] on span "spooler-20250817" at bounding box center [102, 573] width 105 height 15
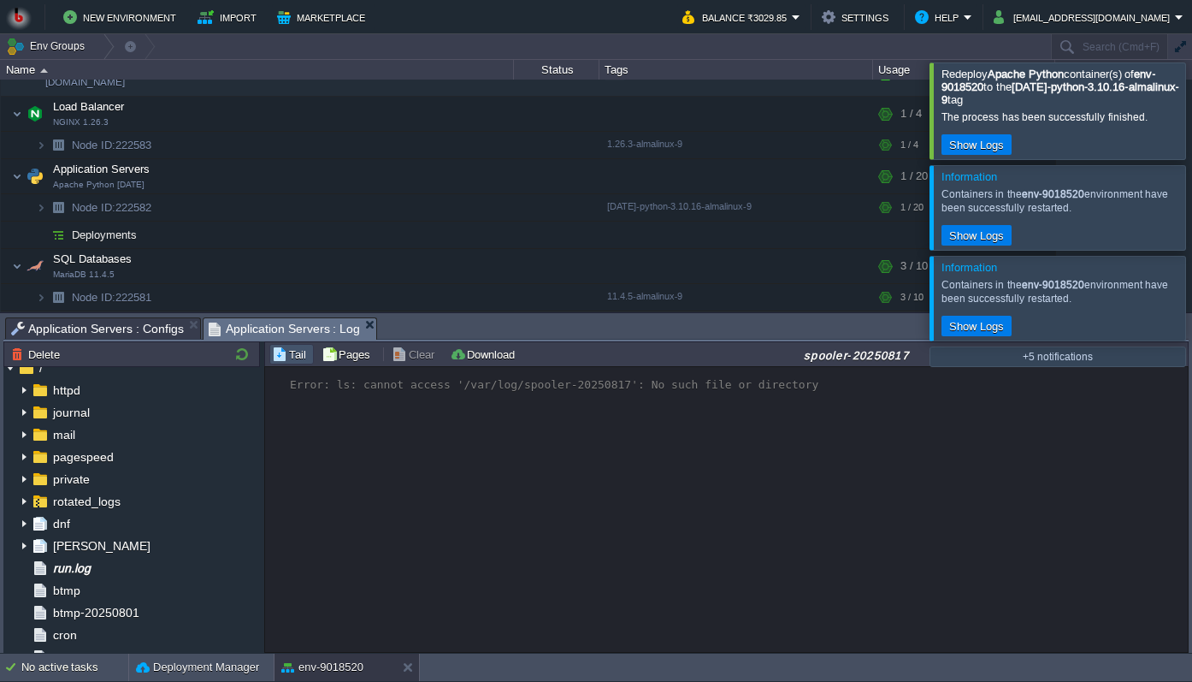
scroll to position [0, 0]
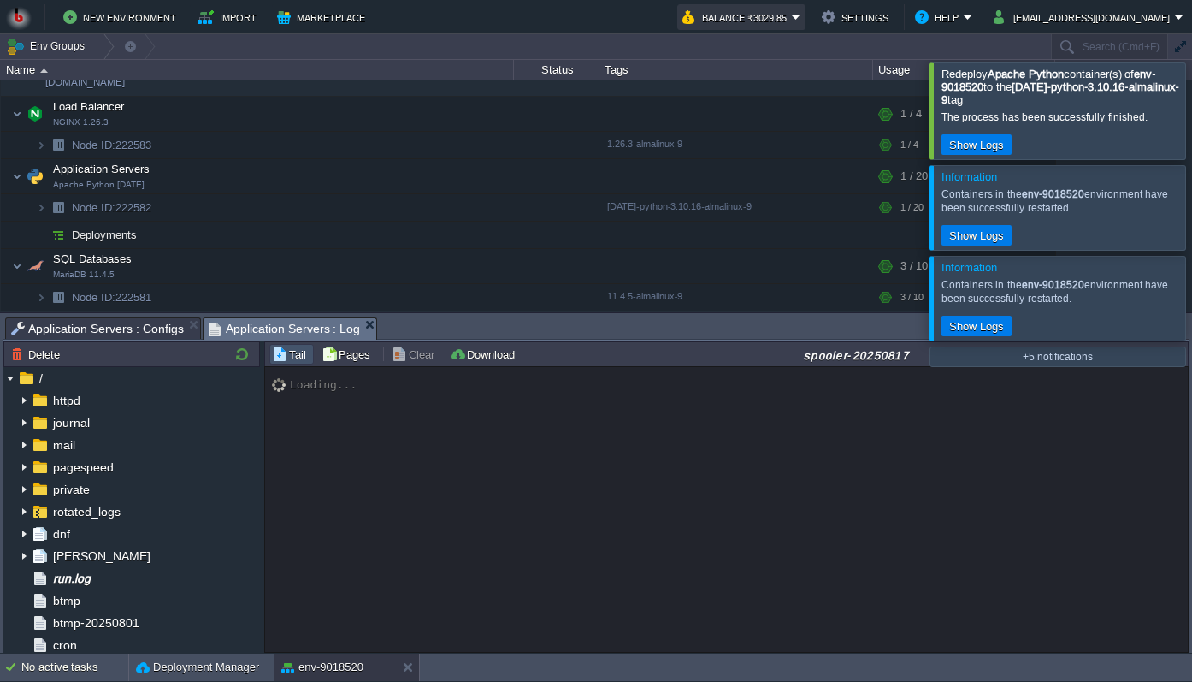
click at [792, 9] on button "Balance ₹3029.85" at bounding box center [736, 17] width 109 height 21
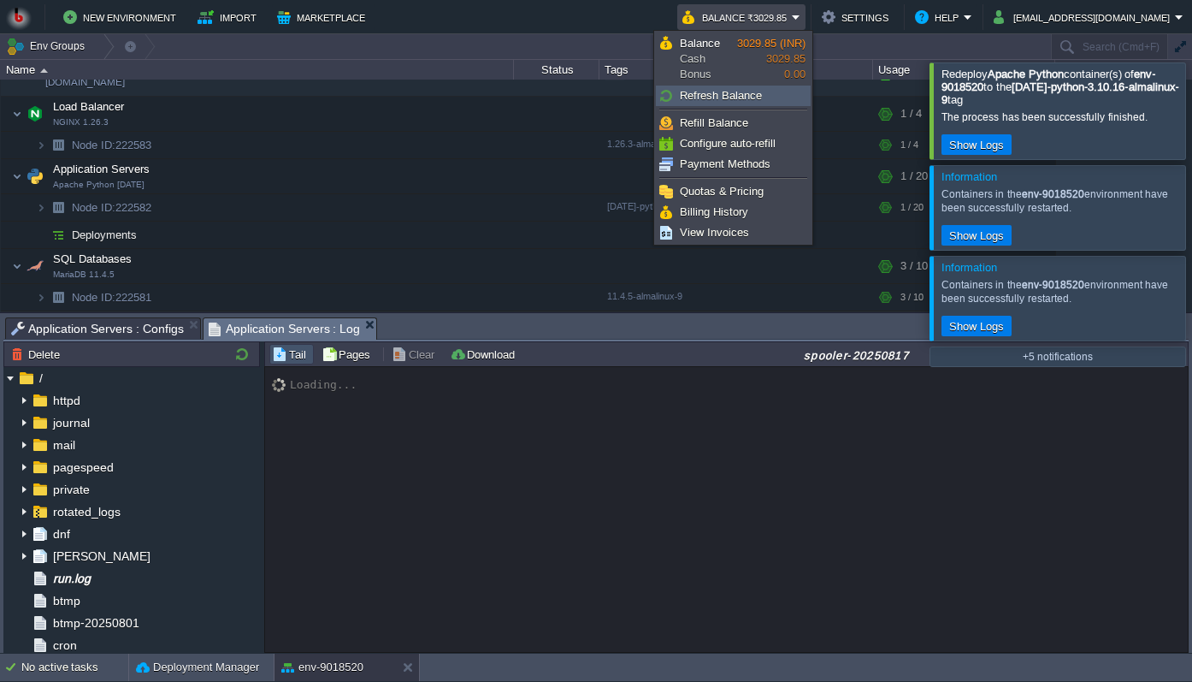
click at [717, 95] on span "Refresh Balance" at bounding box center [721, 95] width 82 height 13
click at [716, 95] on span "Refresh Balance" at bounding box center [721, 95] width 82 height 13
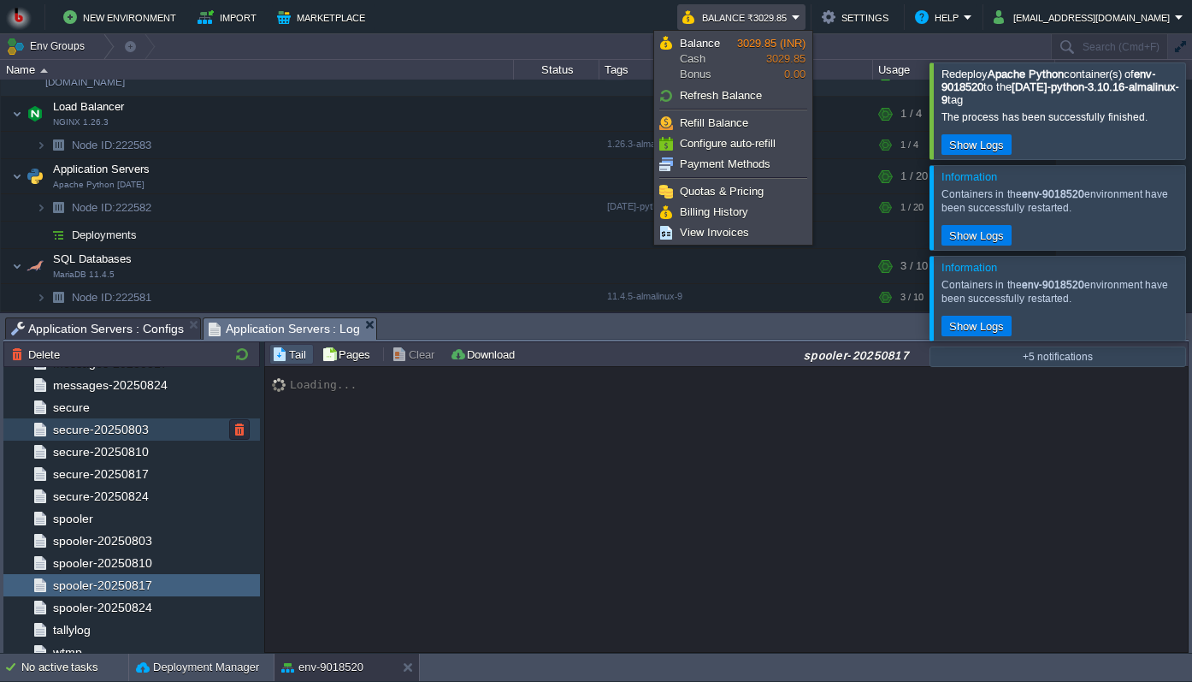
scroll to position [649, 0]
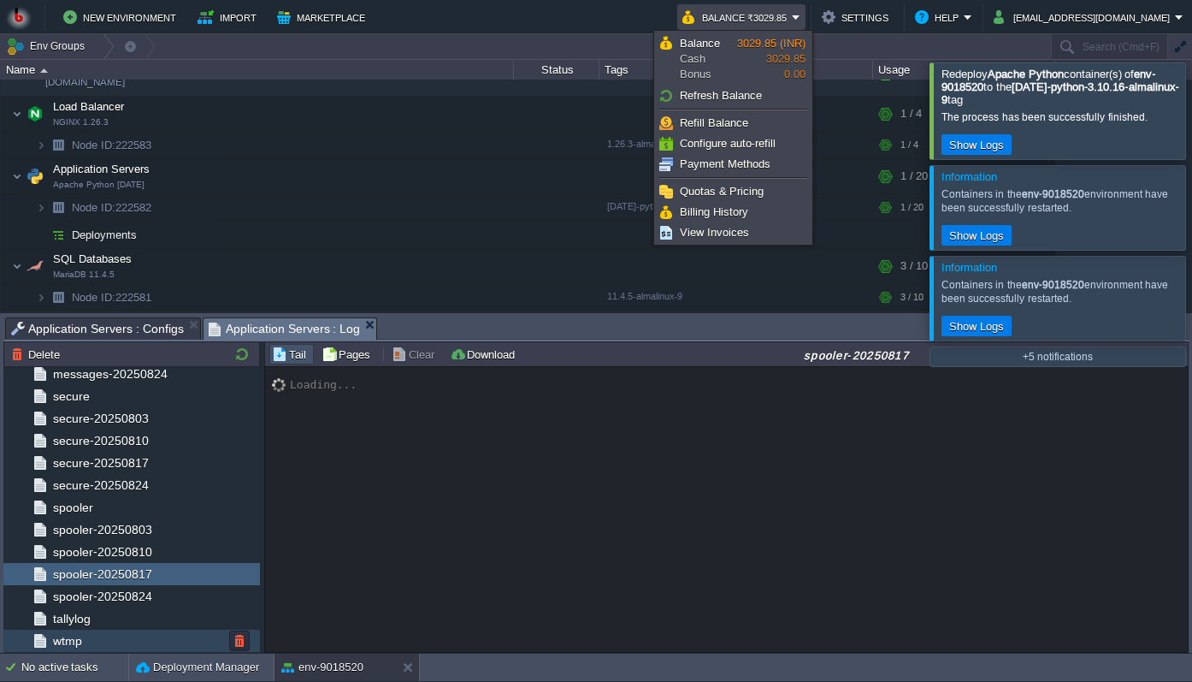
click at [72, 642] on span "wtmp" at bounding box center [67, 640] width 35 height 15
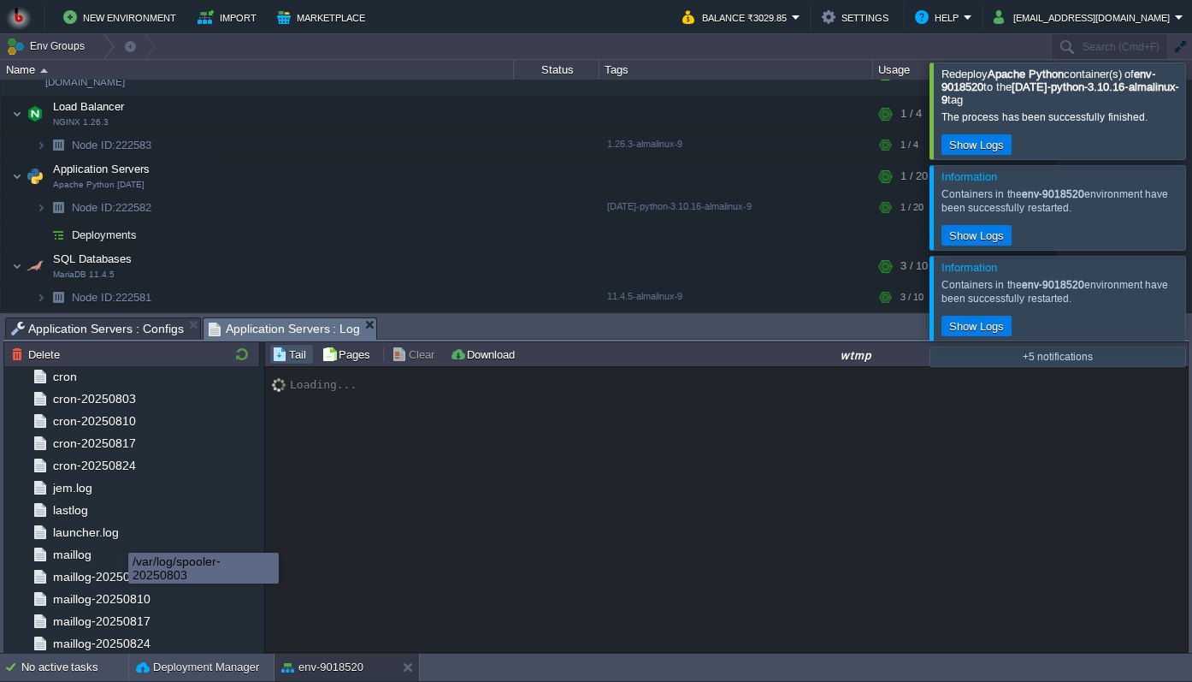
scroll to position [0, 0]
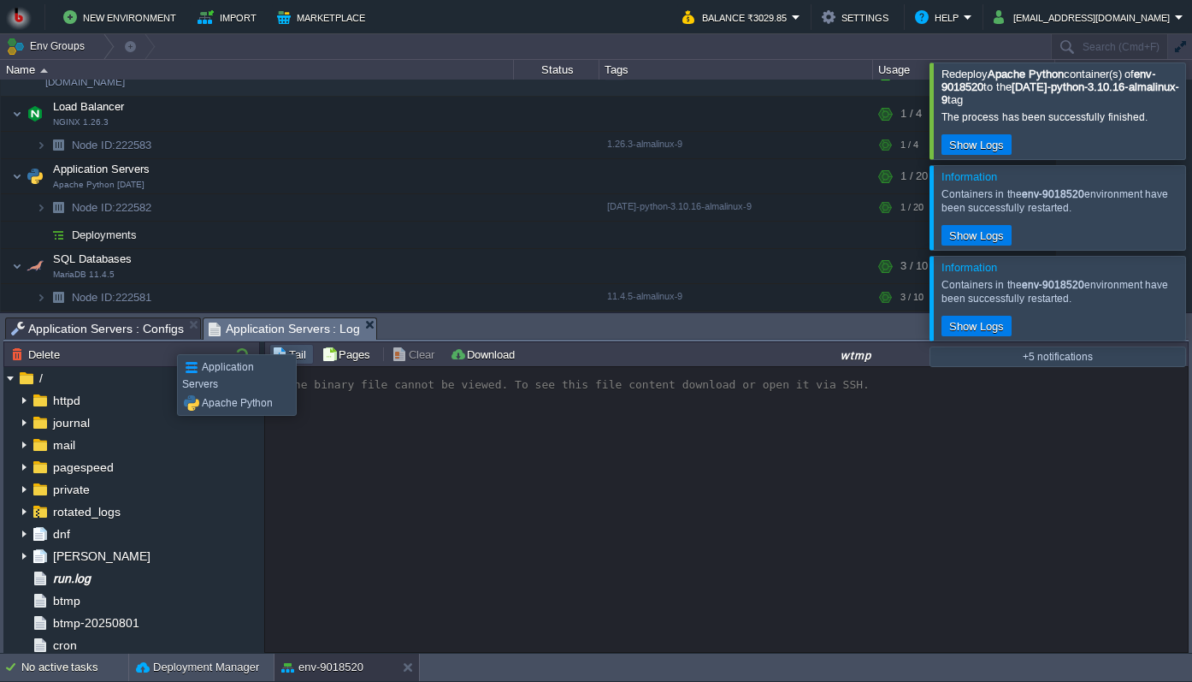
click at [150, 335] on span "Application Servers : Configs" at bounding box center [97, 328] width 173 height 21
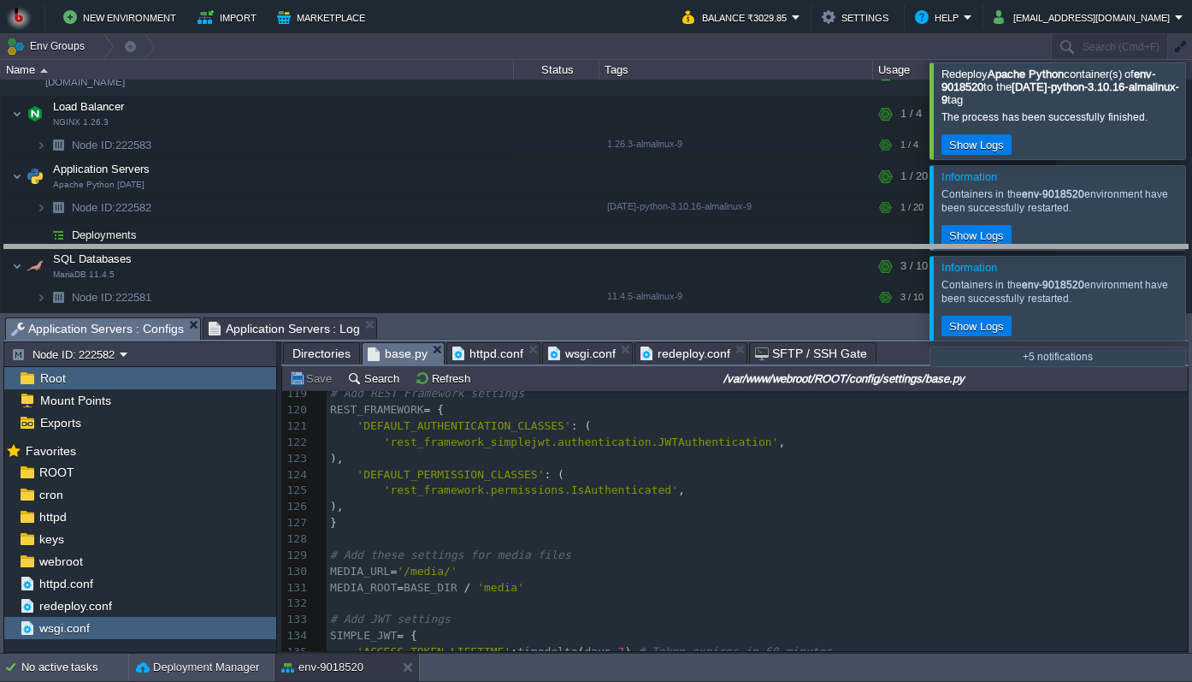
drag, startPoint x: 809, startPoint y: 320, endPoint x: 773, endPoint y: 239, distance: 88.8
click at [773, 239] on body "New Environment Import Marketplace Bonus ₹0.00 Upgrade Account Balance ₹3029.85…" at bounding box center [596, 341] width 1192 height 682
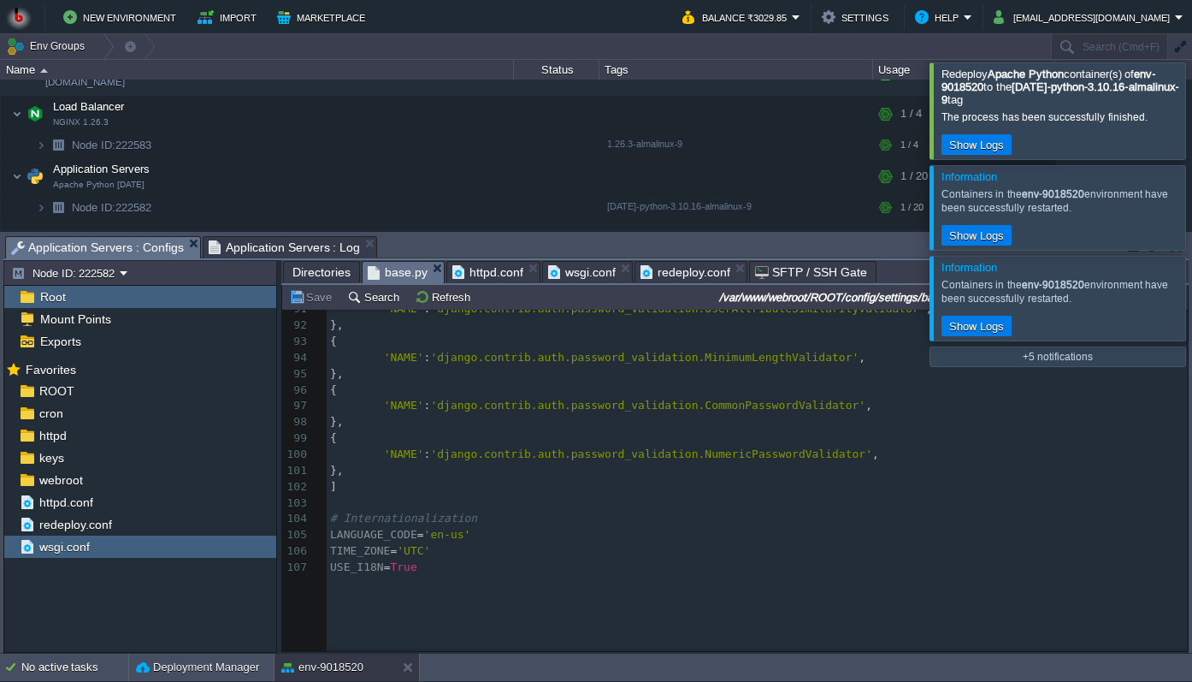
scroll to position [998, 0]
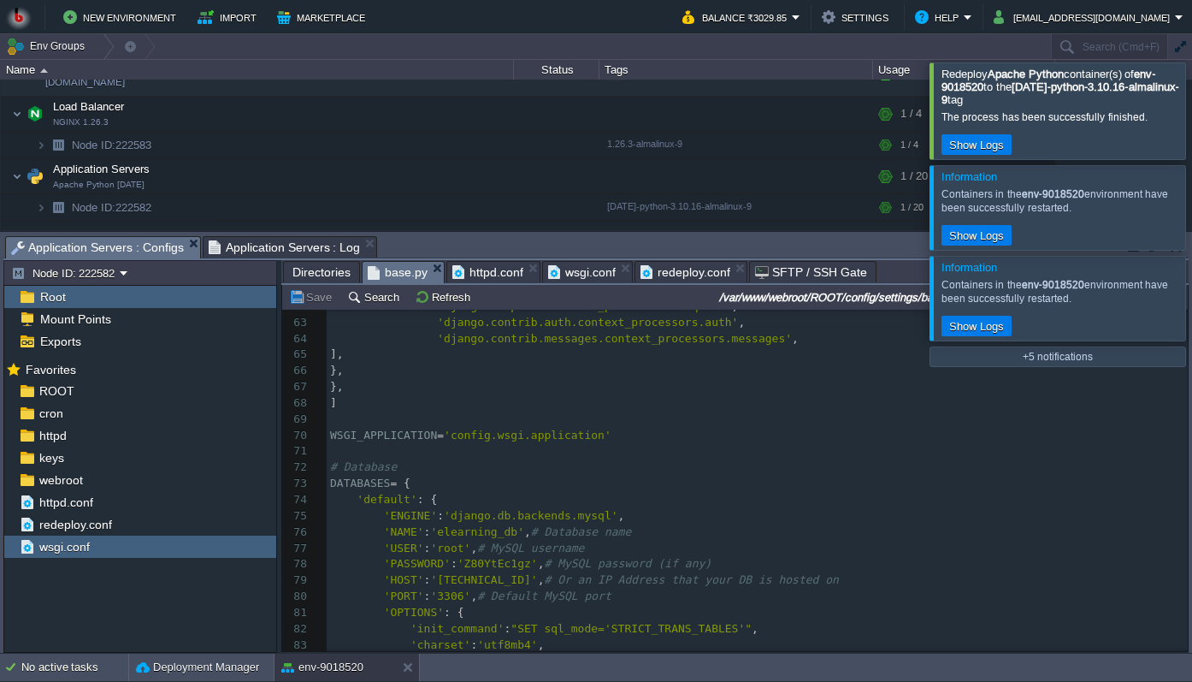
click at [1191, 105] on div at bounding box center [1213, 110] width 0 height 96
